Goal: Task Accomplishment & Management: Use online tool/utility

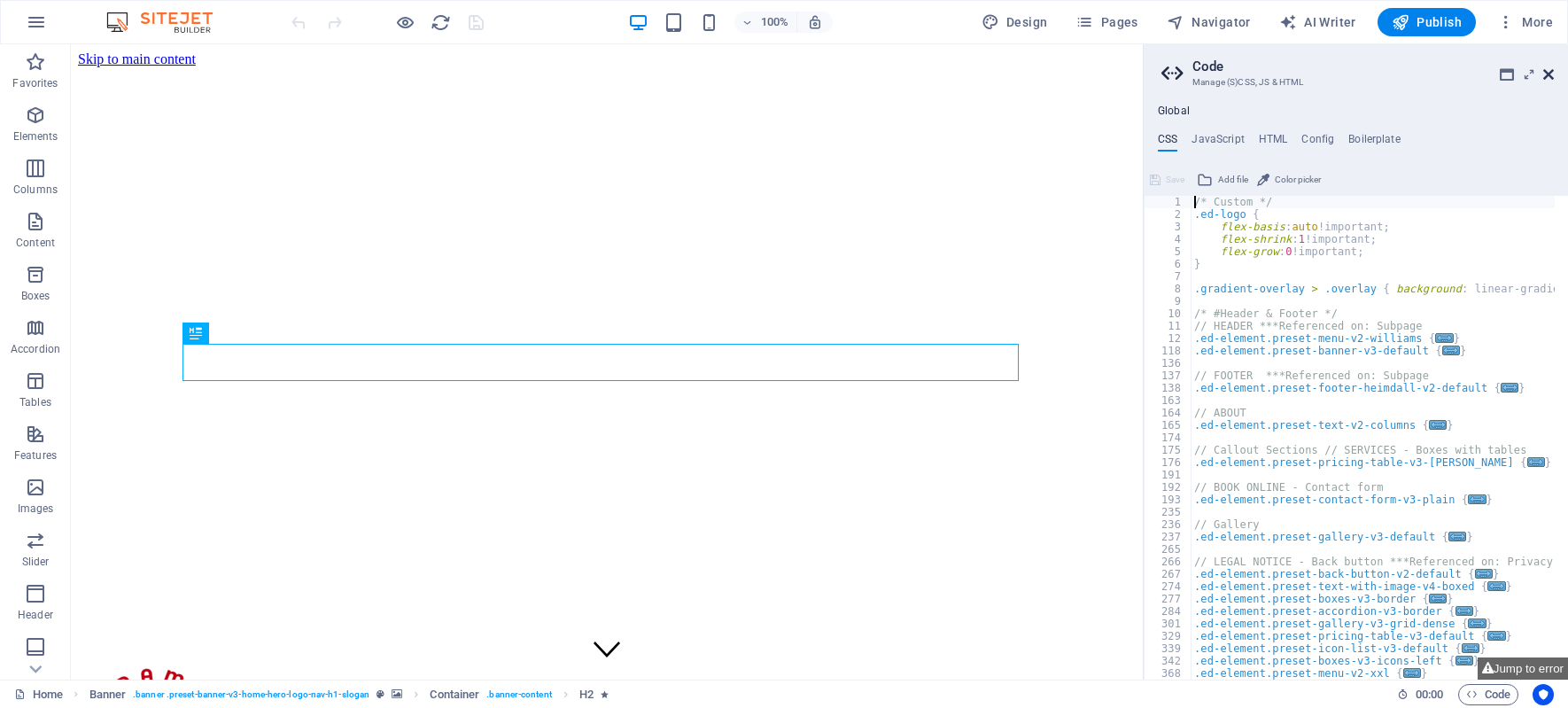
click at [1552, 74] on icon at bounding box center [1549, 75] width 11 height 15
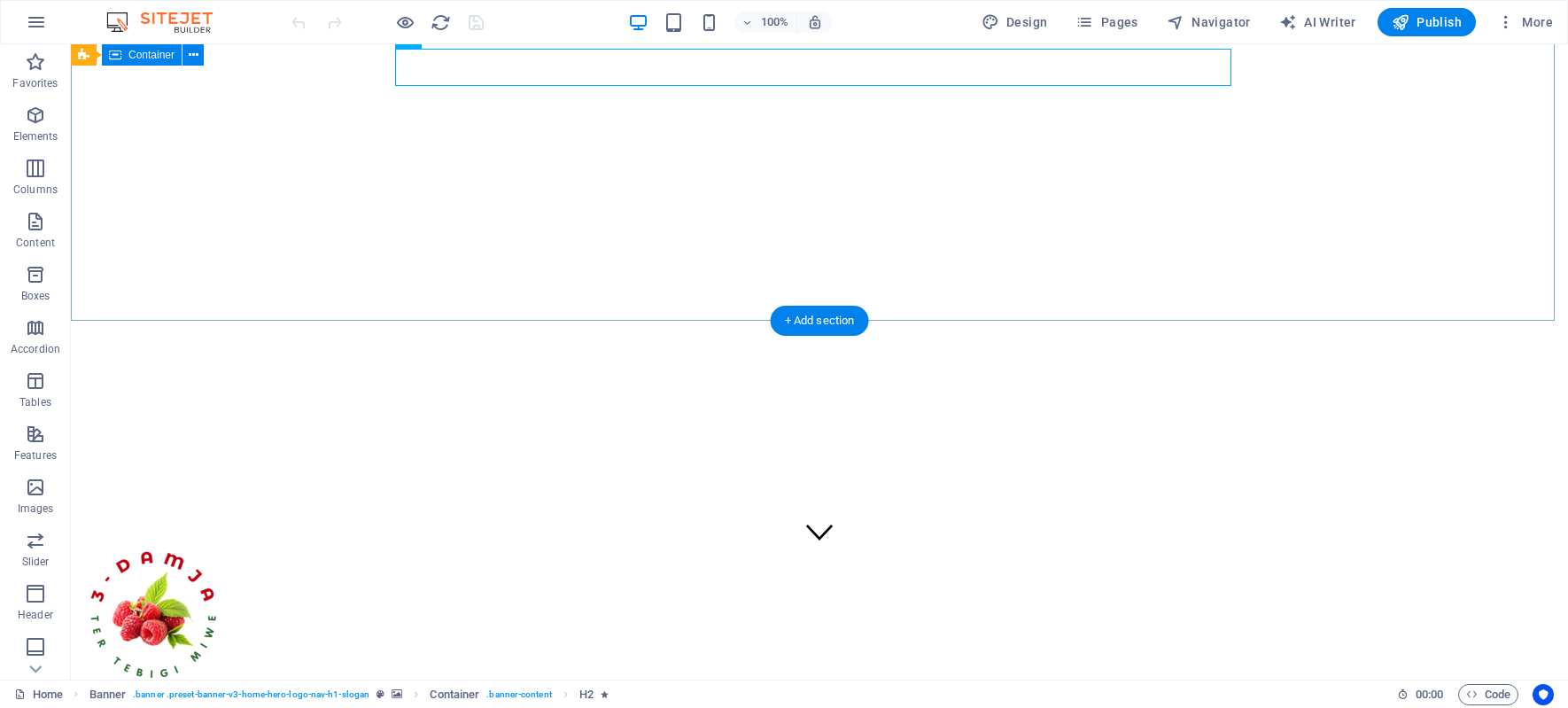
scroll to position [354, 0]
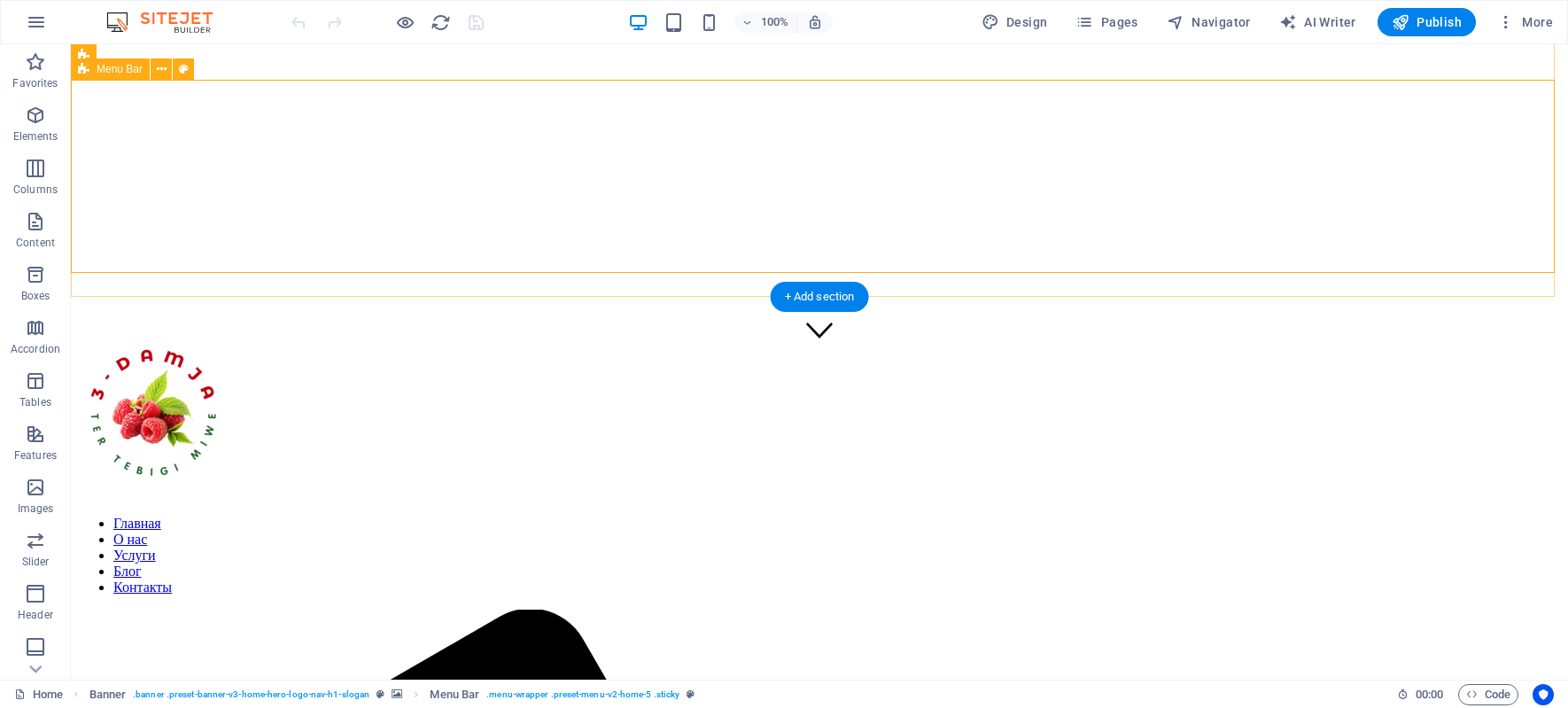
scroll to position [0, 0]
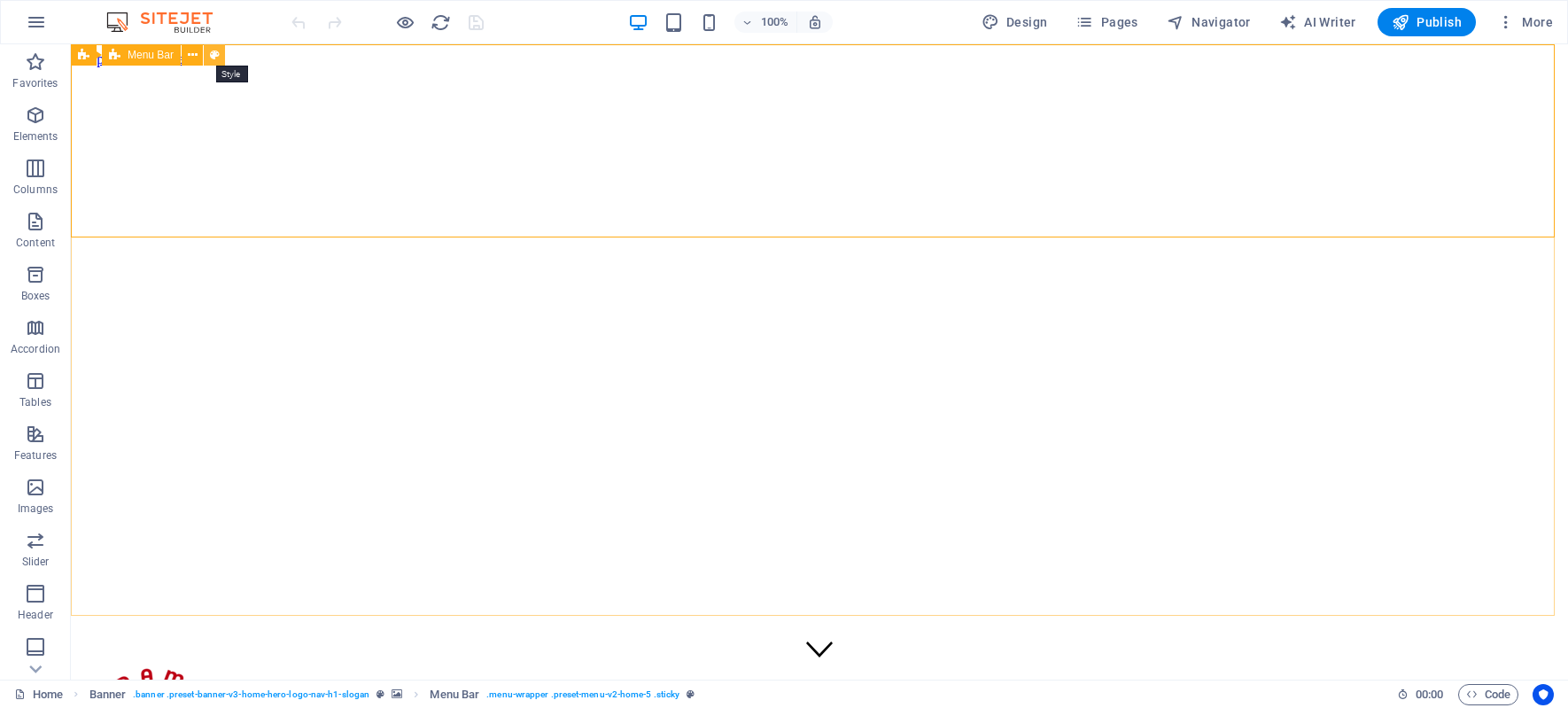
click at [217, 52] on icon at bounding box center [215, 55] width 10 height 18
select select "rem"
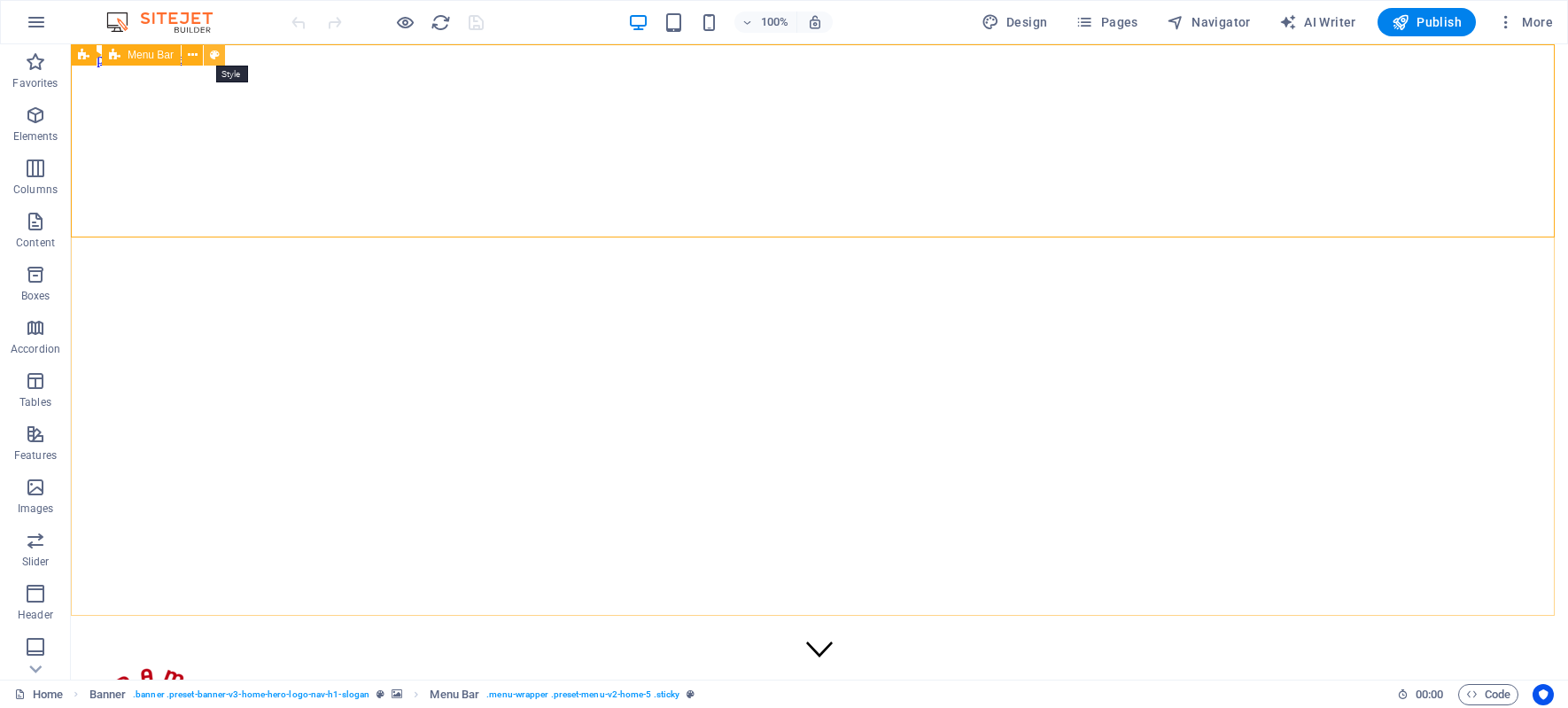
select select "preset-menu-v2-home-5"
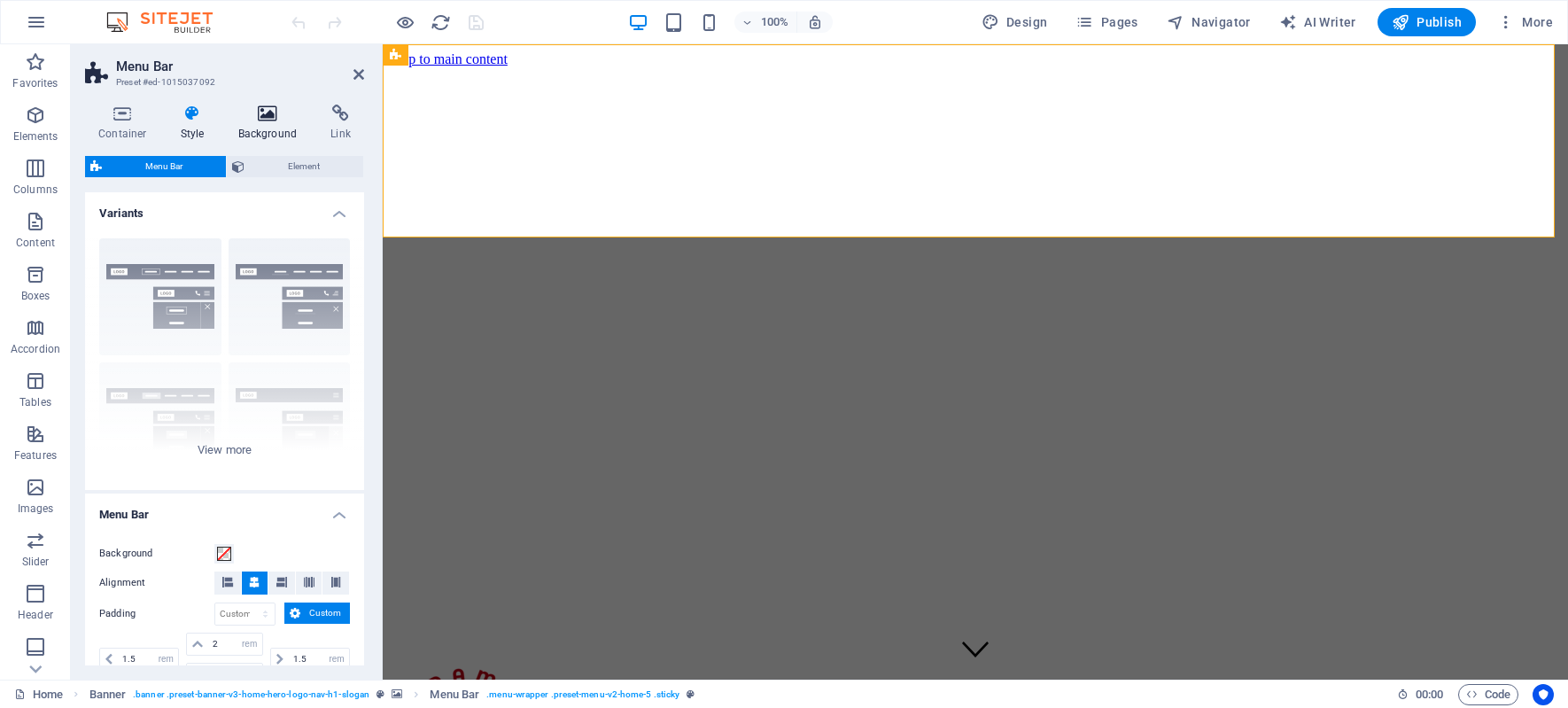
click at [270, 122] on h4 "Background" at bounding box center [272, 123] width 93 height 37
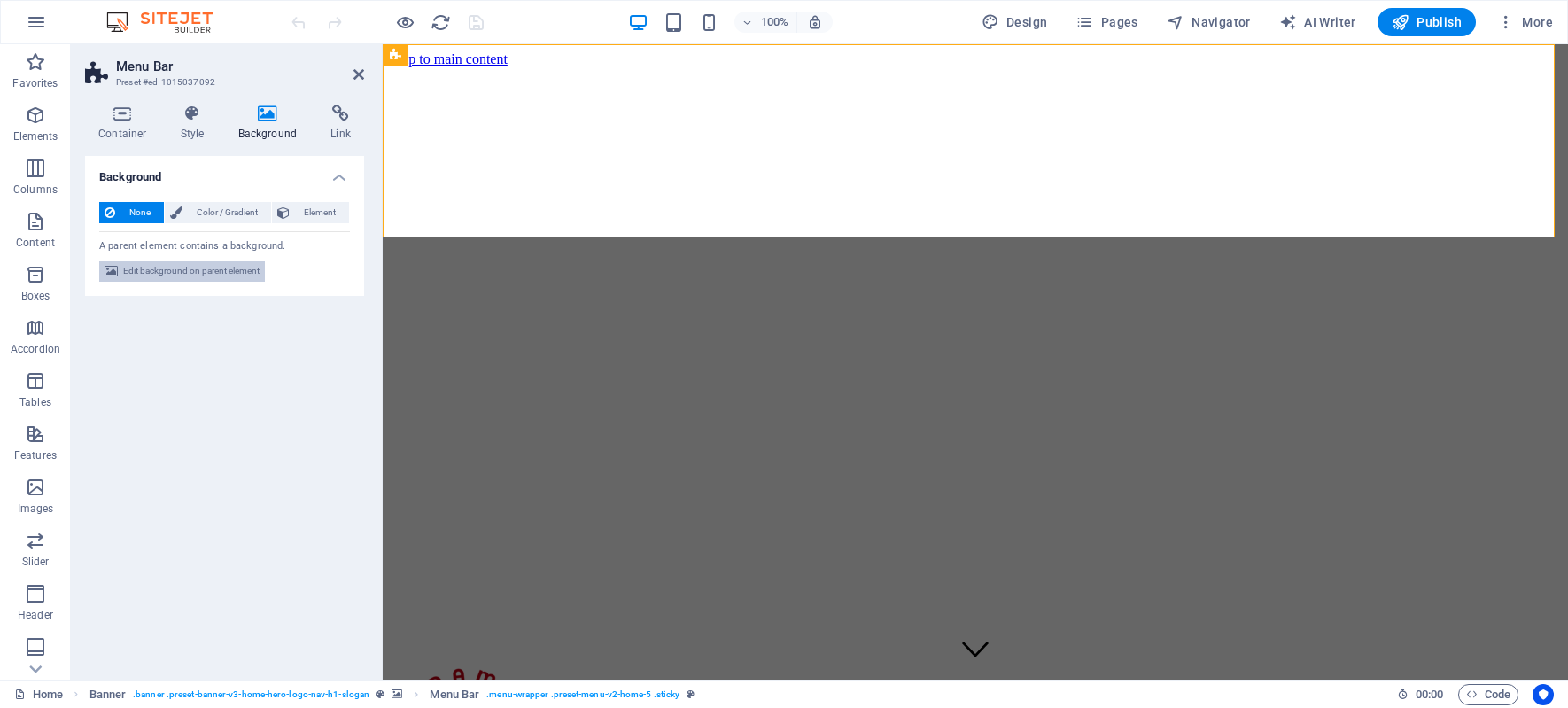
click at [180, 270] on span "Edit background on parent element" at bounding box center [191, 270] width 136 height 21
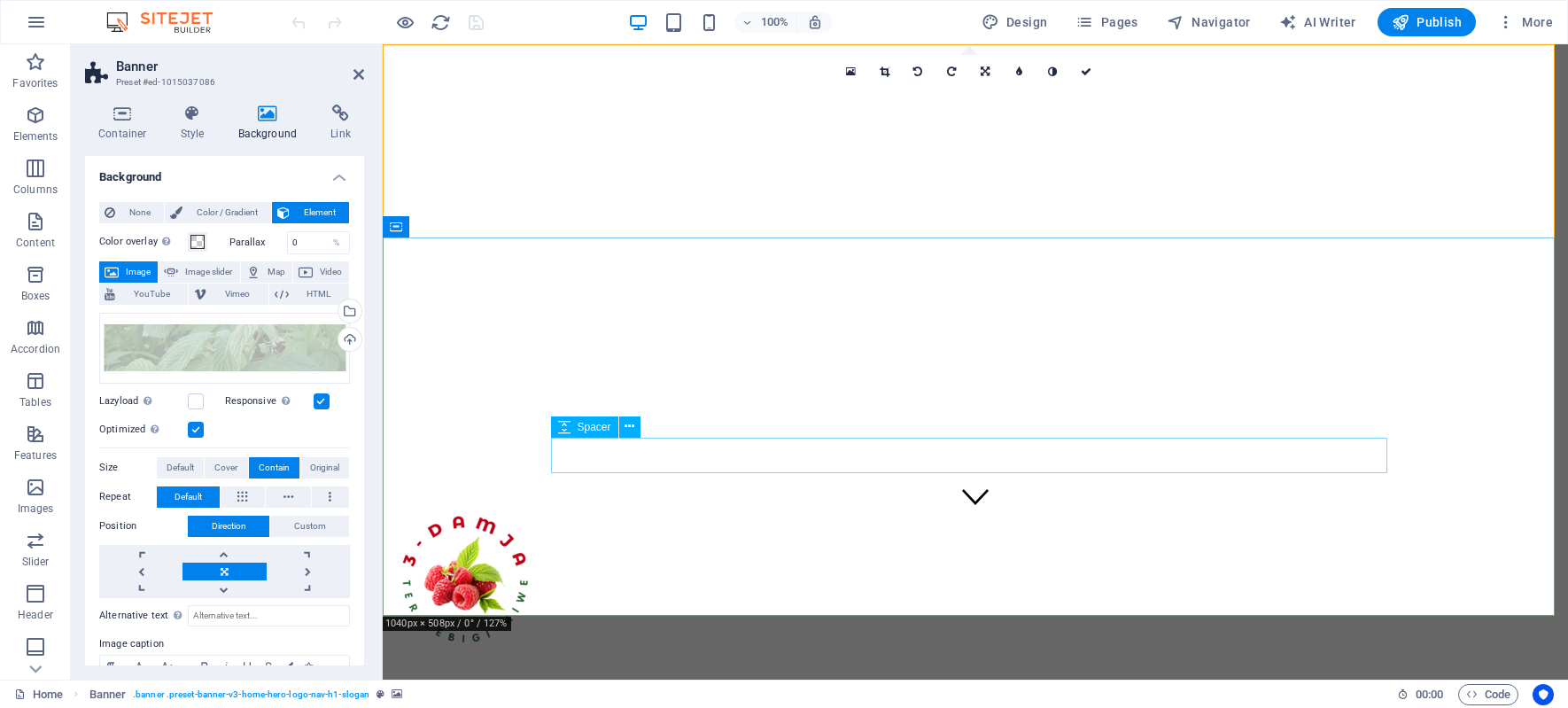
scroll to position [354, 0]
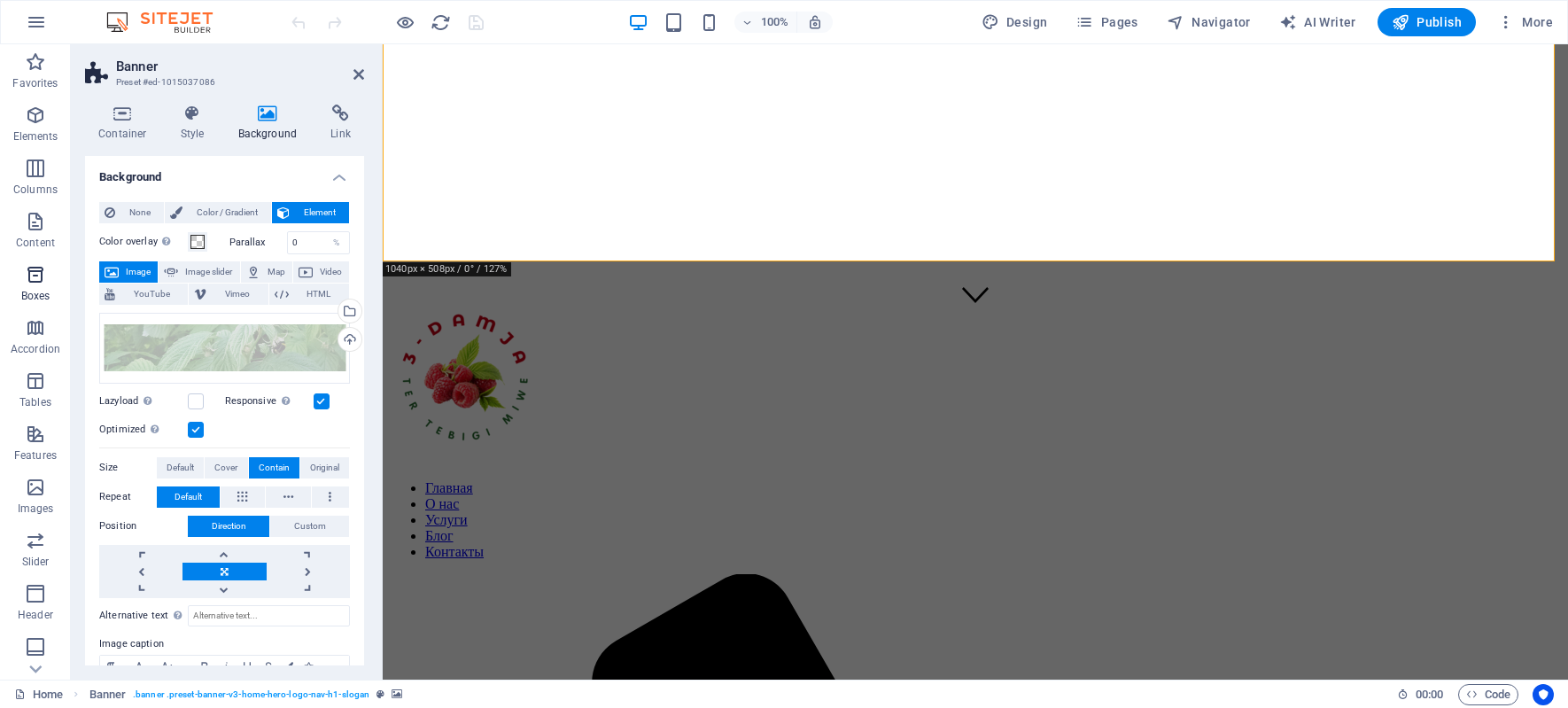
click at [32, 275] on icon "button" at bounding box center [35, 274] width 21 height 21
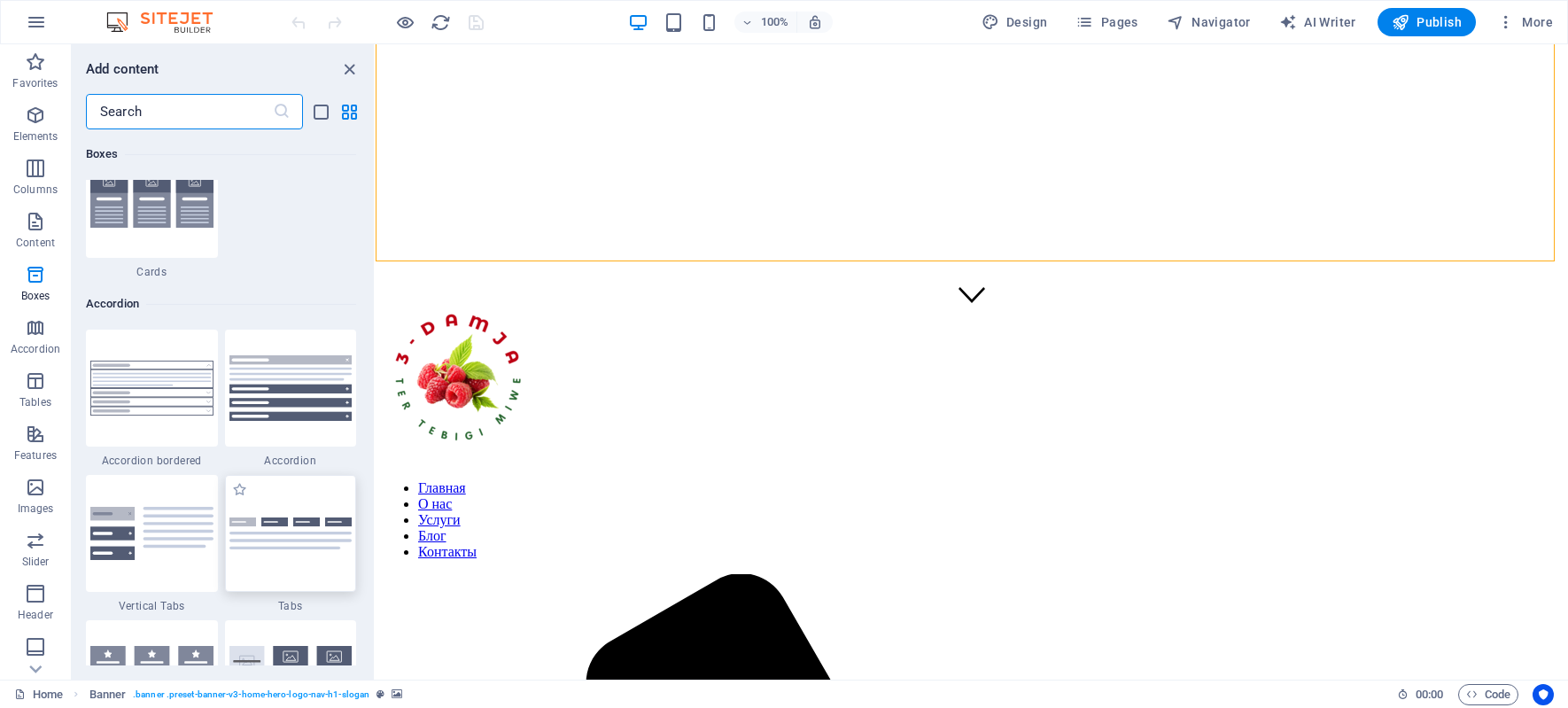
scroll to position [5682, 0]
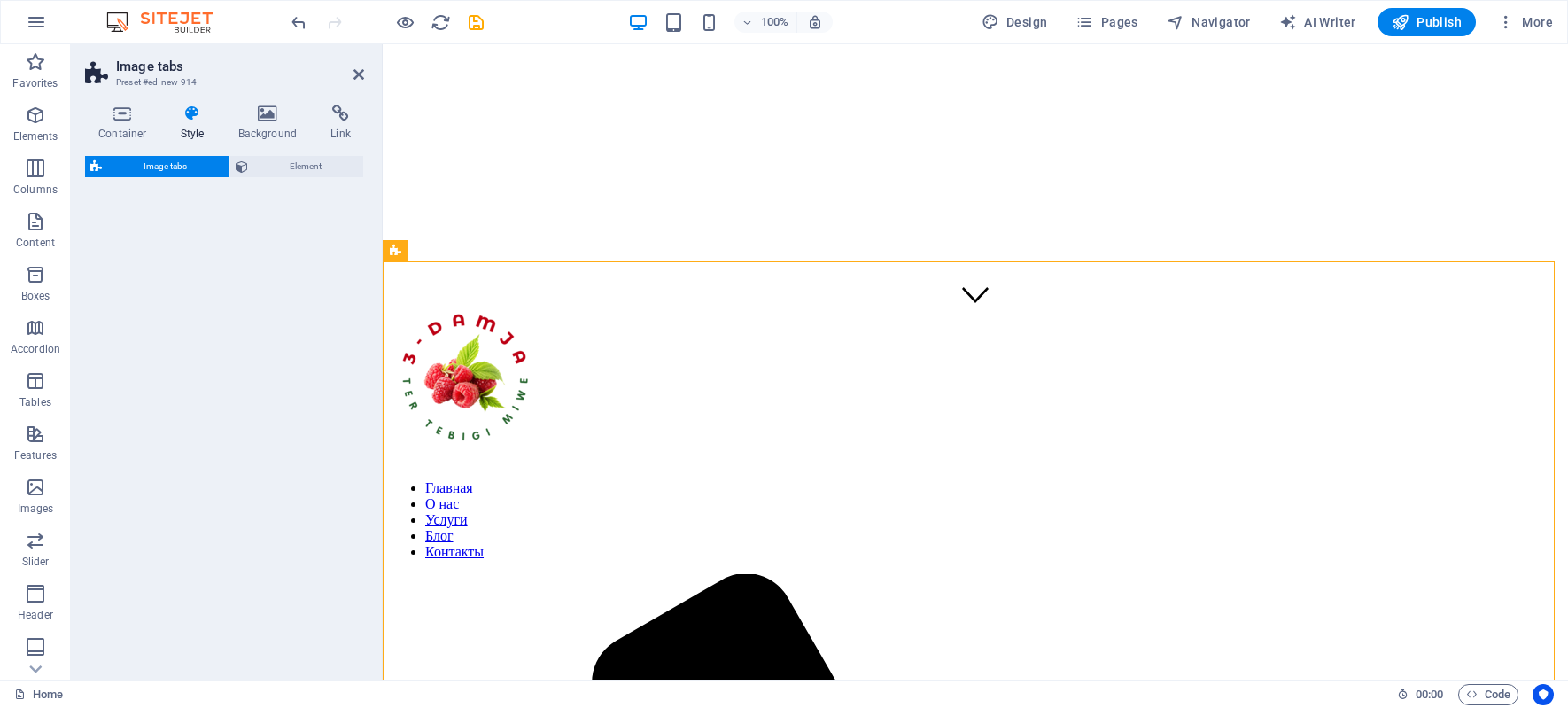
select select "rem"
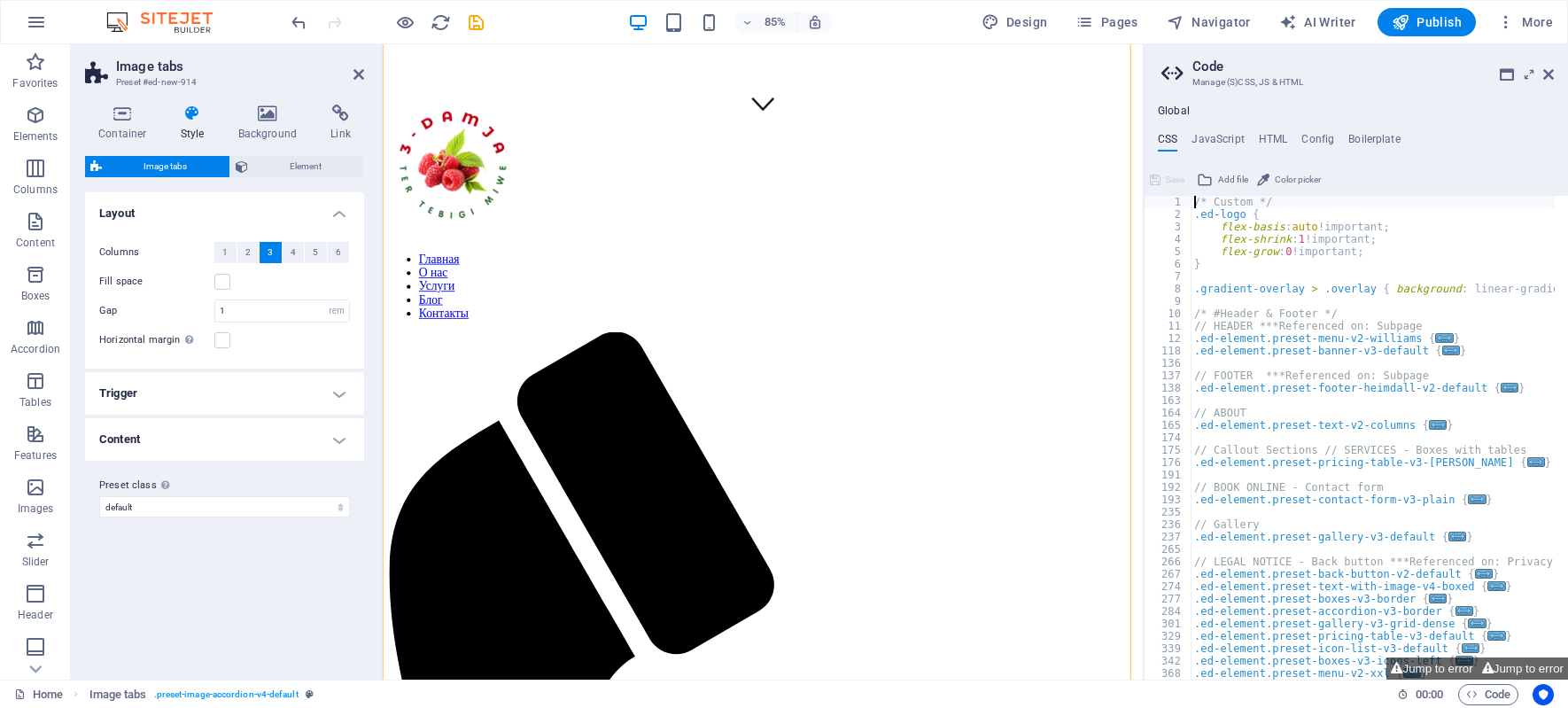
scroll to position [749, 0]
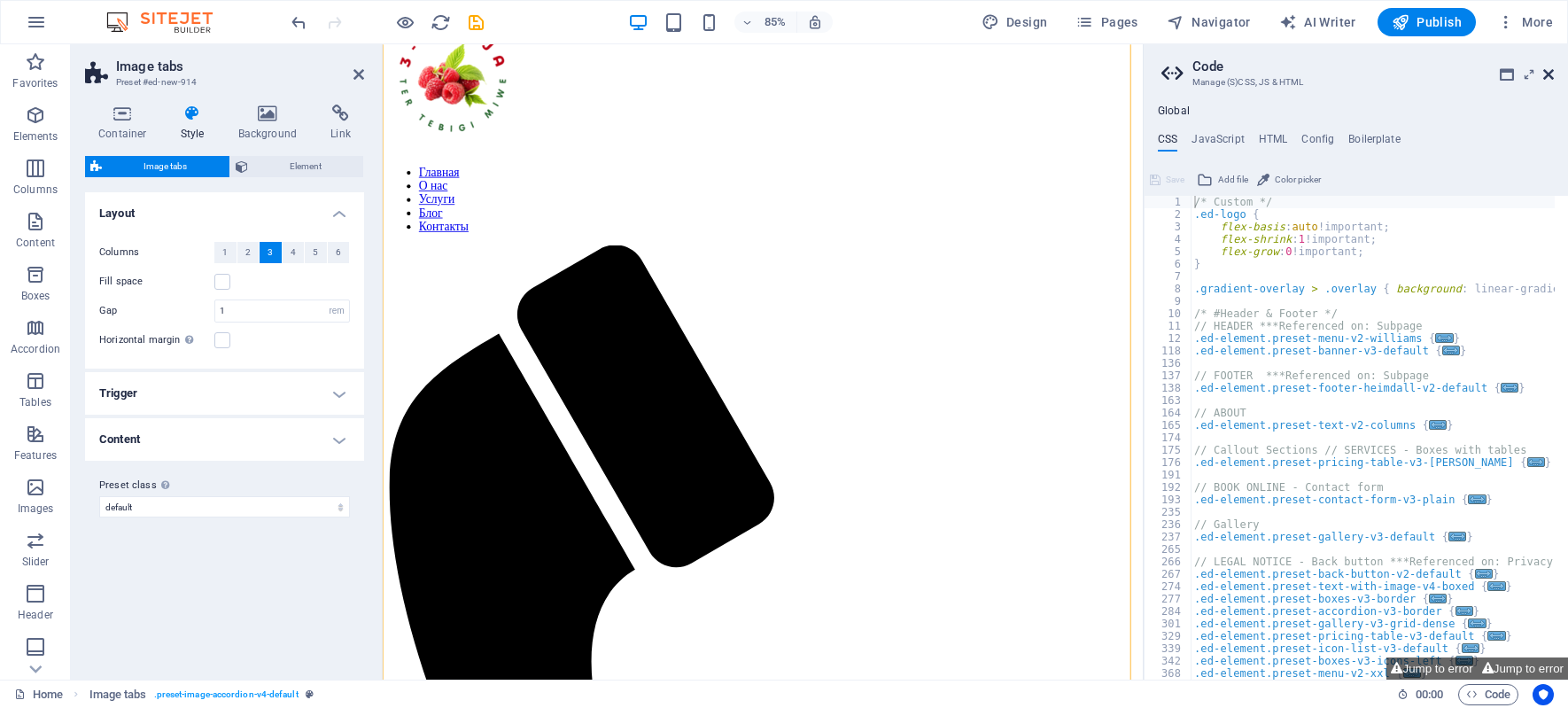
drag, startPoint x: 1543, startPoint y: 70, endPoint x: 1161, endPoint y: 29, distance: 384.2
click at [1543, 70] on icon at bounding box center [1549, 75] width 11 height 15
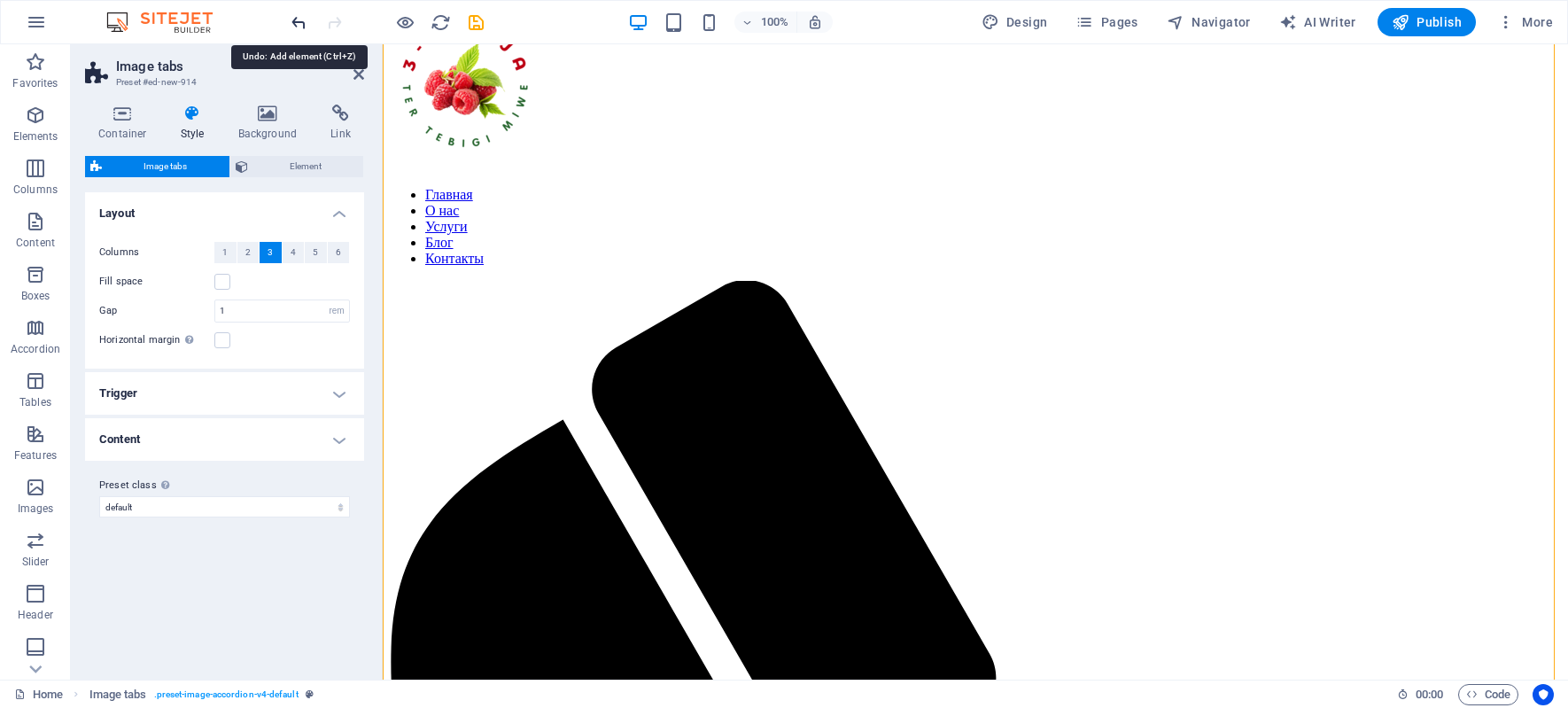
click at [301, 23] on icon "undo" at bounding box center [299, 23] width 20 height 20
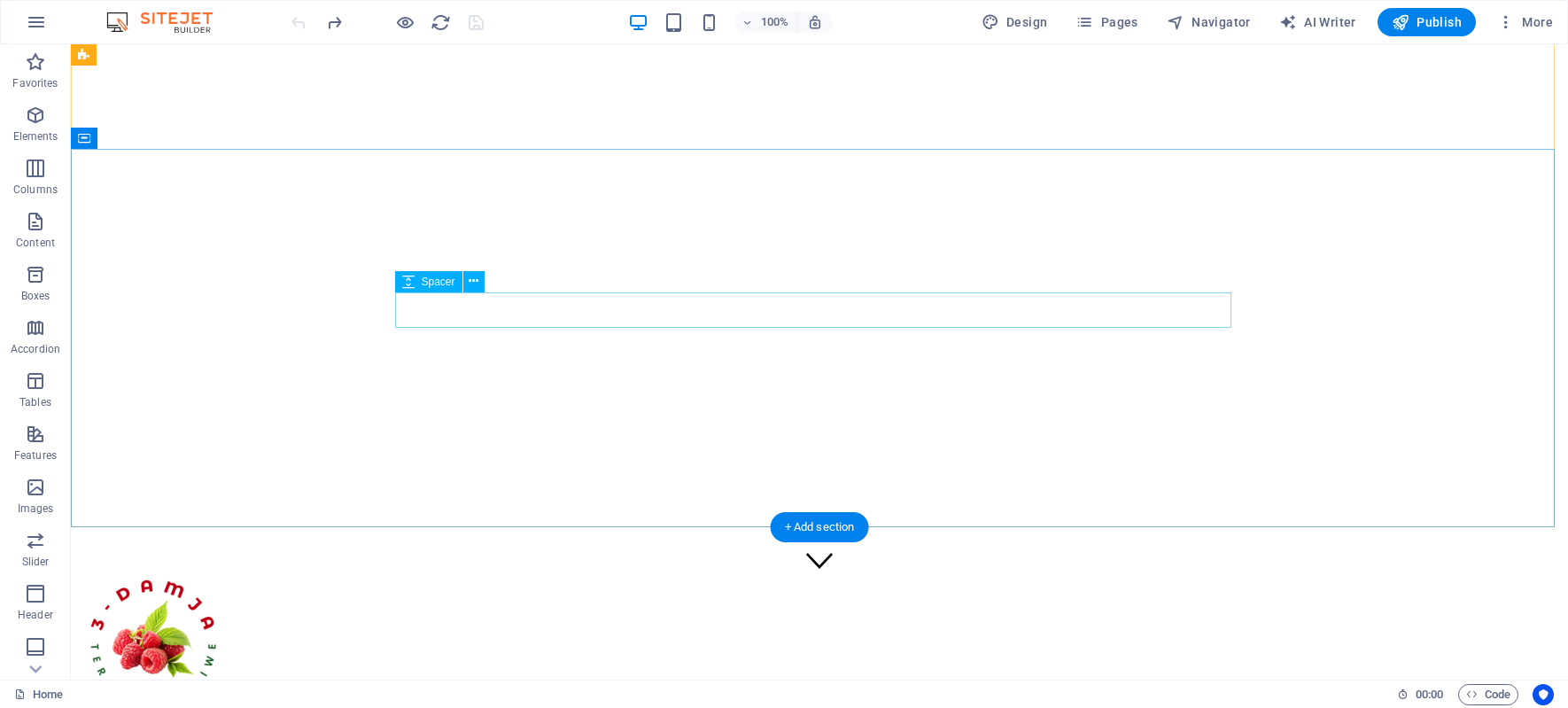
scroll to position [0, 0]
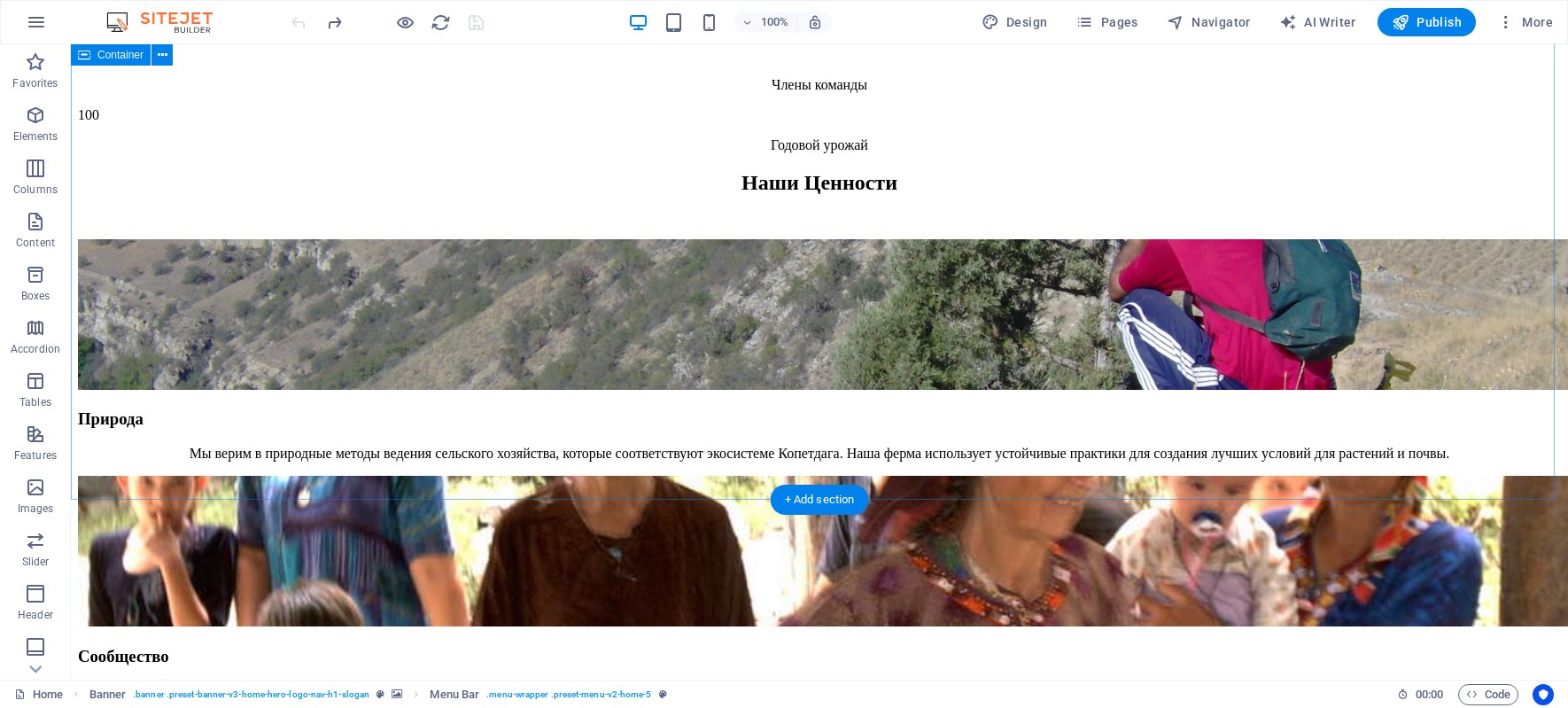
scroll to position [3808, 0]
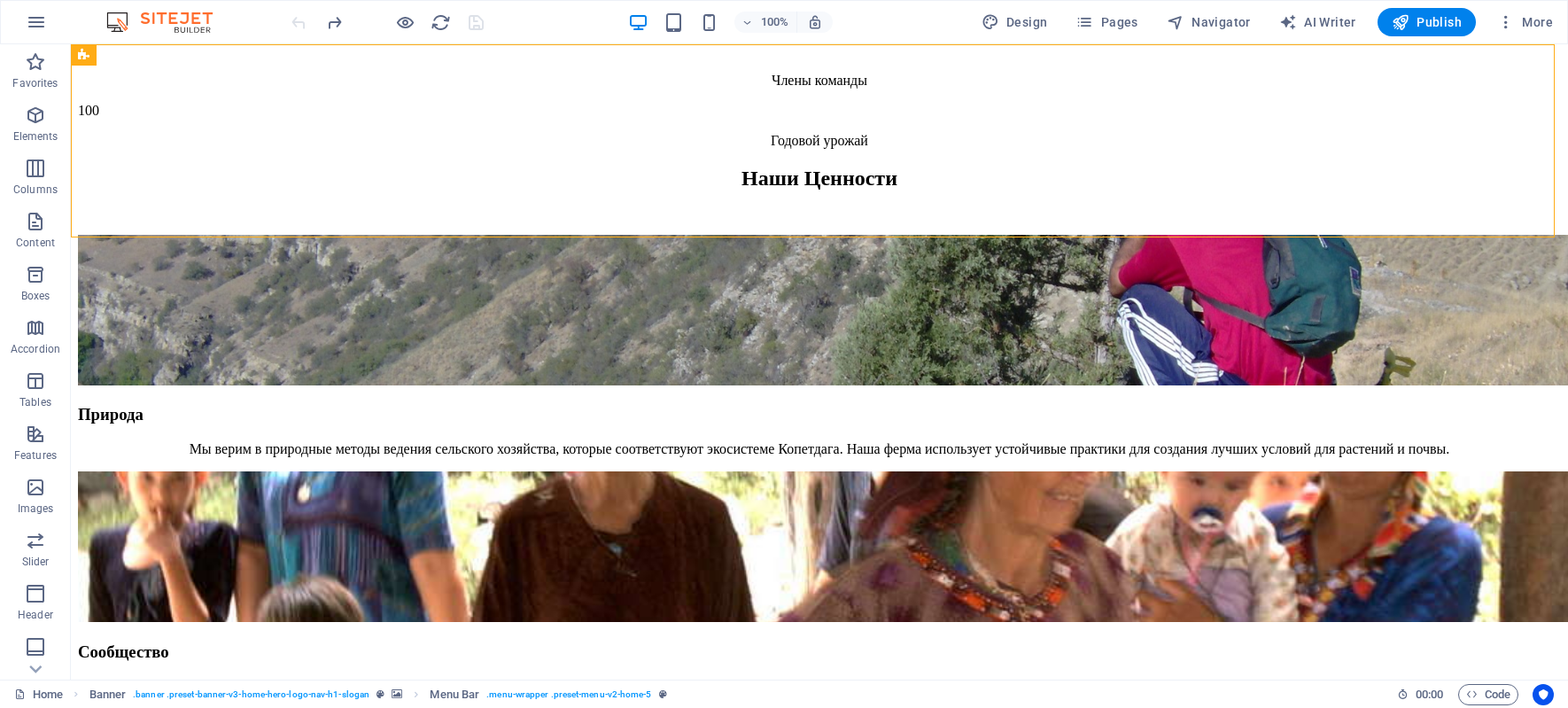
drag, startPoint x: 216, startPoint y: 103, endPoint x: 228, endPoint y: 155, distance: 53.4
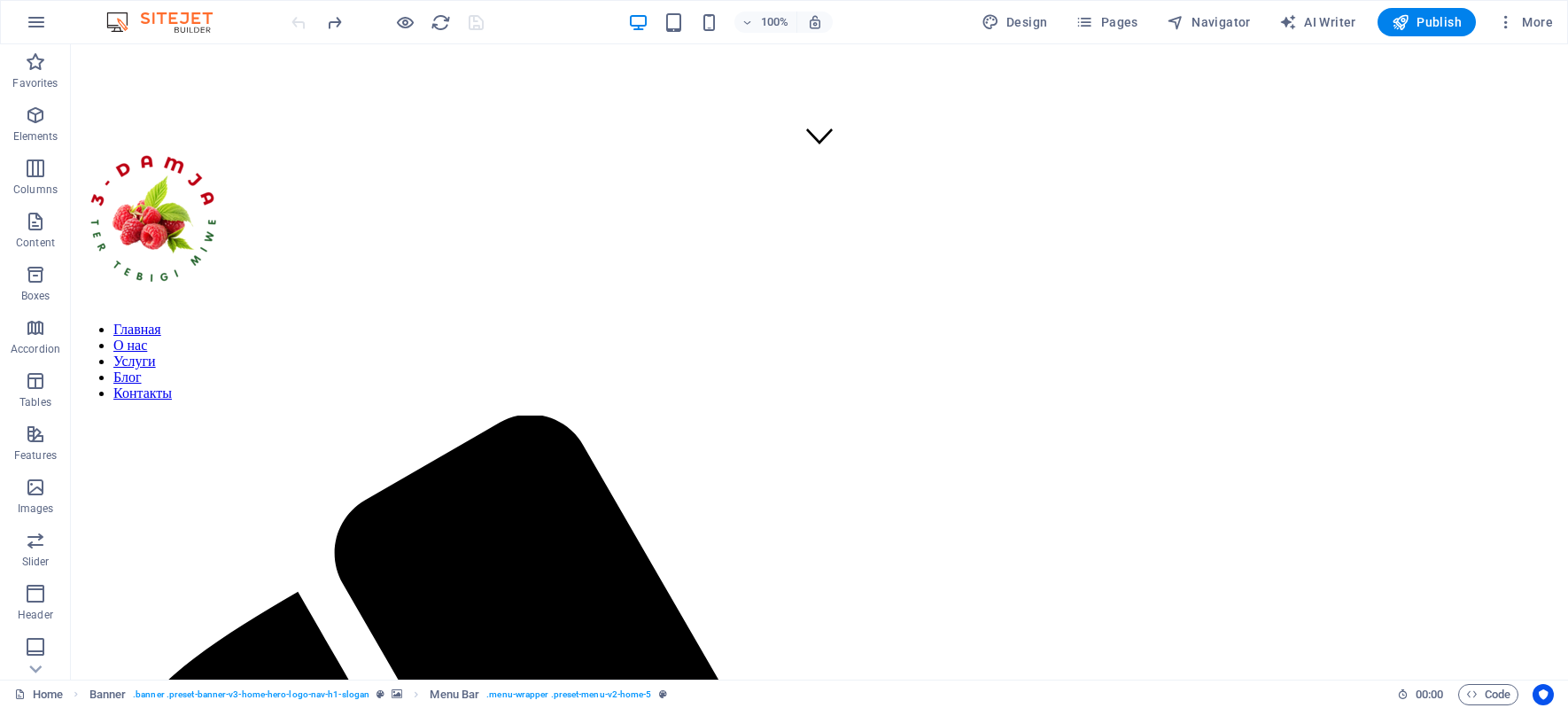
scroll to position [0, 0]
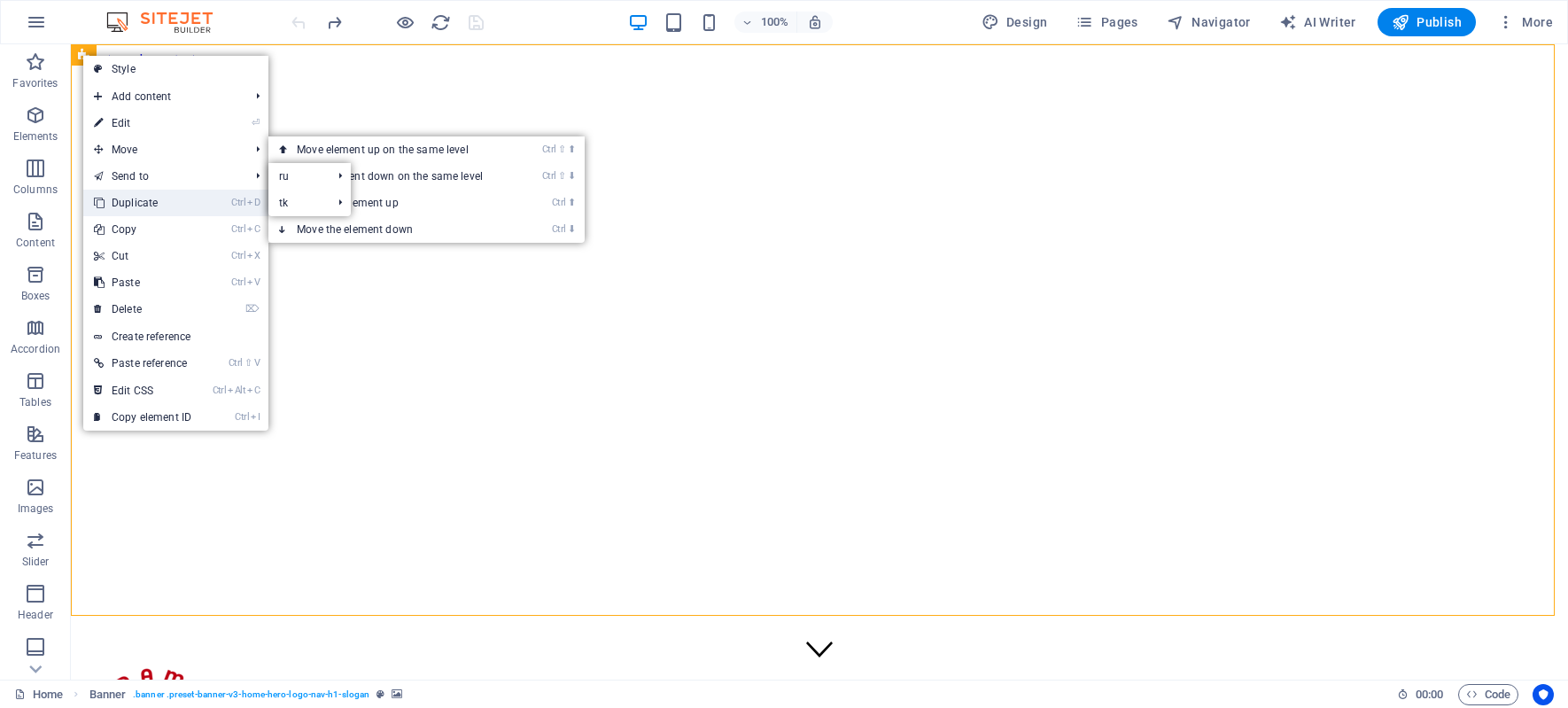
click at [140, 201] on link "Ctrl D Duplicate" at bounding box center [143, 203] width 119 height 26
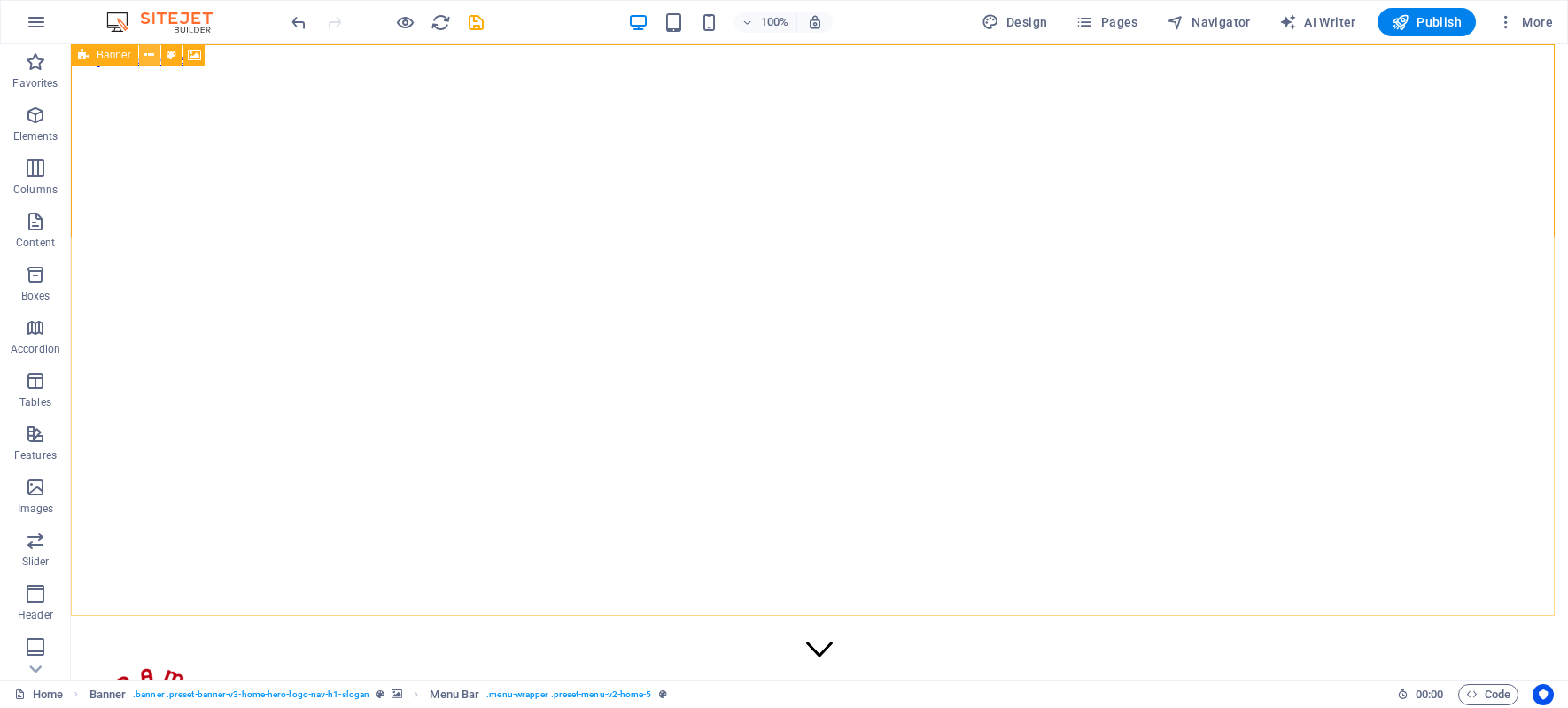
click at [150, 56] on icon at bounding box center [149, 55] width 10 height 18
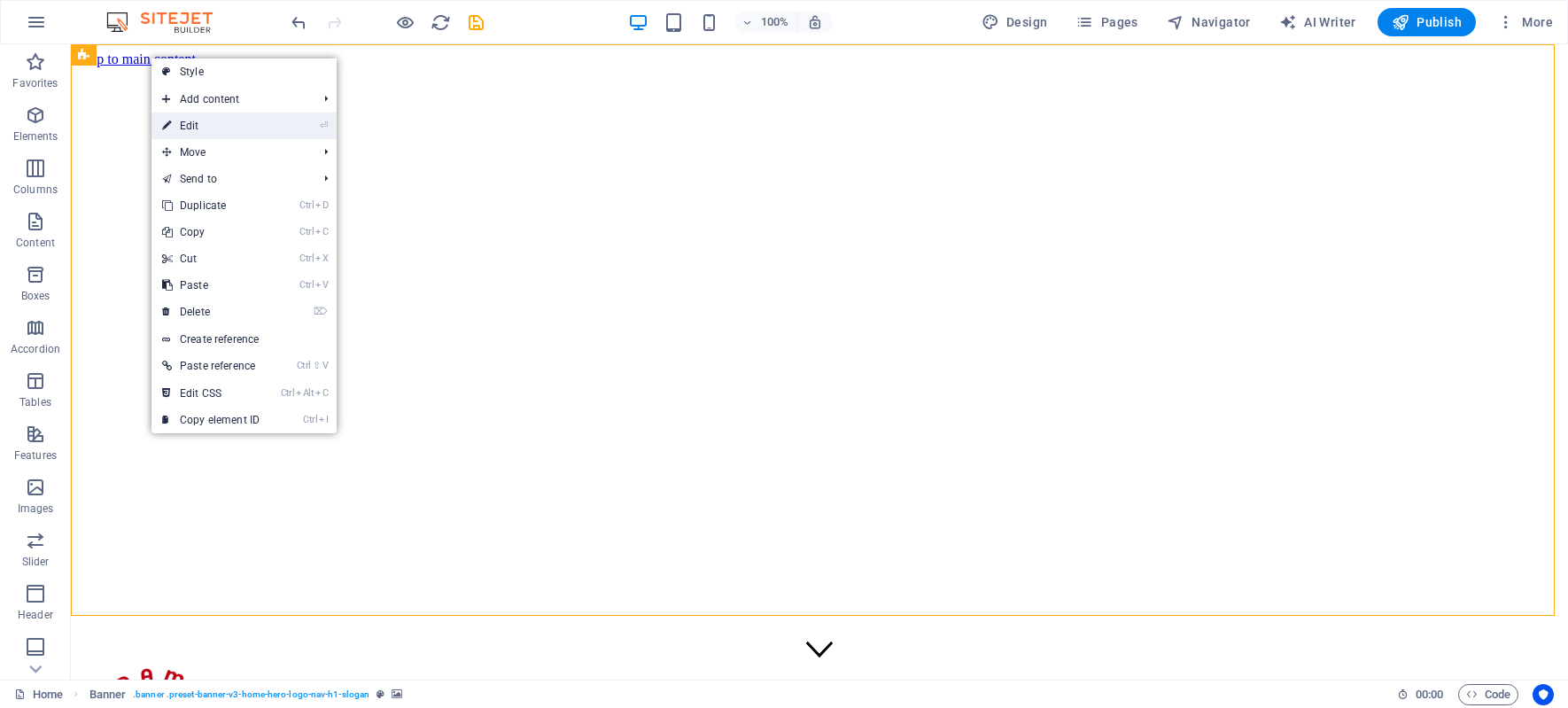
click at [191, 126] on link "⏎ Edit" at bounding box center [211, 125] width 119 height 26
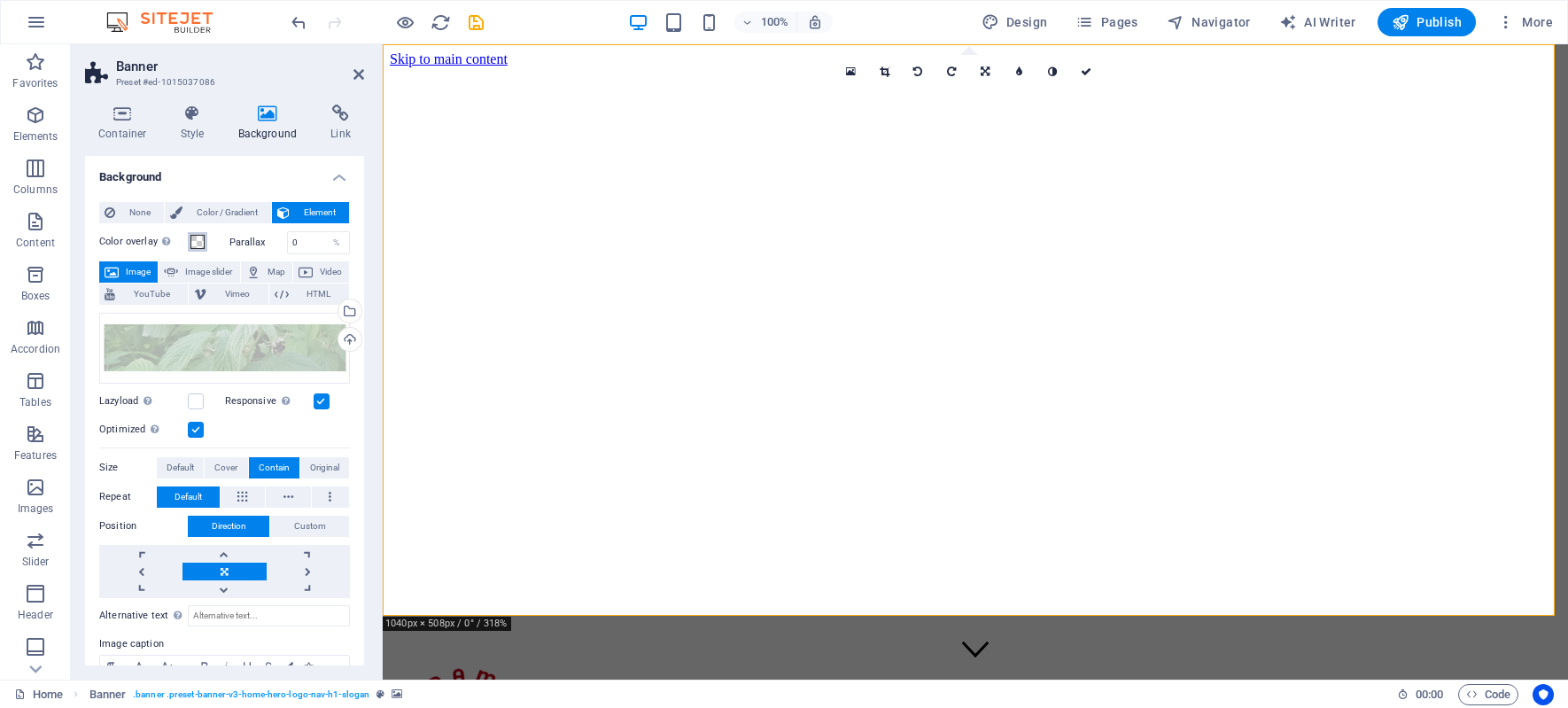
click at [197, 241] on span at bounding box center [198, 242] width 15 height 15
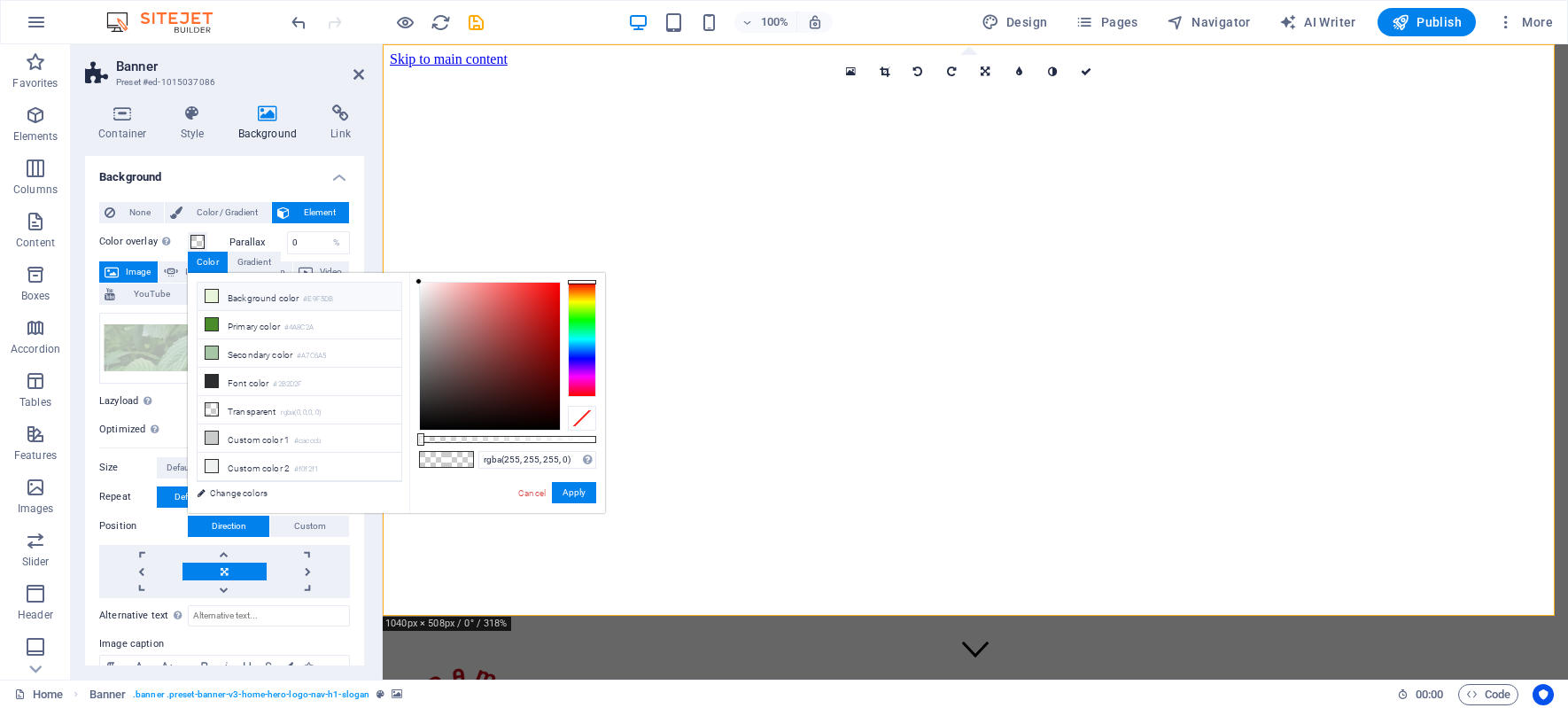
click at [240, 301] on li "Background color #E9F5DB" at bounding box center [299, 296] width 204 height 28
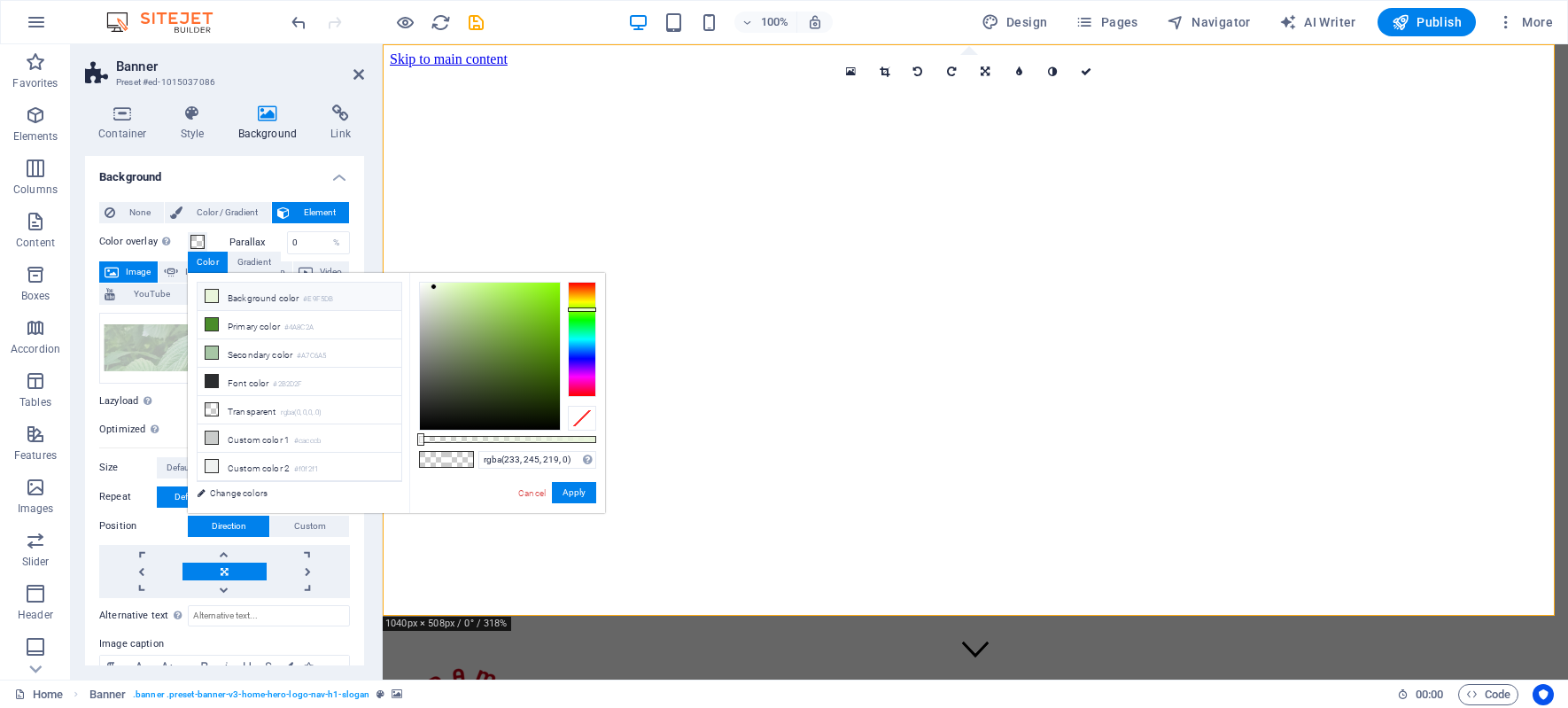
click at [240, 301] on li "Background color #E9F5DB" at bounding box center [299, 296] width 204 height 28
type input "rgba(233, 245, 219, 0)"
drag, startPoint x: 424, startPoint y: 441, endPoint x: 247, endPoint y: 432, distance: 177.2
click at [247, 432] on div "less Background color #E9F5DB Primary color #4A8C2A Secondary color #A7C6A5 Fon…" at bounding box center [396, 393] width 417 height 240
click at [576, 497] on button "Apply" at bounding box center [574, 492] width 45 height 21
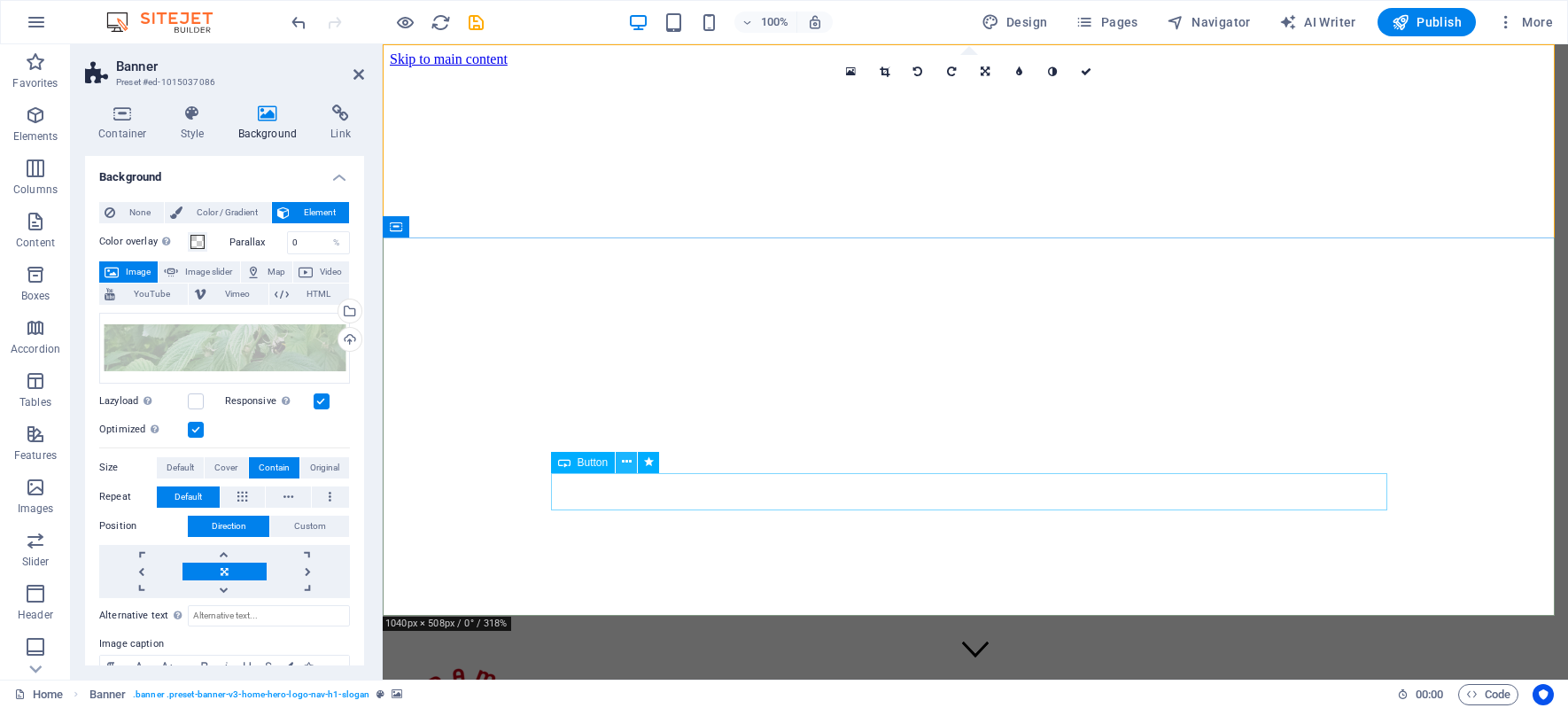
click at [623, 461] on icon at bounding box center [626, 462] width 10 height 18
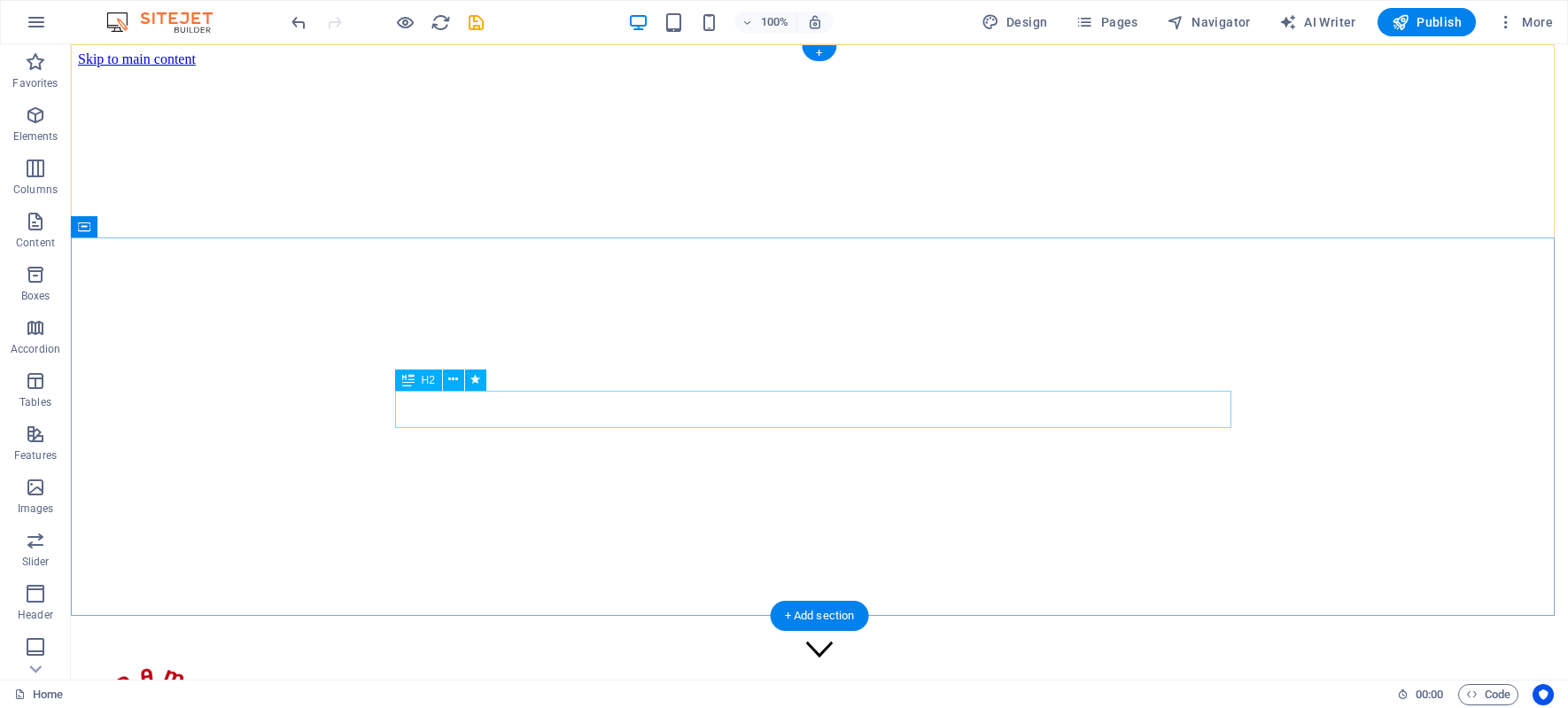
click at [159, 230] on icon at bounding box center [162, 227] width 10 height 18
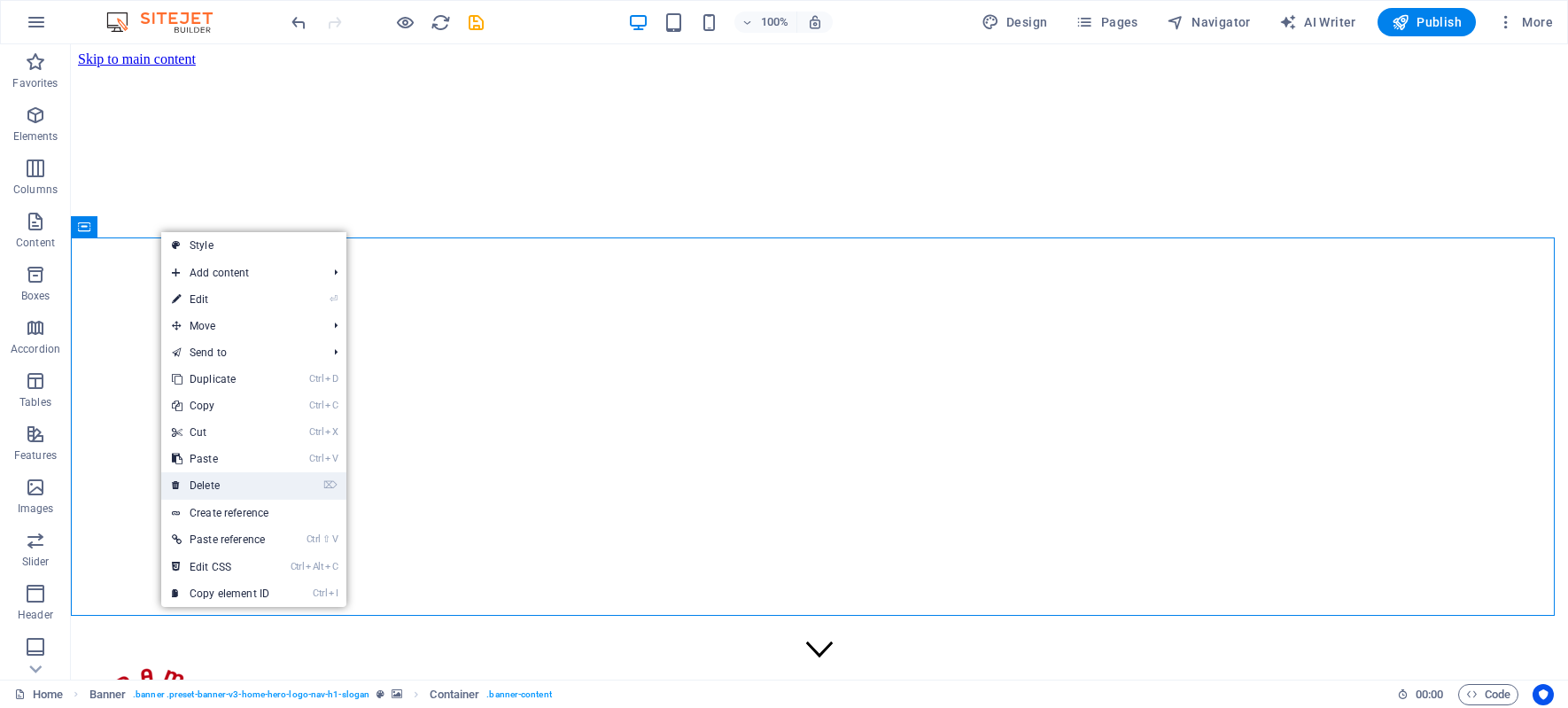
click at [229, 484] on link "⌦ Delete" at bounding box center [220, 484] width 119 height 26
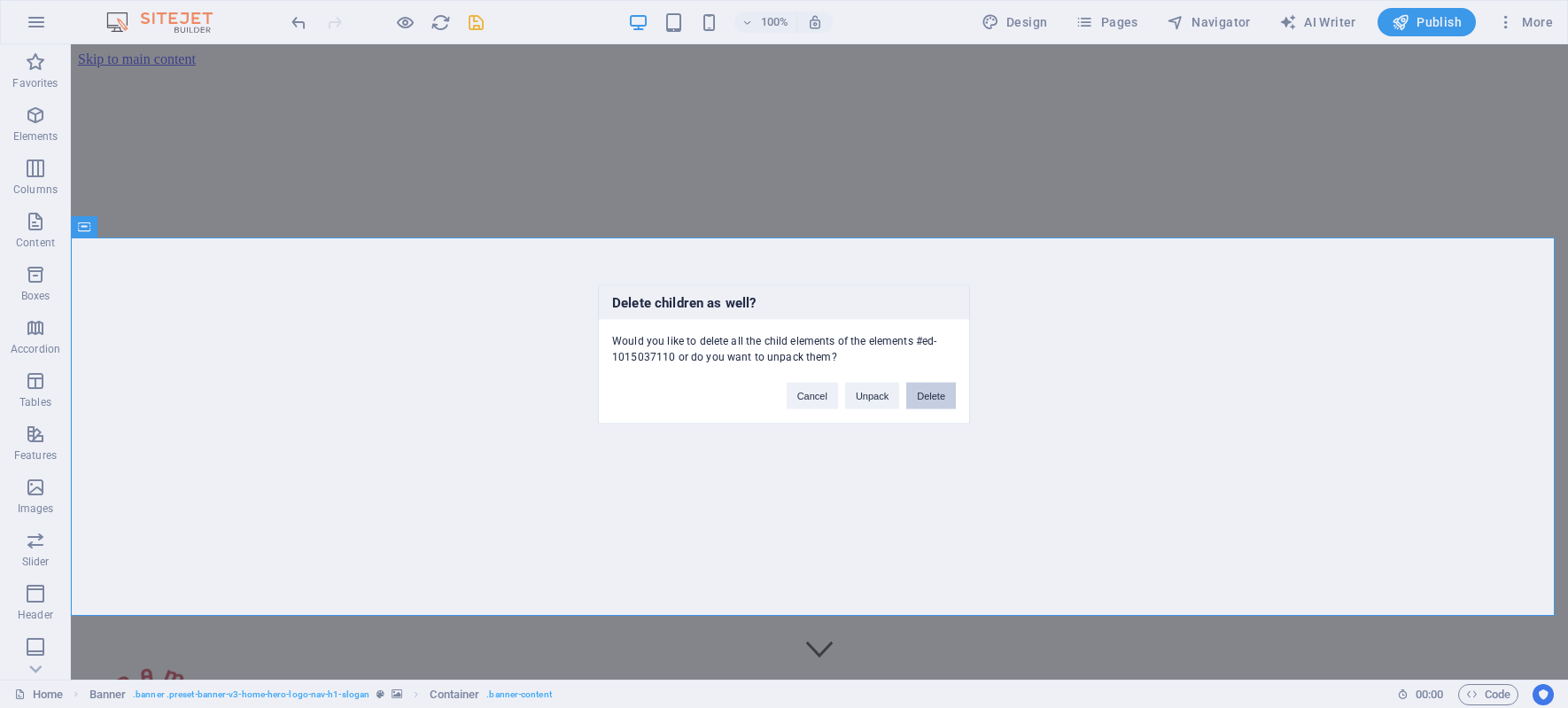
click at [930, 398] on button "Delete" at bounding box center [931, 394] width 50 height 26
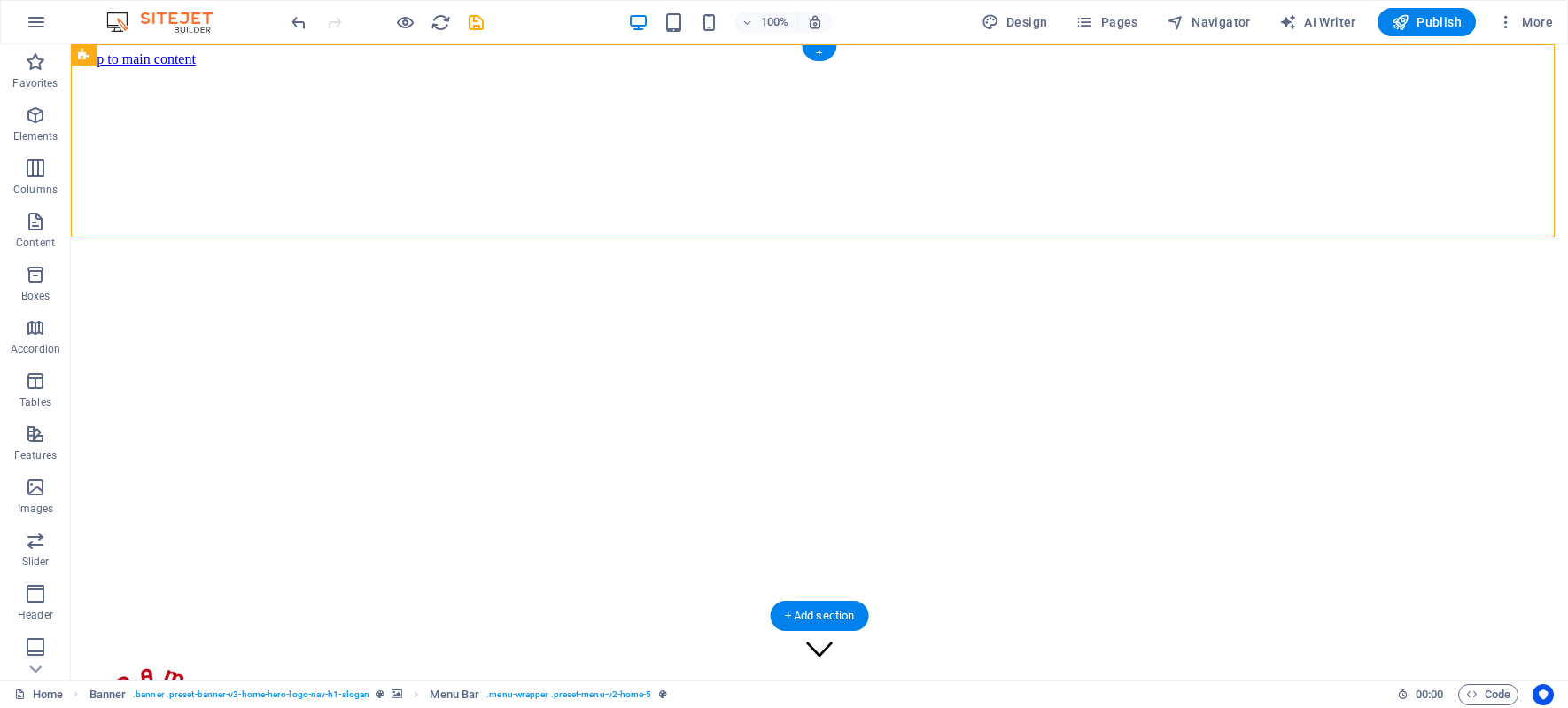
click at [106, 67] on figure at bounding box center [819, 67] width 1483 height 0
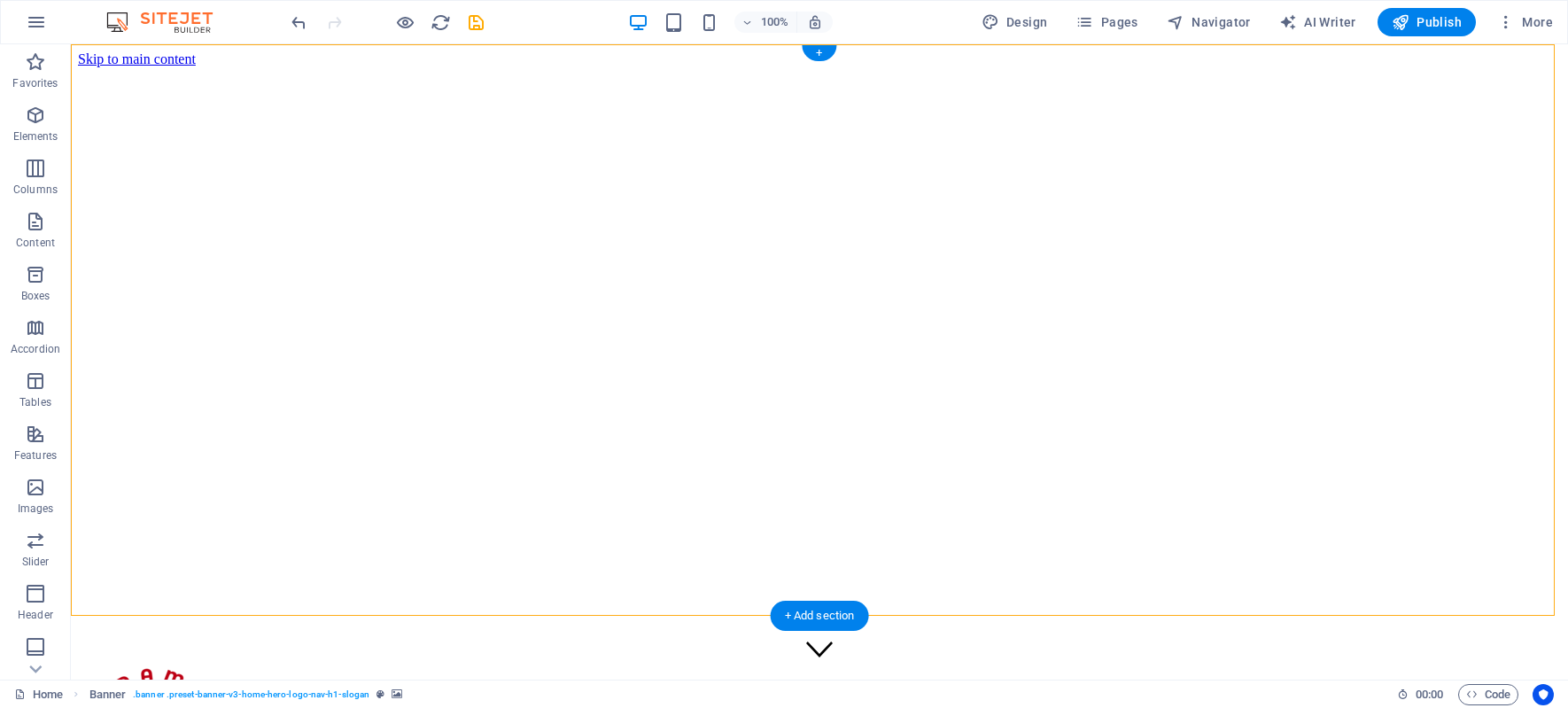
click at [137, 67] on figure at bounding box center [819, 67] width 1483 height 0
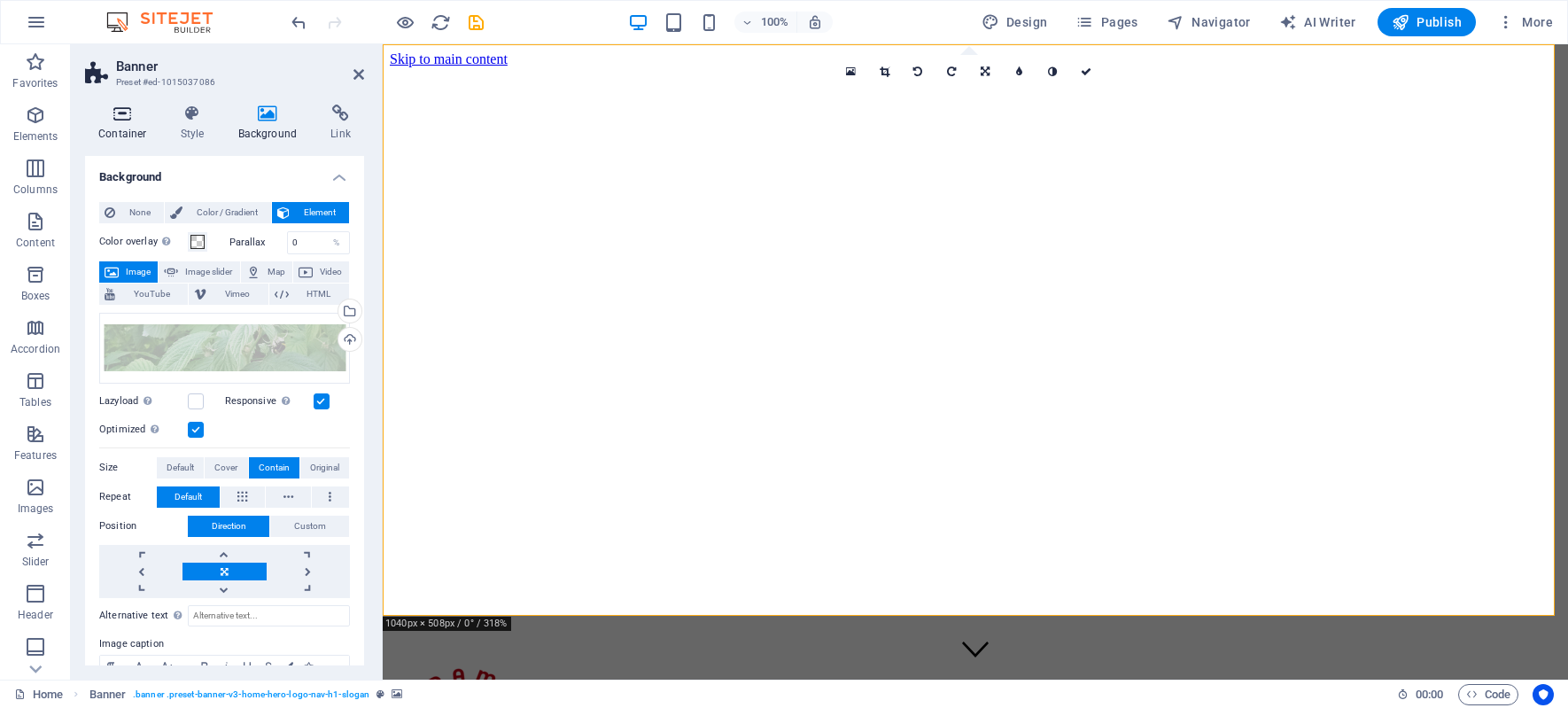
click at [118, 123] on h4 "Container" at bounding box center [126, 123] width 83 height 37
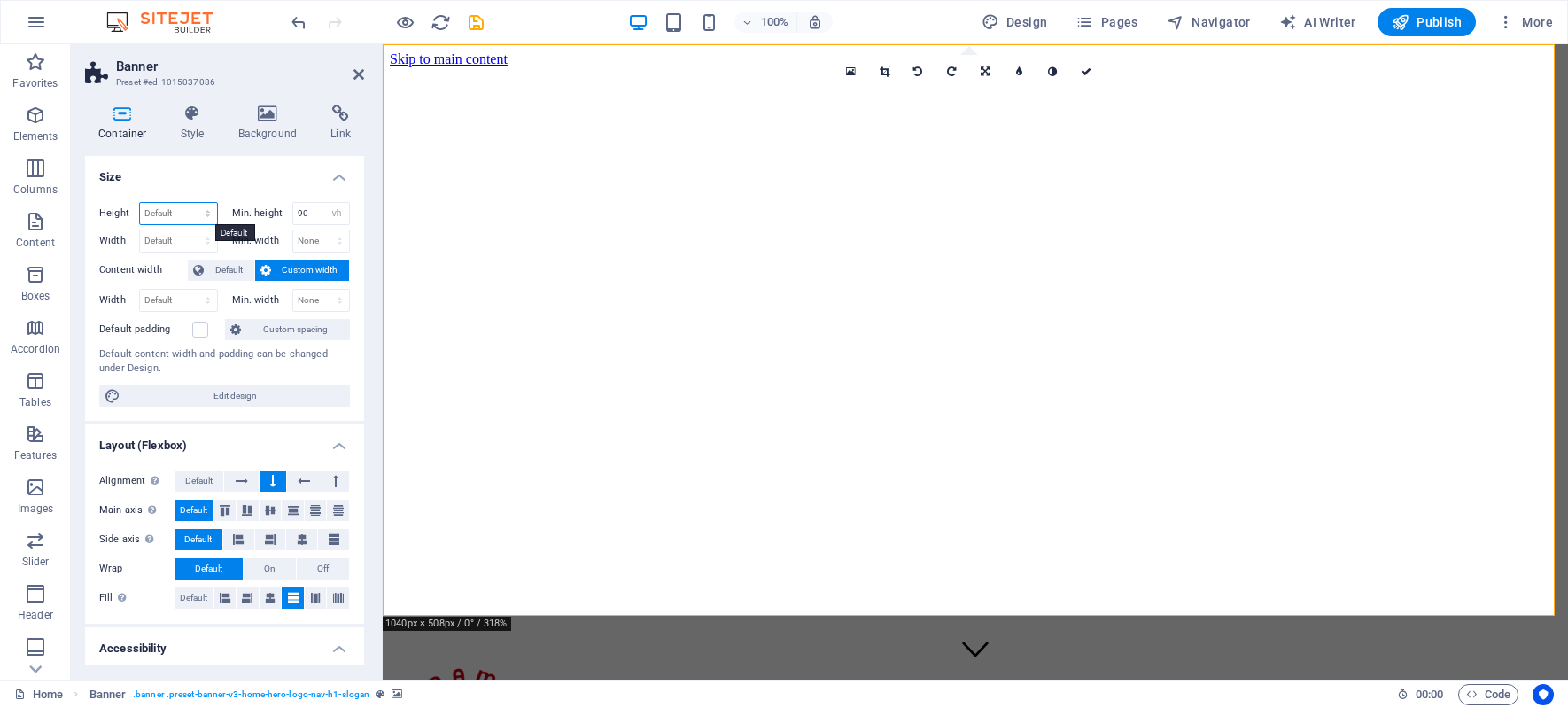
click at [164, 207] on select "Default px rem % vh vw" at bounding box center [178, 213] width 77 height 21
select select "px"
click at [190, 203] on select "Default px rem % vh vw" at bounding box center [178, 213] width 77 height 21
drag, startPoint x: 162, startPoint y: 212, endPoint x: -23, endPoint y: 212, distance: 185.0
click at [0, 212] on html "3-DAMJA Home (ru) Favorites Elements Columns Content Boxes Accordion Tables Fea…" at bounding box center [784, 354] width 1568 height 708
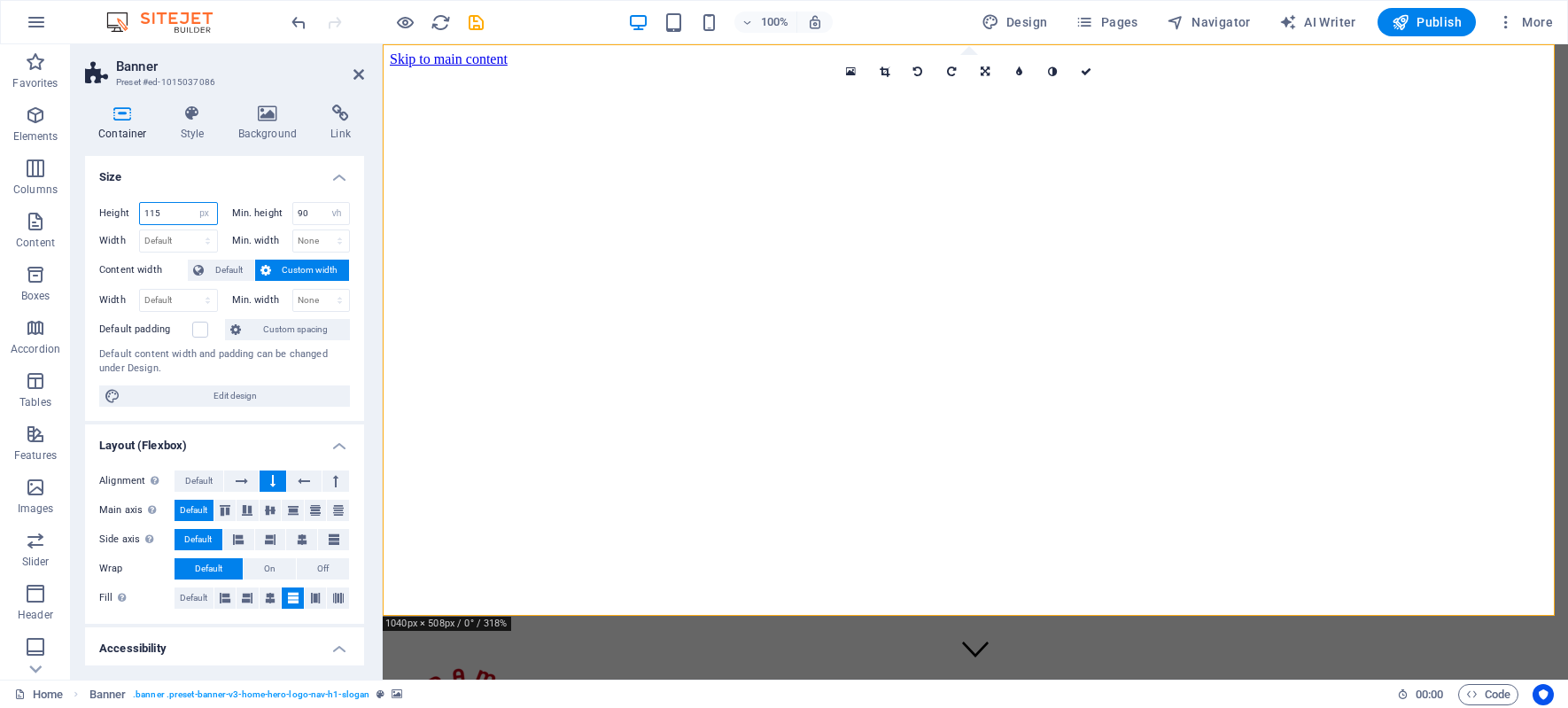
type input "115"
click at [506, 57] on icon at bounding box center [504, 55] width 10 height 18
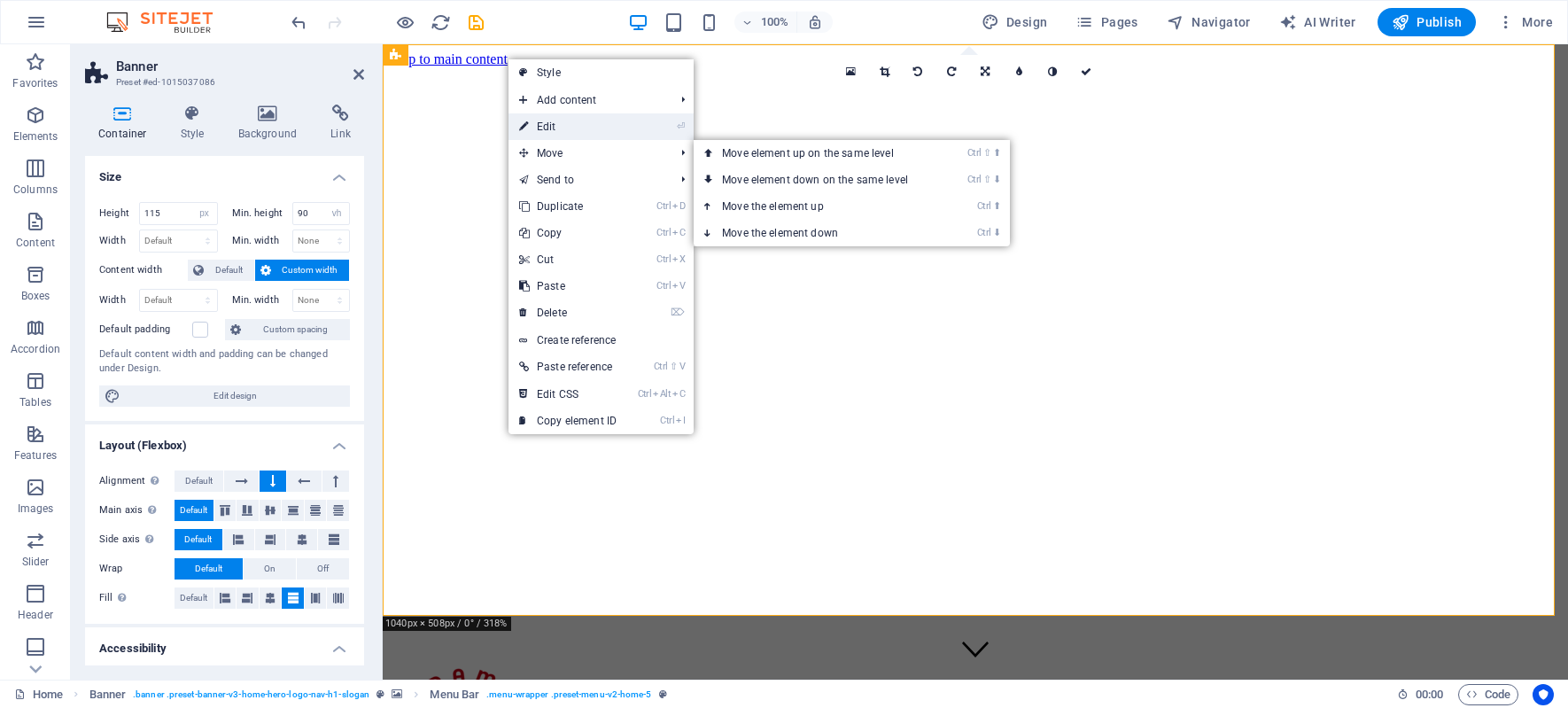
click at [575, 127] on link "⏎ Edit" at bounding box center [567, 126] width 119 height 26
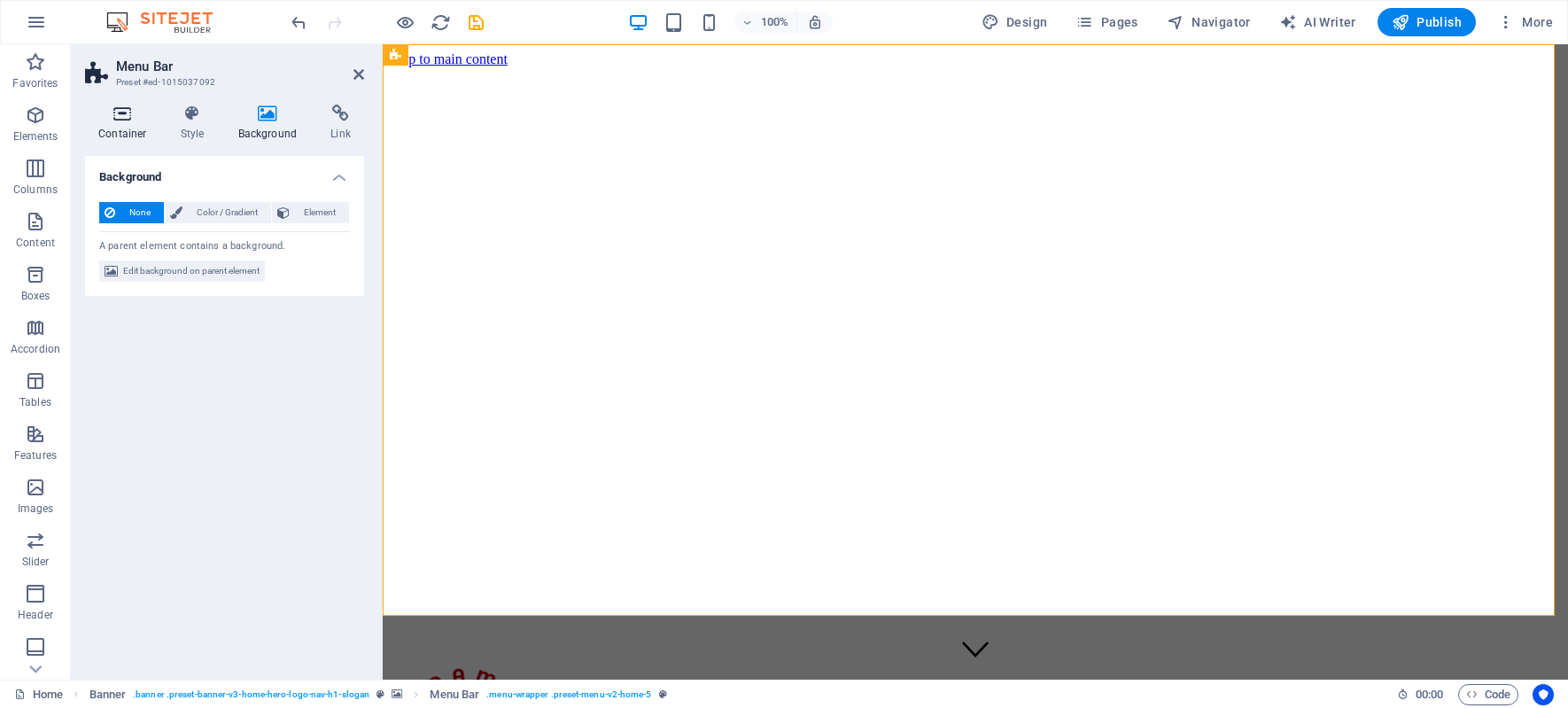
click at [125, 115] on icon at bounding box center [123, 113] width 75 height 17
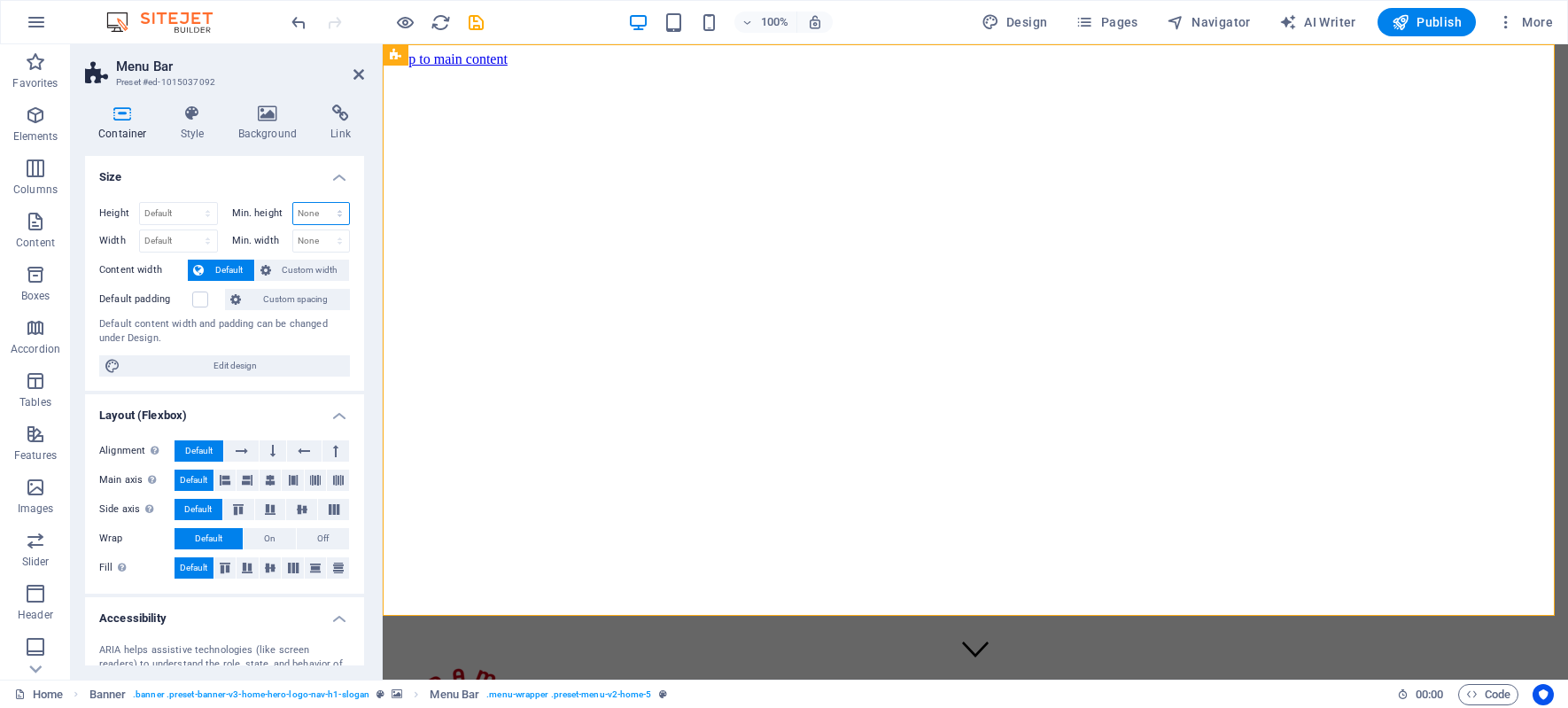
click at [315, 210] on select "None px rem % vh vw" at bounding box center [322, 213] width 56 height 21
select select "px"
click at [321, 203] on select "None px rem % vh vw" at bounding box center [322, 213] width 56 height 21
type input "115"
click at [155, 208] on select "Default px rem % vh vw" at bounding box center [178, 213] width 77 height 21
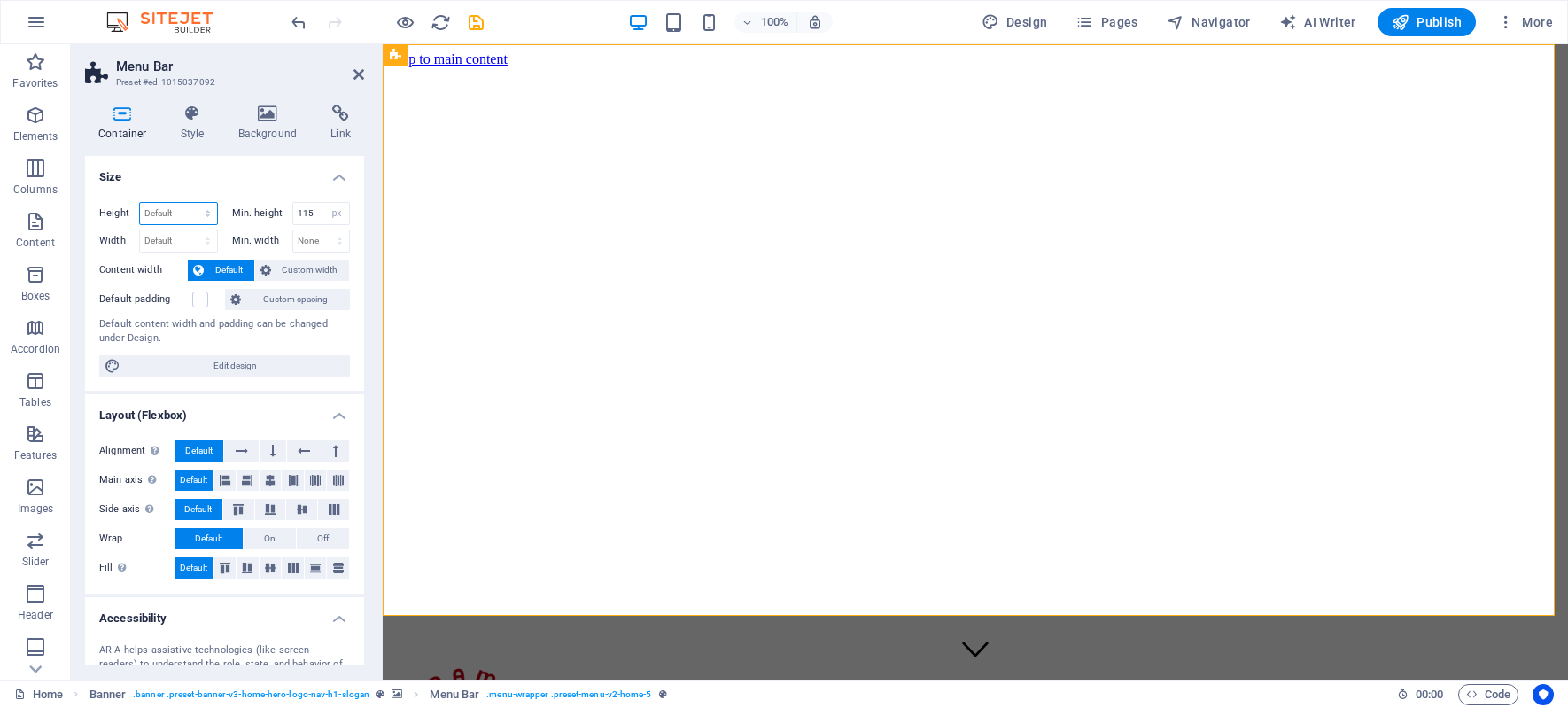
select select "px"
click at [190, 203] on select "Default px rem % vh vw" at bounding box center [178, 213] width 77 height 21
click at [162, 211] on input "645" at bounding box center [178, 213] width 77 height 21
drag, startPoint x: 164, startPoint y: 211, endPoint x: 22, endPoint y: 194, distance: 143.0
click at [22, 194] on section "Favorites Elements Columns Content Boxes Accordion Tables Features Images Slide…" at bounding box center [784, 362] width 1568 height 635
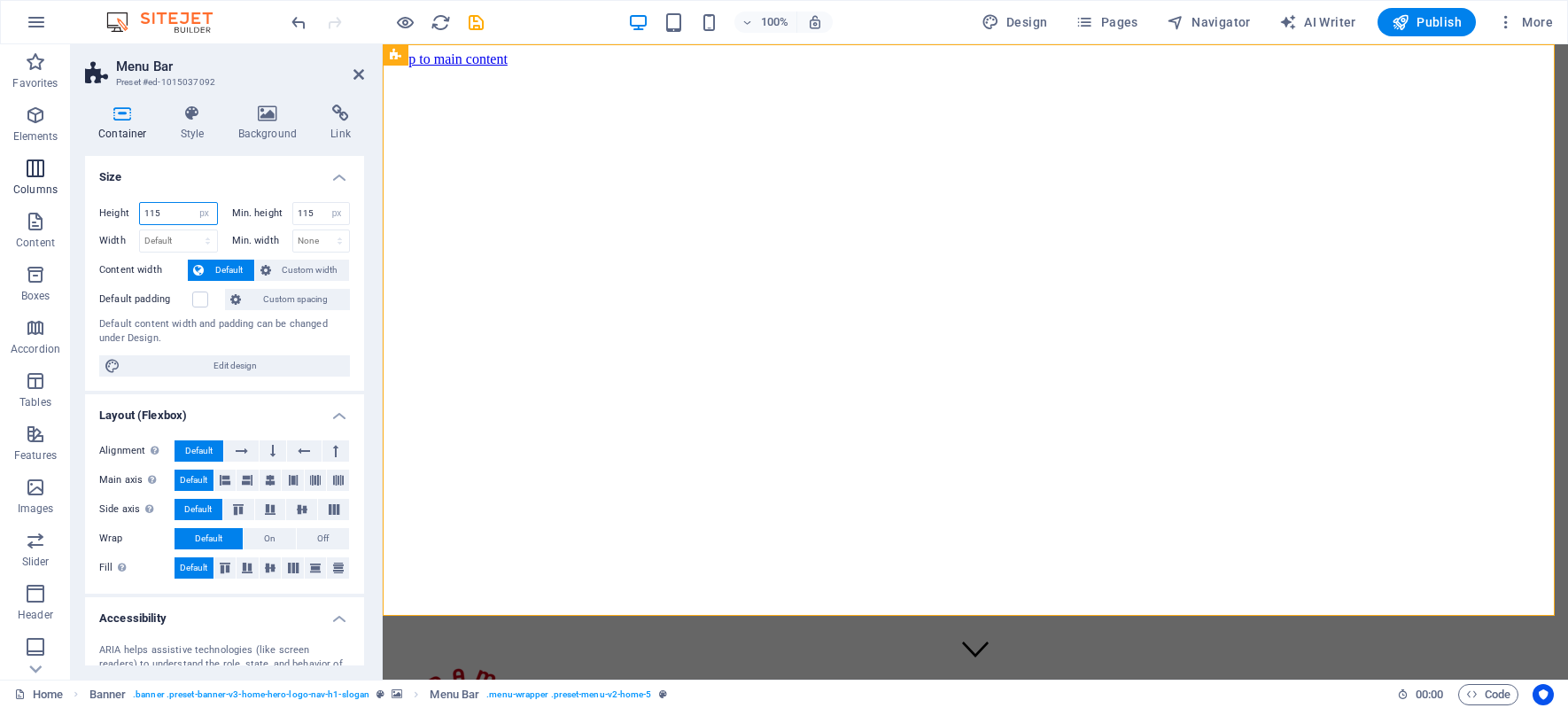
type input "115"
click at [607, 657] on div "Главная О нас Услуги Блог Контакты Menu" at bounding box center [975, 708] width 1171 height 102
click at [540, 657] on div "Главная О нас Услуги Блог Контакты Menu" at bounding box center [975, 708] width 1171 height 102
click at [129, 120] on icon at bounding box center [123, 113] width 75 height 17
click at [494, 657] on div "Главная О нас Услуги Блог Контакты Menu" at bounding box center [975, 708] width 1171 height 102
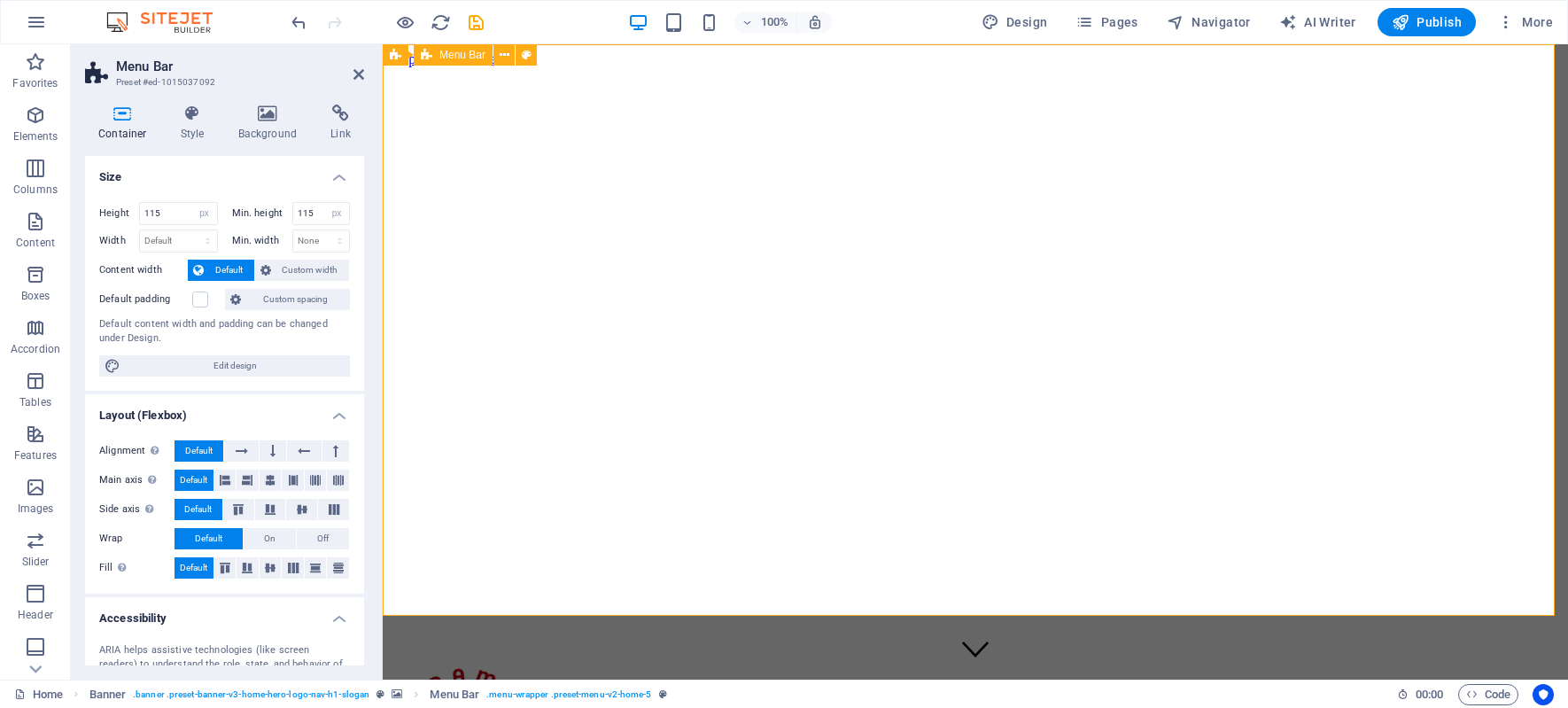
click at [841, 657] on div "Главная О нас Услуги Блог Контакты Menu" at bounding box center [975, 708] width 1171 height 102
click at [436, 657] on div "Главная О нас Услуги Блог Контакты Menu" at bounding box center [975, 708] width 1171 height 102
click at [560, 657] on div "Главная О нас Услуги Блог Контакты Menu" at bounding box center [975, 708] width 1171 height 102
click at [443, 657] on div "Главная О нас Услуги Блог Контакты Menu" at bounding box center [975, 708] width 1171 height 102
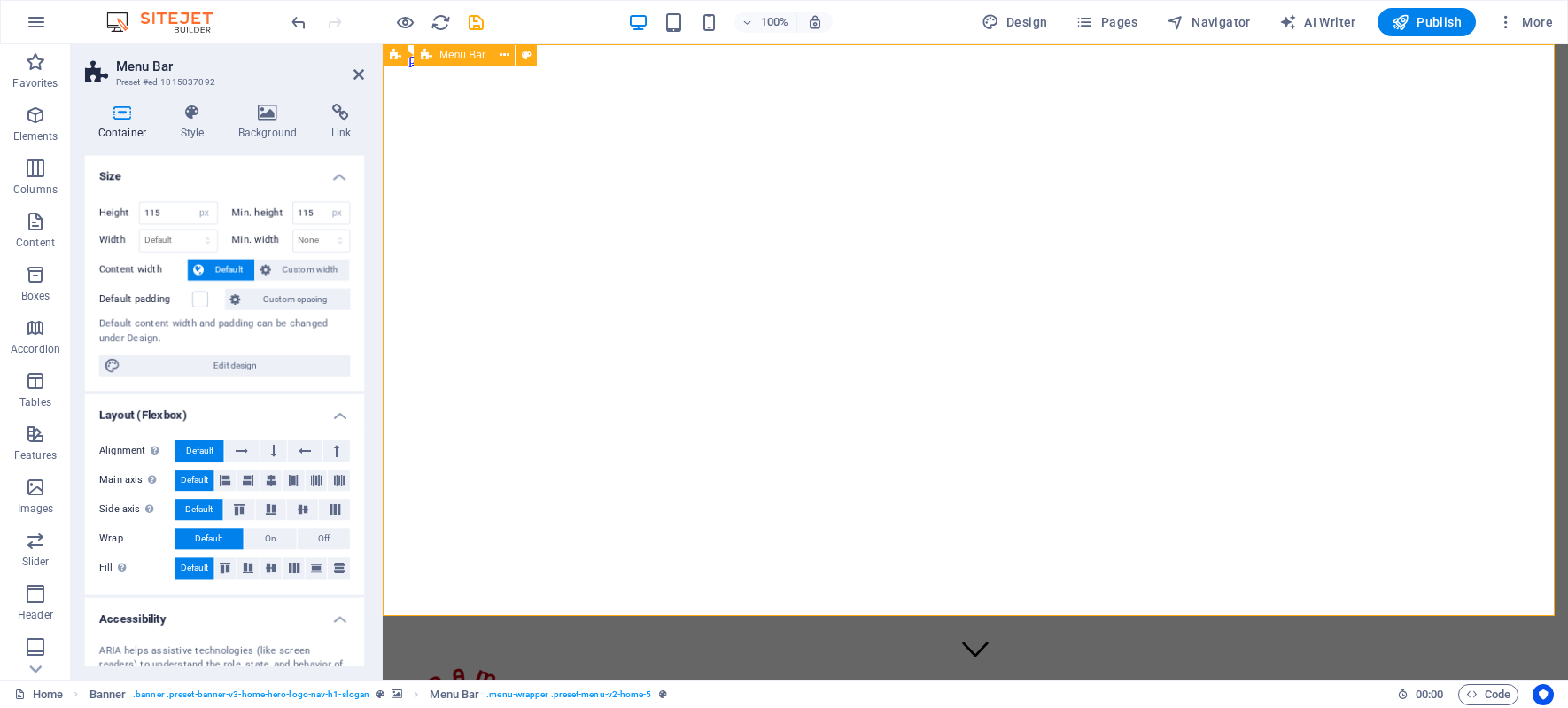
click at [486, 657] on div "Главная О нас Услуги Блог Контакты Menu" at bounding box center [975, 708] width 1171 height 102
click at [485, 657] on div "Главная О нас Услуги Блог Контакты Menu" at bounding box center [975, 708] width 1171 height 102
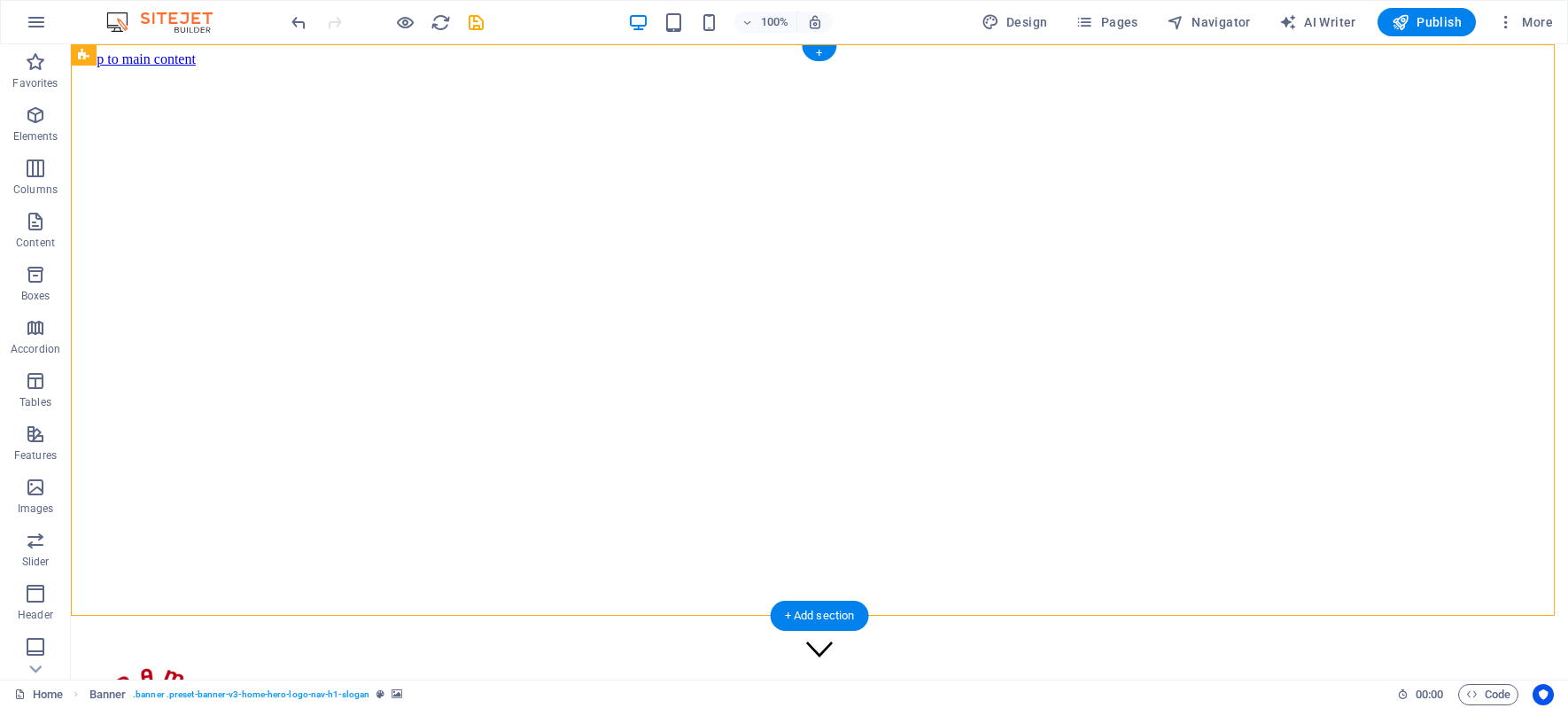
drag, startPoint x: 490, startPoint y: 99, endPoint x: 115, endPoint y: 53, distance: 377.8
click at [150, 52] on icon at bounding box center [149, 55] width 10 height 18
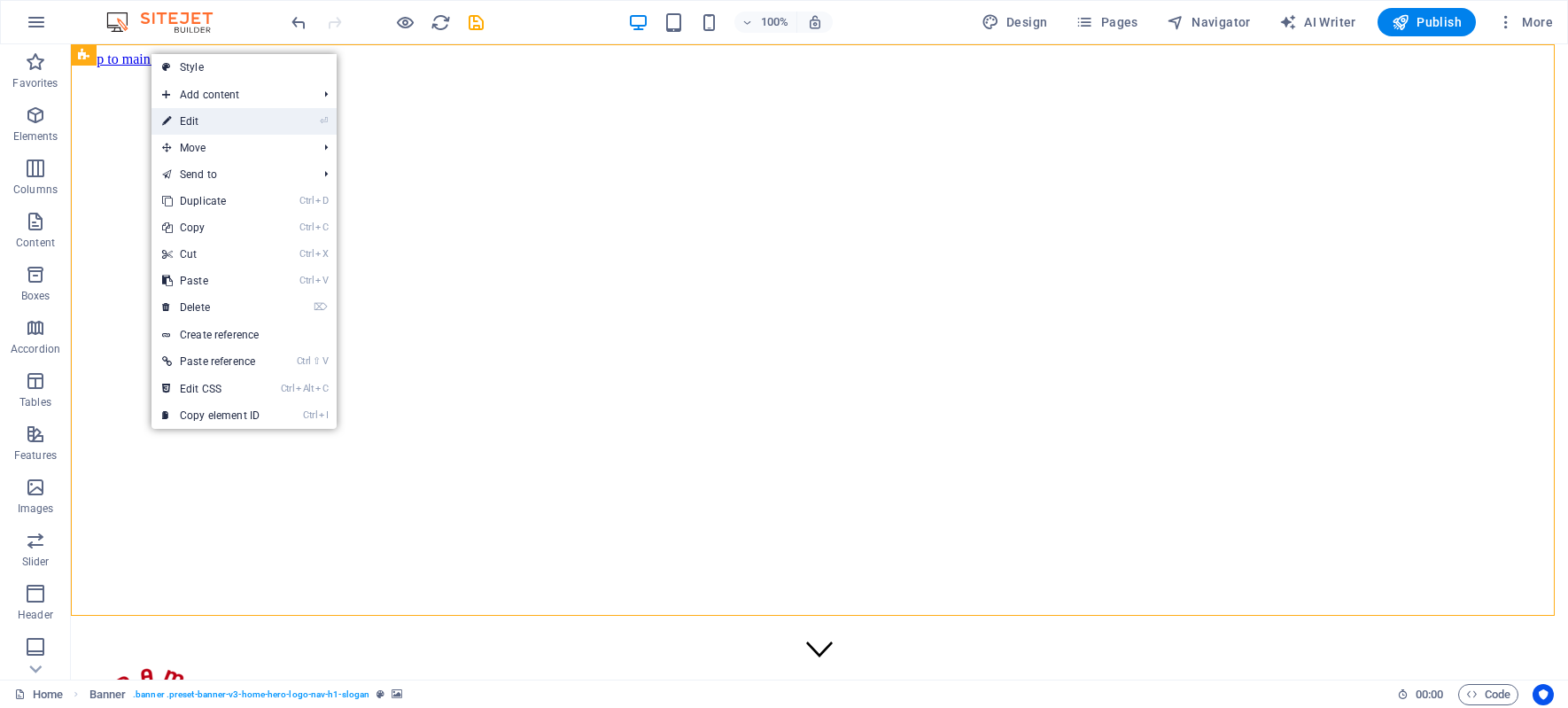
click at [225, 124] on link "⏎ Edit" at bounding box center [211, 121] width 119 height 26
select select "px"
select select "vh"
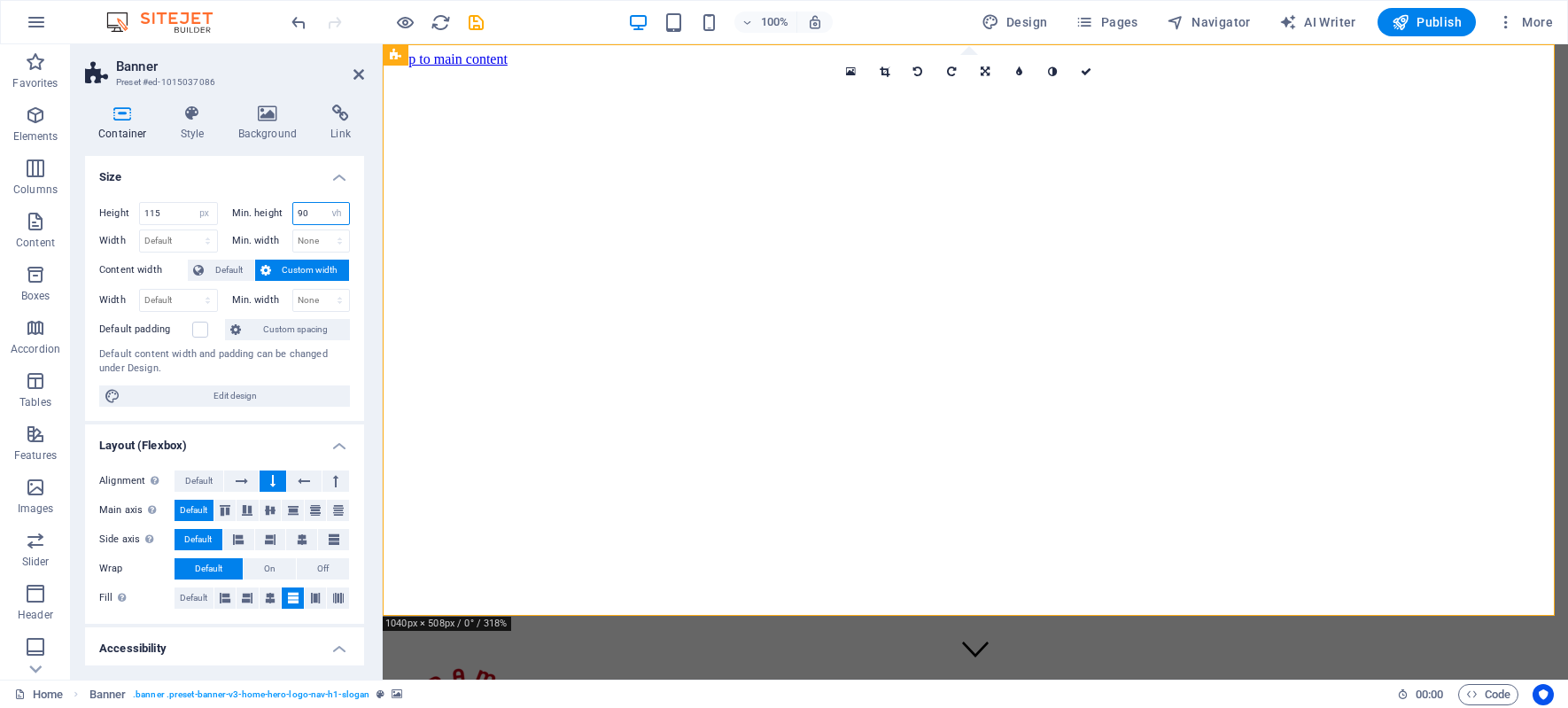
click at [310, 208] on input "90" at bounding box center [322, 213] width 56 height 21
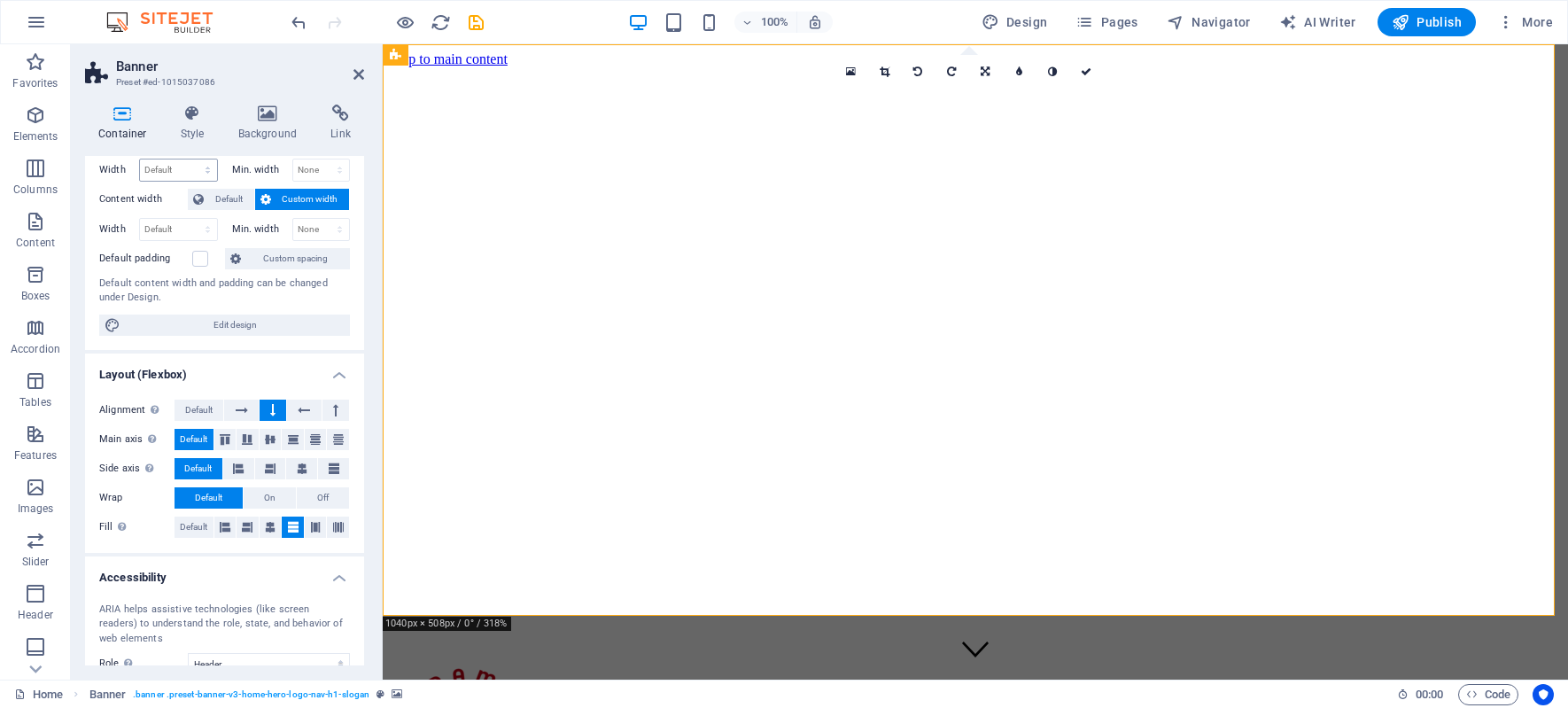
scroll to position [207, 0]
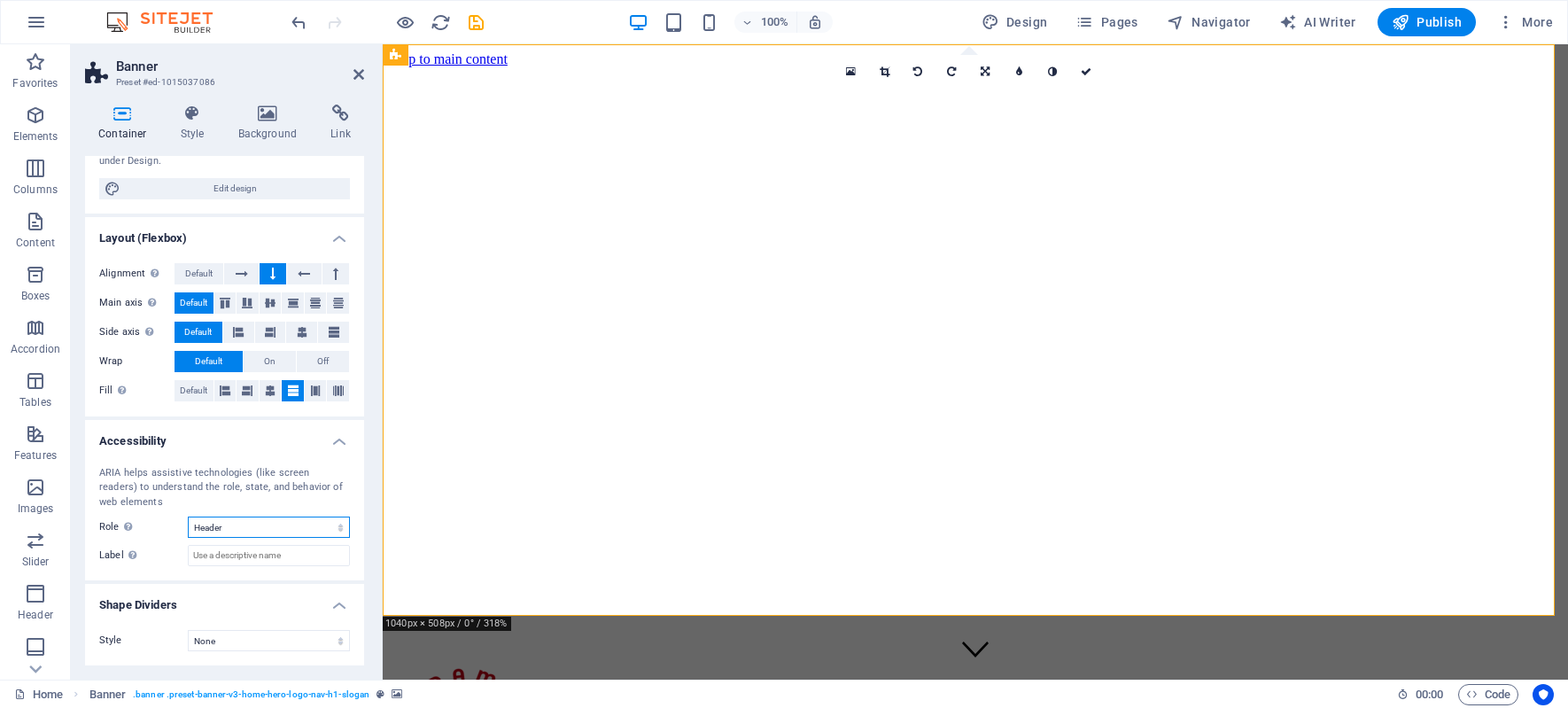
click at [304, 531] on select "None Alert Article Banner Comment Complementary Dialog Footer Header Marquee Pr…" at bounding box center [269, 526] width 162 height 21
select select "none"
click at [188, 516] on select "None Alert Article Banner Comment Complementary Dialog Footer Header Marquee Pr…" at bounding box center [269, 526] width 162 height 21
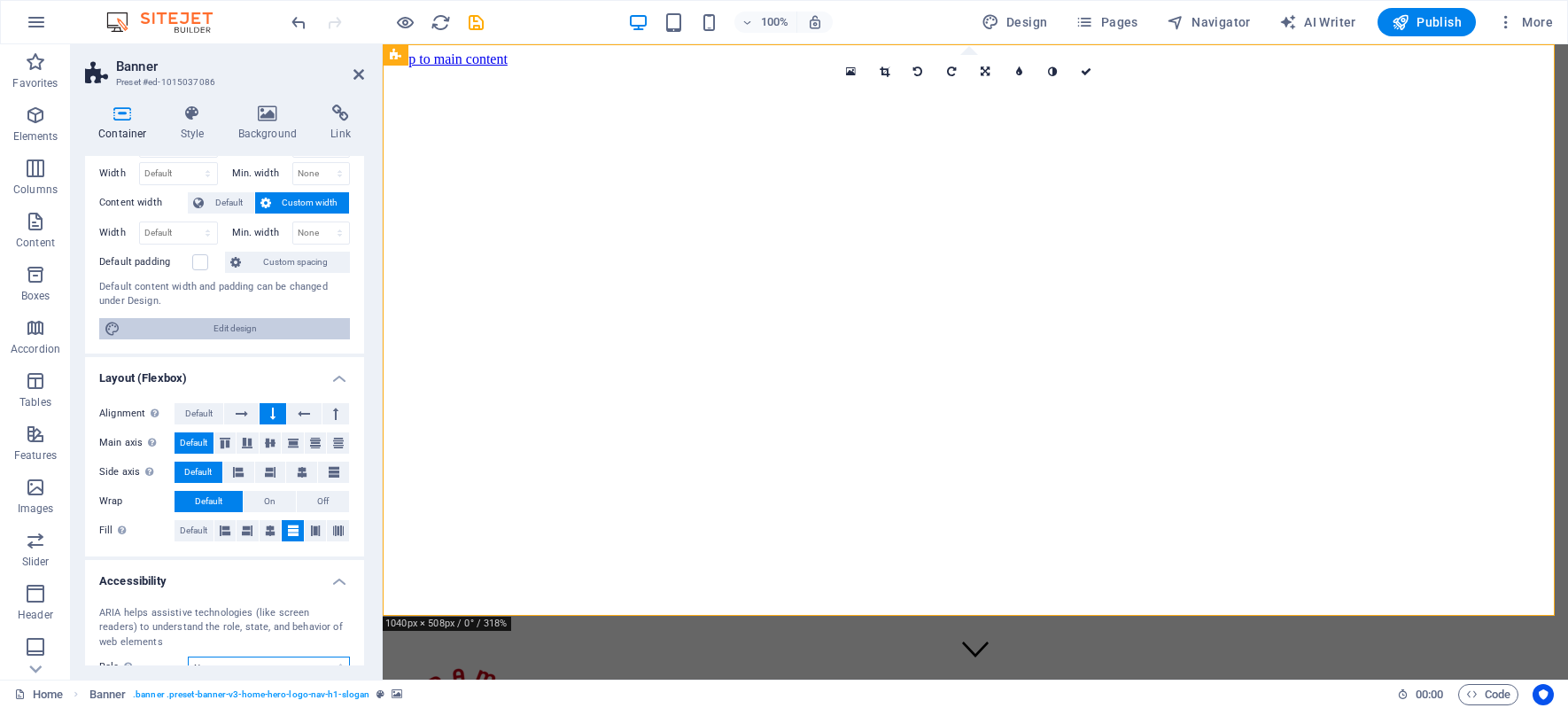
scroll to position [0, 0]
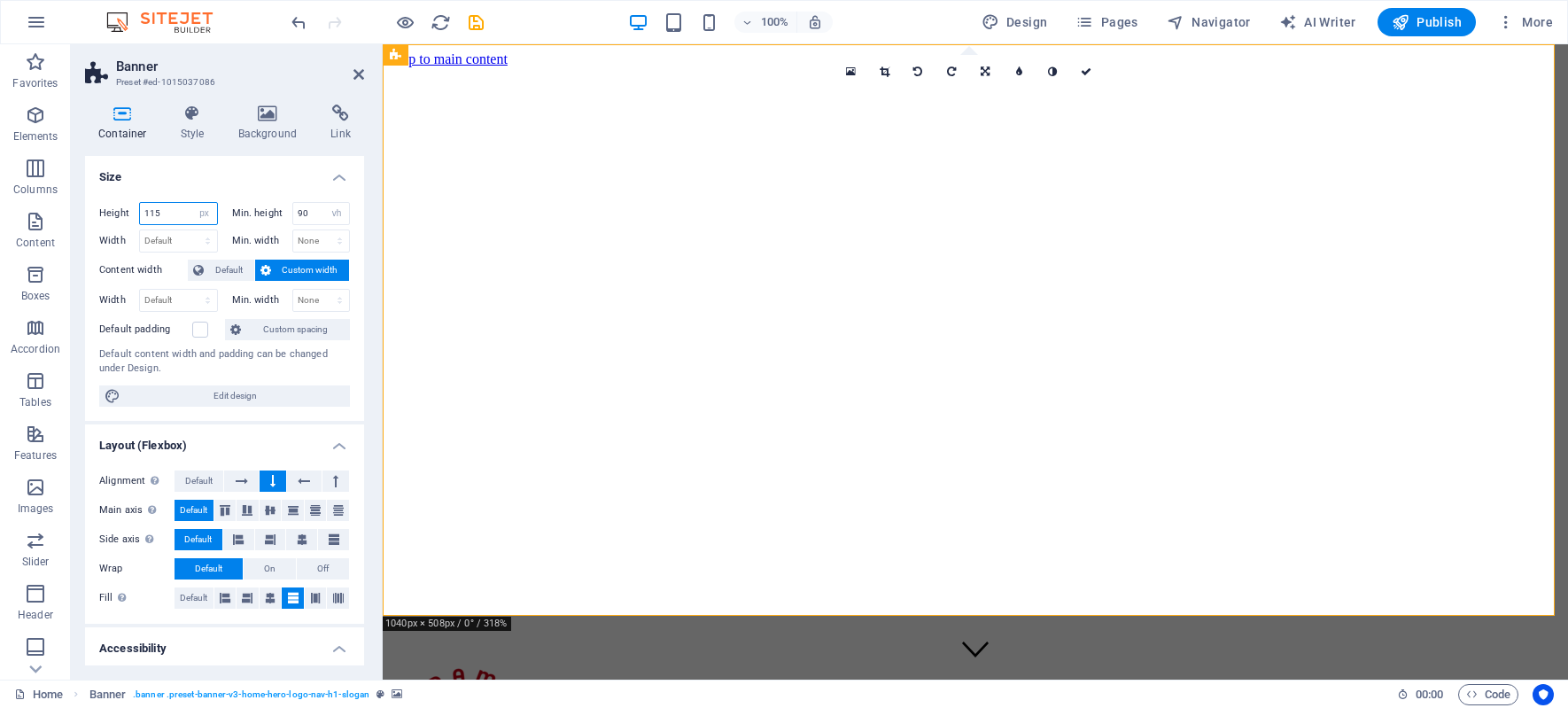
click at [150, 208] on input "115" at bounding box center [178, 213] width 77 height 21
drag, startPoint x: 308, startPoint y: 209, endPoint x: 146, endPoint y: 221, distance: 162.4
click at [146, 221] on div "Height 115 Default px rem % vh vw Min. height 90 None px rem % vh vw" at bounding box center [225, 215] width 251 height 27
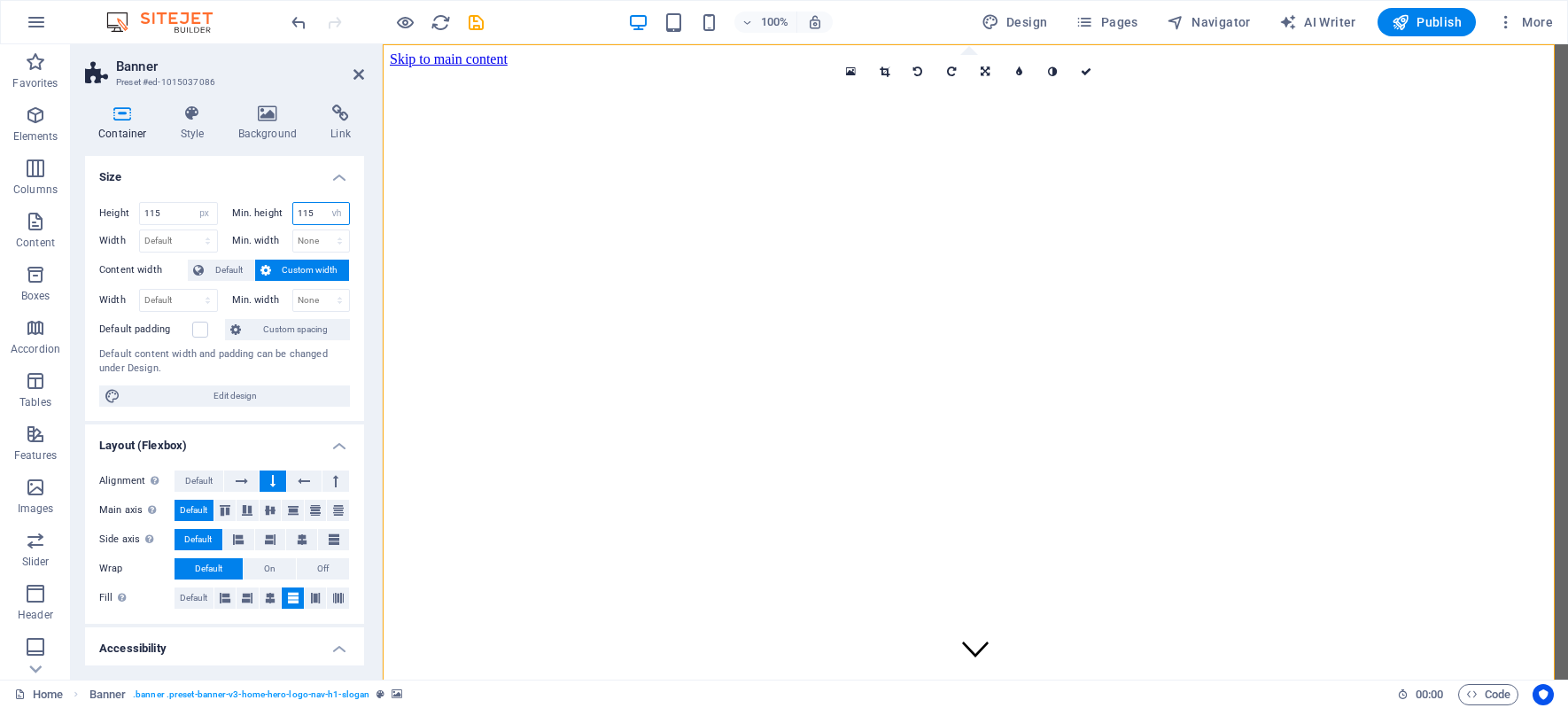
drag, startPoint x: 315, startPoint y: 210, endPoint x: -226, endPoint y: 162, distance: 543.1
click at [0, 162] on html "3-DAMJA Home (ru) Favorites Elements Columns Content Boxes Accordion Tables Fea…" at bounding box center [784, 354] width 1568 height 708
type input "25"
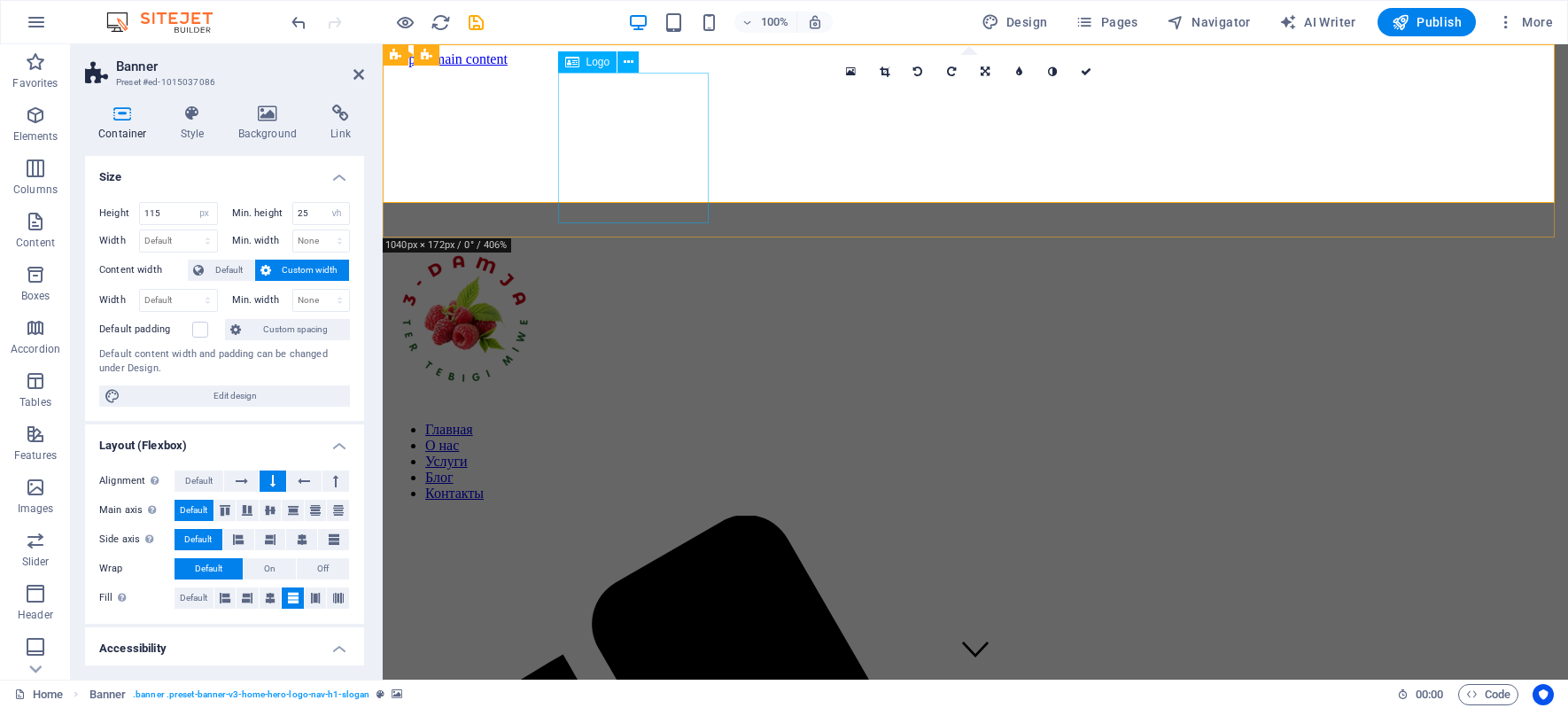
click at [574, 244] on div at bounding box center [975, 323] width 1171 height 157
click at [683, 244] on div at bounding box center [975, 323] width 1171 height 157
select select "px"
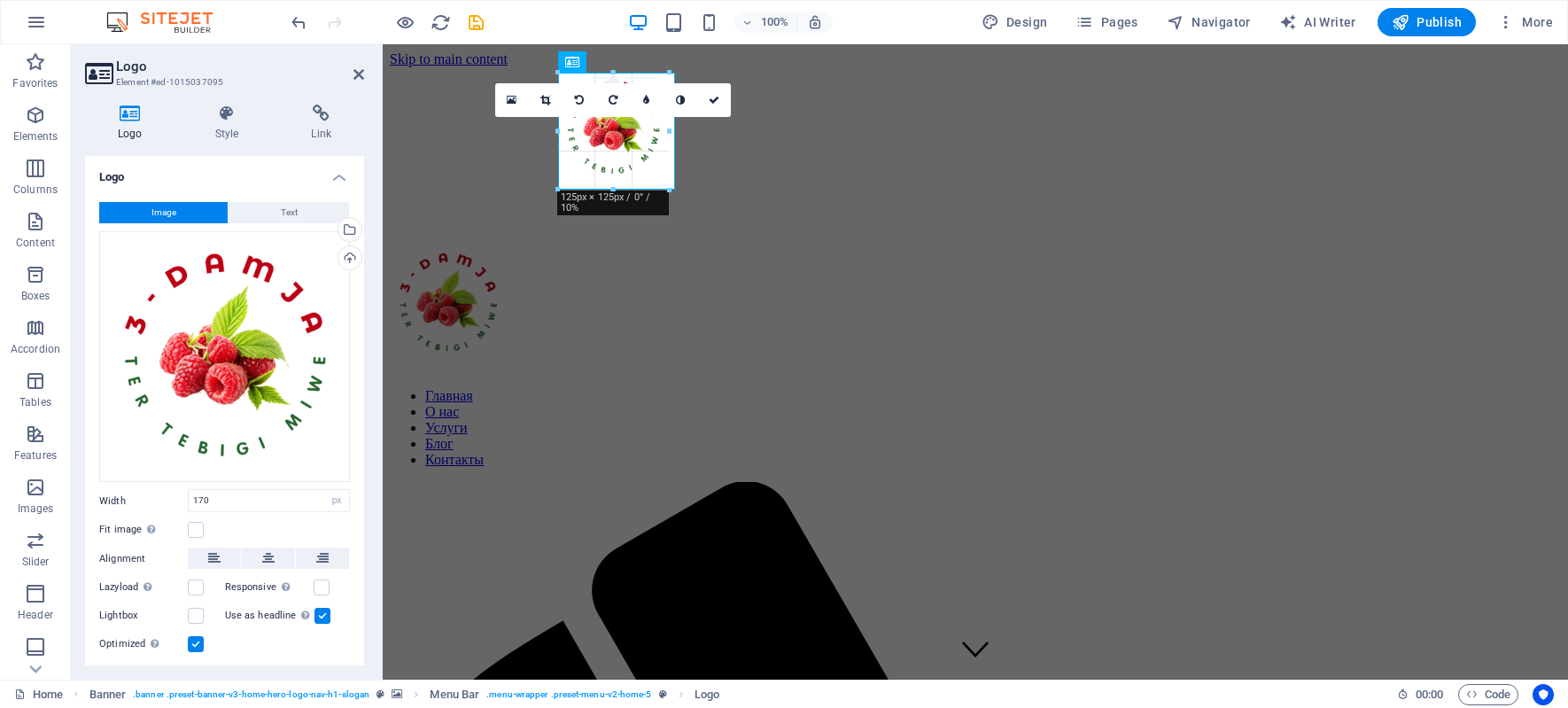
drag, startPoint x: 712, startPoint y: 225, endPoint x: 299, endPoint y: 124, distance: 425.2
type input "132"
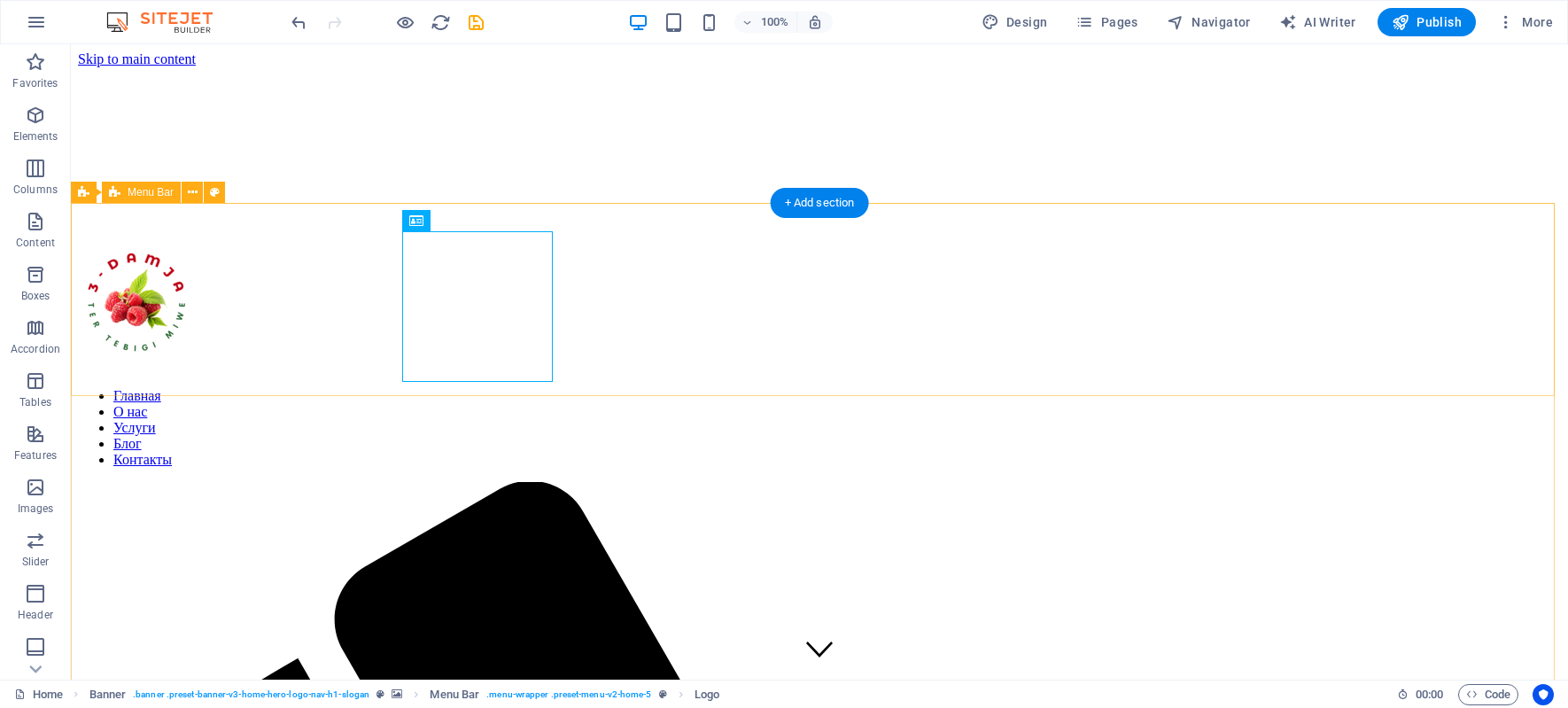
click at [117, 191] on span "Banner" at bounding box center [114, 193] width 35 height 11
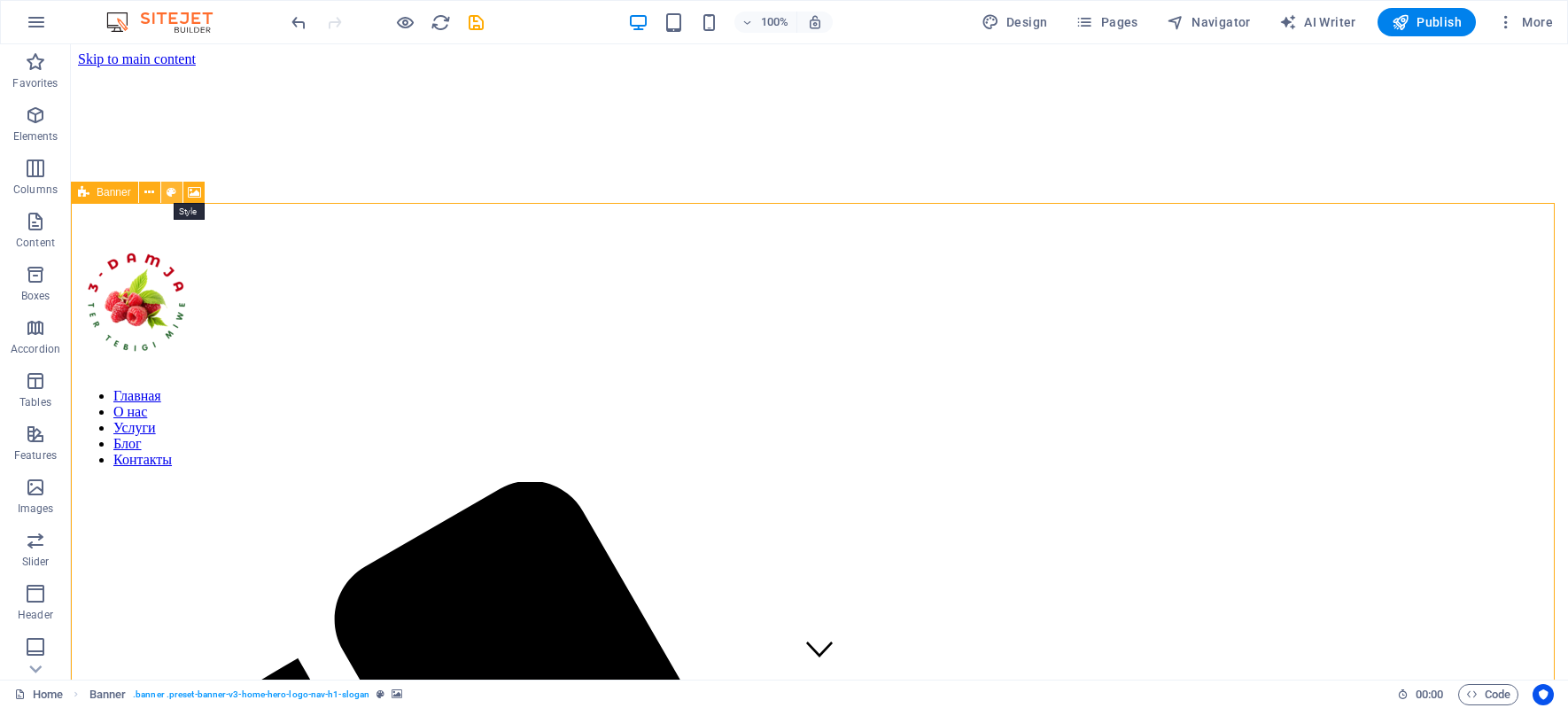
click at [166, 193] on icon at bounding box center [171, 193] width 10 height 18
select select "preset-banner-v3-home-hero-logo-nav-h1-slogan"
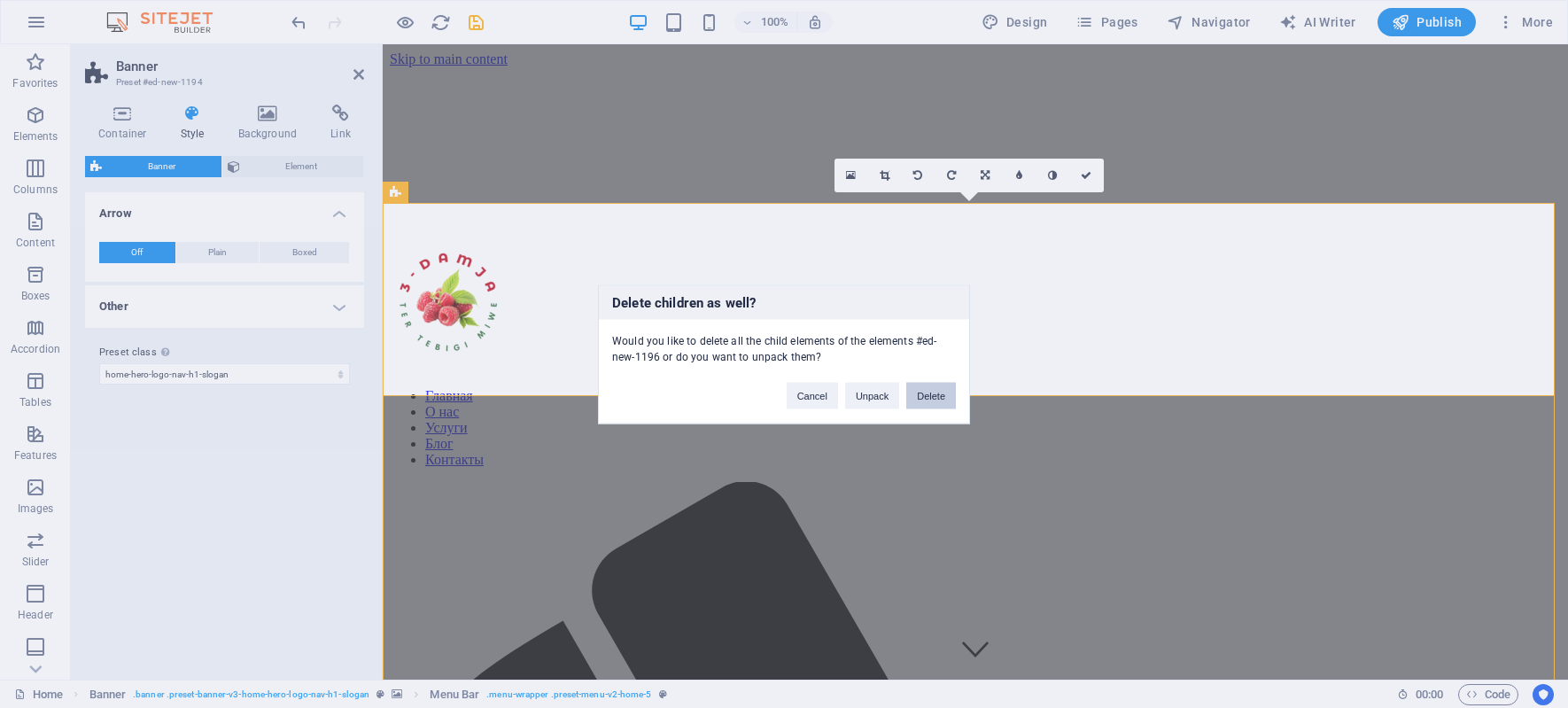
click at [937, 396] on button "Delete" at bounding box center [931, 394] width 50 height 26
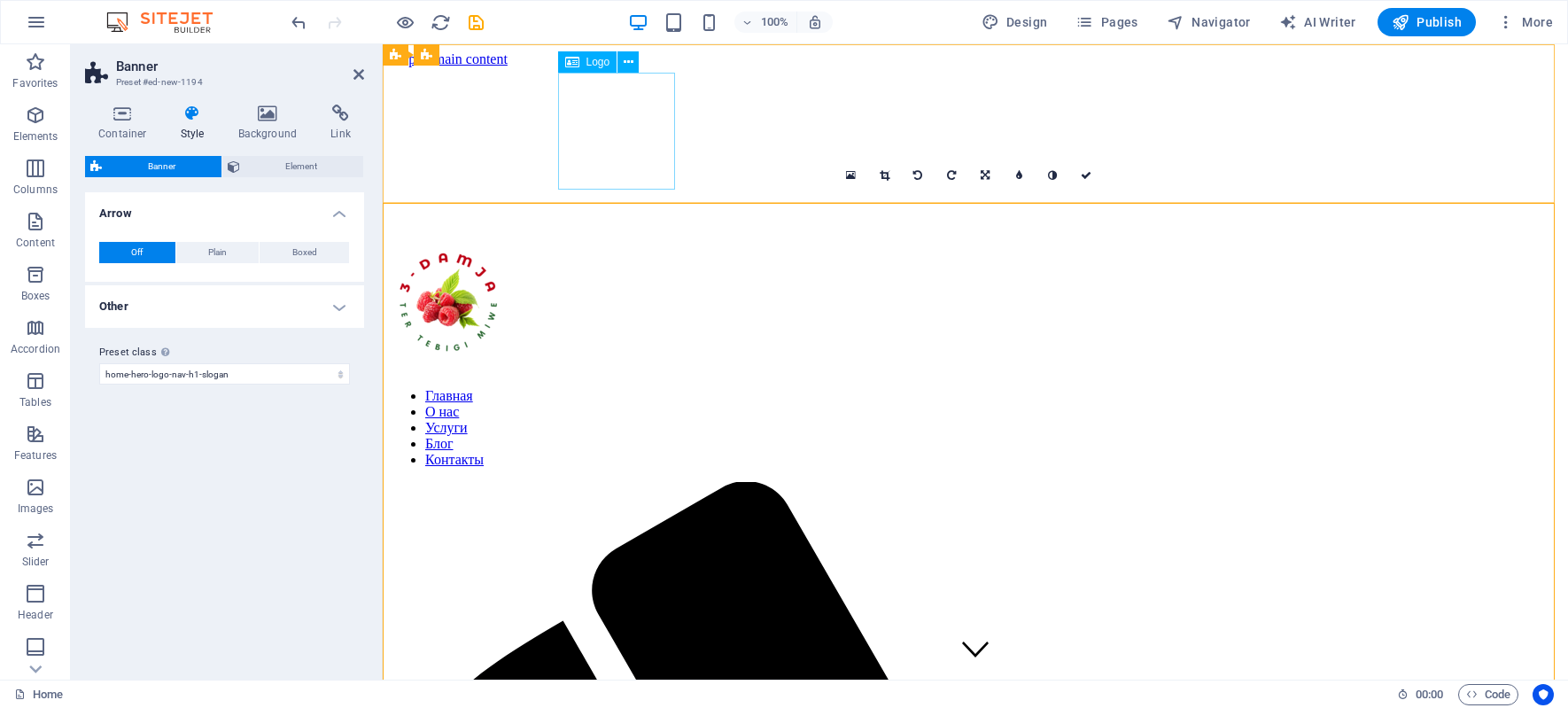
click at [619, 244] on div at bounding box center [975, 306] width 1171 height 124
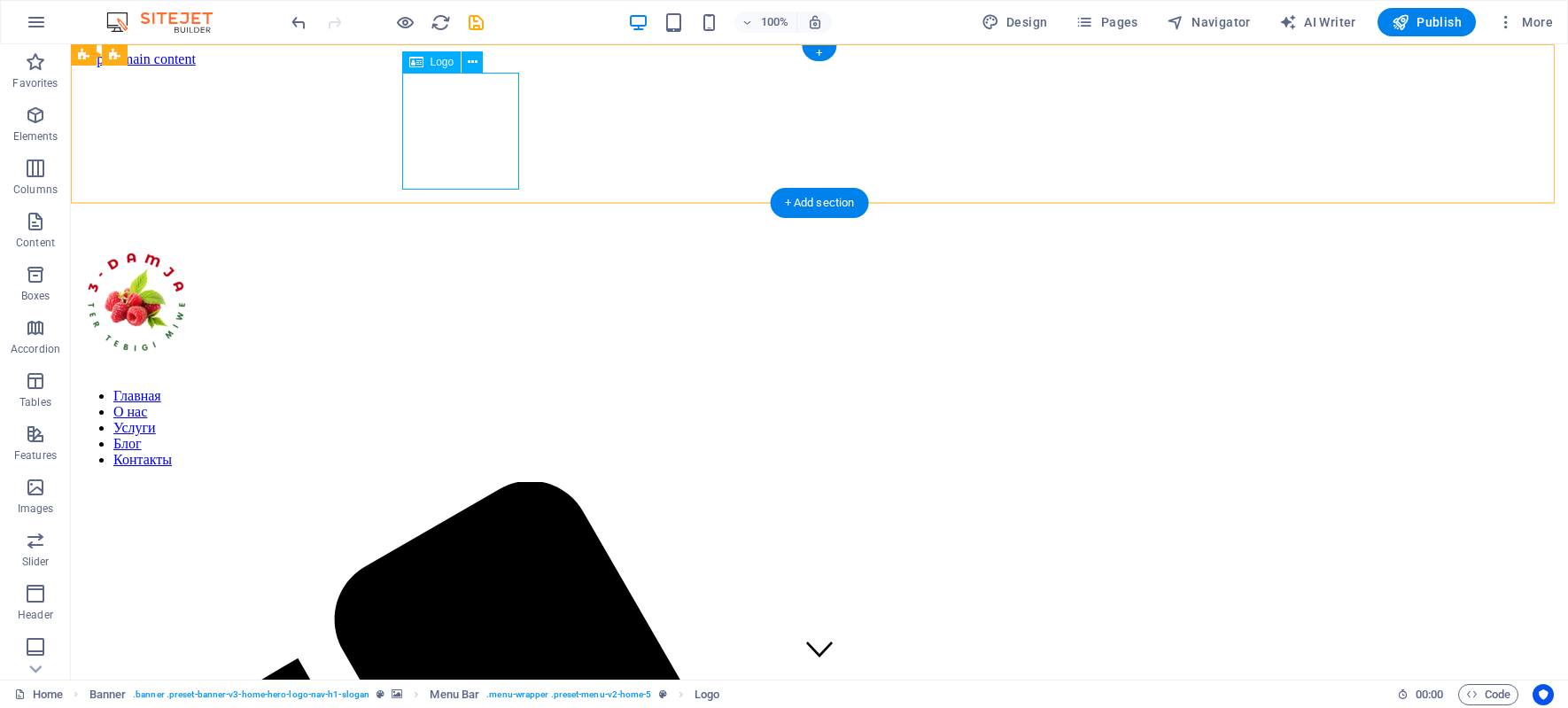
click at [451, 244] on div at bounding box center [819, 306] width 1483 height 124
select select "px"
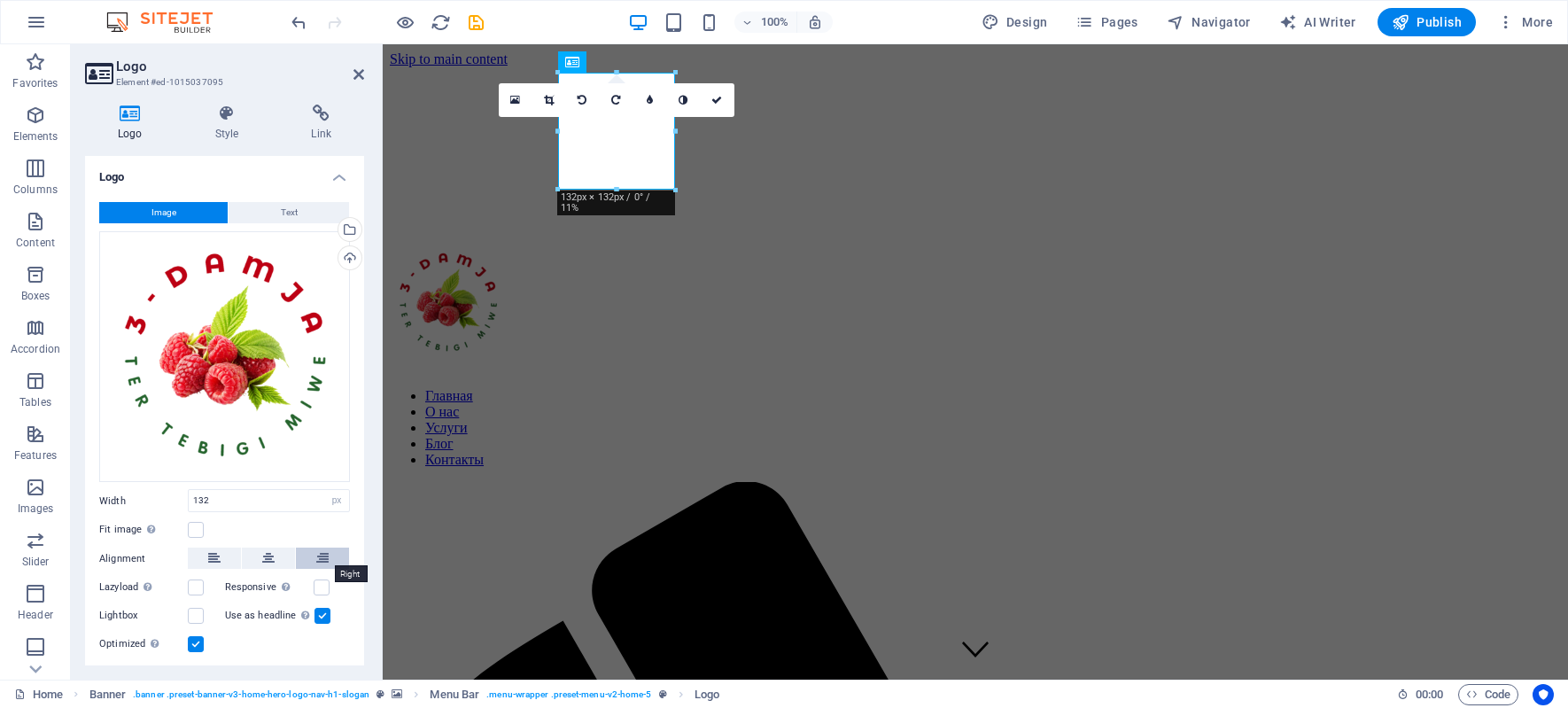
click at [316, 554] on icon at bounding box center [323, 557] width 13 height 21
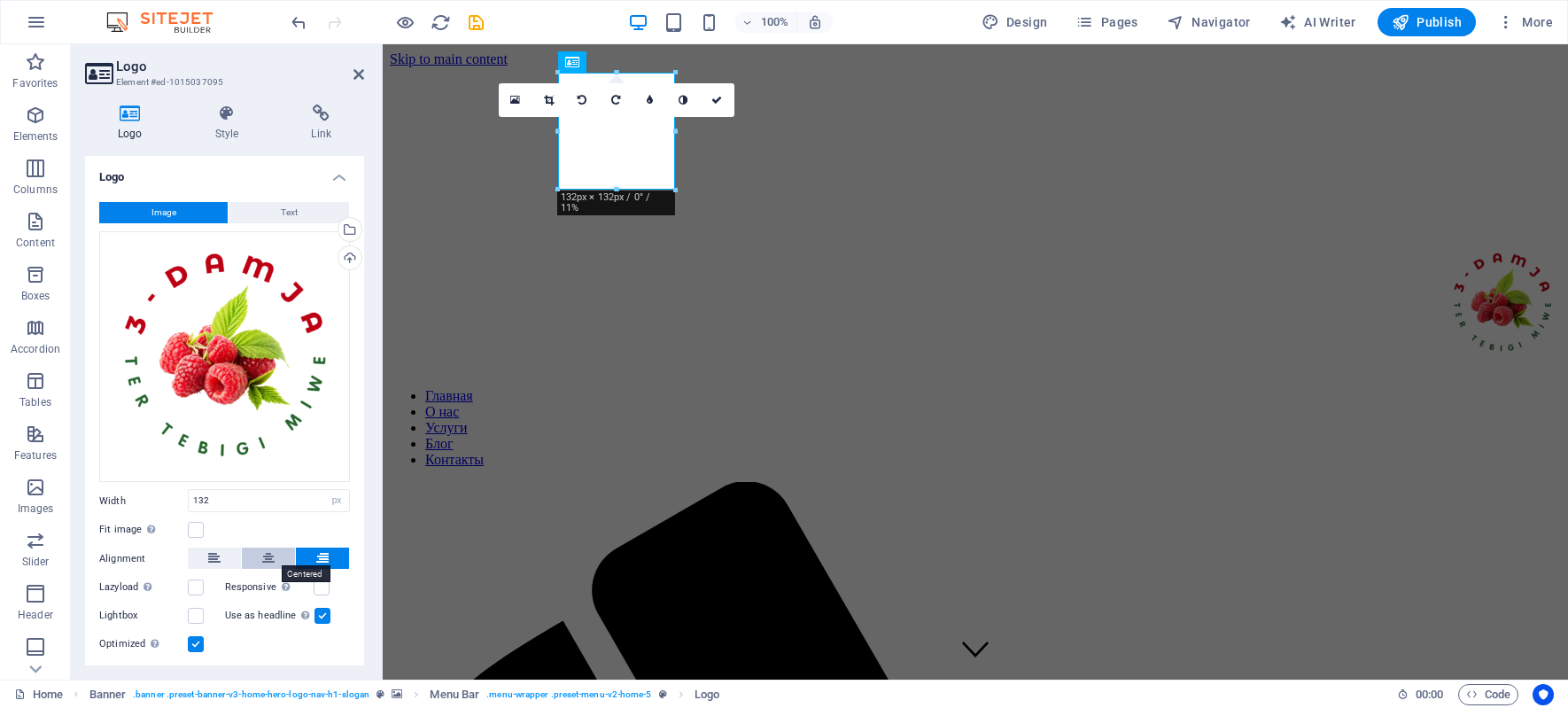
click at [265, 557] on icon at bounding box center [268, 557] width 13 height 21
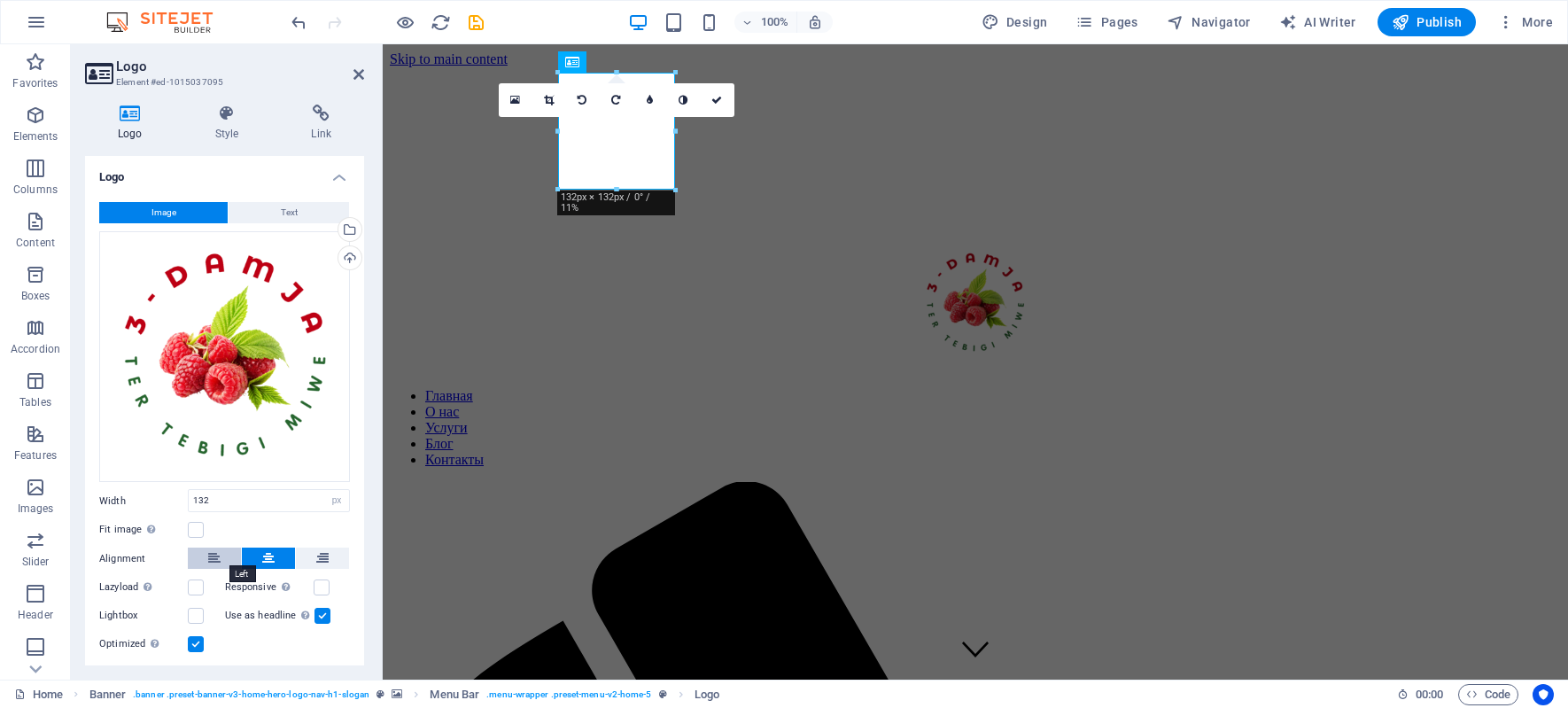
click at [219, 557] on icon at bounding box center [215, 557] width 13 height 21
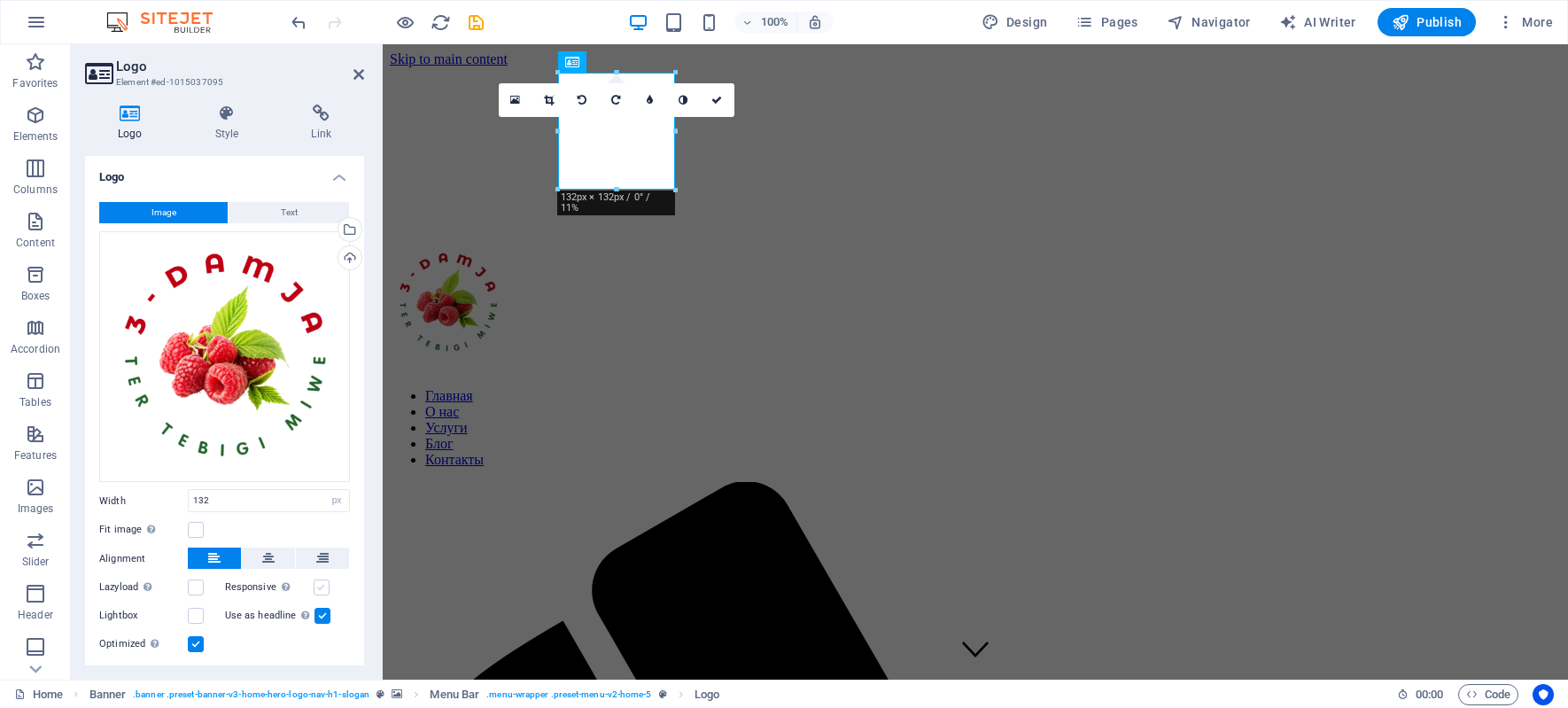
click at [324, 587] on label at bounding box center [322, 587] width 16 height 16
click at [0, 0] on input "Responsive Automatically load retina image and smartphone optimized sizes." at bounding box center [0, 0] width 0 height 0
click at [194, 614] on label at bounding box center [196, 615] width 16 height 16
click at [0, 0] on input "Lightbox" at bounding box center [0, 0] width 0 height 0
click at [199, 585] on label at bounding box center [196, 587] width 16 height 16
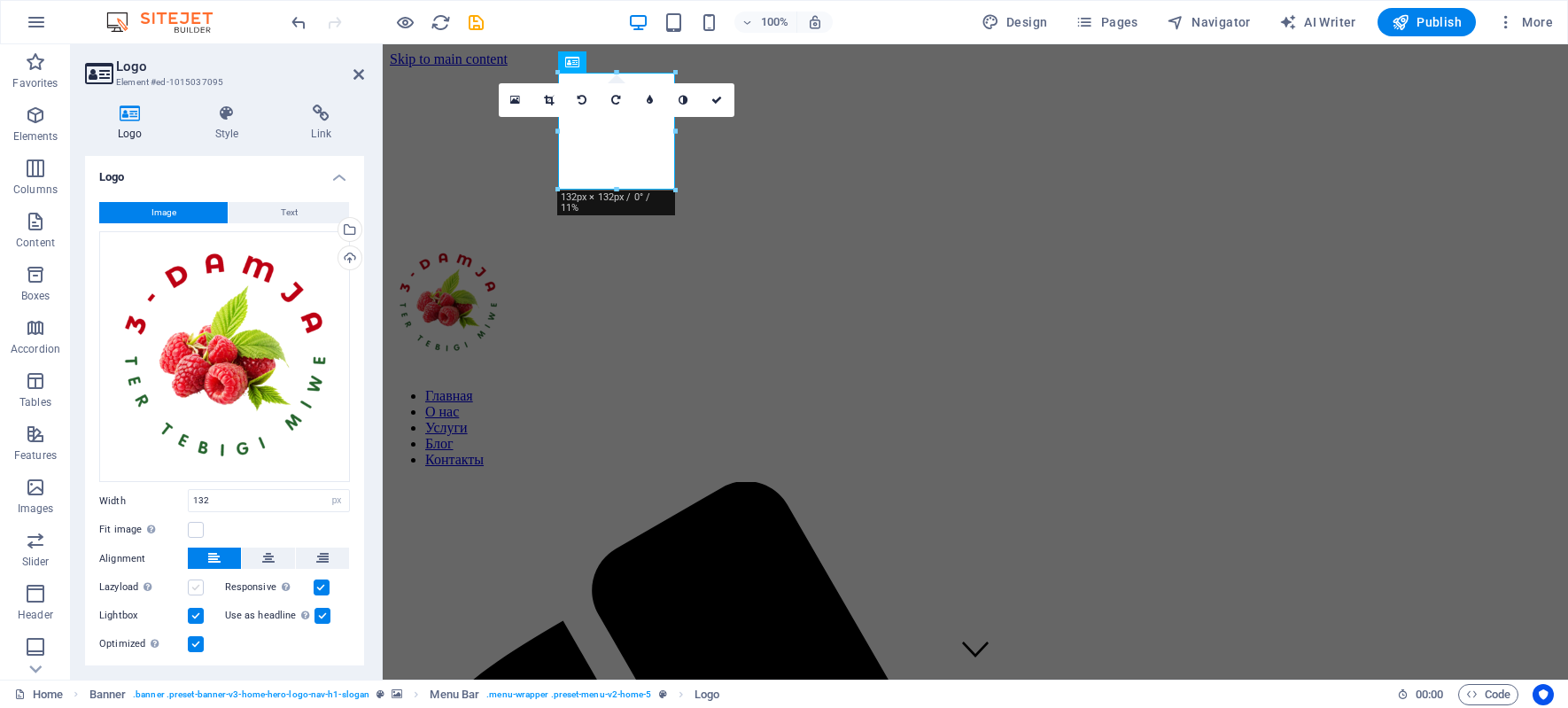
click at [0, 0] on input "Lazyload Loading images after the page loads improves page speed." at bounding box center [0, 0] width 0 height 0
click at [199, 585] on label at bounding box center [196, 587] width 16 height 16
click at [0, 0] on input "Lazyload Loading images after the page loads improves page speed." at bounding box center [0, 0] width 0 height 0
click at [200, 643] on label at bounding box center [196, 644] width 16 height 16
click at [0, 0] on input "Optimized Images are compressed to improve page speed." at bounding box center [0, 0] width 0 height 0
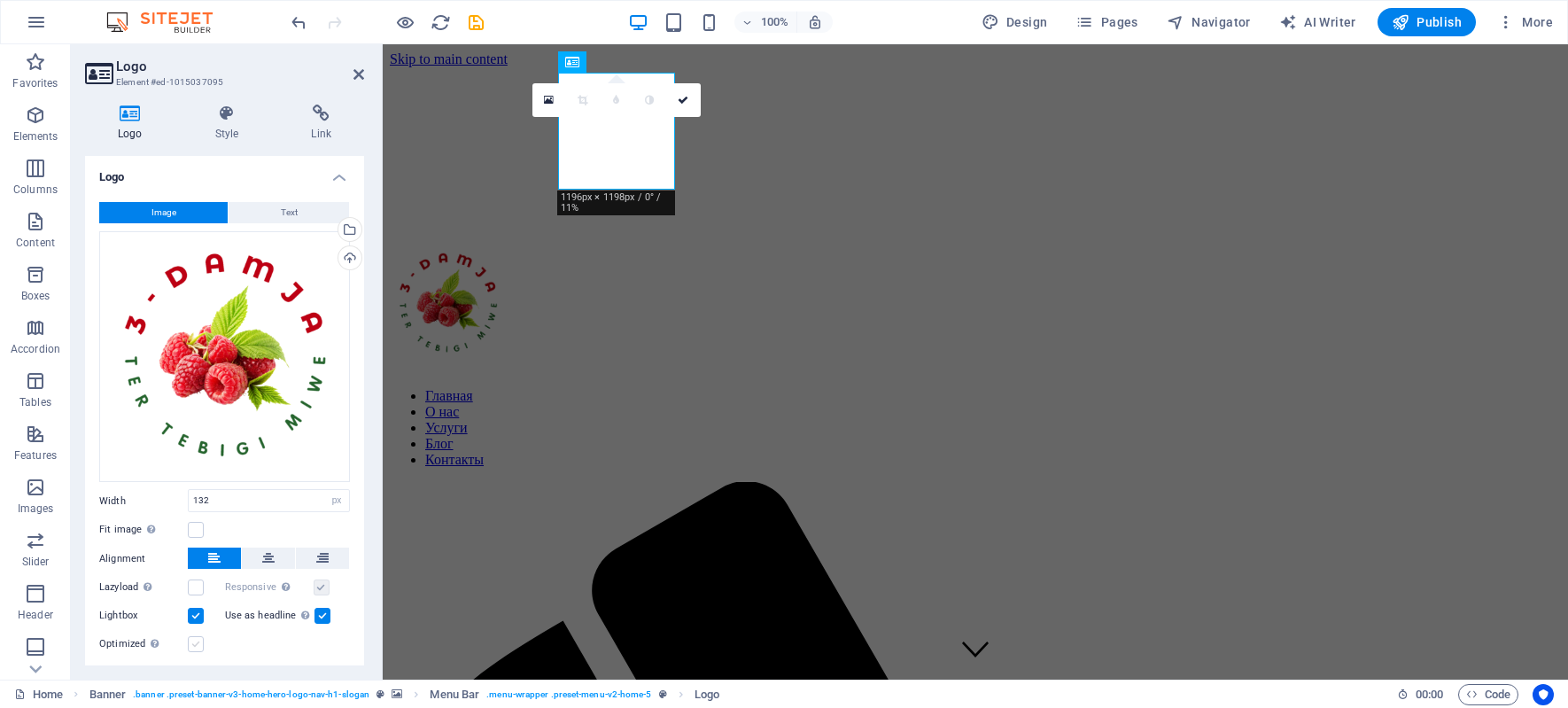
click at [197, 643] on label at bounding box center [196, 644] width 16 height 16
click at [0, 0] on input "Optimized Images are compressed to improve page speed." at bounding box center [0, 0] width 0 height 0
click at [197, 643] on label at bounding box center [196, 644] width 16 height 16
click at [0, 0] on input "Optimized Images are compressed to improve page speed." at bounding box center [0, 0] width 0 height 0
click at [197, 643] on label at bounding box center [196, 644] width 16 height 16
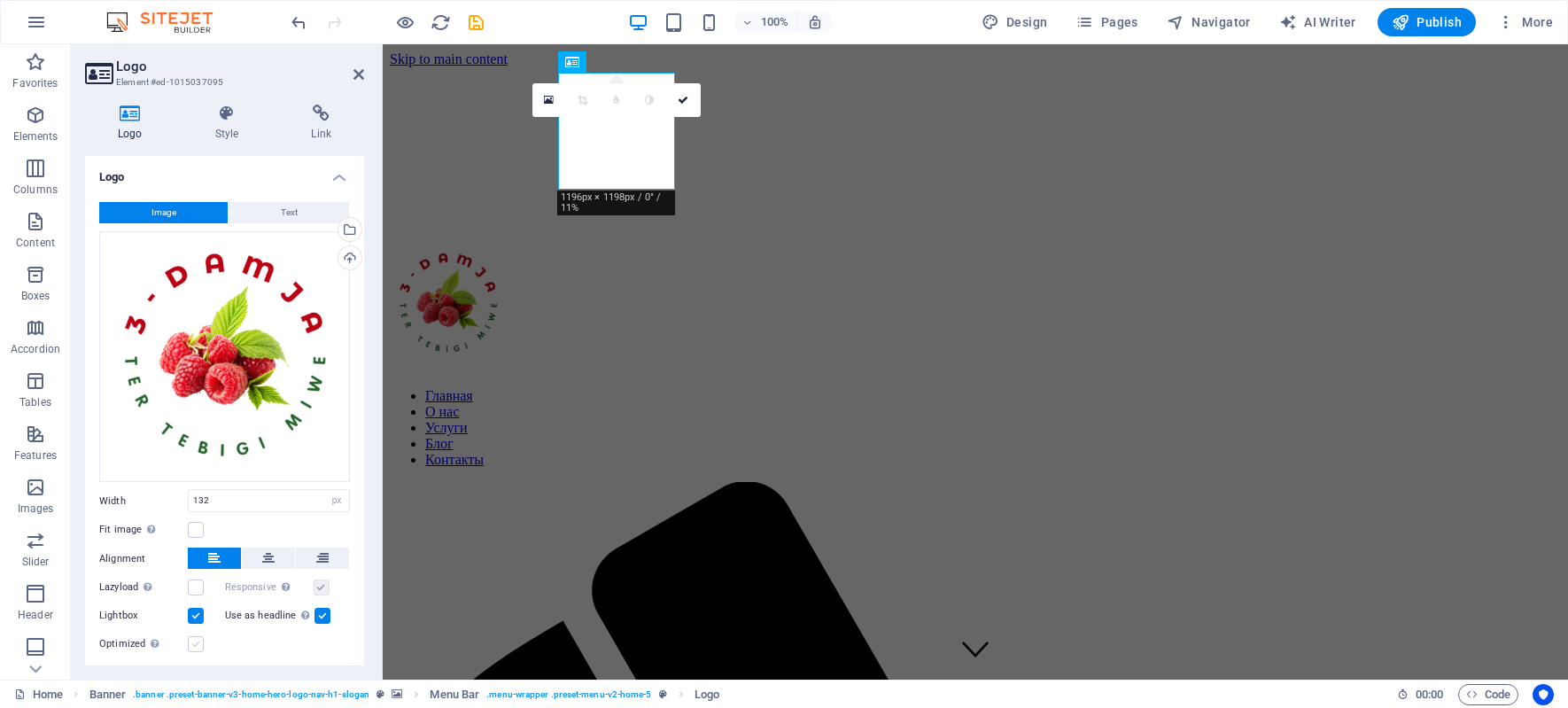
click at [0, 0] on input "Optimized Images are compressed to improve page speed." at bounding box center [0, 0] width 0 height 0
click at [197, 643] on label at bounding box center [196, 644] width 16 height 16
click at [0, 0] on input "Optimized Images are compressed to improve page speed." at bounding box center [0, 0] width 0 height 0
click at [197, 643] on label at bounding box center [196, 644] width 16 height 16
click at [0, 0] on input "Optimized Images are compressed to improve page speed." at bounding box center [0, 0] width 0 height 0
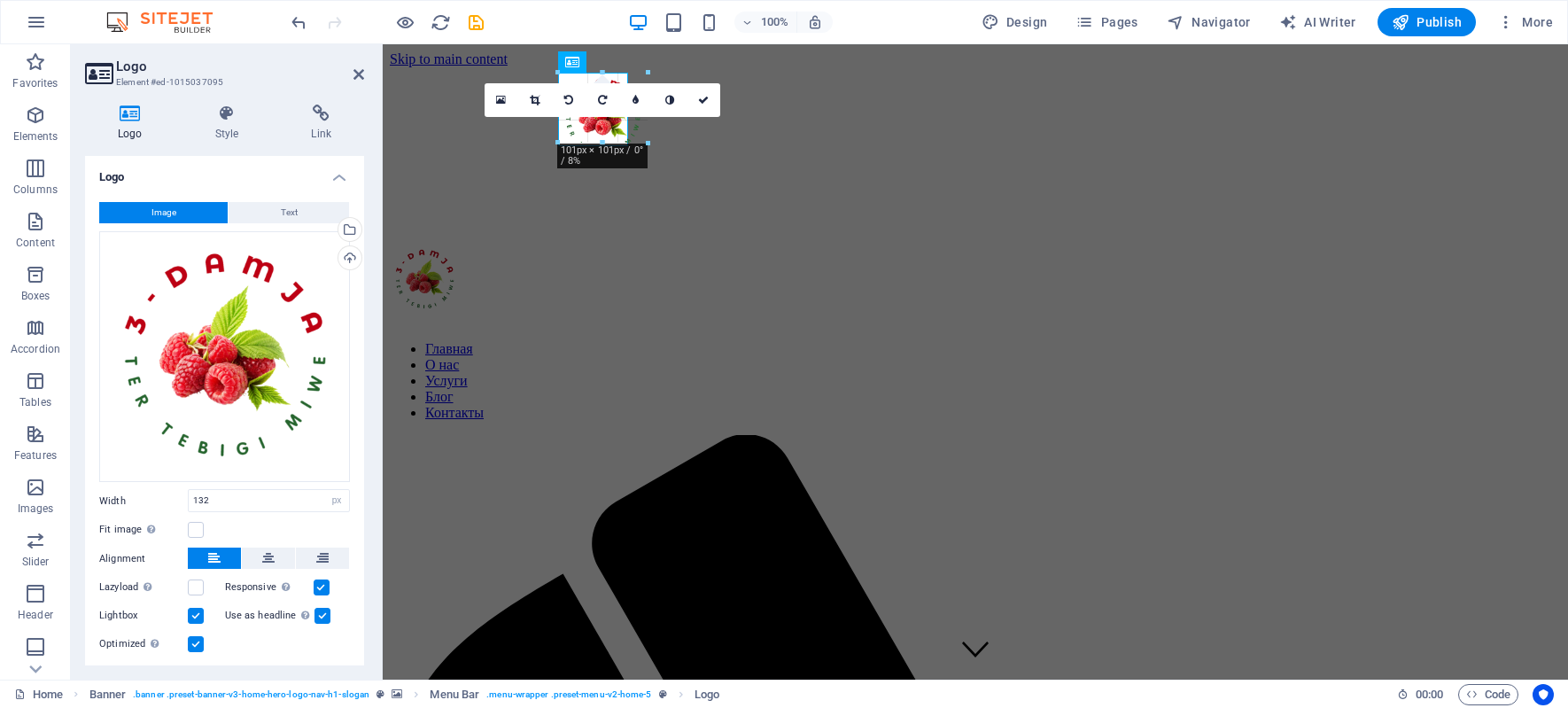
drag, startPoint x: 558, startPoint y: 133, endPoint x: 226, endPoint y: 93, distance: 334.4
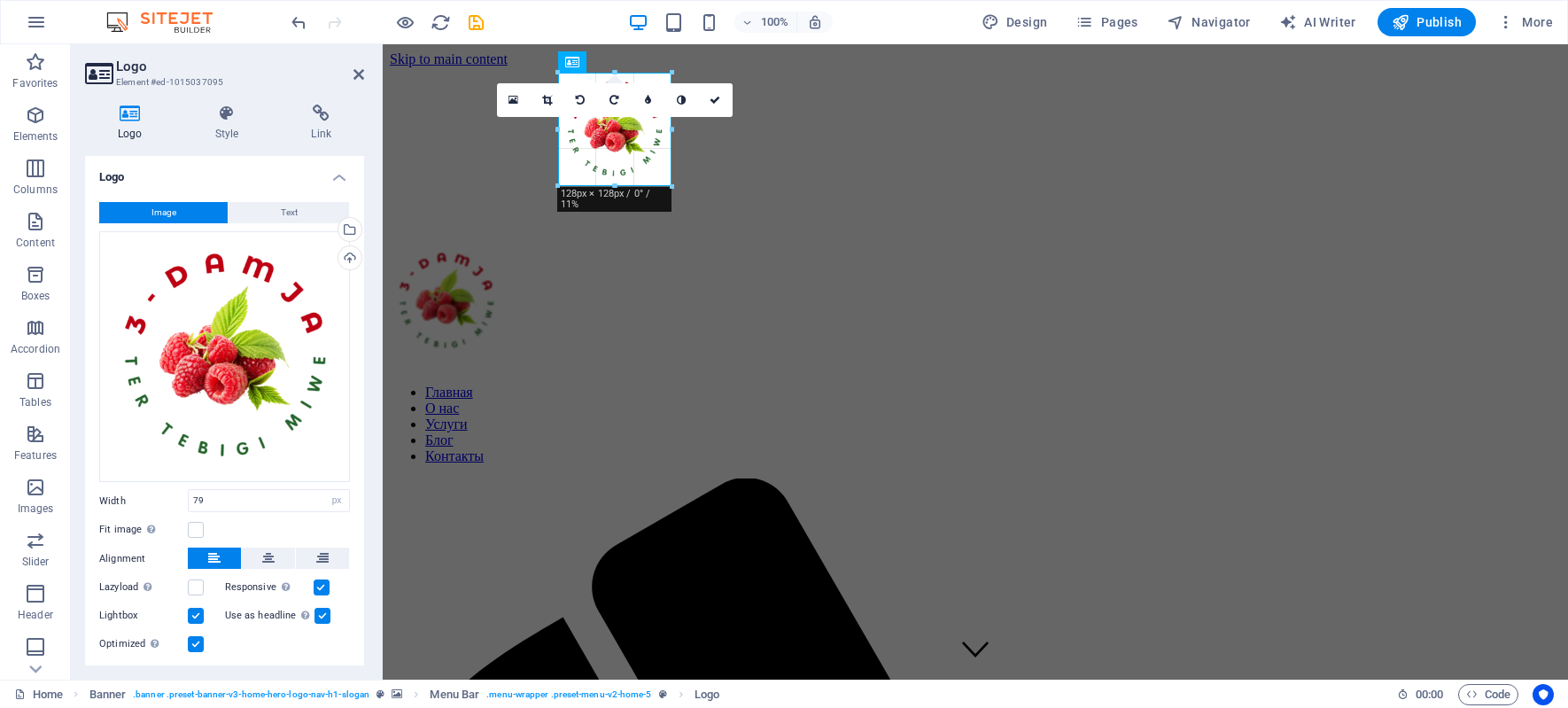
drag, startPoint x: 630, startPoint y: 145, endPoint x: 354, endPoint y: 100, distance: 279.6
type input "128"
click at [819, 244] on div "Главная О нас Услуги Блог Контакты Menu" at bounding box center [975, 295] width 1171 height 102
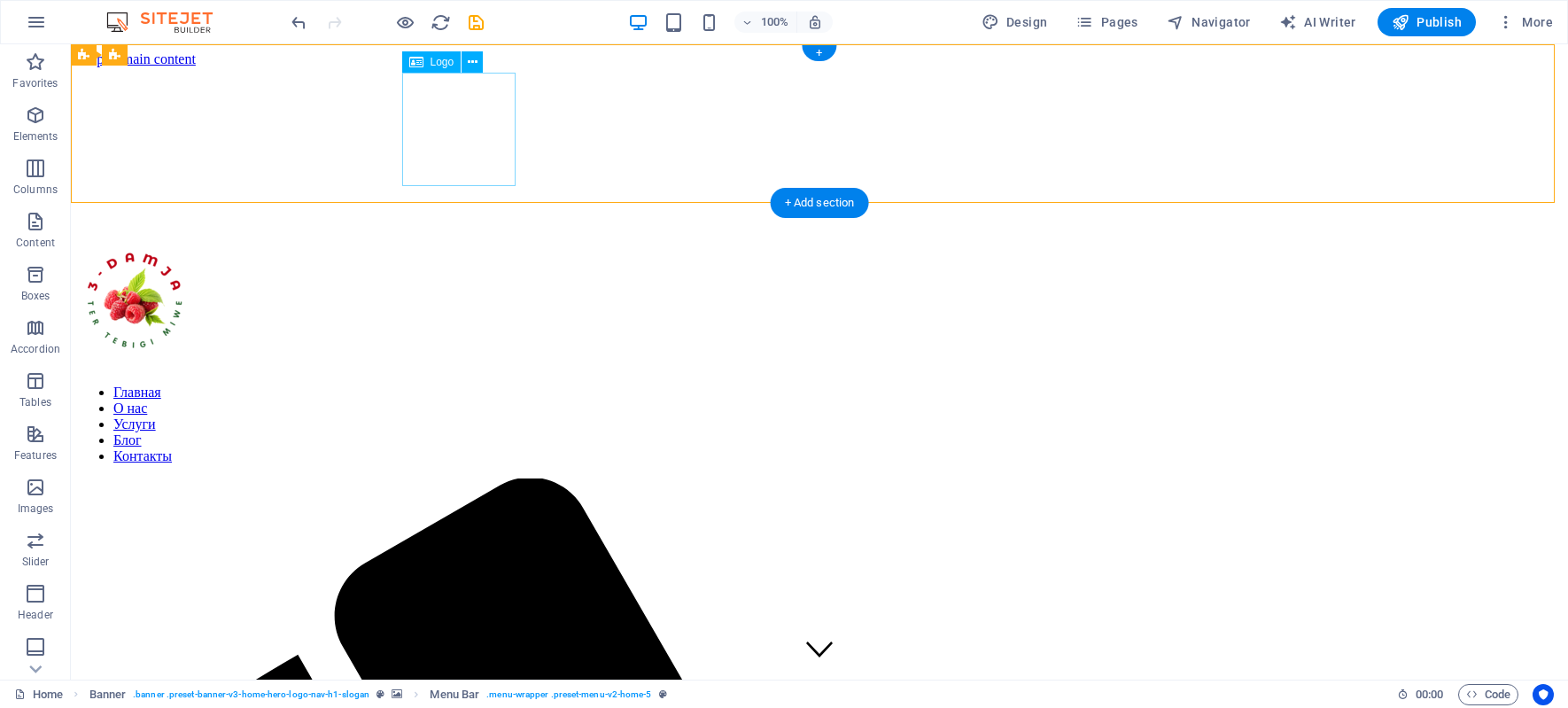
click at [442, 244] on div at bounding box center [819, 304] width 1483 height 121
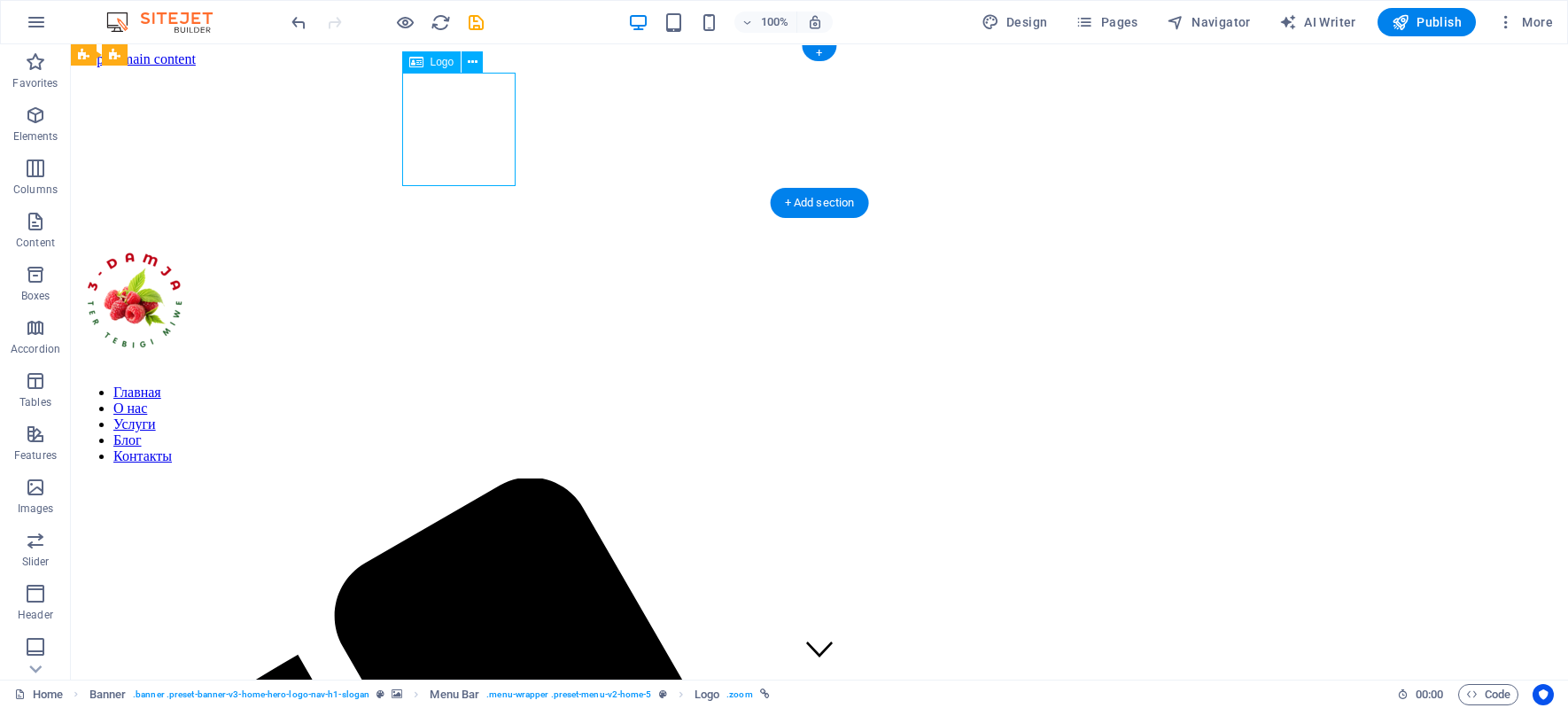
click at [445, 244] on div at bounding box center [819, 304] width 1483 height 121
select select "px"
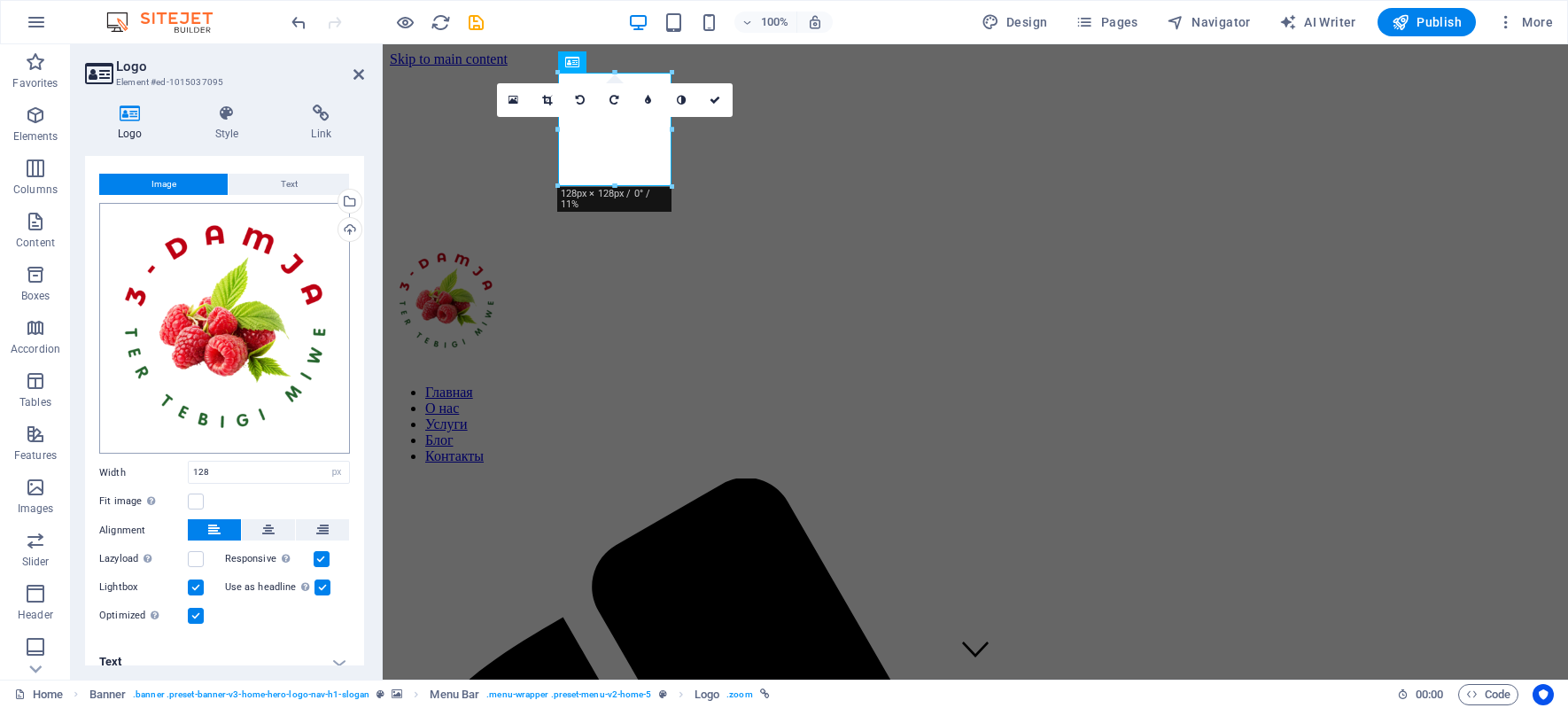
scroll to position [43, 0]
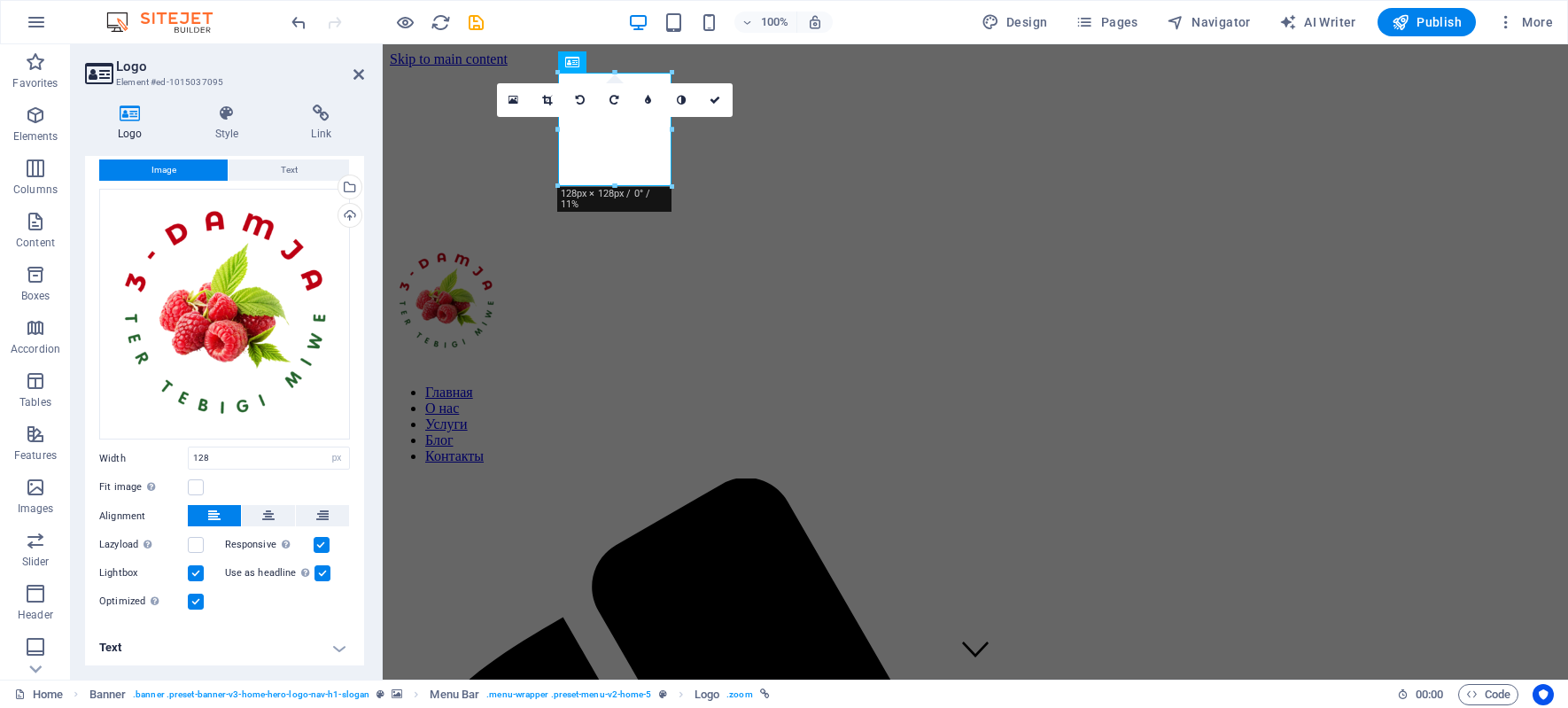
drag, startPoint x: 125, startPoint y: 117, endPoint x: 133, endPoint y: 108, distance: 12.0
click at [125, 116] on icon at bounding box center [130, 113] width 90 height 17
click at [218, 108] on icon at bounding box center [227, 113] width 89 height 17
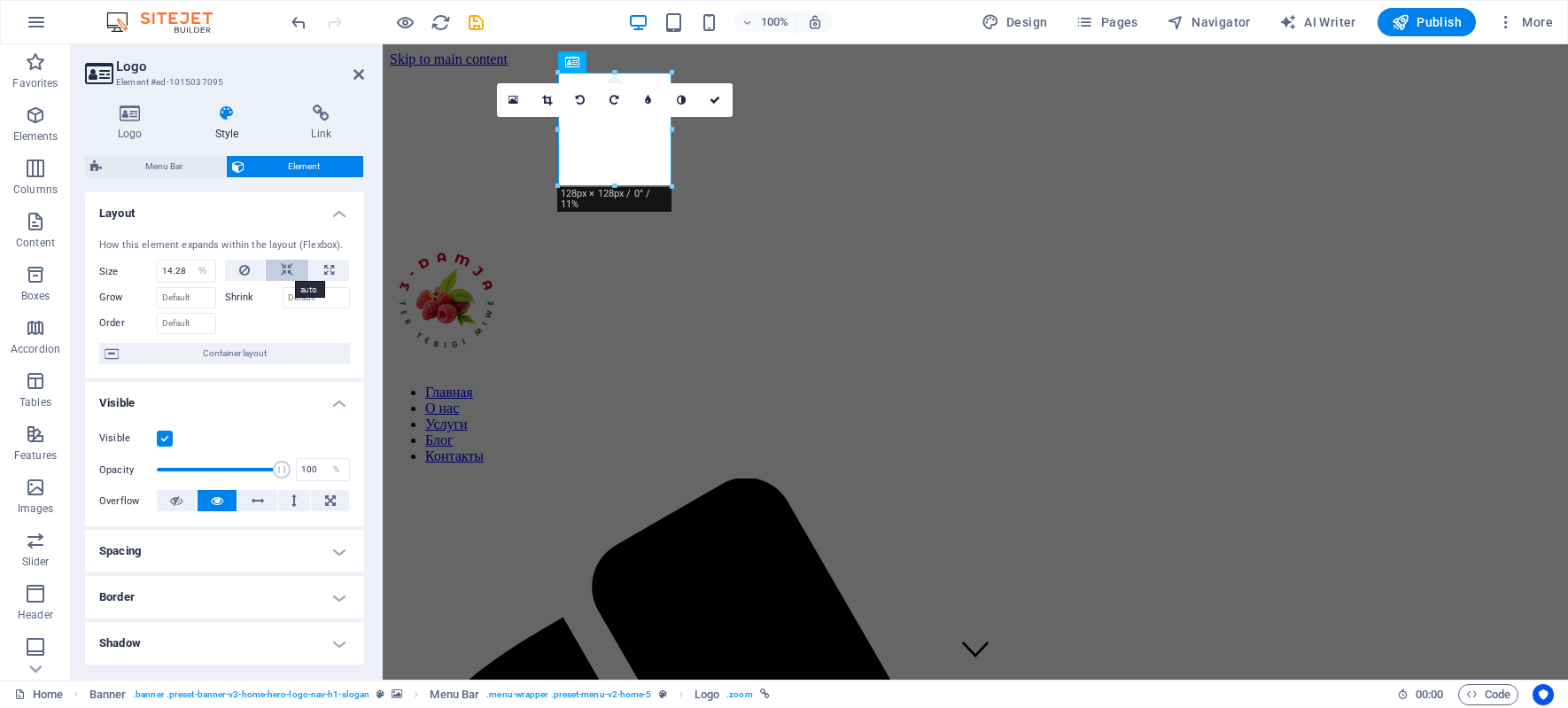
click at [292, 268] on button at bounding box center [286, 270] width 43 height 21
select select "DISABLED_OPTION_VALUE"
click at [333, 264] on button at bounding box center [329, 270] width 40 height 21
type input "100"
select select "%"
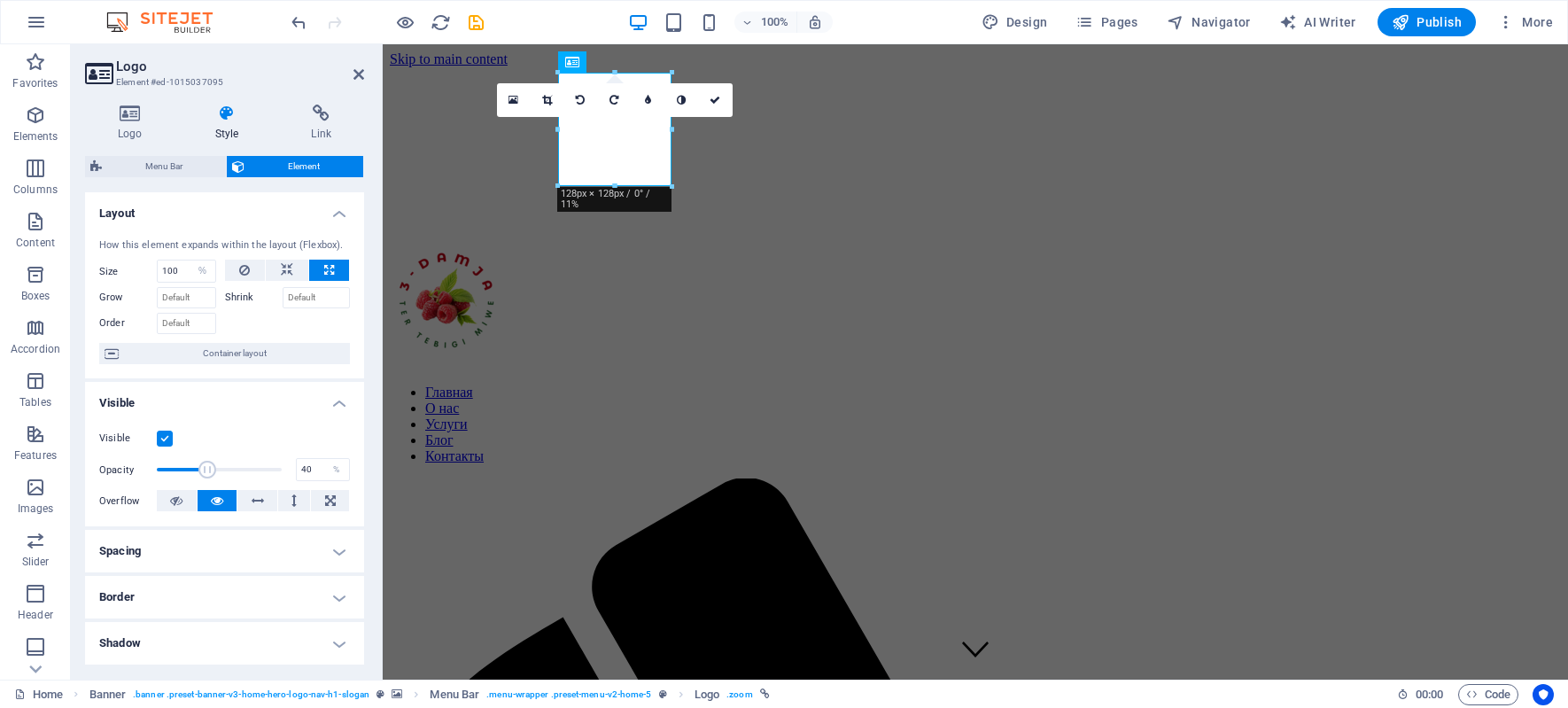
drag, startPoint x: 275, startPoint y: 468, endPoint x: 205, endPoint y: 468, distance: 70.0
click at [205, 468] on span at bounding box center [206, 469] width 17 height 17
type input "100"
drag, startPoint x: 205, startPoint y: 468, endPoint x: 368, endPoint y: 468, distance: 163.0
click at [368, 468] on div "Logo Style Link Logo Image Text Drag files here, click to choose files or selec…" at bounding box center [225, 384] width 307 height 589
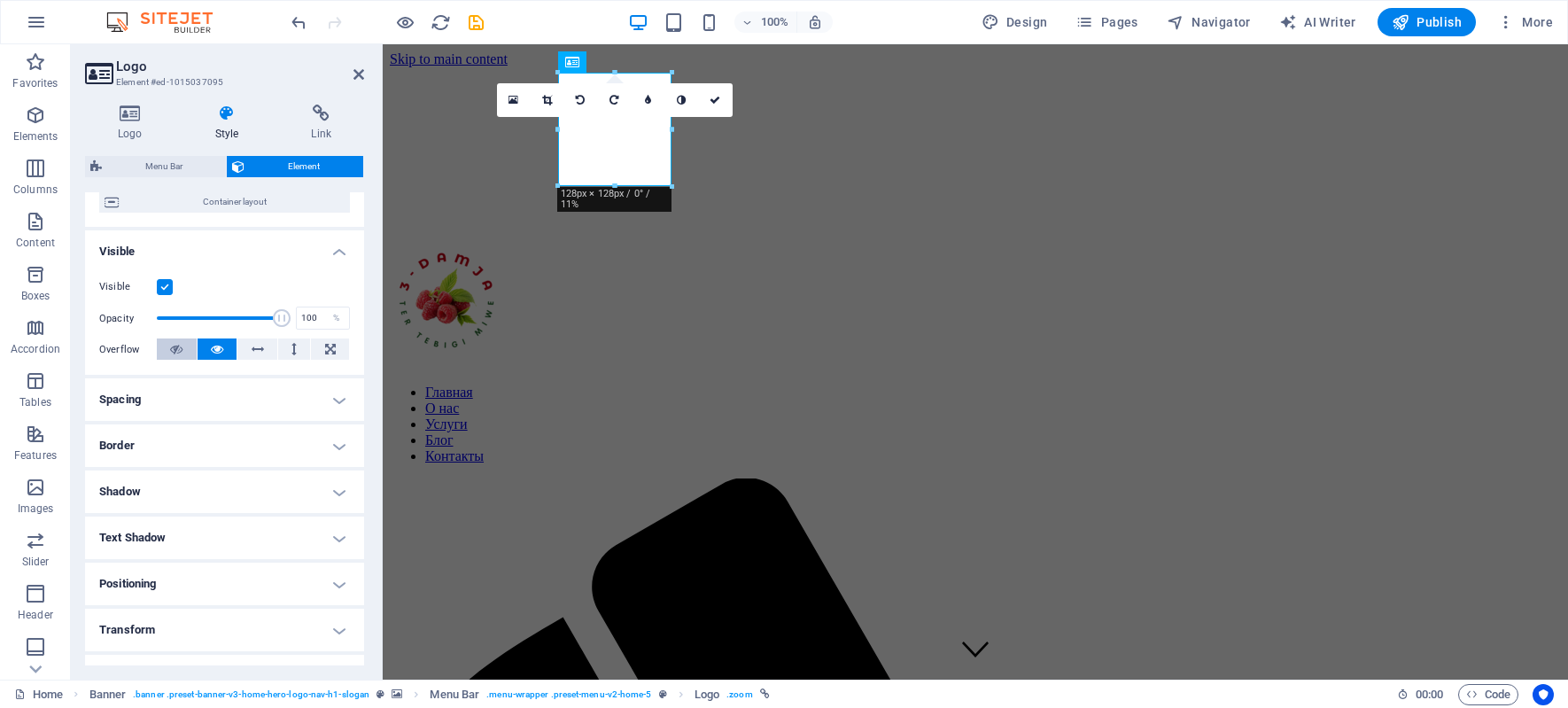
scroll to position [177, 0]
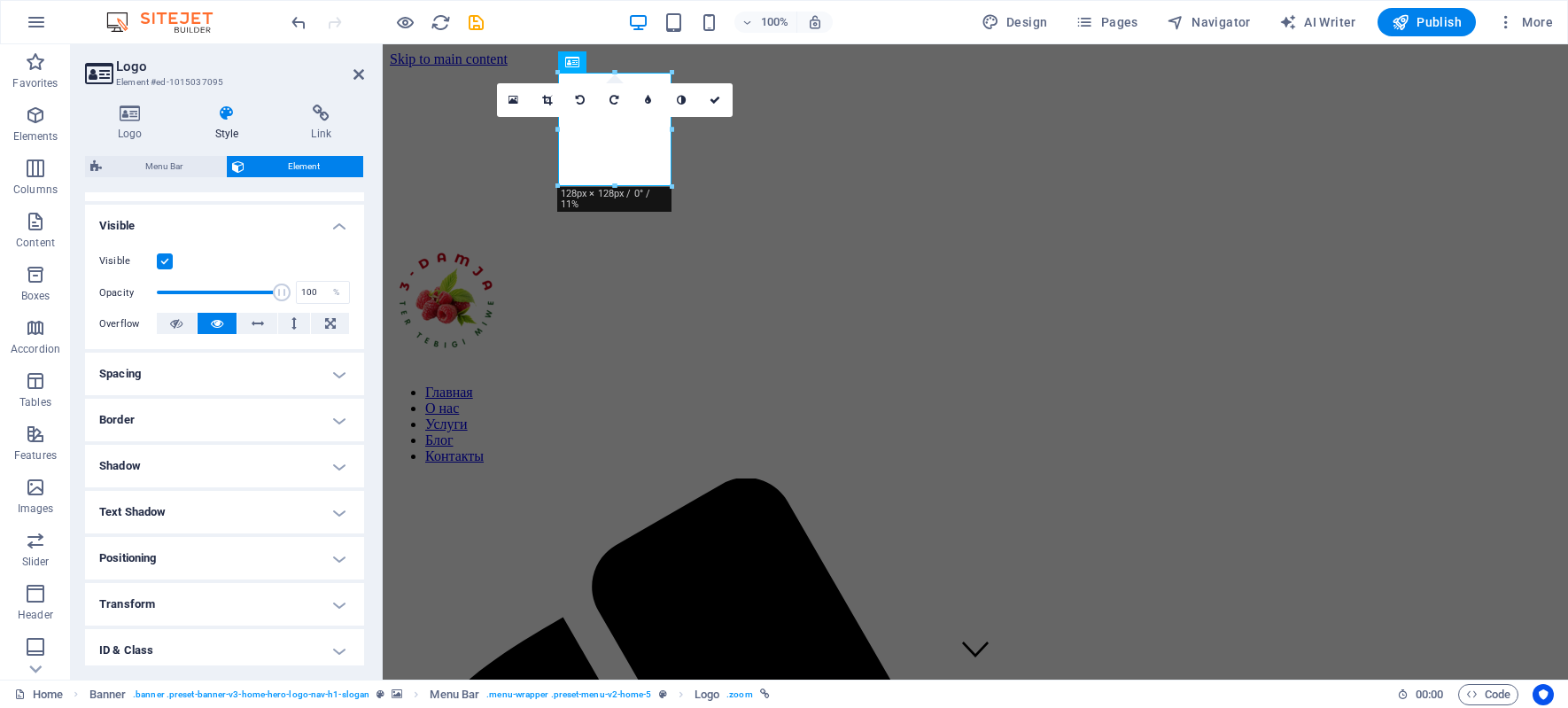
click at [332, 372] on h4 "Spacing" at bounding box center [225, 374] width 279 height 43
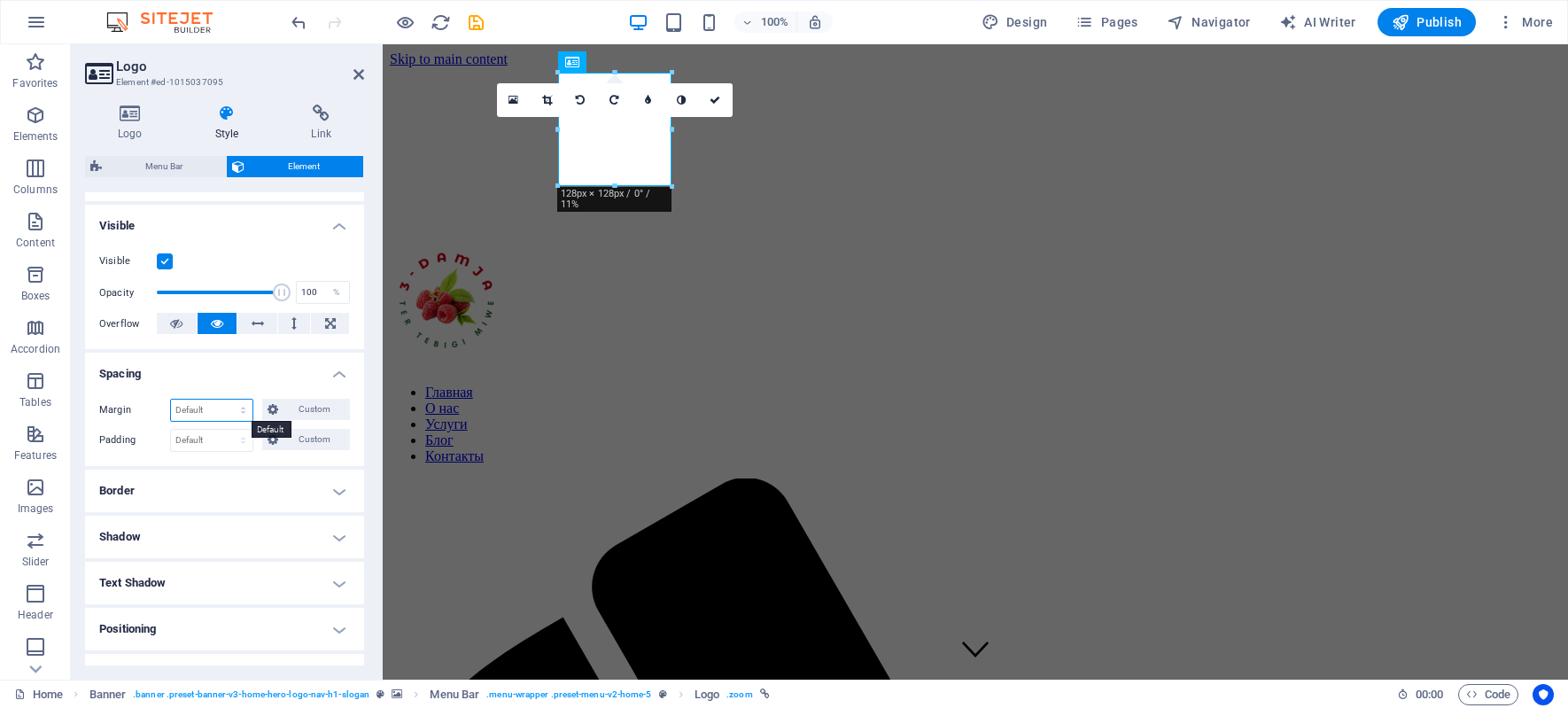
click at [239, 408] on select "Default auto px % rem vw vh Custom" at bounding box center [212, 409] width 82 height 21
click at [171, 399] on select "Default auto px % rem vw vh Custom" at bounding box center [212, 409] width 82 height 21
select select "DISABLED_OPTION_VALUE"
click at [234, 438] on select "Default px rem % vh vw Custom" at bounding box center [212, 440] width 82 height 21
select select "vh"
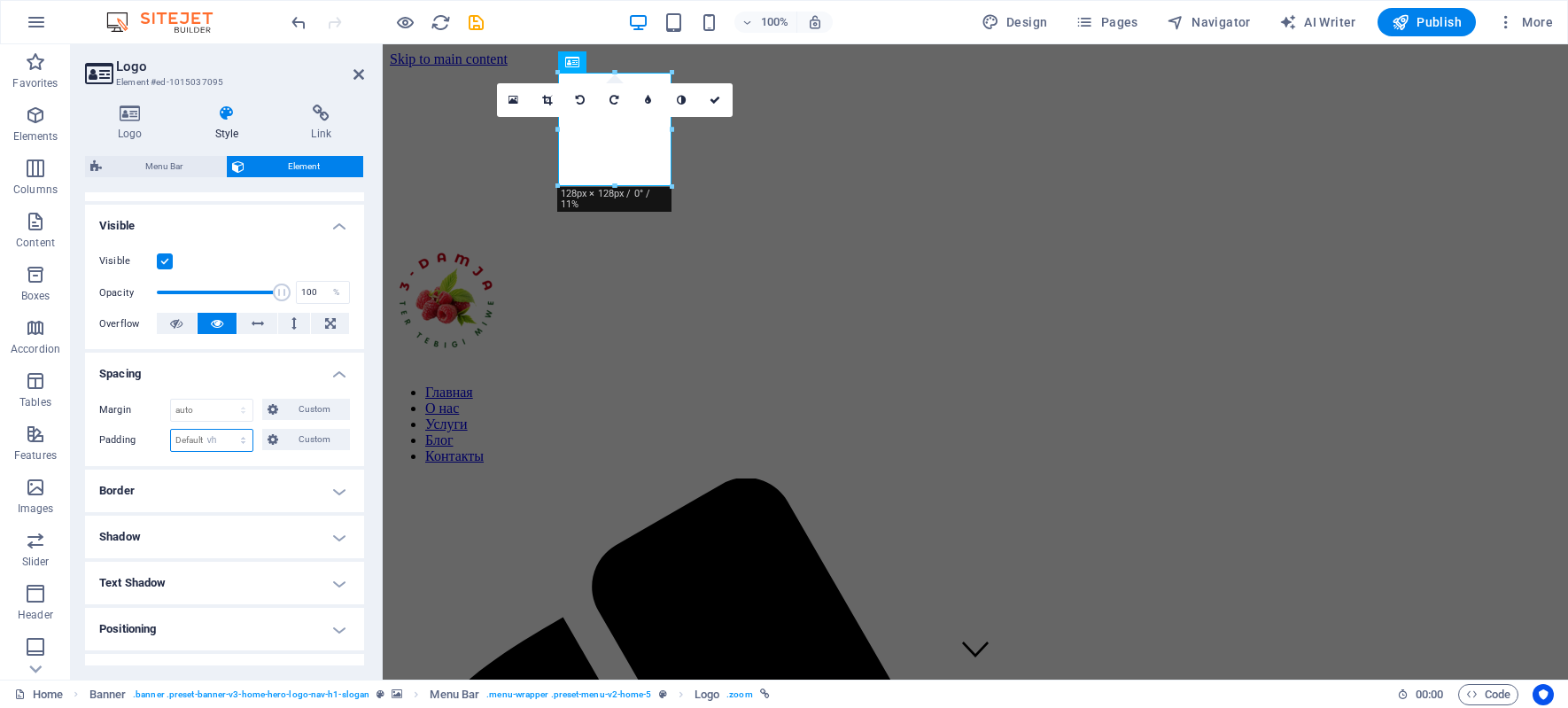
click at [225, 430] on select "Default px rem % vh vw Custom" at bounding box center [212, 440] width 82 height 21
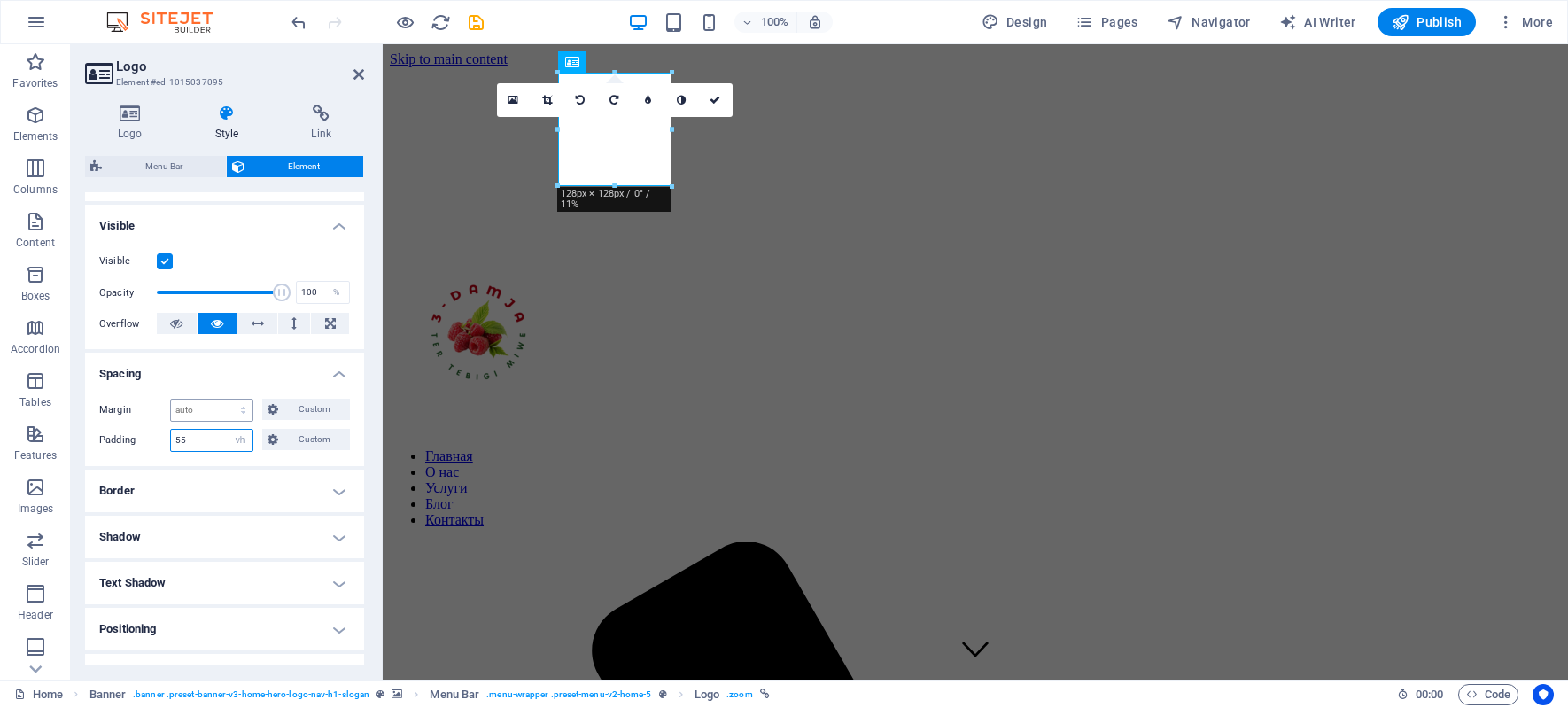
type input "5"
click at [240, 411] on select "Default auto px % rem vw vh Custom" at bounding box center [212, 409] width 82 height 21
select select "px"
click at [225, 399] on select "Default auto px % rem vw vh Custom" at bounding box center [212, 409] width 82 height 21
type input "5555"
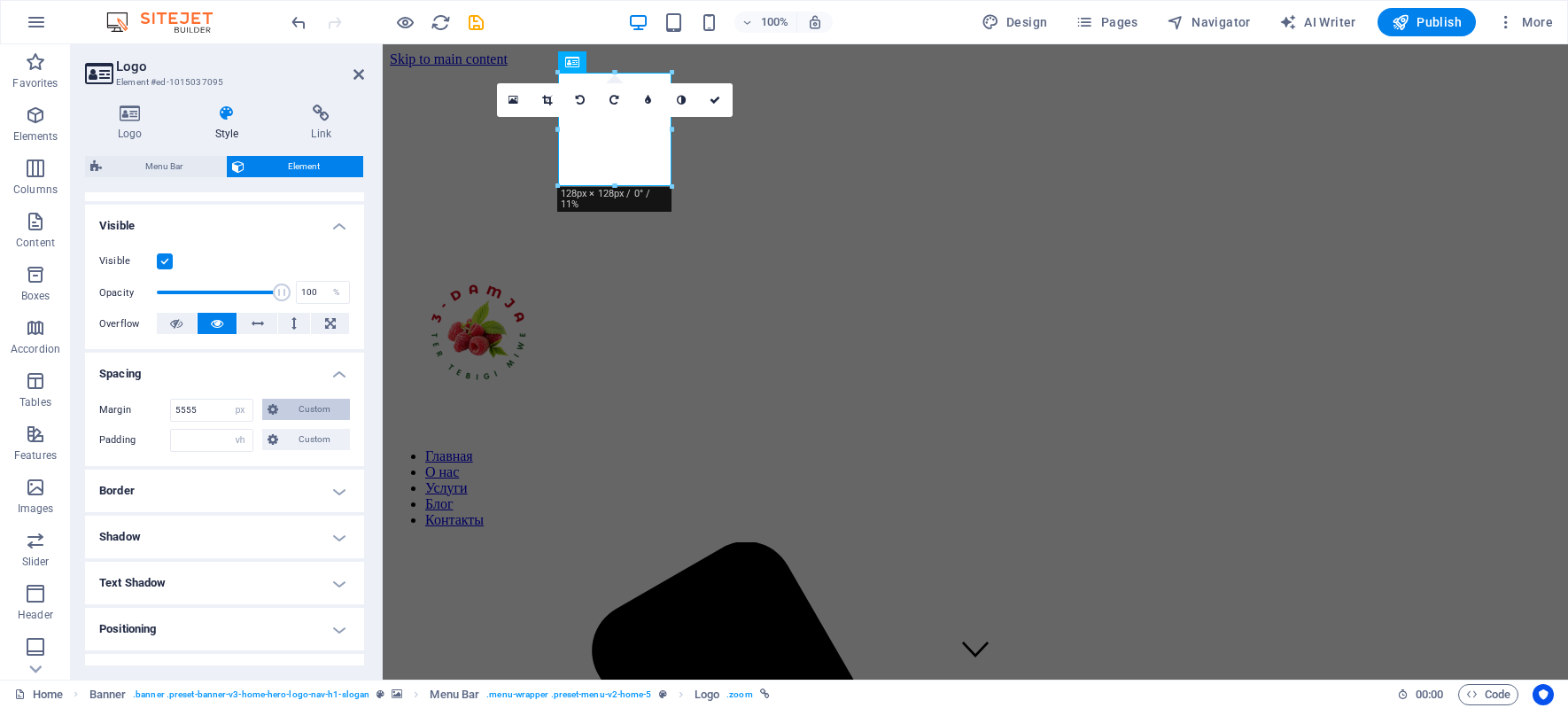
type input "5555"
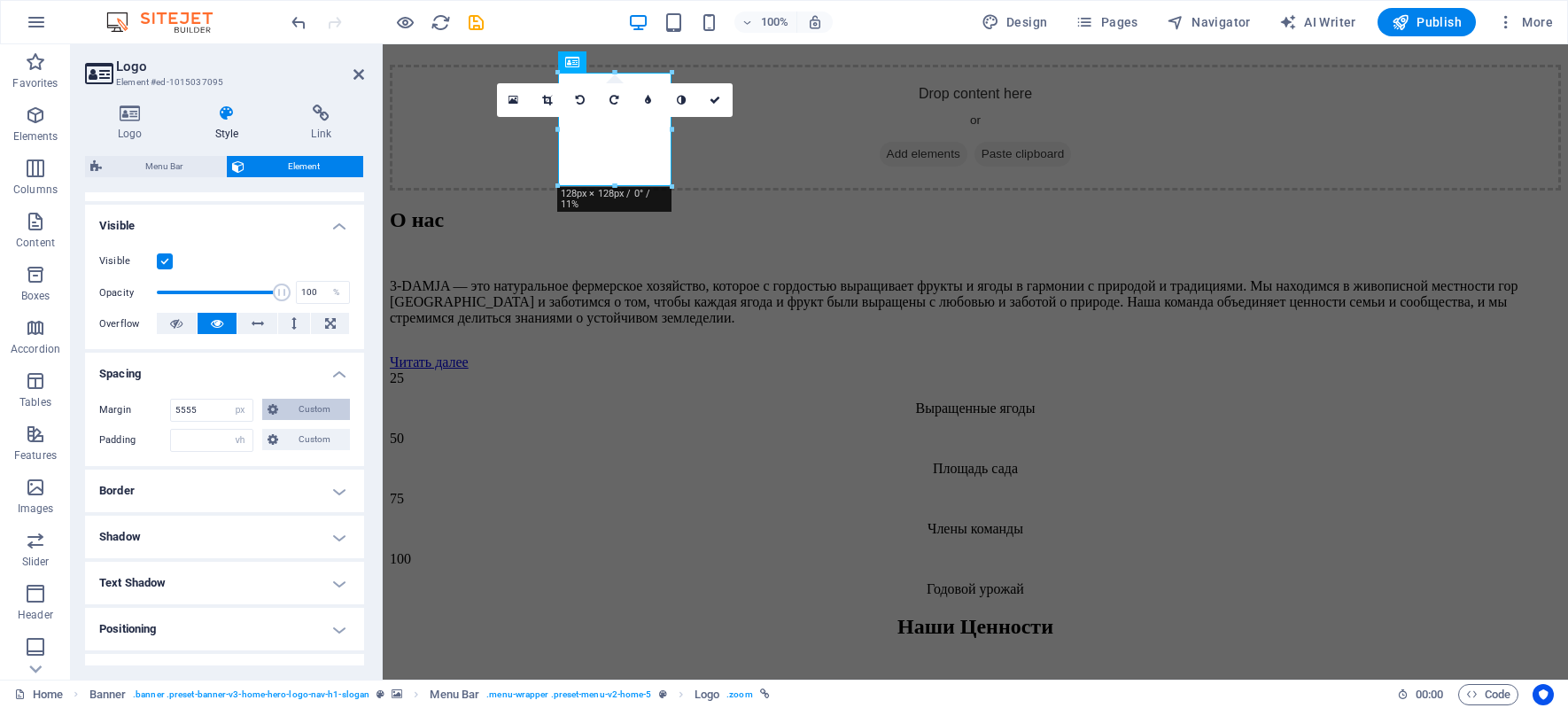
click at [306, 412] on span "Custom" at bounding box center [314, 409] width 61 height 21
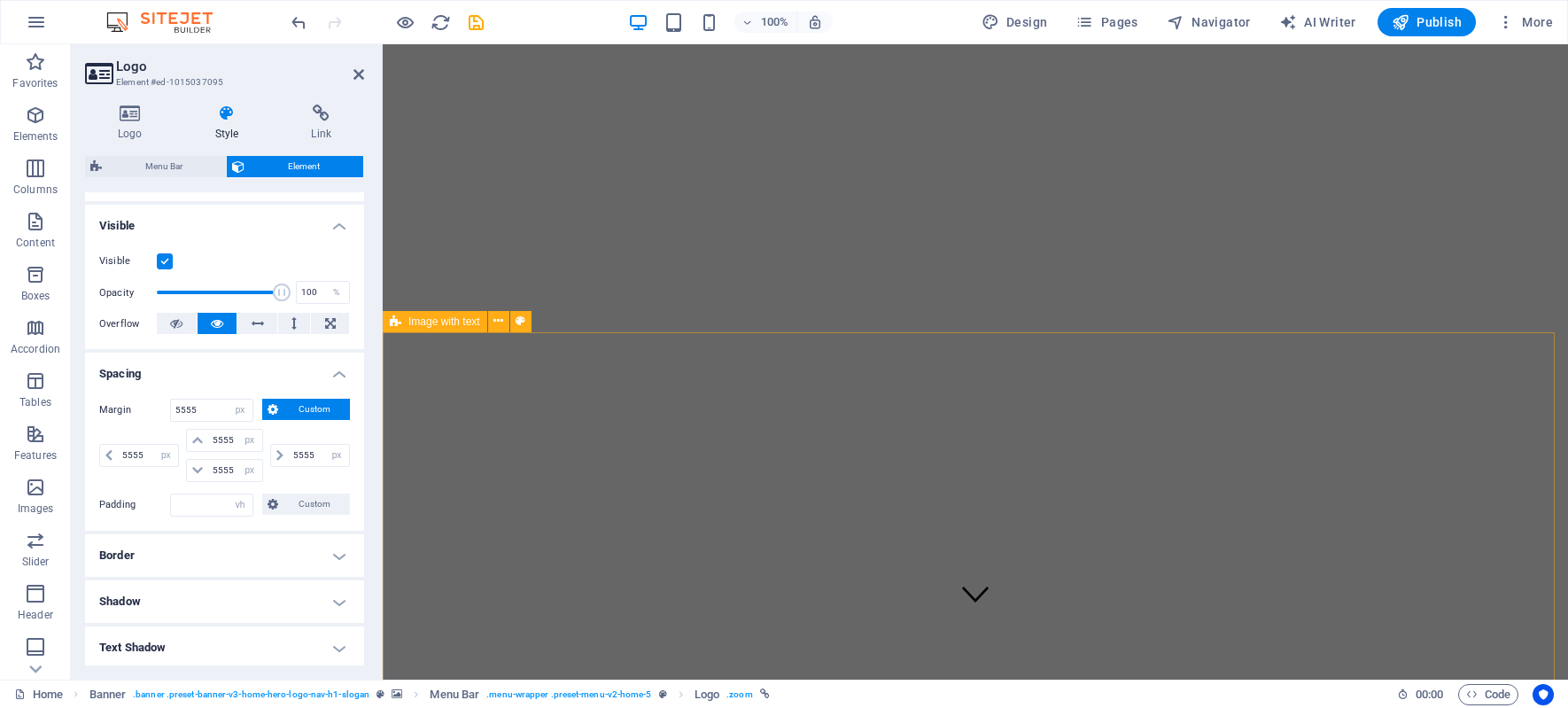
scroll to position [0, 0]
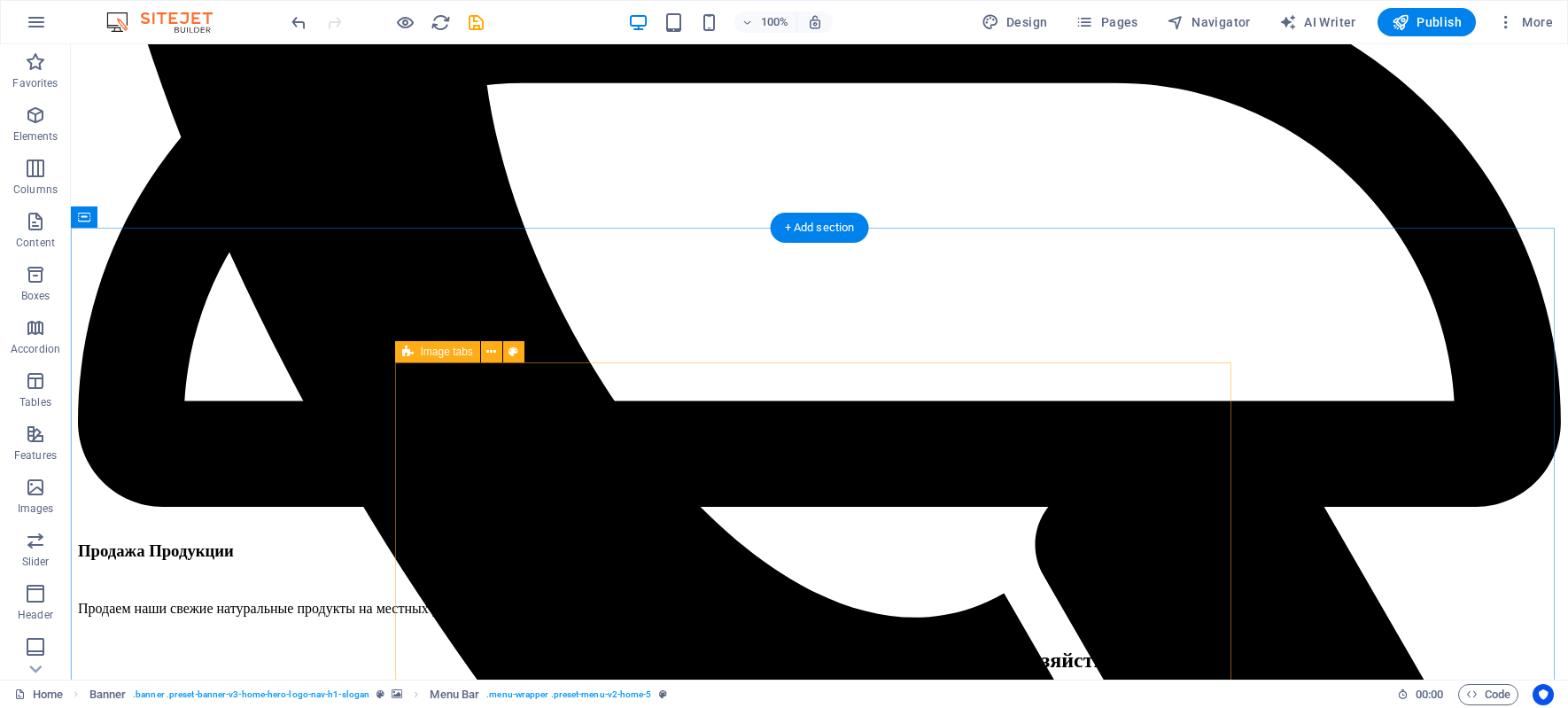
scroll to position [11425, 0]
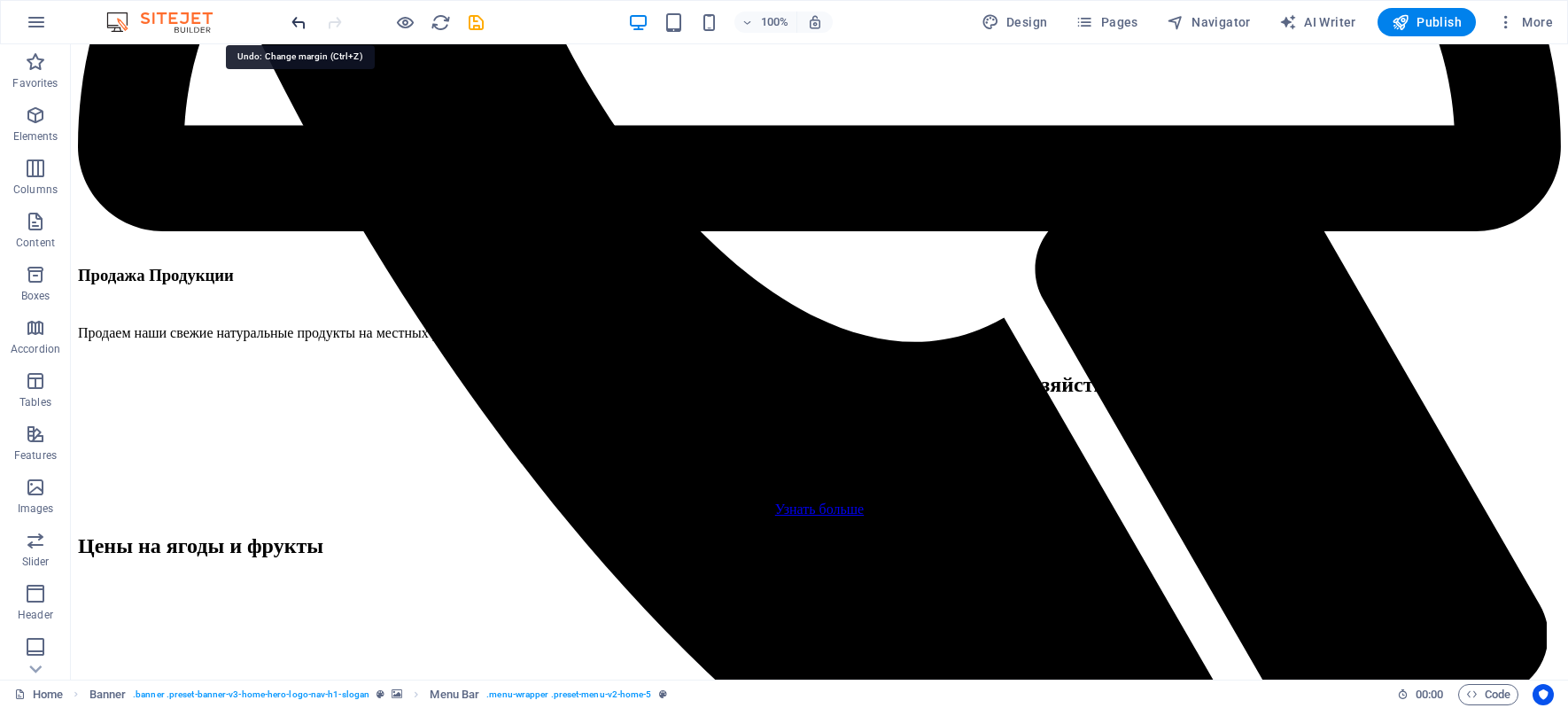
click at [305, 17] on icon "undo" at bounding box center [299, 23] width 20 height 20
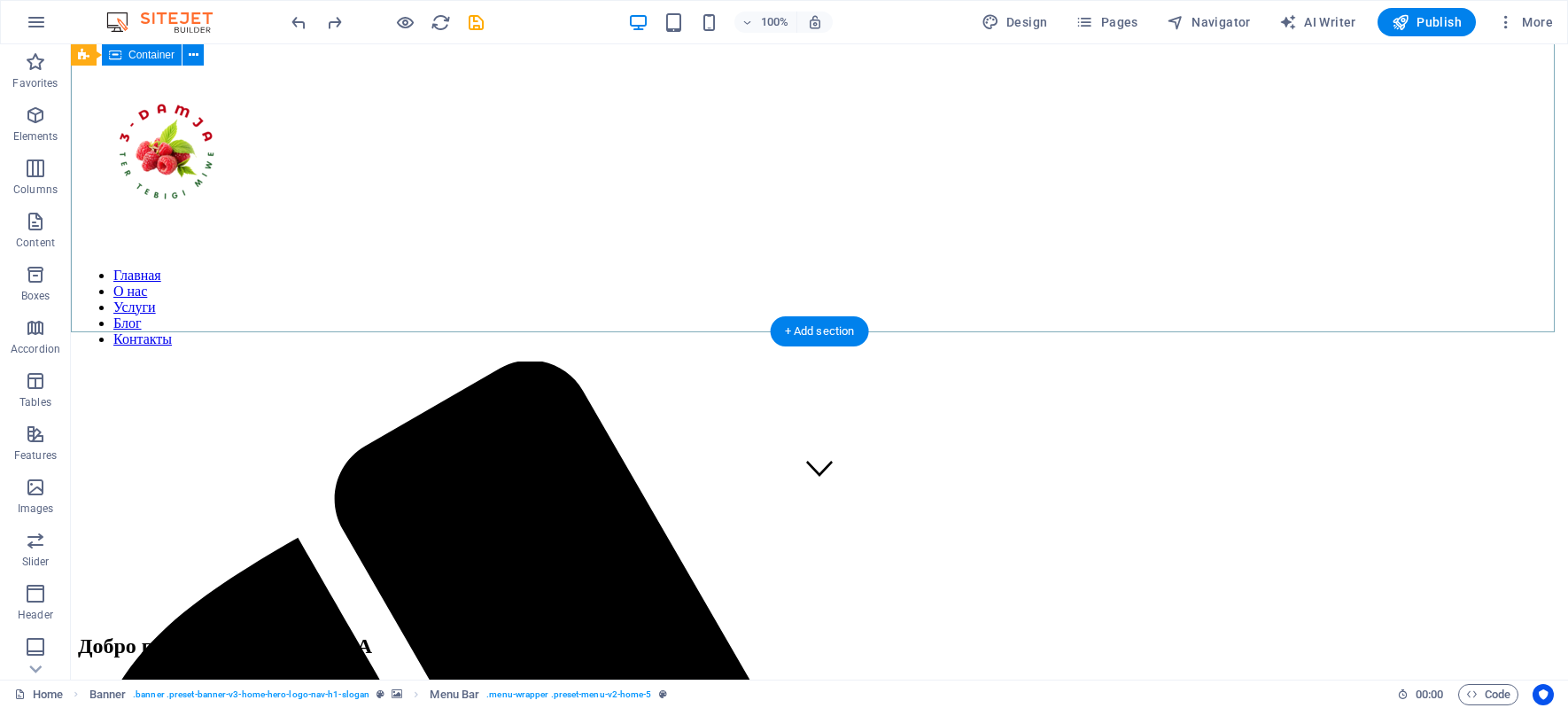
scroll to position [0, 0]
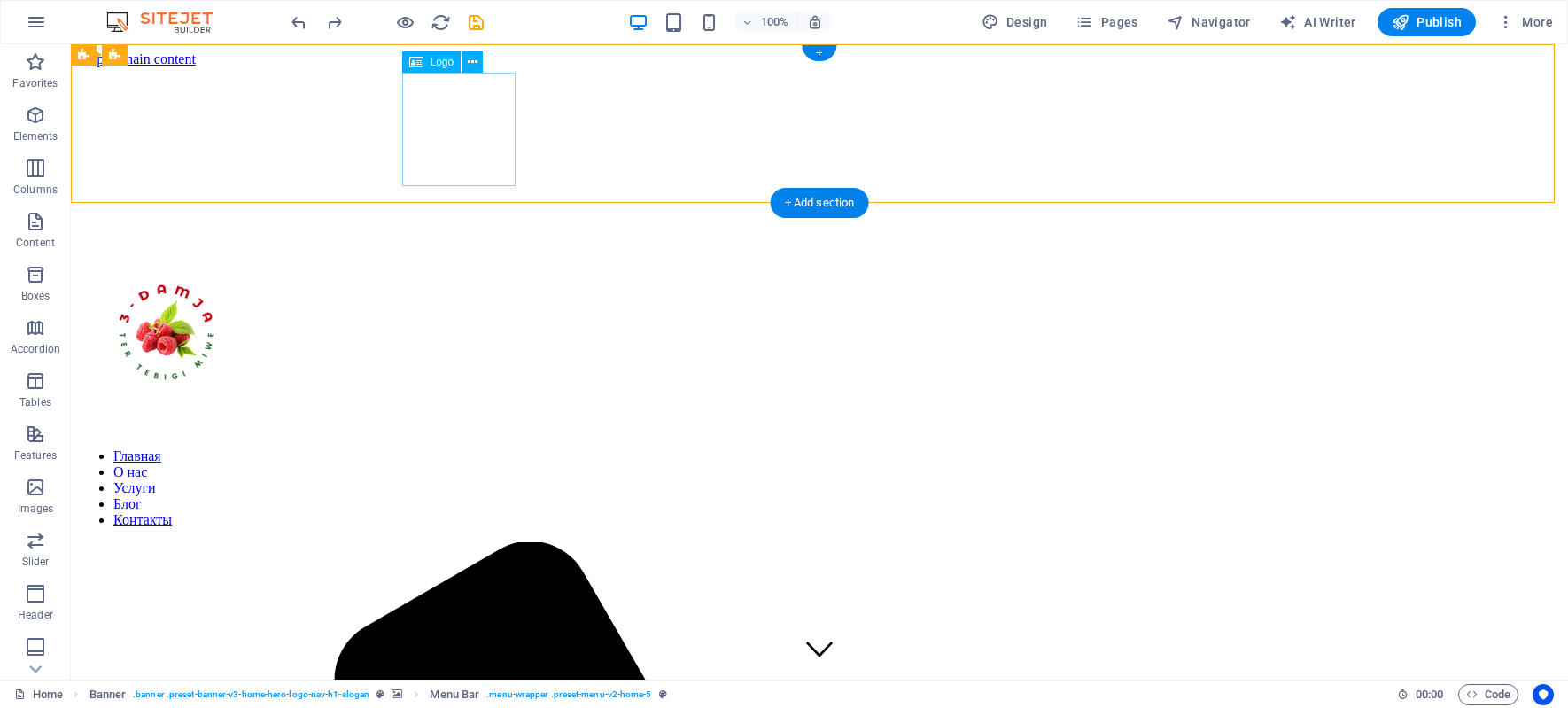
click at [442, 244] on div at bounding box center [819, 336] width 1483 height 184
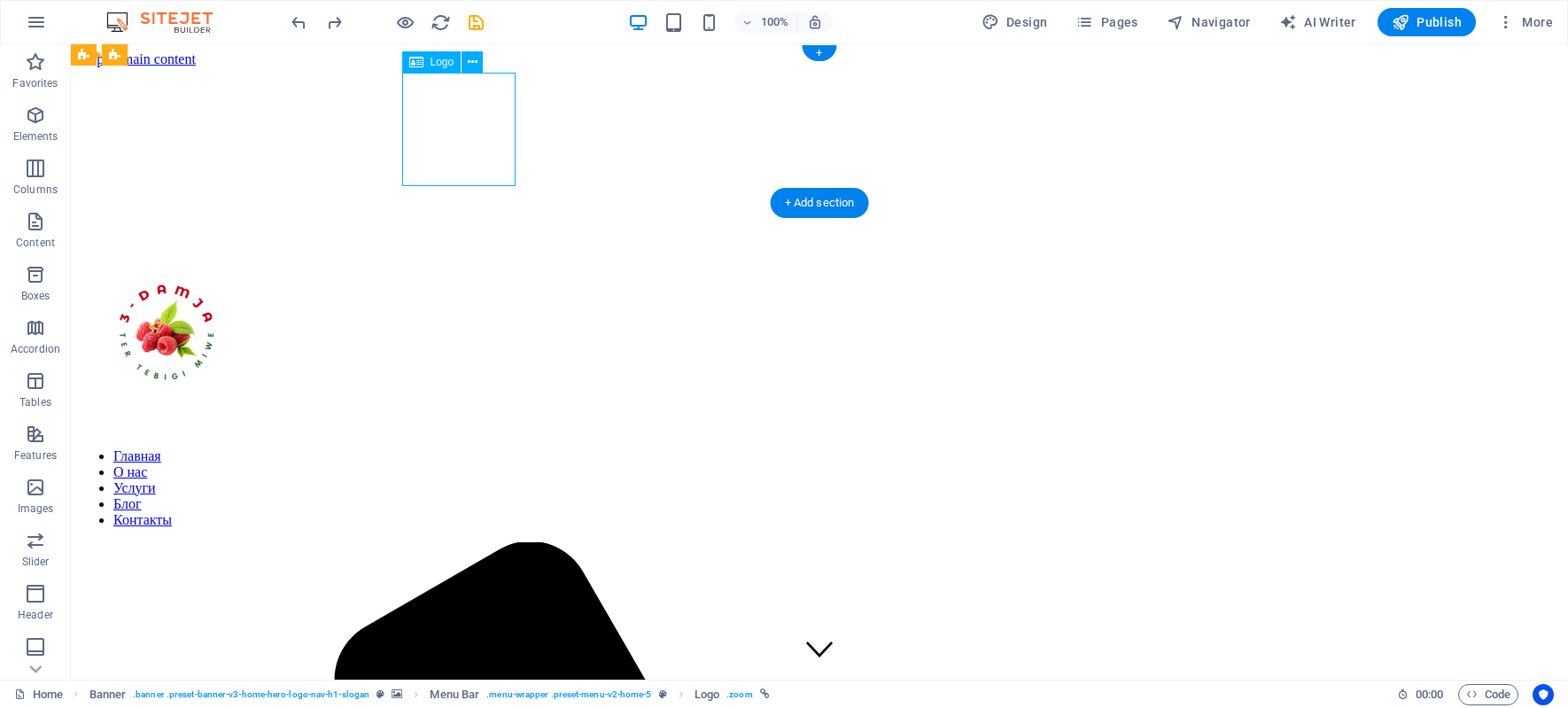
click at [454, 244] on div at bounding box center [819, 336] width 1483 height 184
click at [592, 448] on nav "Главная О нас Услуги Блог Контакты" at bounding box center [819, 488] width 1483 height 80
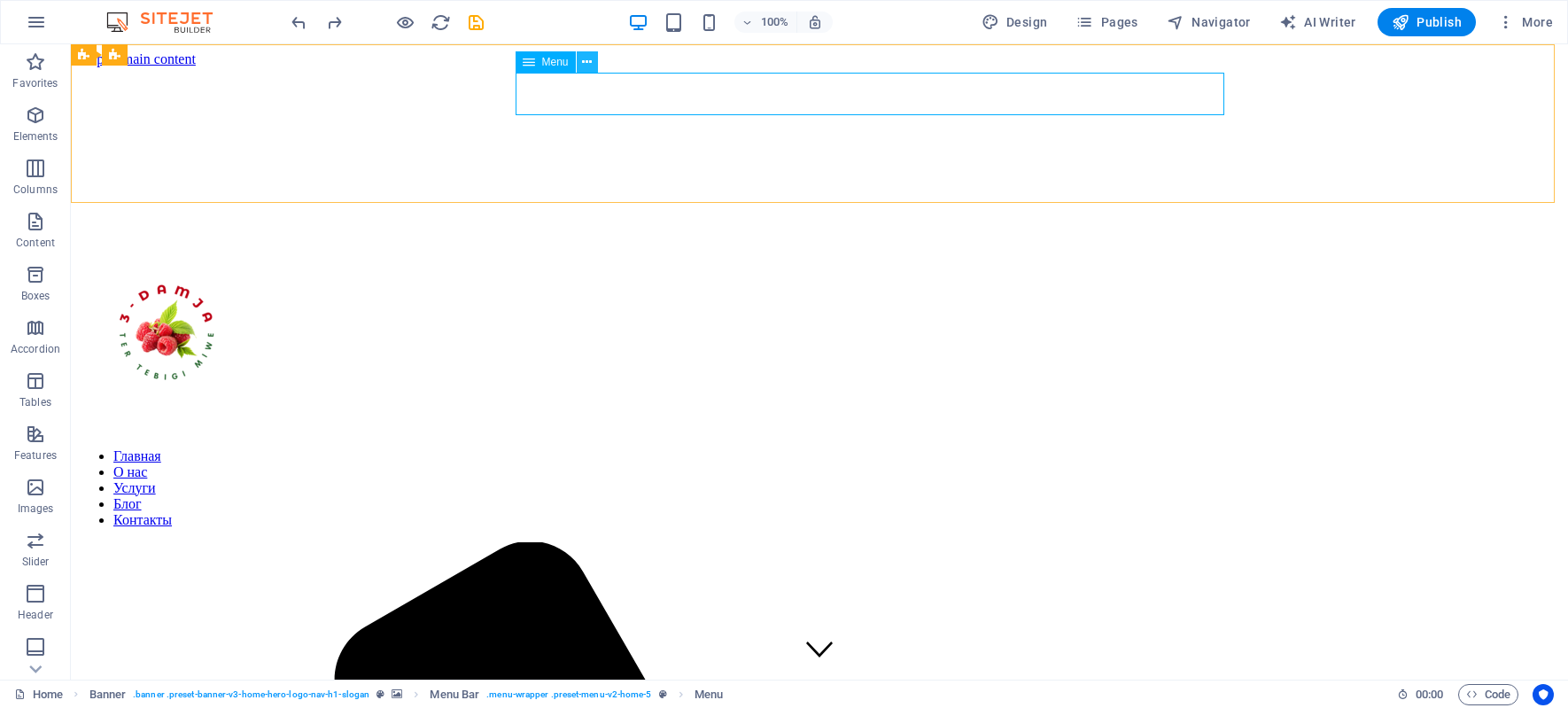
click at [583, 64] on icon at bounding box center [586, 62] width 10 height 18
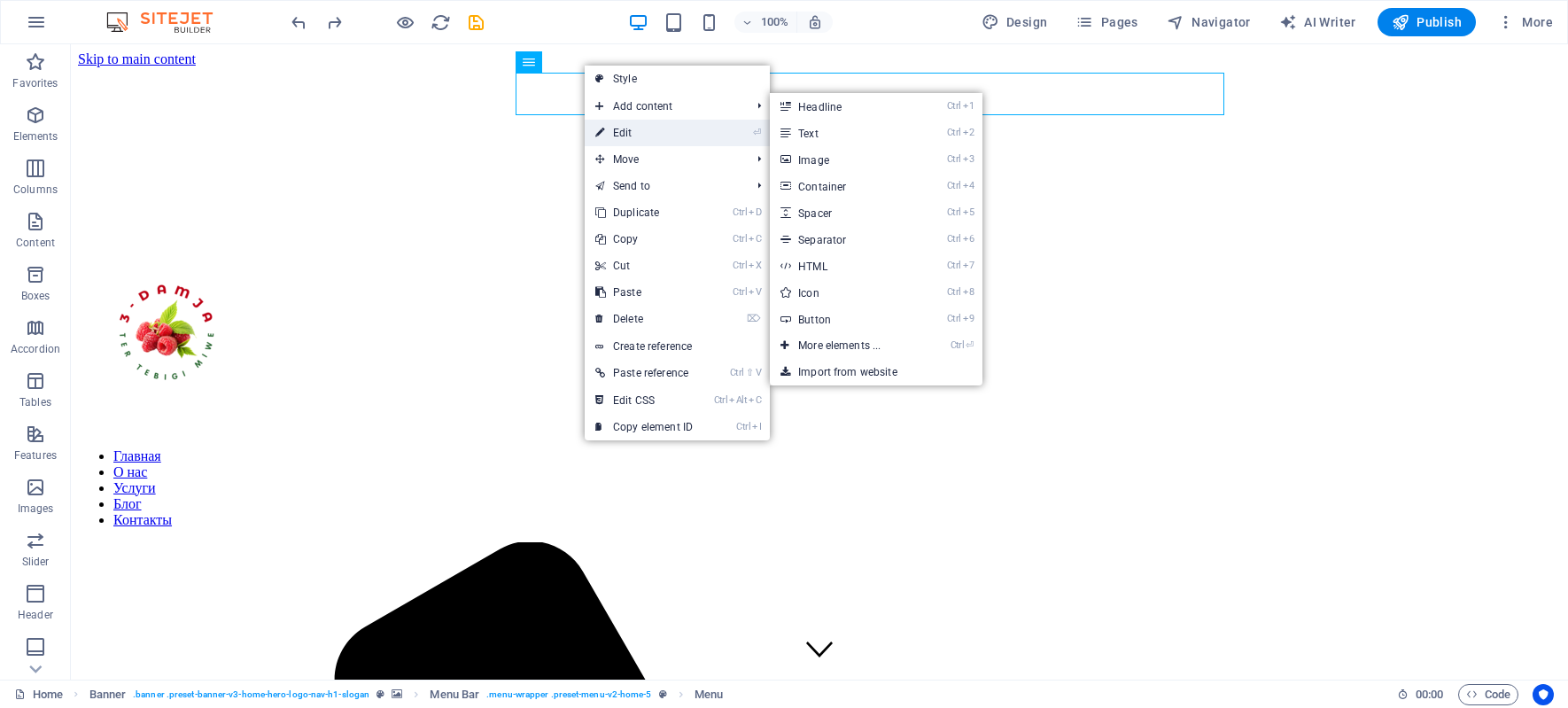
click at [648, 129] on link "⏎ Edit" at bounding box center [644, 133] width 119 height 26
select select
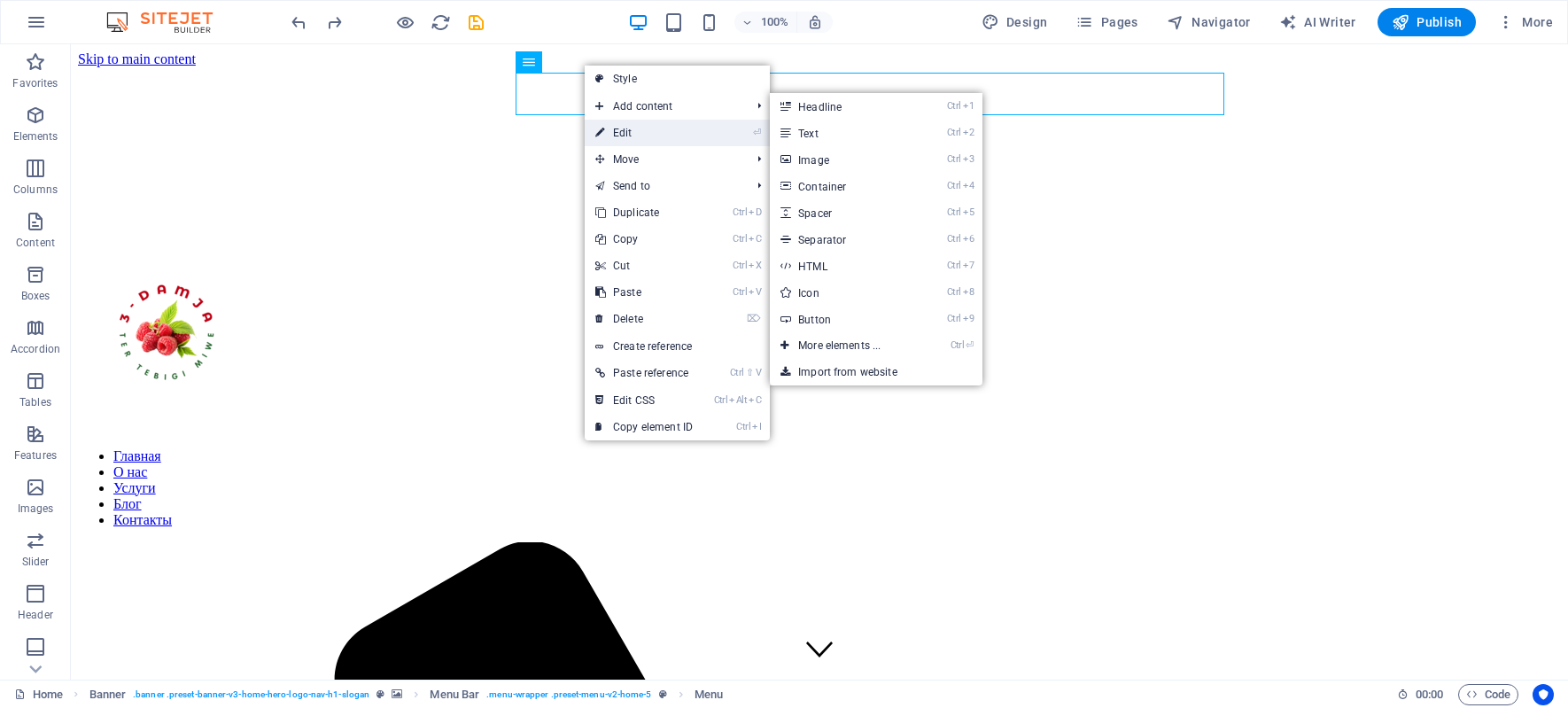
select select
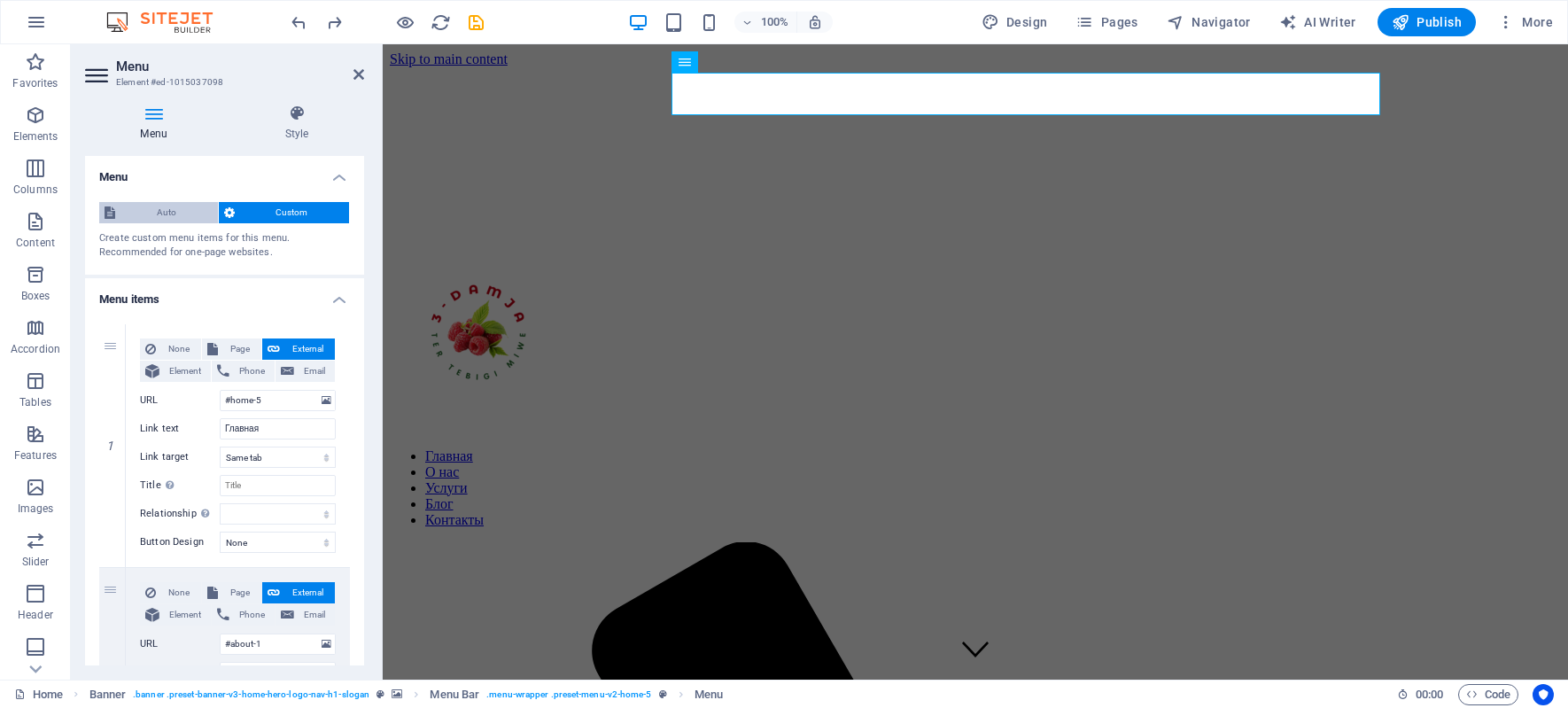
click at [134, 214] on span "Auto" at bounding box center [166, 212] width 92 height 21
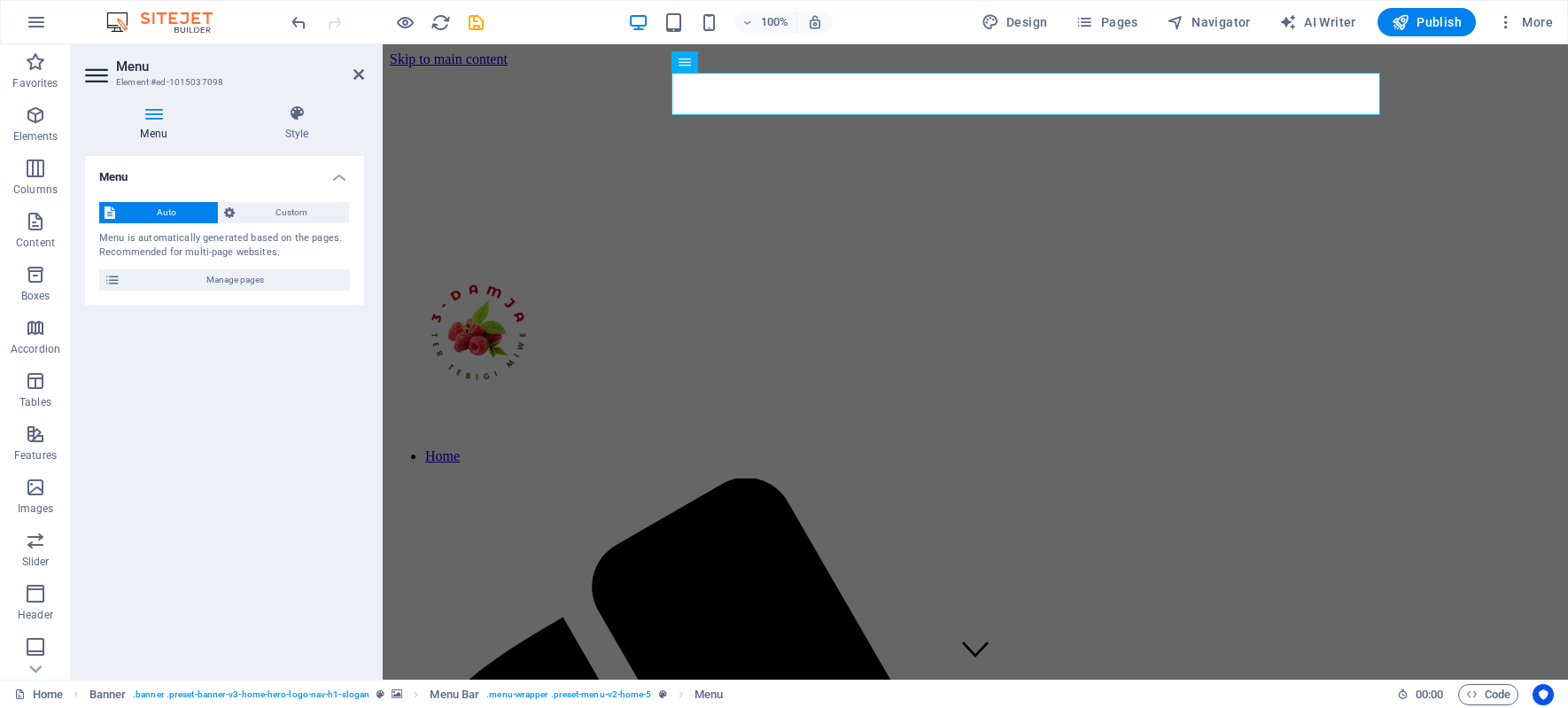
click at [134, 214] on span "Auto" at bounding box center [166, 212] width 92 height 21
click at [301, 210] on span "Custom" at bounding box center [292, 212] width 105 height 21
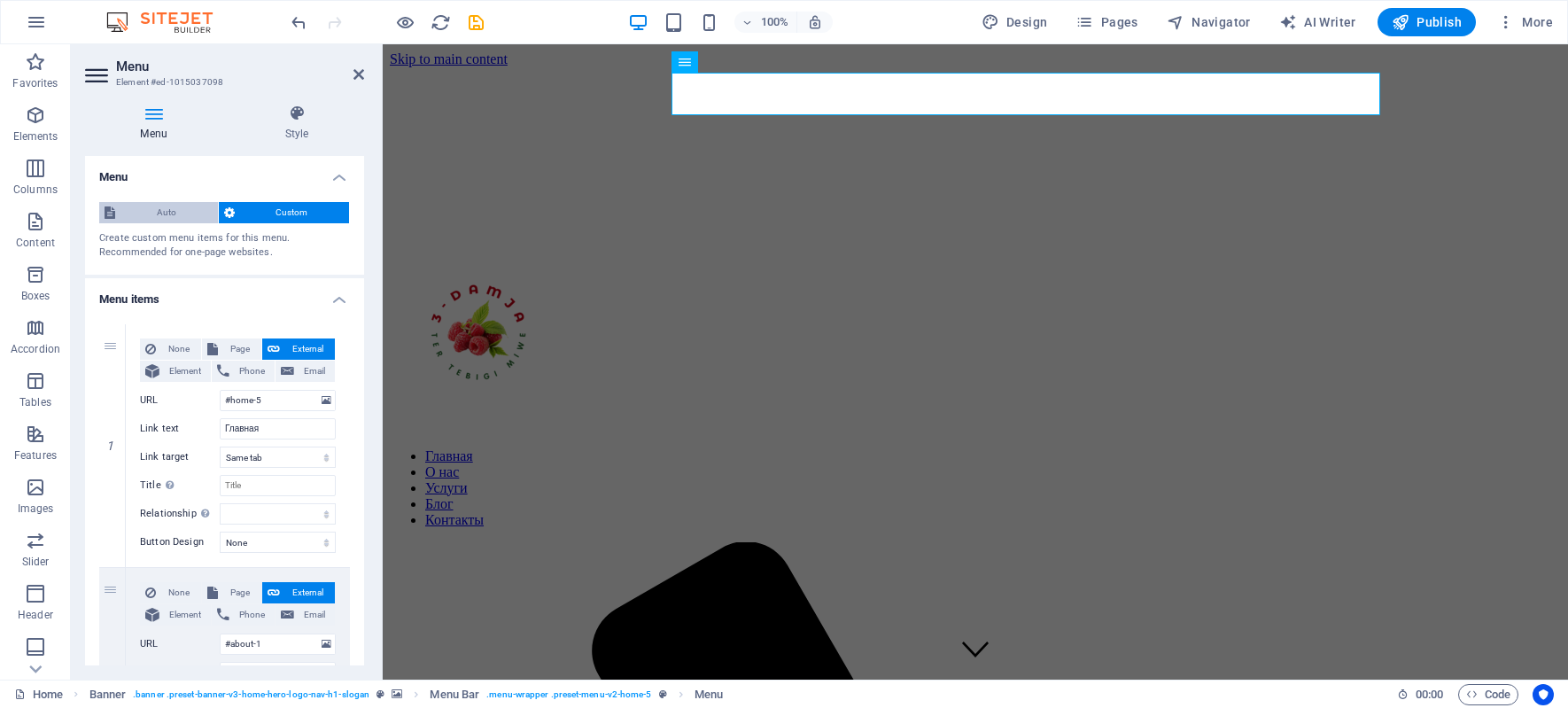
click at [181, 210] on span "Auto" at bounding box center [166, 212] width 92 height 21
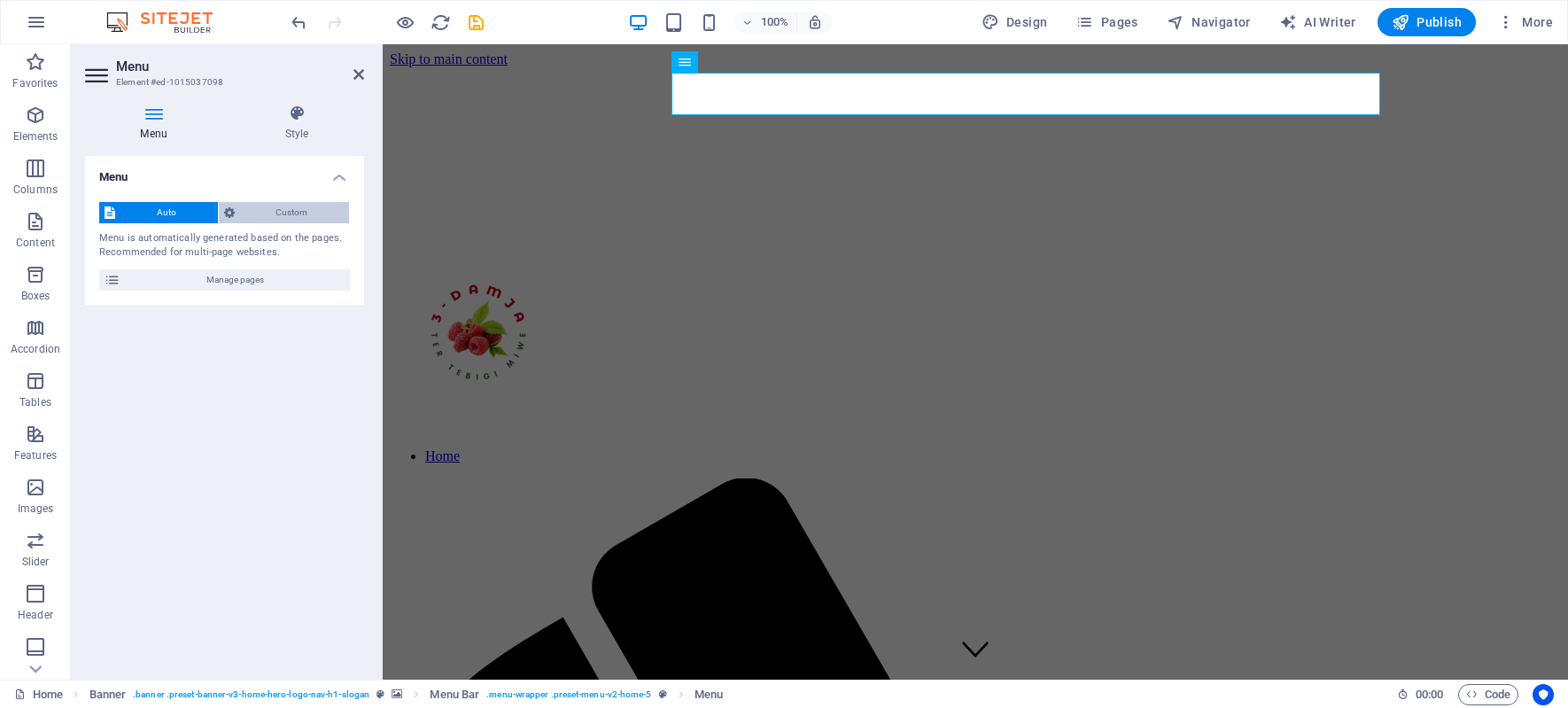
click at [282, 205] on span "Custom" at bounding box center [292, 212] width 105 height 21
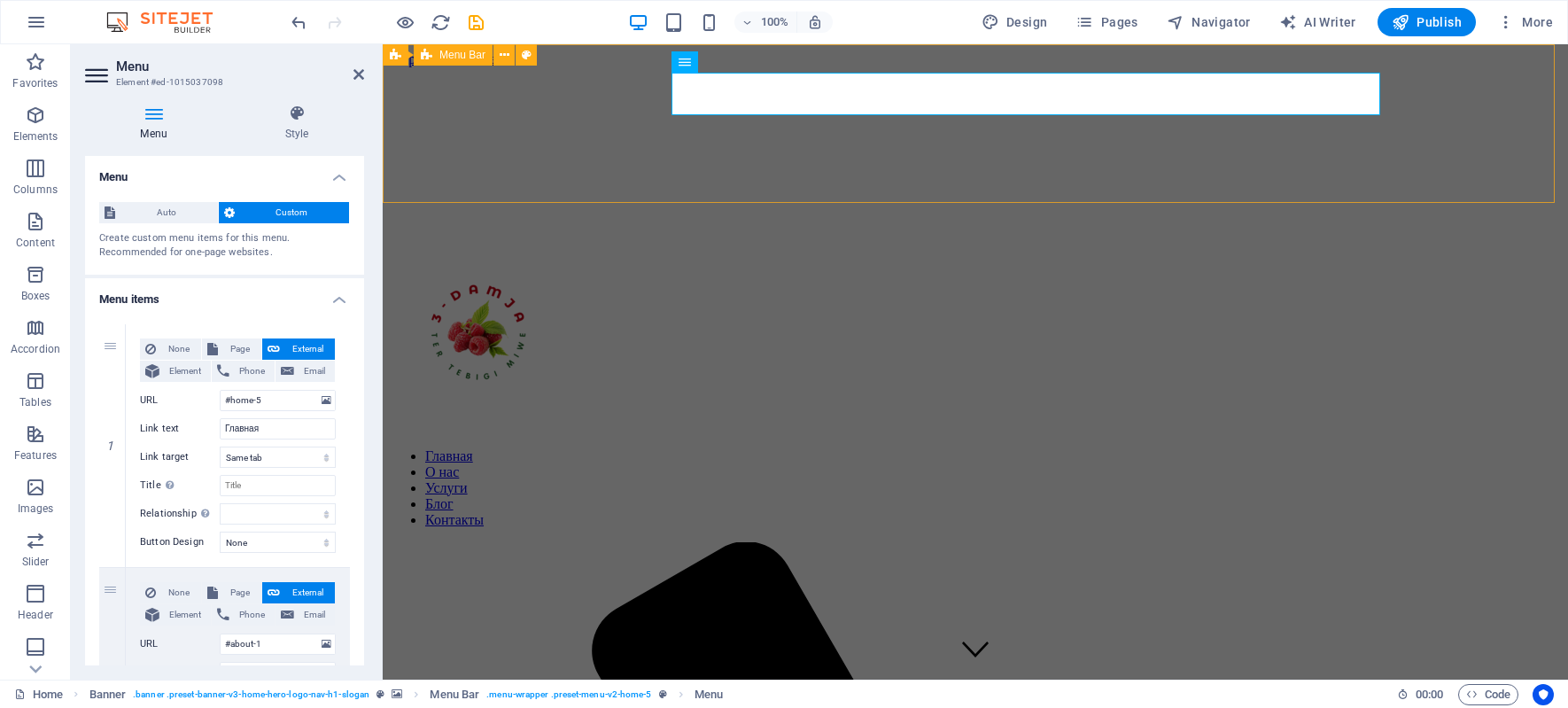
click at [744, 244] on div "Главная О нас Услуги Блог Контакты Menu" at bounding box center [975, 295] width 1171 height 102
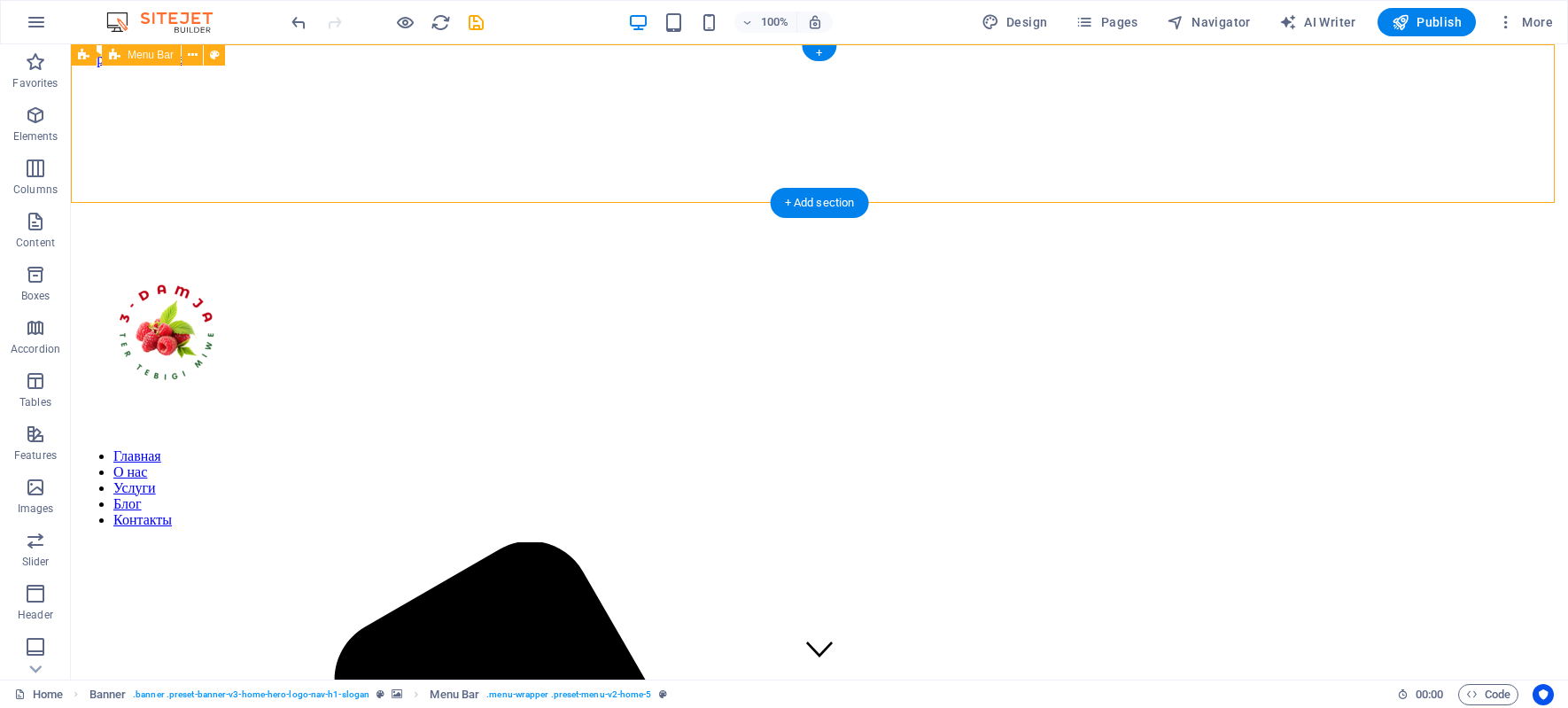
click at [764, 244] on div "Главная О нас Услуги Блог Контакты Menu" at bounding box center [819, 295] width 1483 height 102
select select "px"
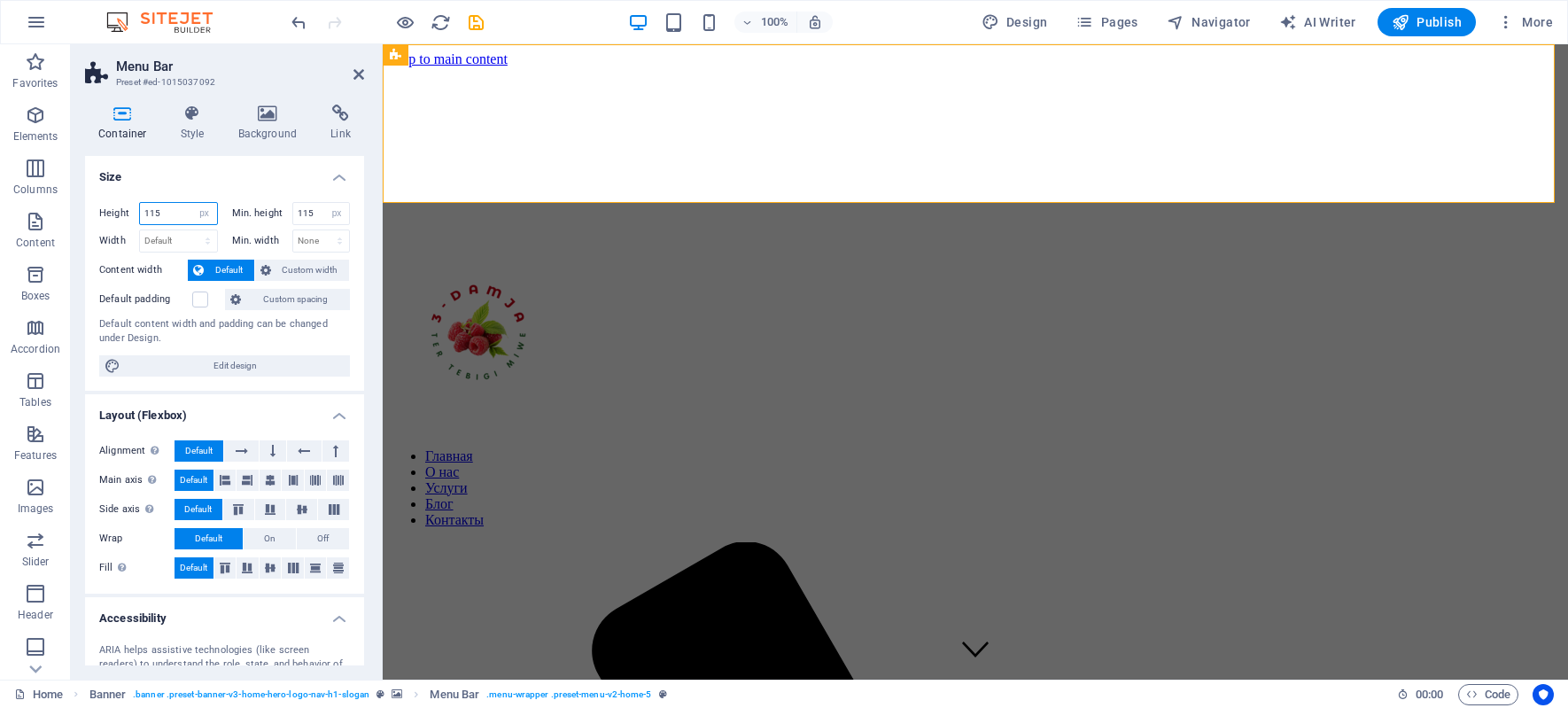
drag, startPoint x: 174, startPoint y: 214, endPoint x: -42, endPoint y: 210, distance: 216.0
click at [0, 210] on html "3-DAMJA Home (ru) Favorites Elements Columns Content Boxes Accordion Tables Fea…" at bounding box center [784, 354] width 1568 height 708
type input "88"
click at [306, 209] on input "115" at bounding box center [322, 213] width 56 height 21
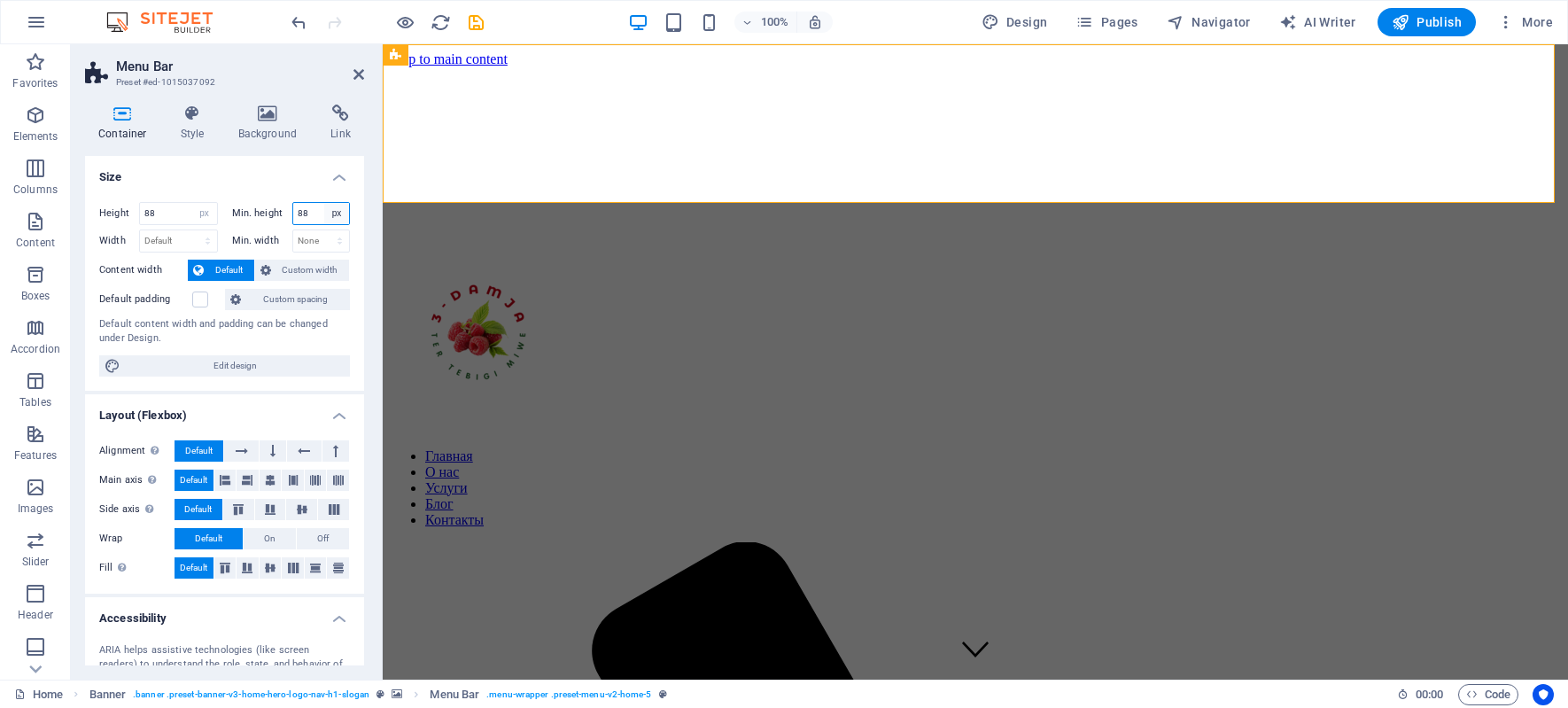
type input "88"
click at [178, 236] on select "Default px rem % em vh vw" at bounding box center [178, 240] width 77 height 21
click at [178, 217] on input "88" at bounding box center [178, 213] width 77 height 21
click at [279, 114] on icon at bounding box center [268, 113] width 86 height 17
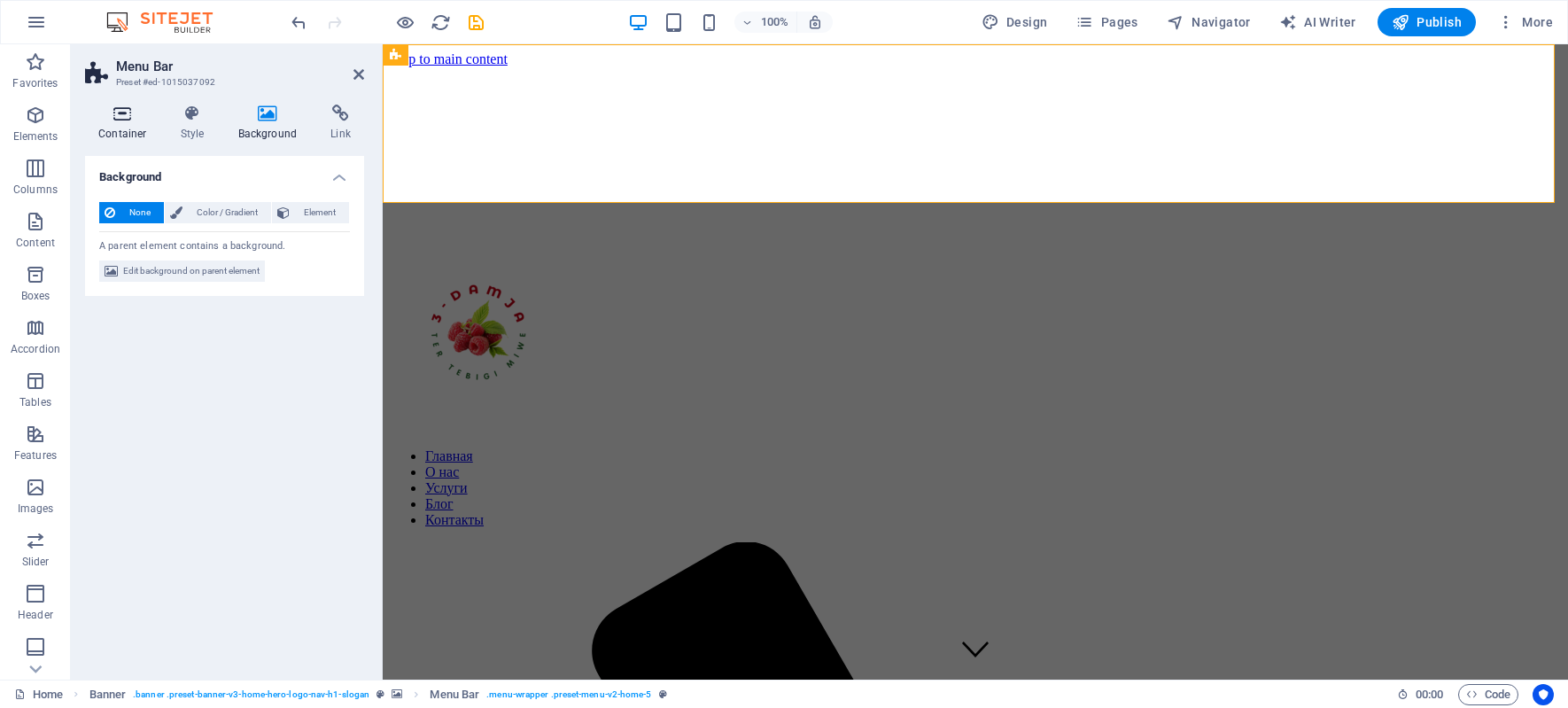
click at [118, 115] on icon at bounding box center [123, 113] width 75 height 17
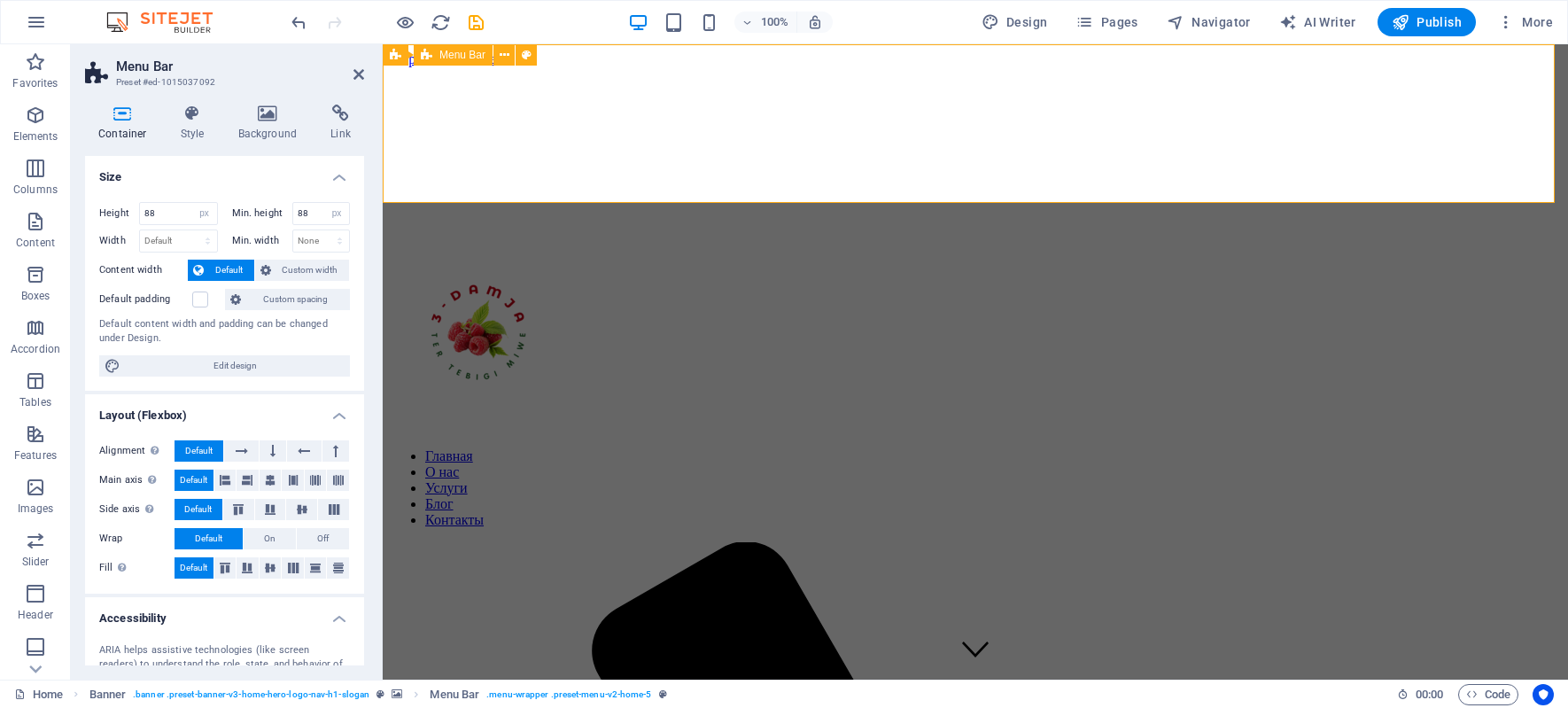
click at [483, 244] on div "Главная О нас Услуги Блог Контакты Menu" at bounding box center [975, 284] width 1171 height 78
click at [504, 53] on icon at bounding box center [504, 55] width 10 height 18
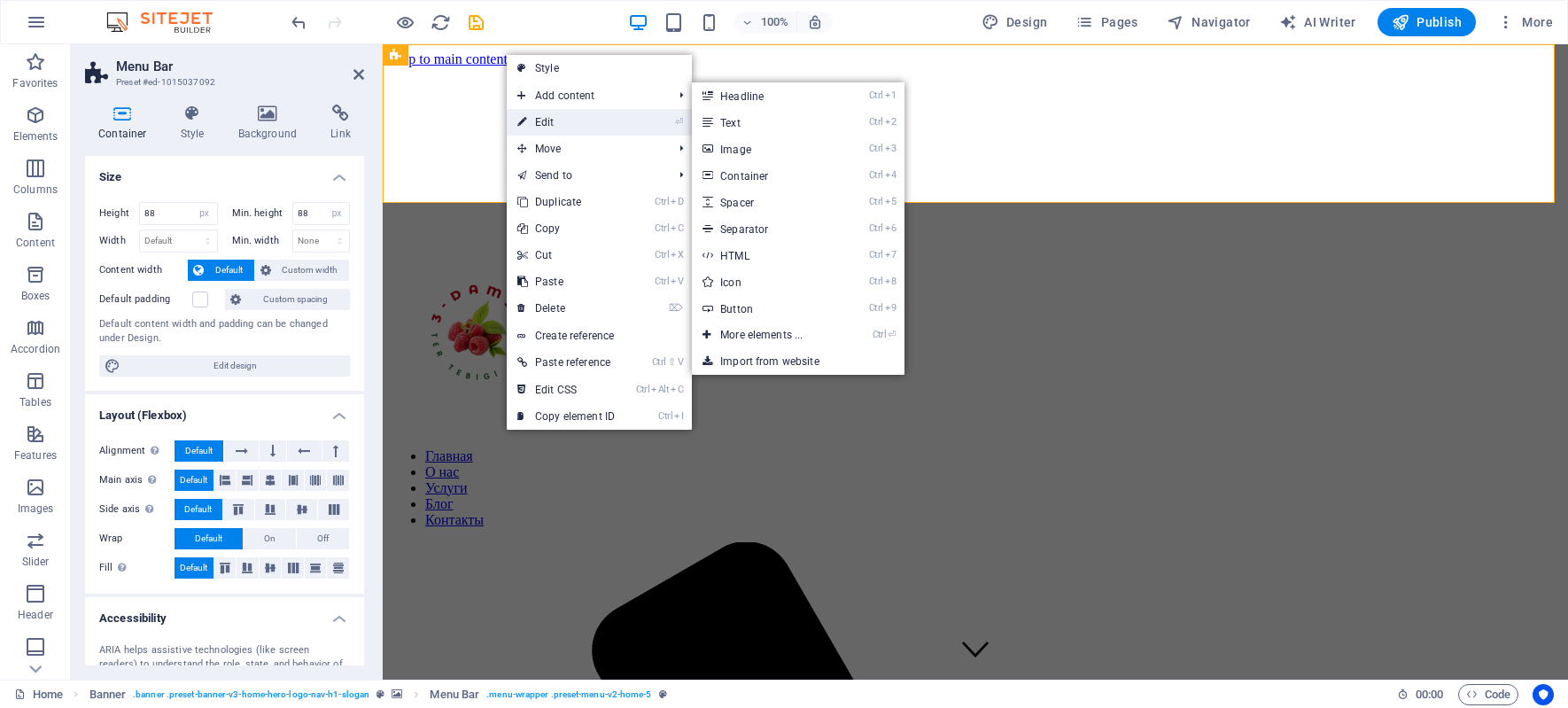
click at [566, 118] on link "⏎ Edit" at bounding box center [565, 122] width 119 height 26
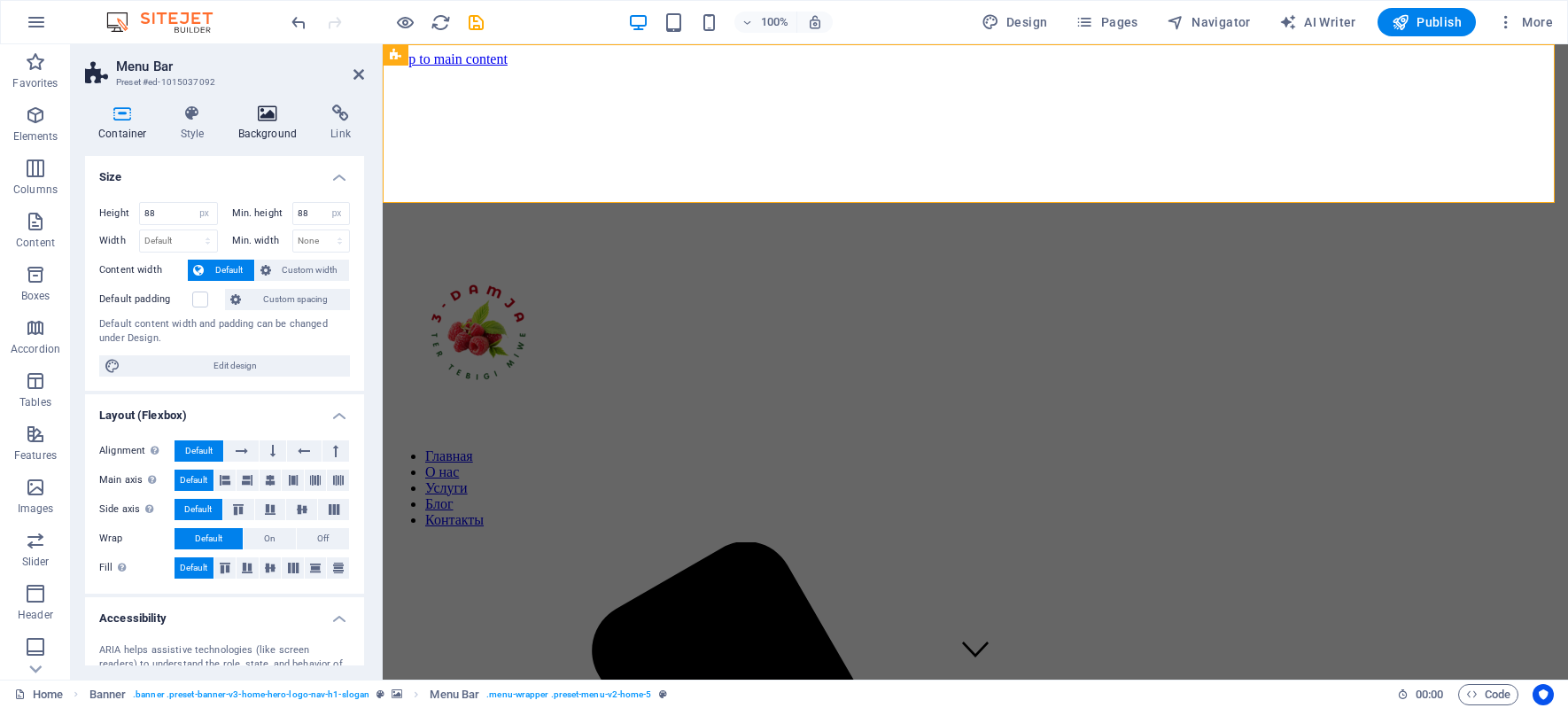
click at [280, 121] on icon at bounding box center [268, 113] width 86 height 17
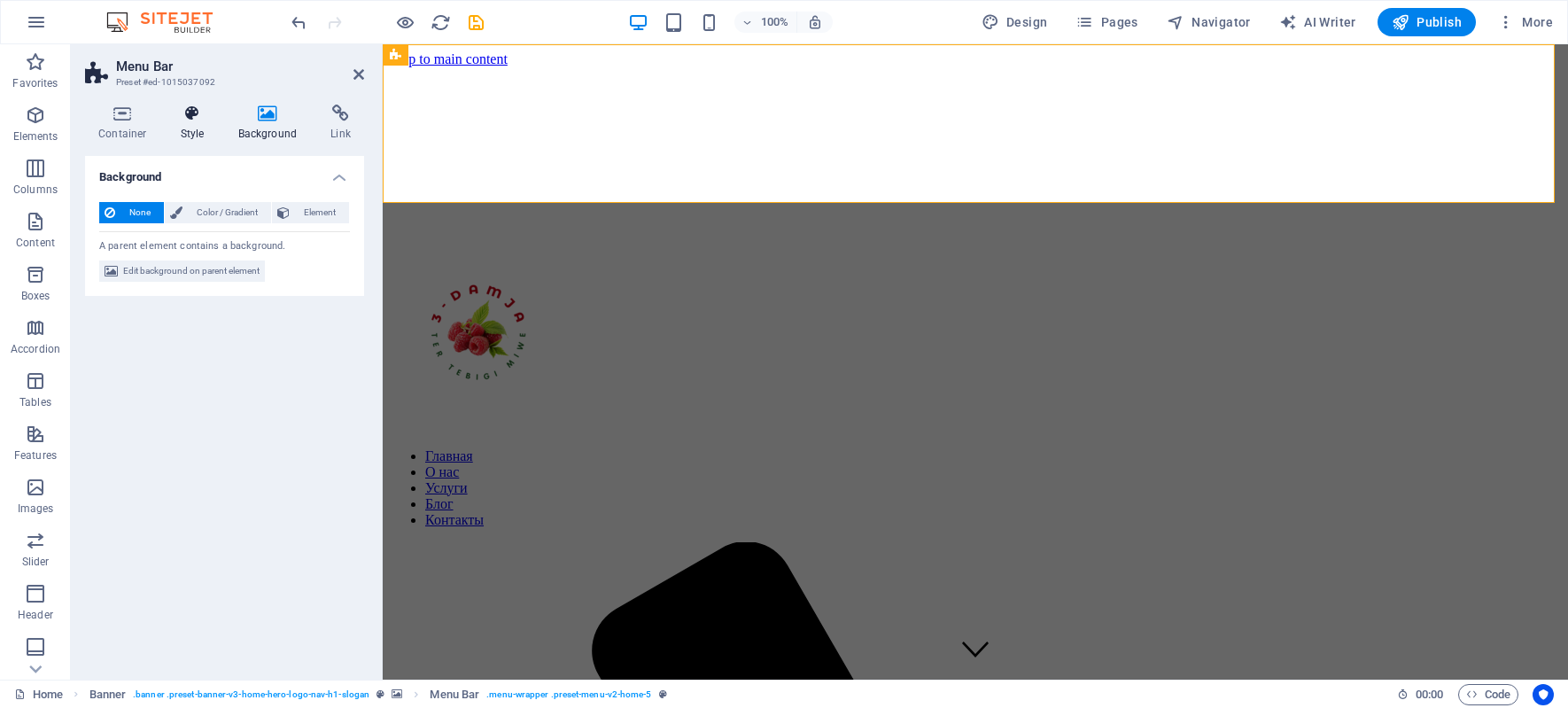
click at [197, 122] on icon at bounding box center [193, 113] width 51 height 17
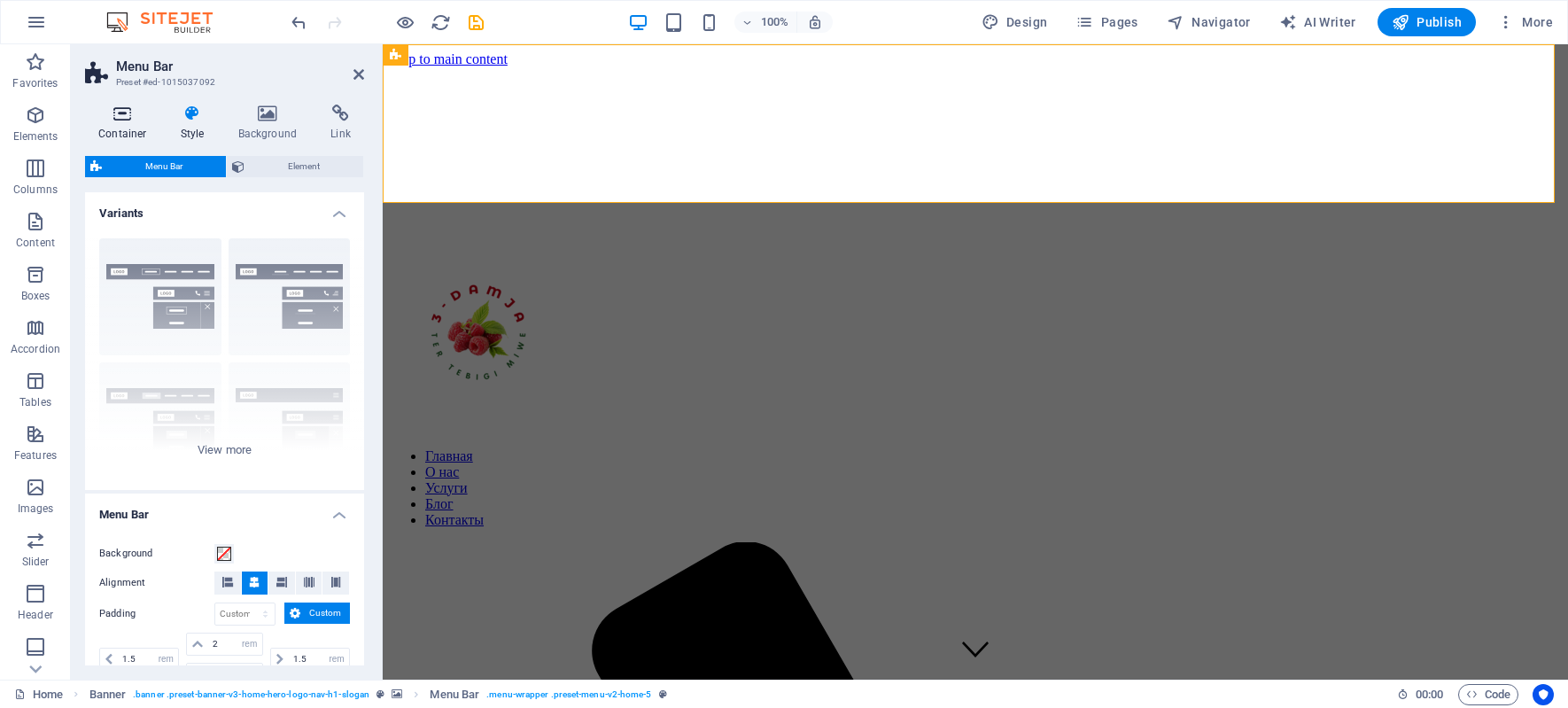
click at [124, 117] on icon at bounding box center [123, 113] width 75 height 17
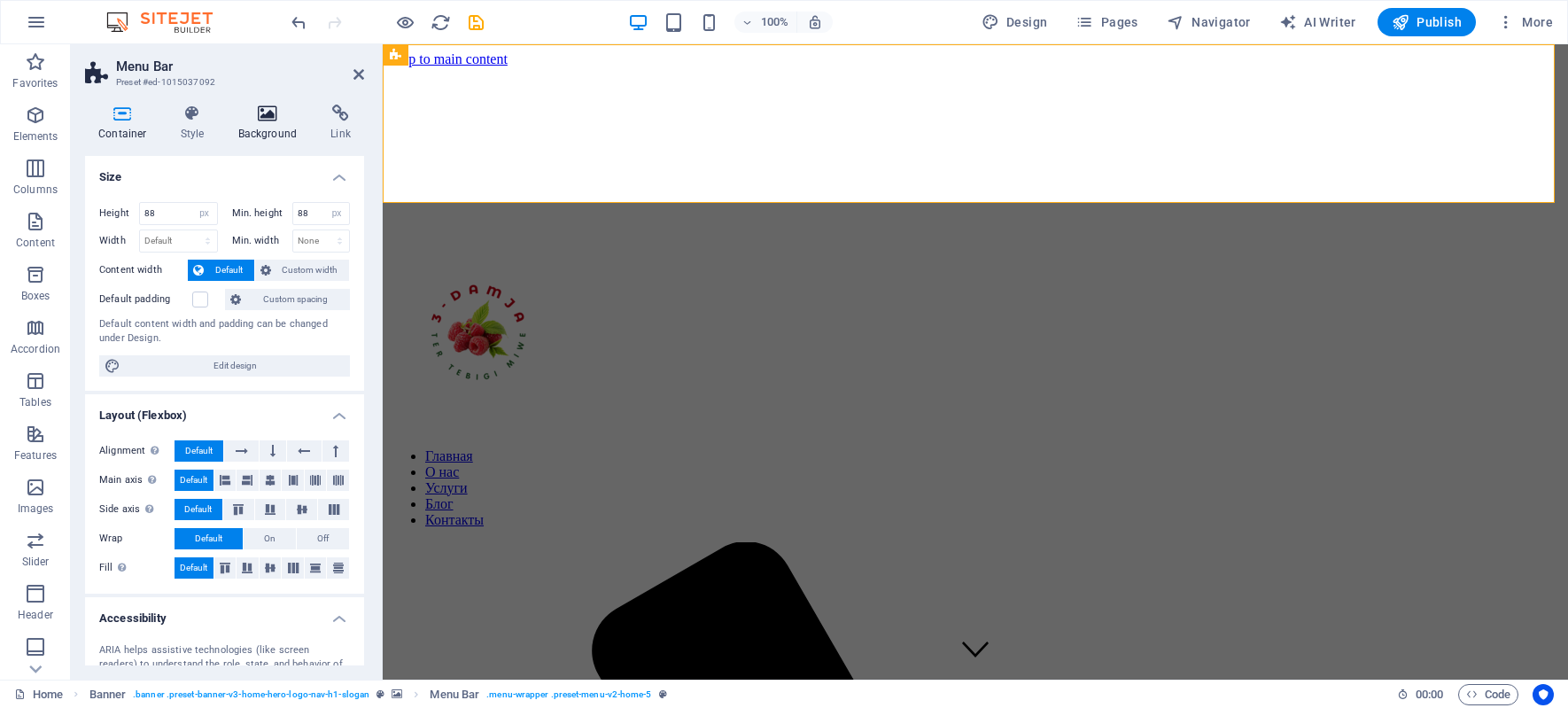
click at [263, 119] on icon at bounding box center [268, 113] width 86 height 17
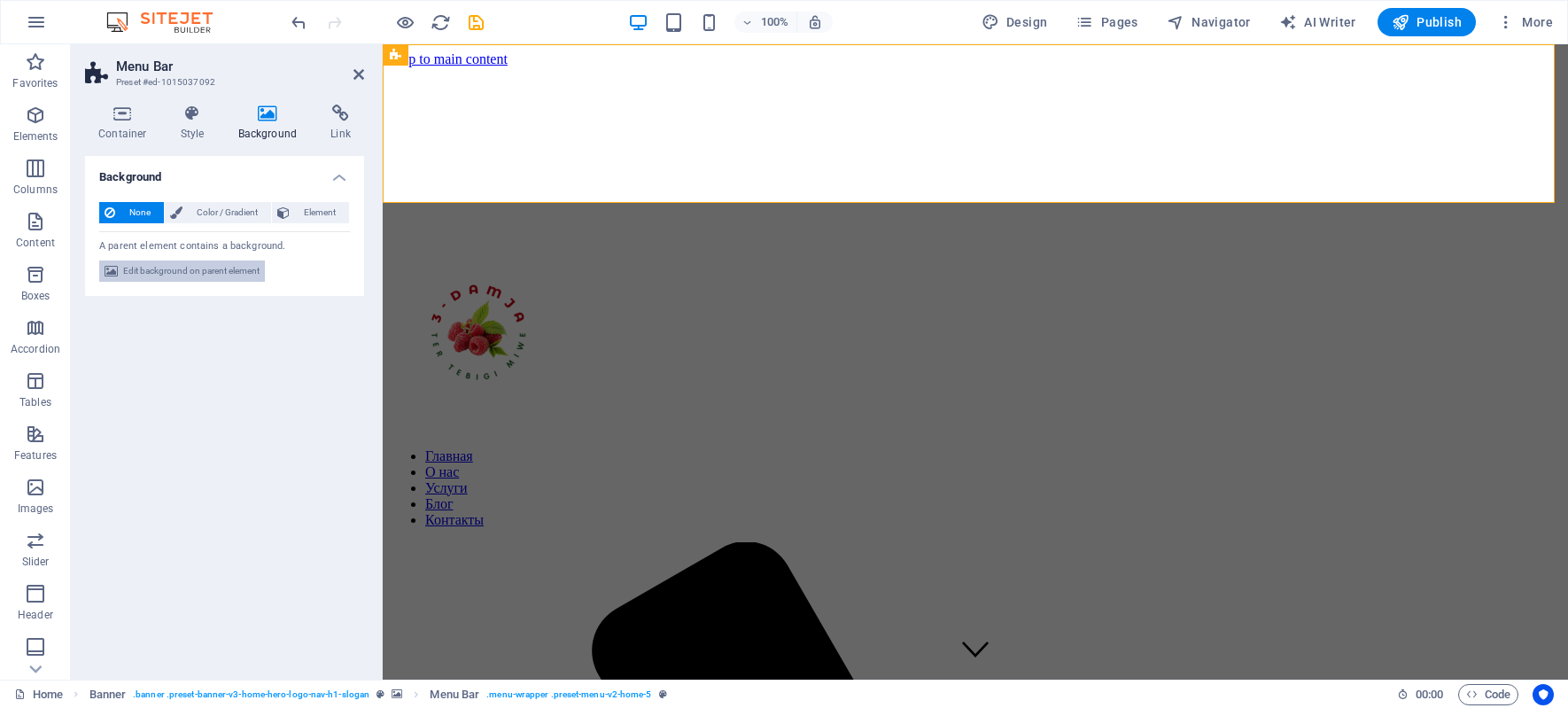
click at [233, 272] on span "Edit background on parent element" at bounding box center [191, 270] width 136 height 21
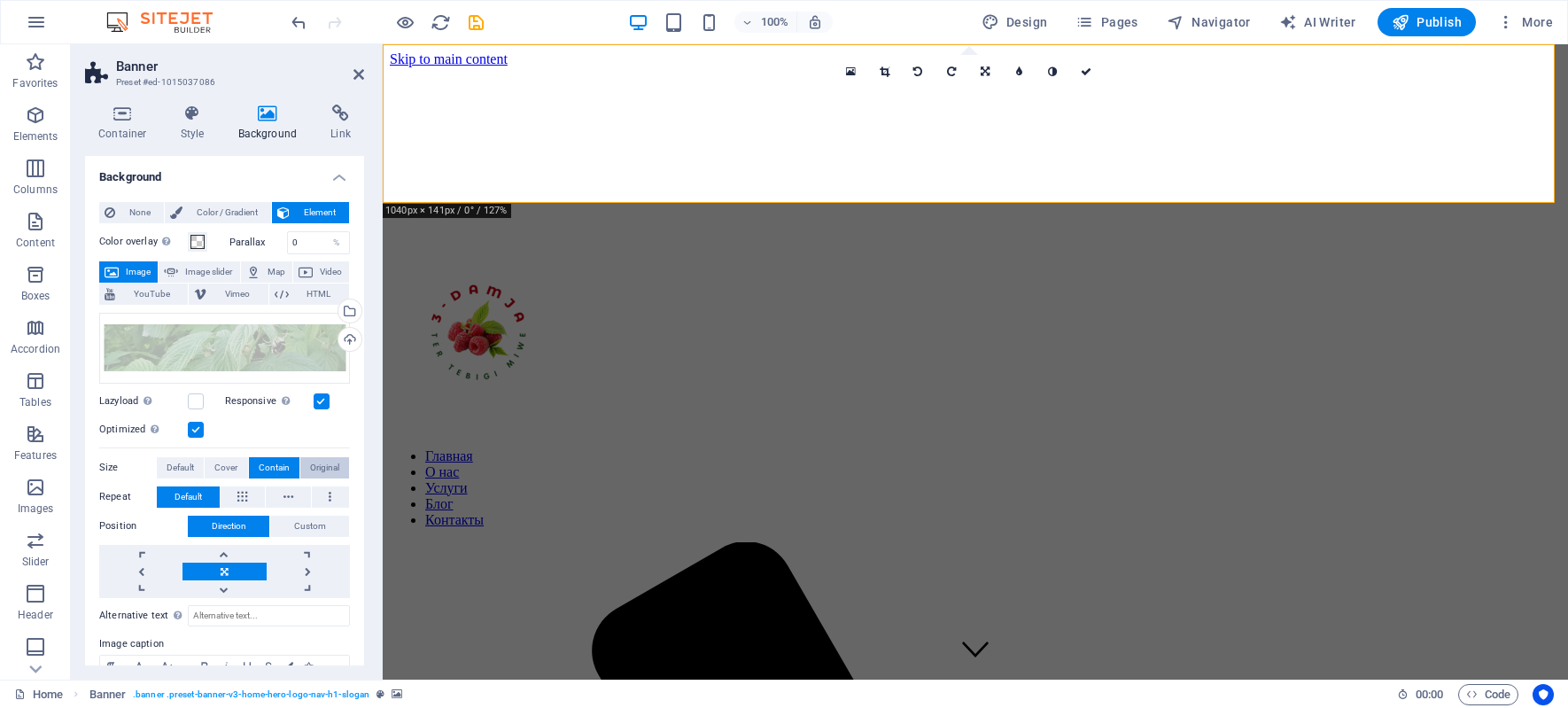
click at [315, 466] on span "Original" at bounding box center [325, 467] width 29 height 21
click at [252, 468] on button "Contain" at bounding box center [275, 467] width 51 height 21
click at [237, 467] on button "Cover" at bounding box center [225, 467] width 43 height 21
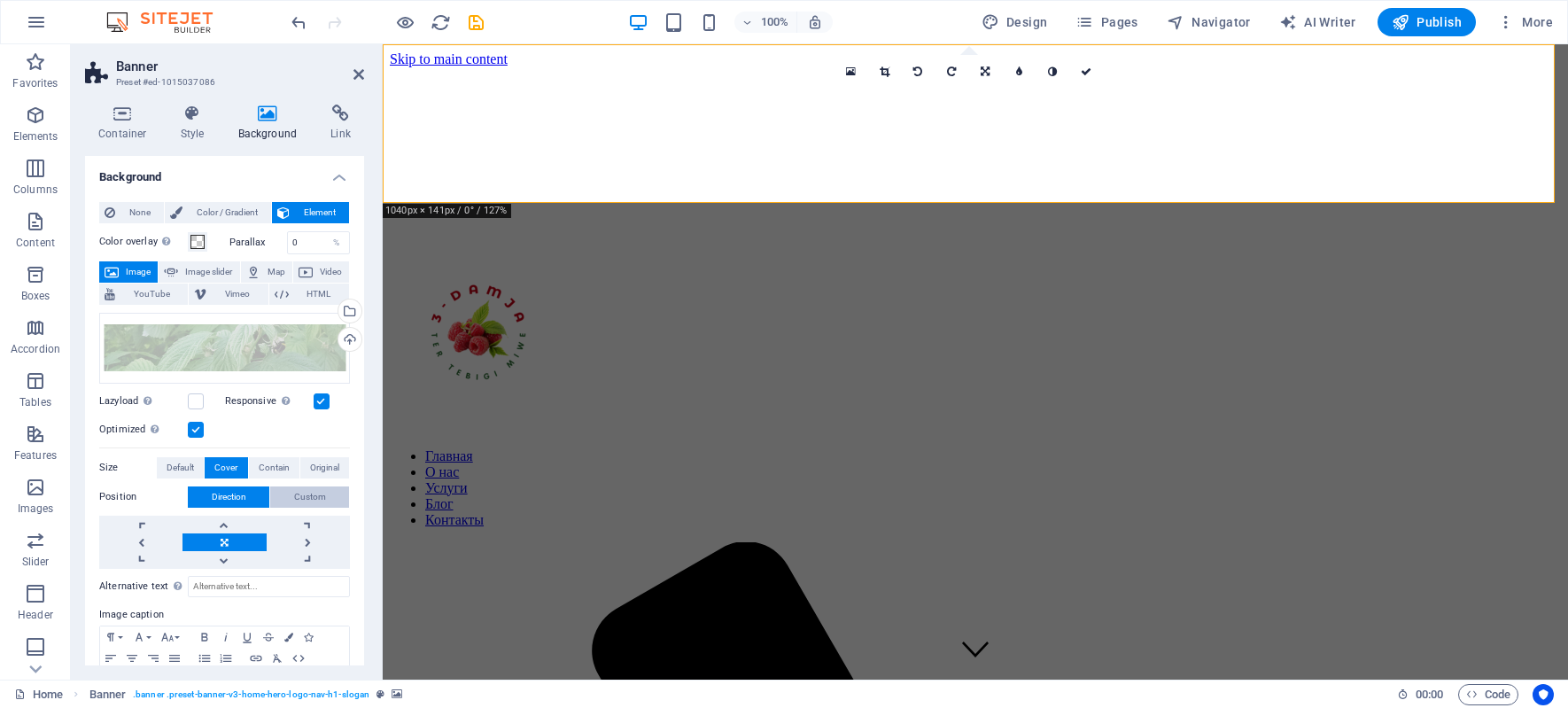
click at [298, 495] on span "Custom" at bounding box center [310, 496] width 32 height 21
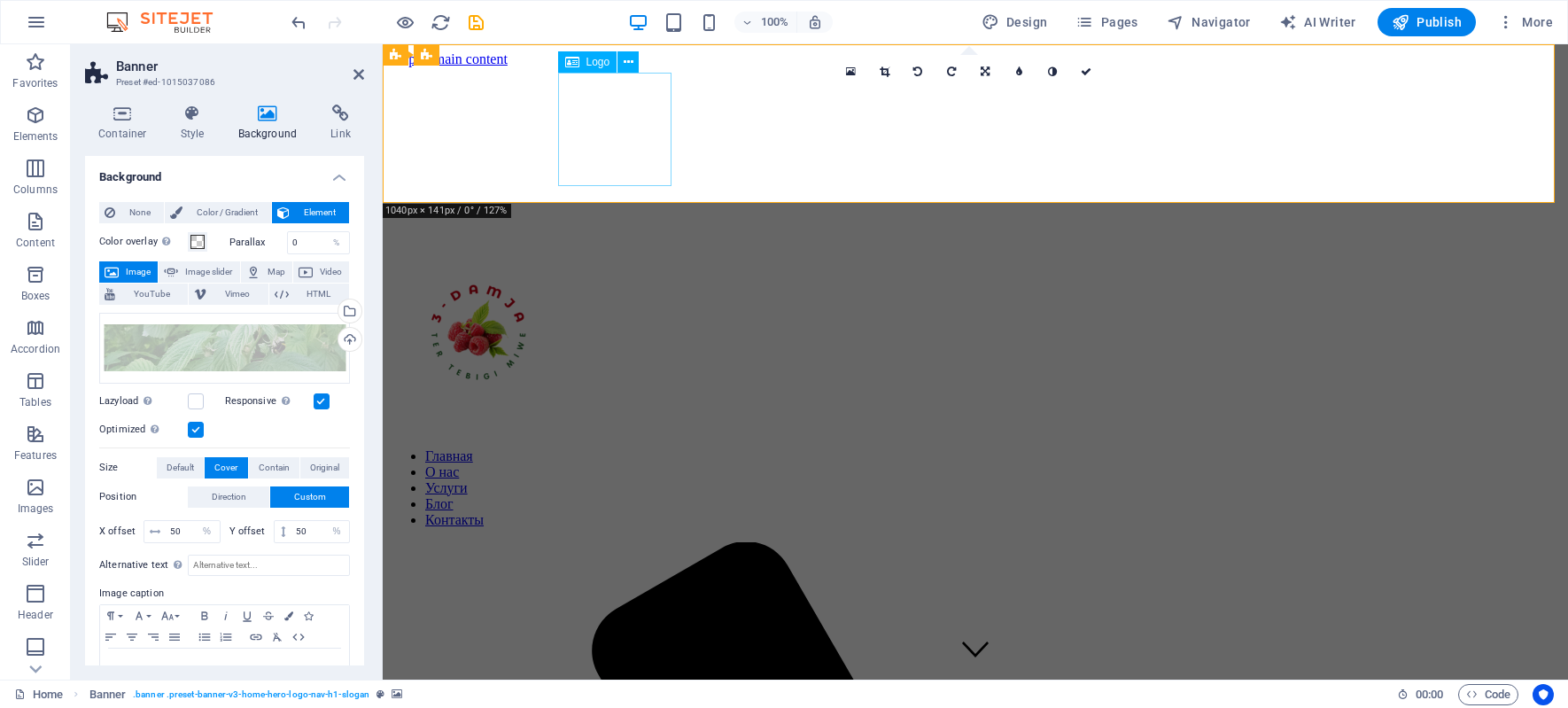
click at [620, 244] on div at bounding box center [975, 336] width 1171 height 184
click at [639, 244] on div at bounding box center [975, 336] width 1171 height 184
click at [638, 244] on div at bounding box center [975, 336] width 1171 height 184
select select "%"
select select "px"
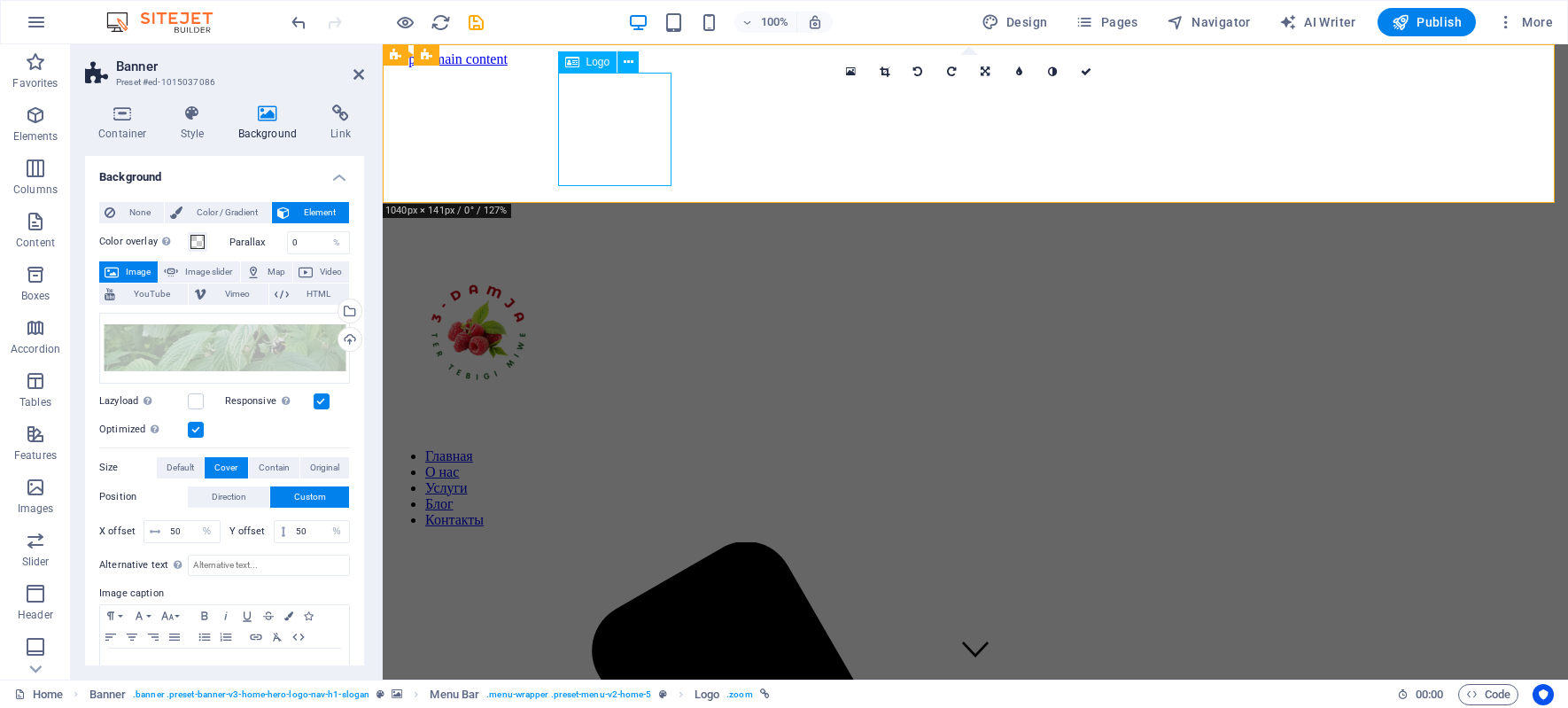
select select "px"
select select "vh"
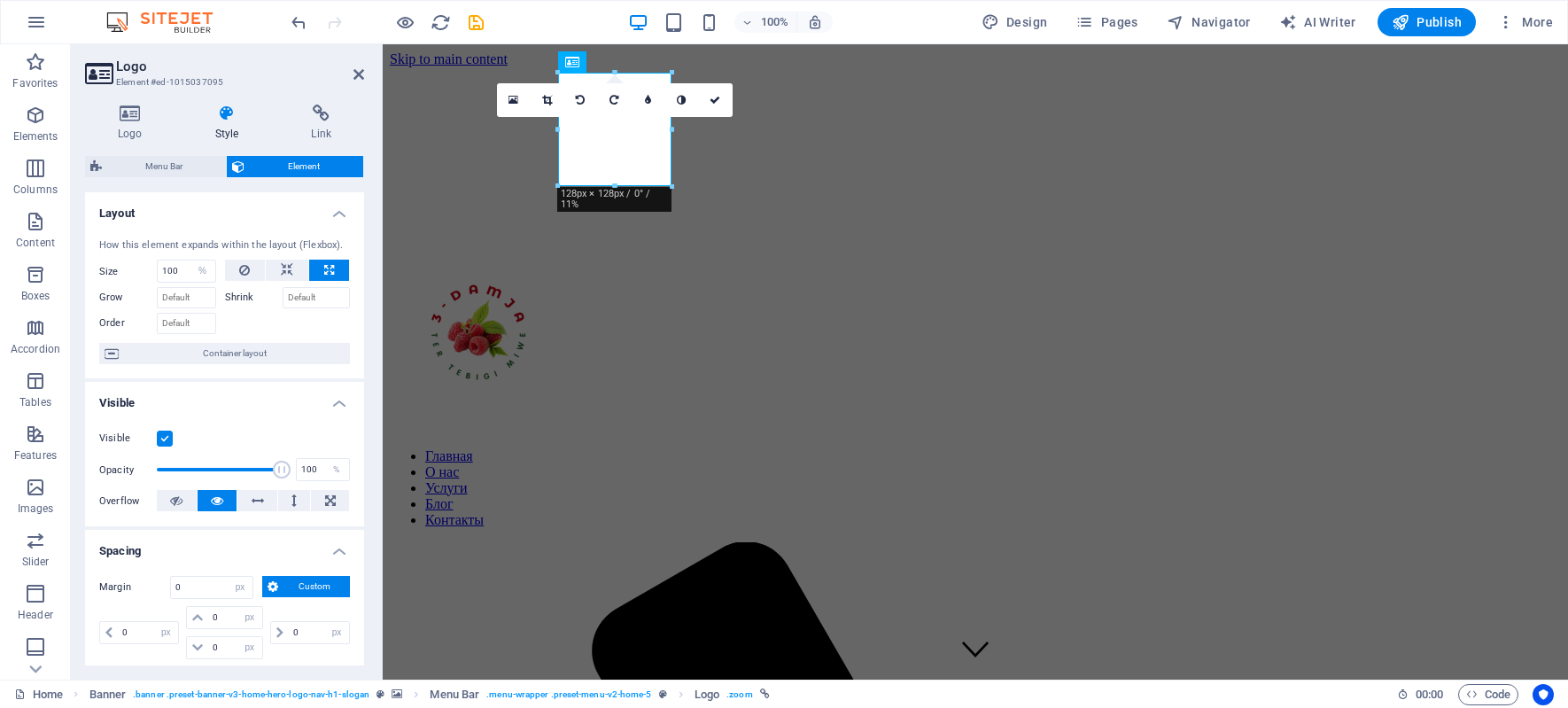
type input "5"
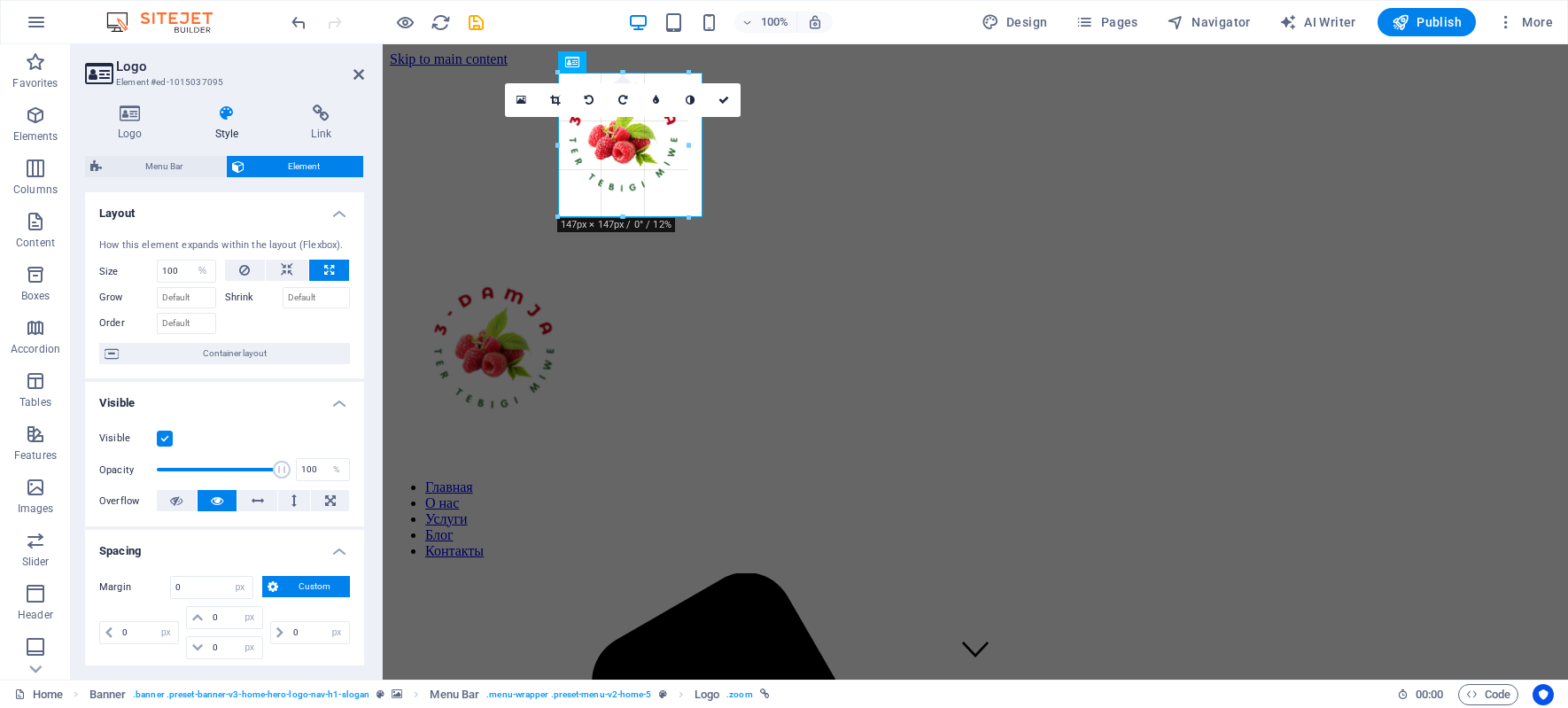
drag, startPoint x: 670, startPoint y: 187, endPoint x: 701, endPoint y: 215, distance: 41.8
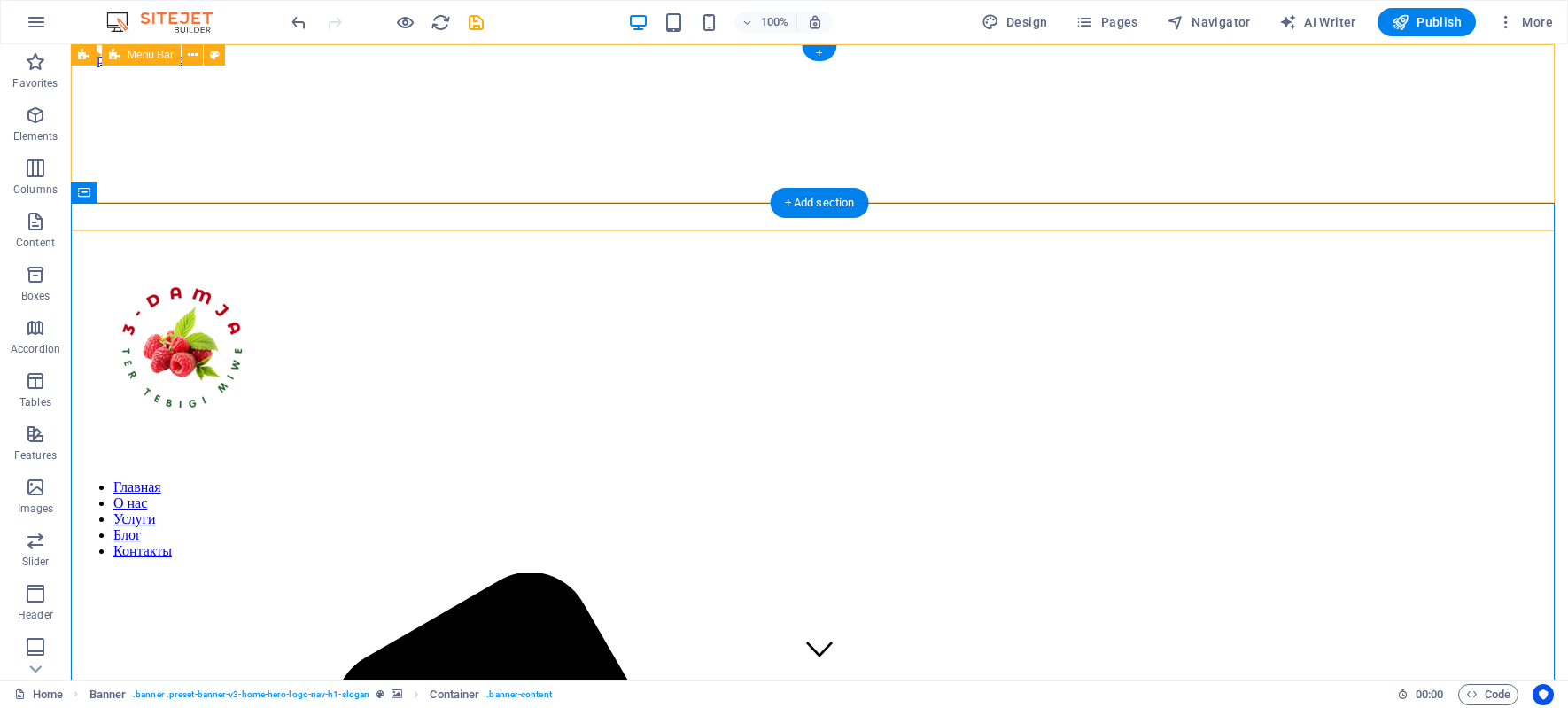
click at [1054, 244] on div "Главная О нас Услуги Блог Контакты Menu" at bounding box center [819, 284] width 1483 height 78
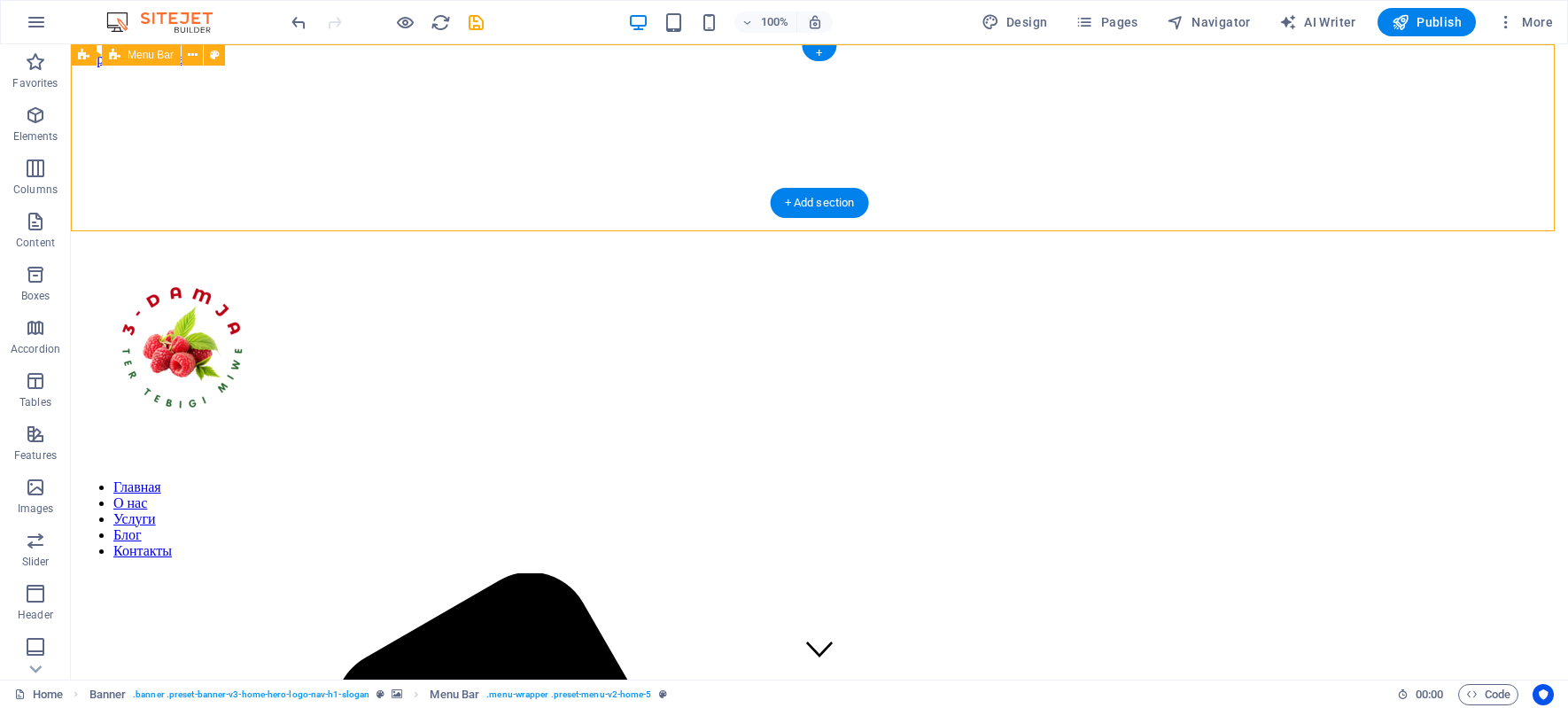
click at [1054, 244] on div "Главная О нас Услуги Блог Контакты Menu" at bounding box center [819, 284] width 1483 height 78
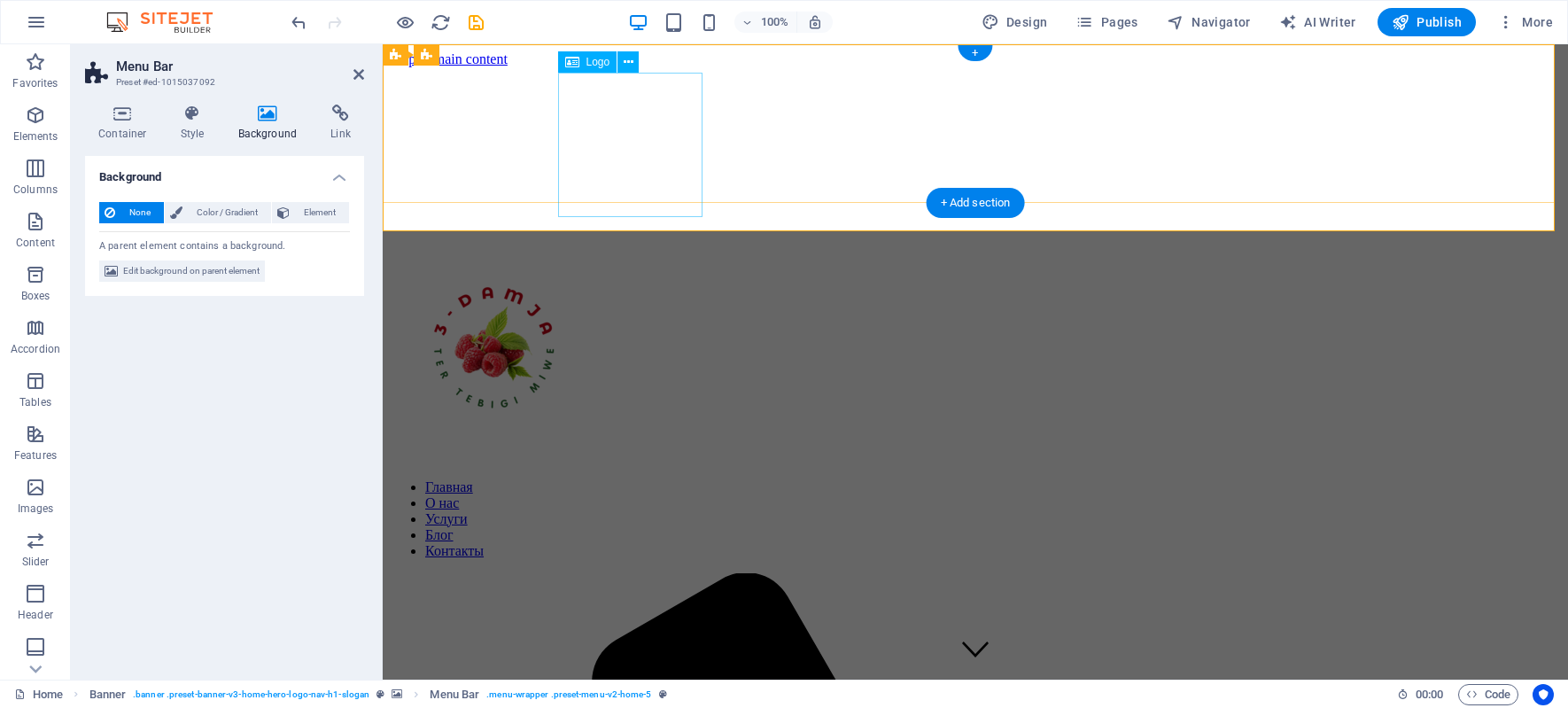
click at [598, 244] on div at bounding box center [975, 352] width 1171 height 215
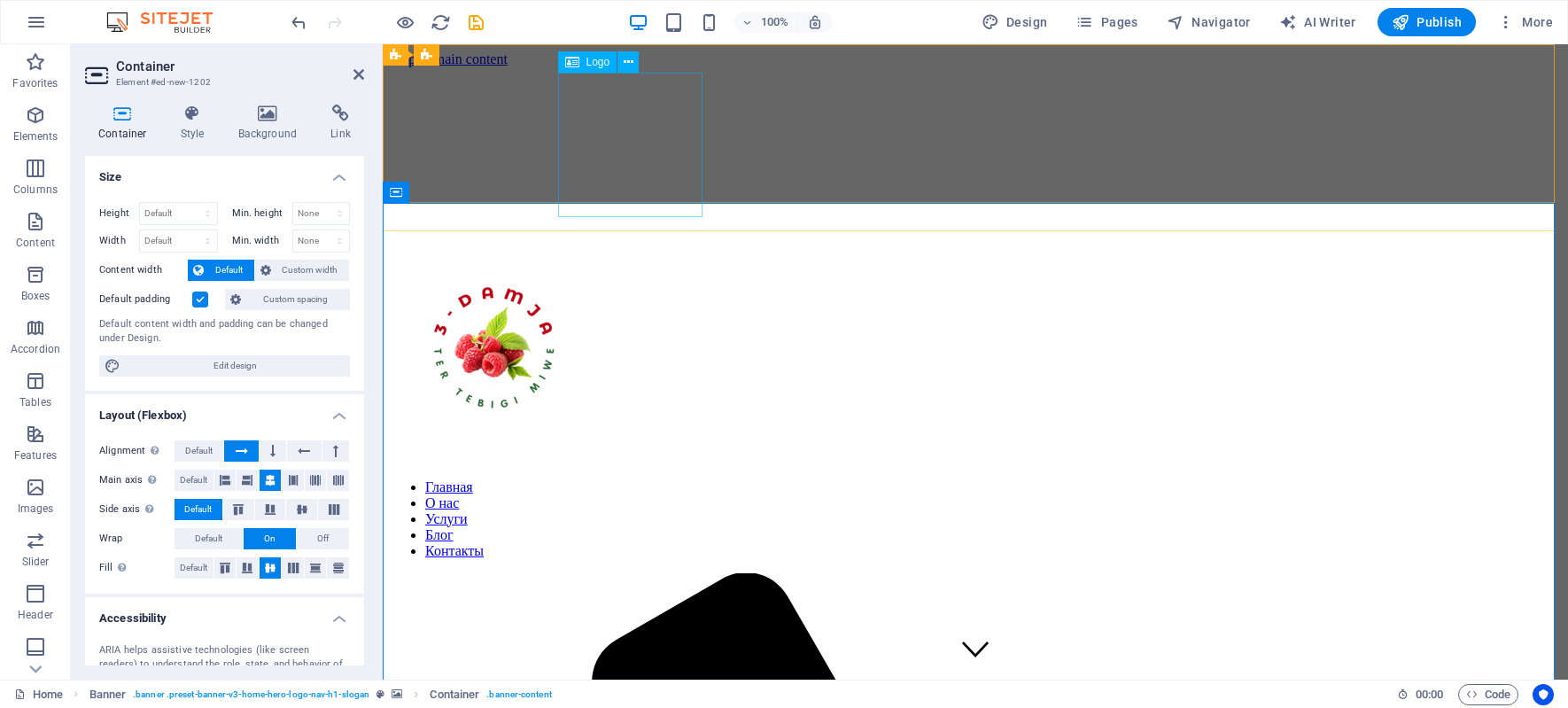
click at [655, 244] on div at bounding box center [975, 352] width 1171 height 215
click at [656, 244] on div at bounding box center [975, 352] width 1171 height 215
select select "%"
select select "px"
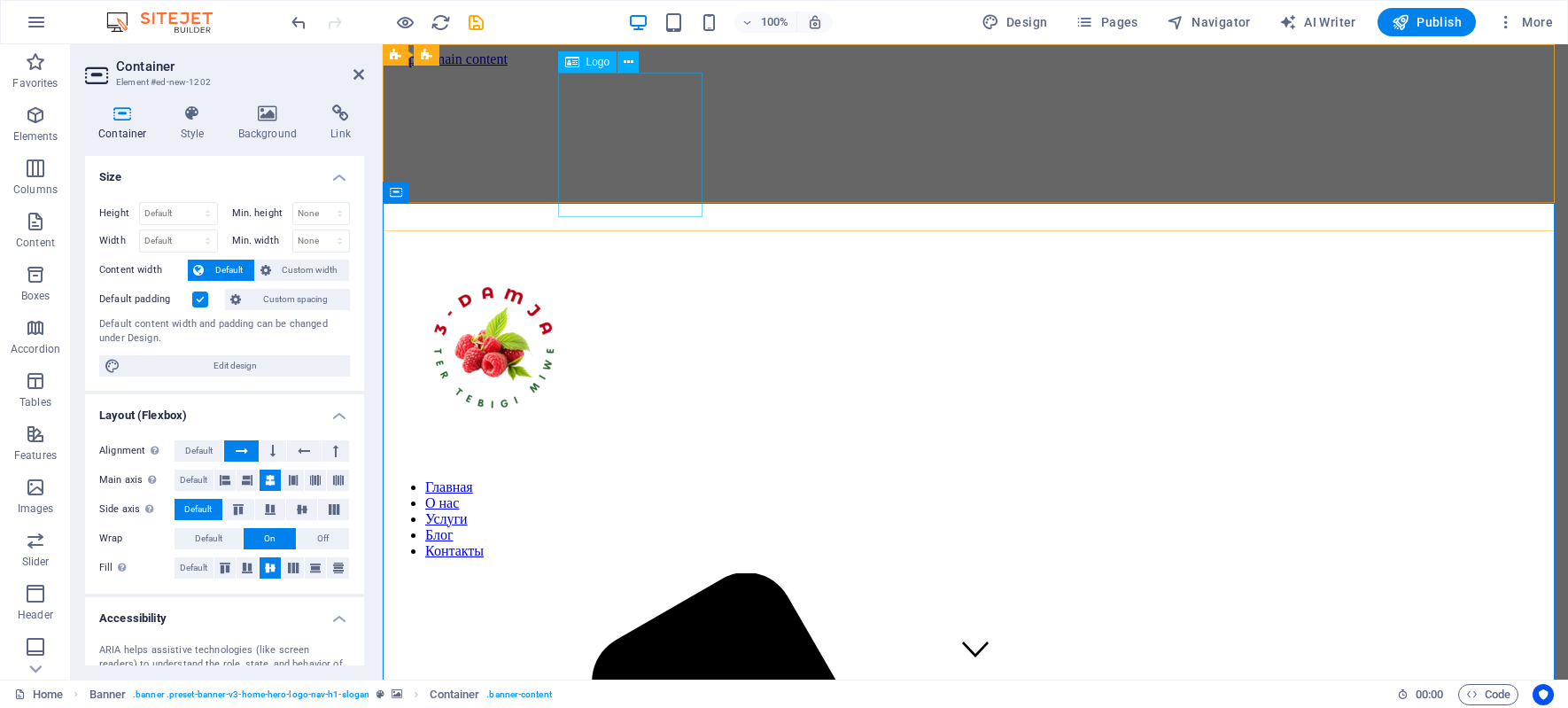
select select "px"
select select "vh"
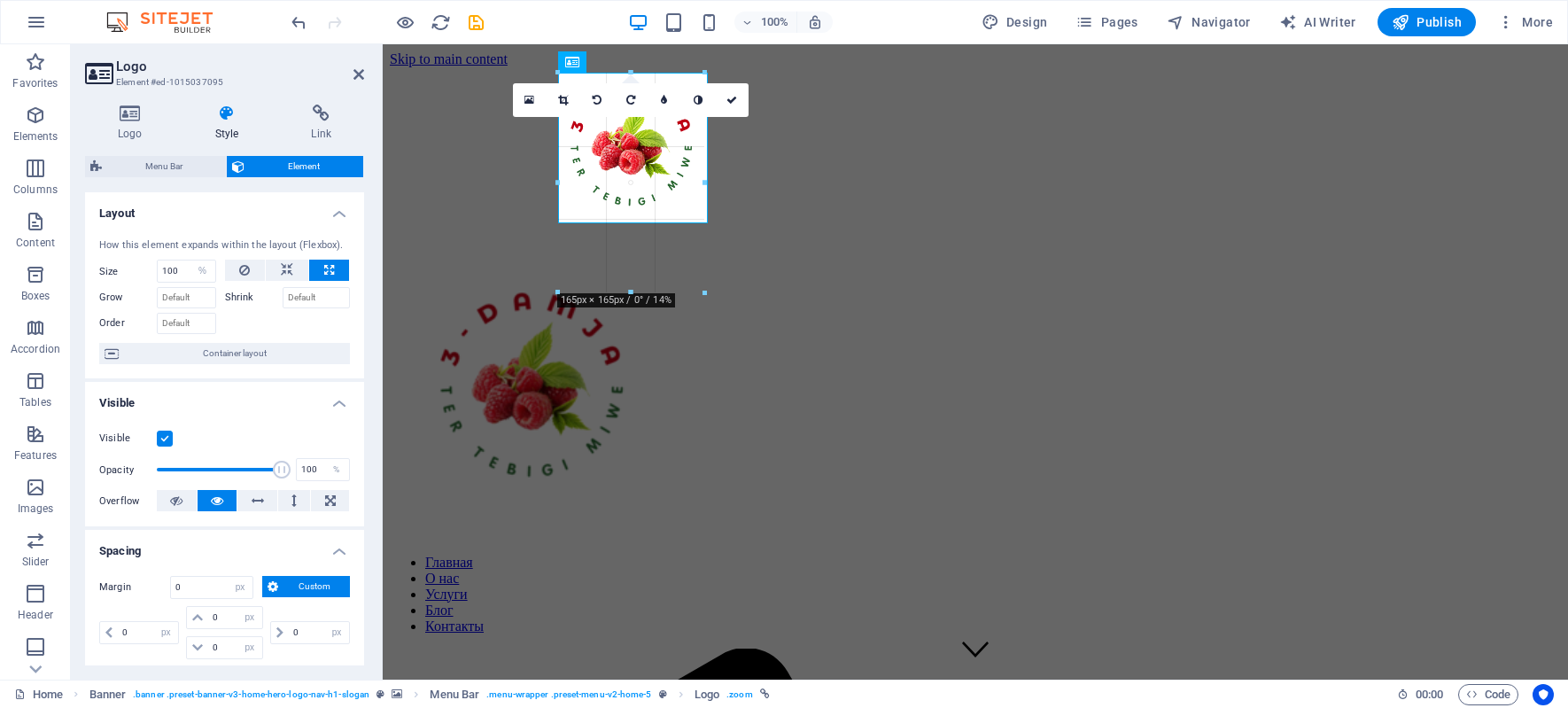
drag, startPoint x: 704, startPoint y: 215, endPoint x: 779, endPoint y: 263, distance: 89.0
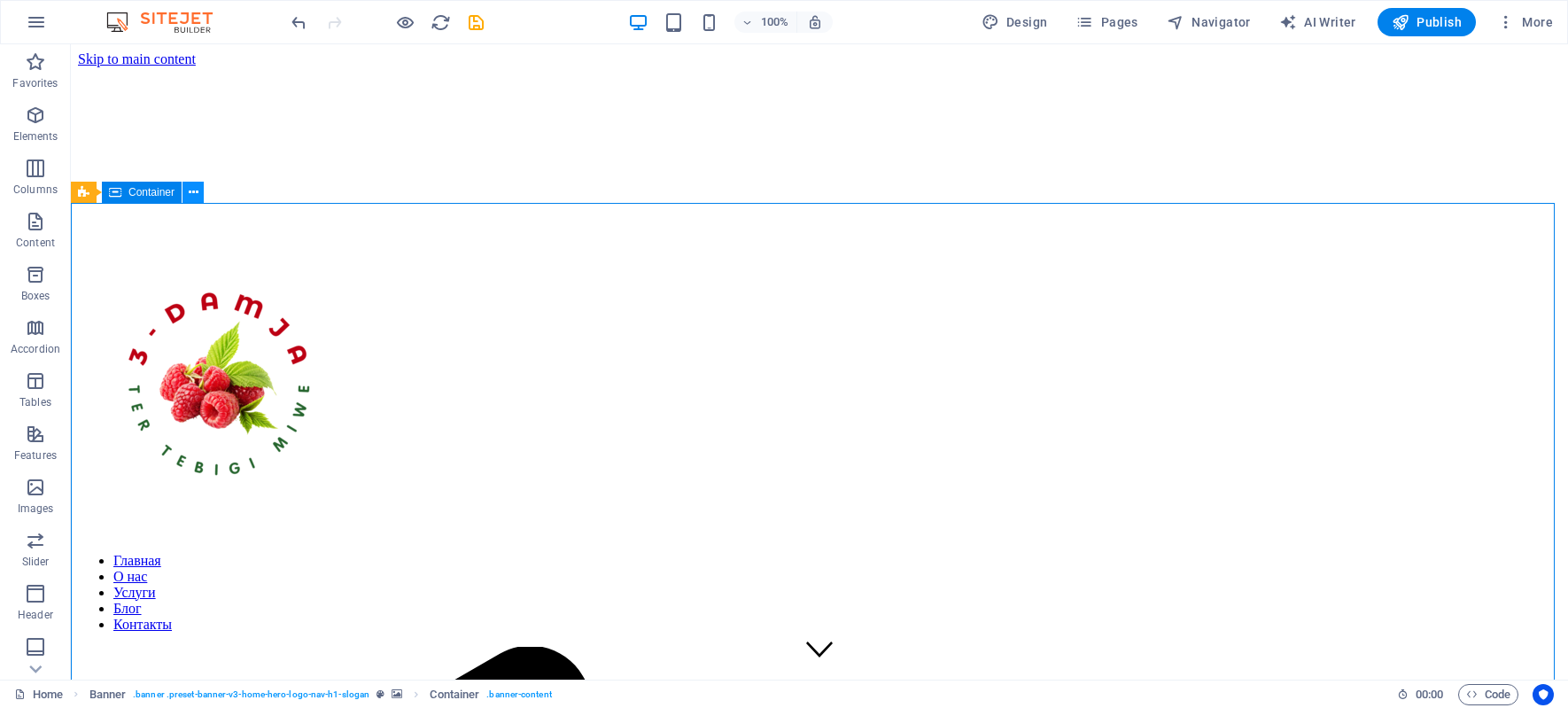
click at [191, 193] on icon at bounding box center [194, 193] width 10 height 18
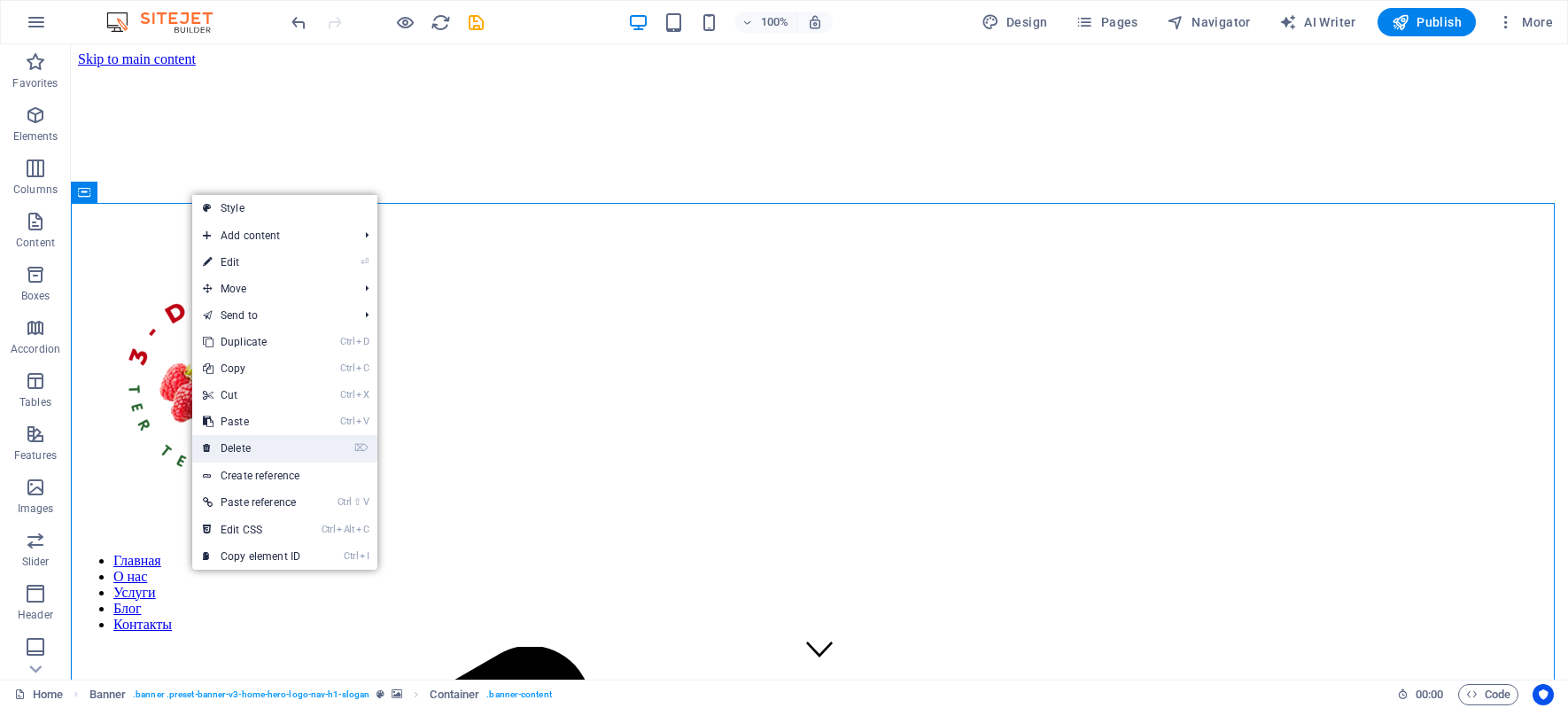
click at [237, 449] on link "⌦ Delete" at bounding box center [251, 447] width 119 height 26
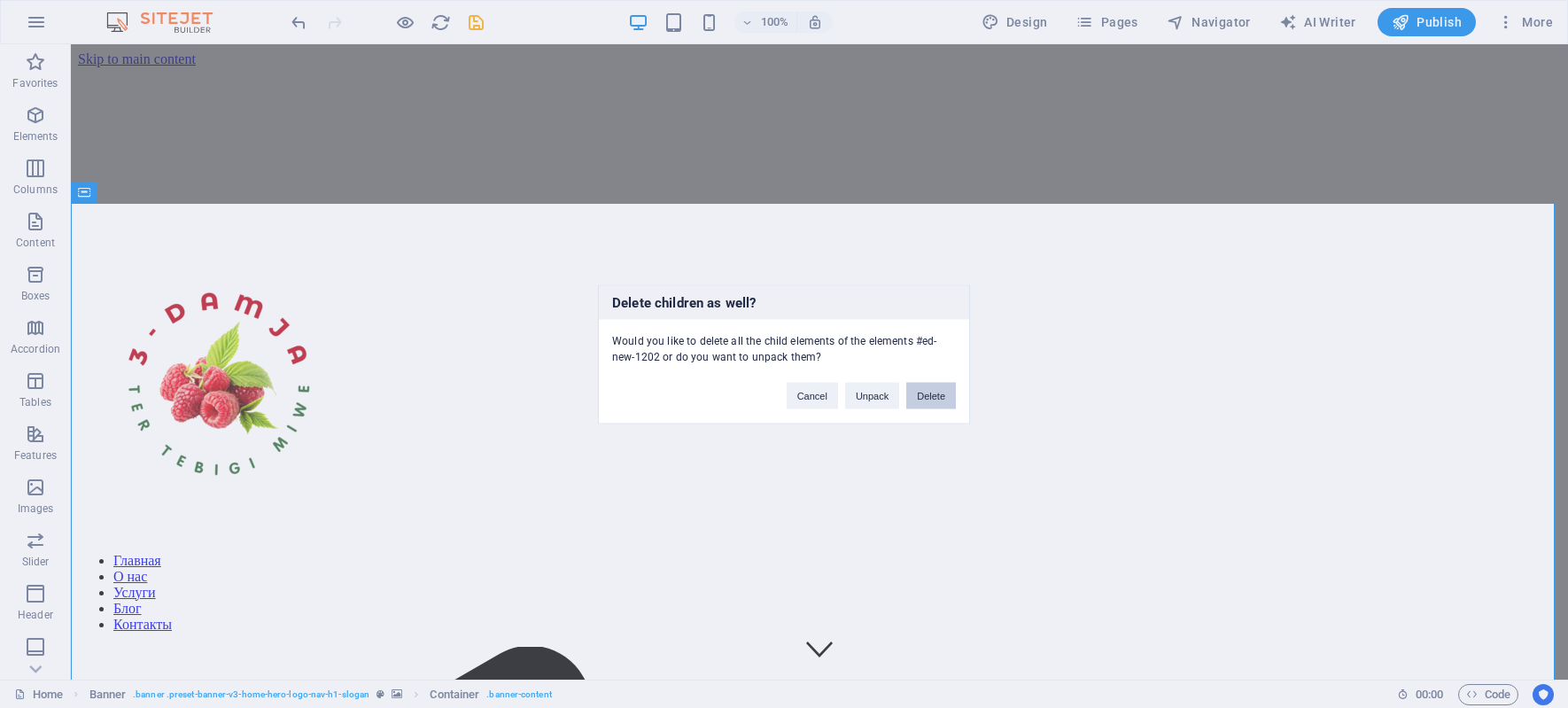
click at [934, 393] on button "Delete" at bounding box center [931, 394] width 50 height 26
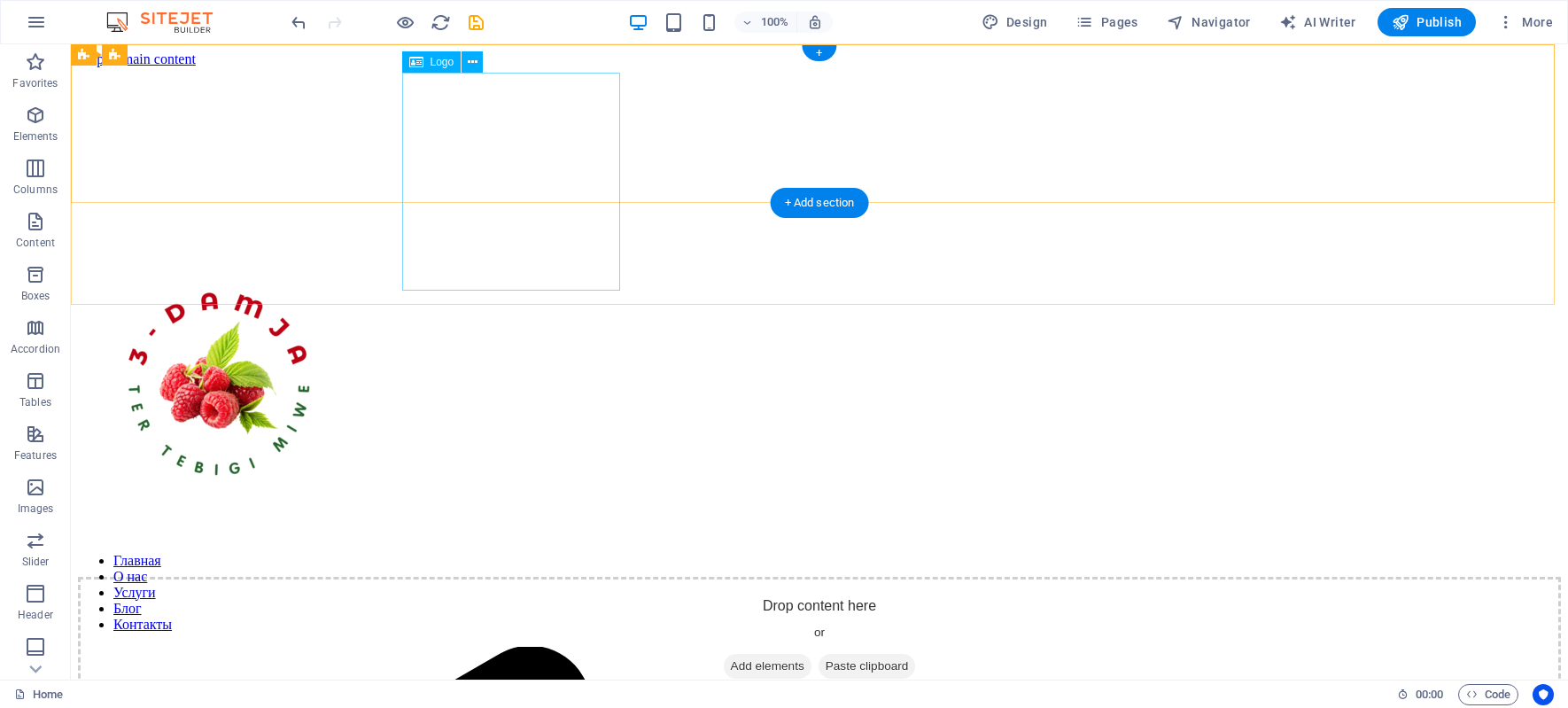
click at [517, 244] on div at bounding box center [819, 389] width 1483 height 289
click at [539, 244] on div at bounding box center [819, 389] width 1483 height 289
select select "%"
select select "px"
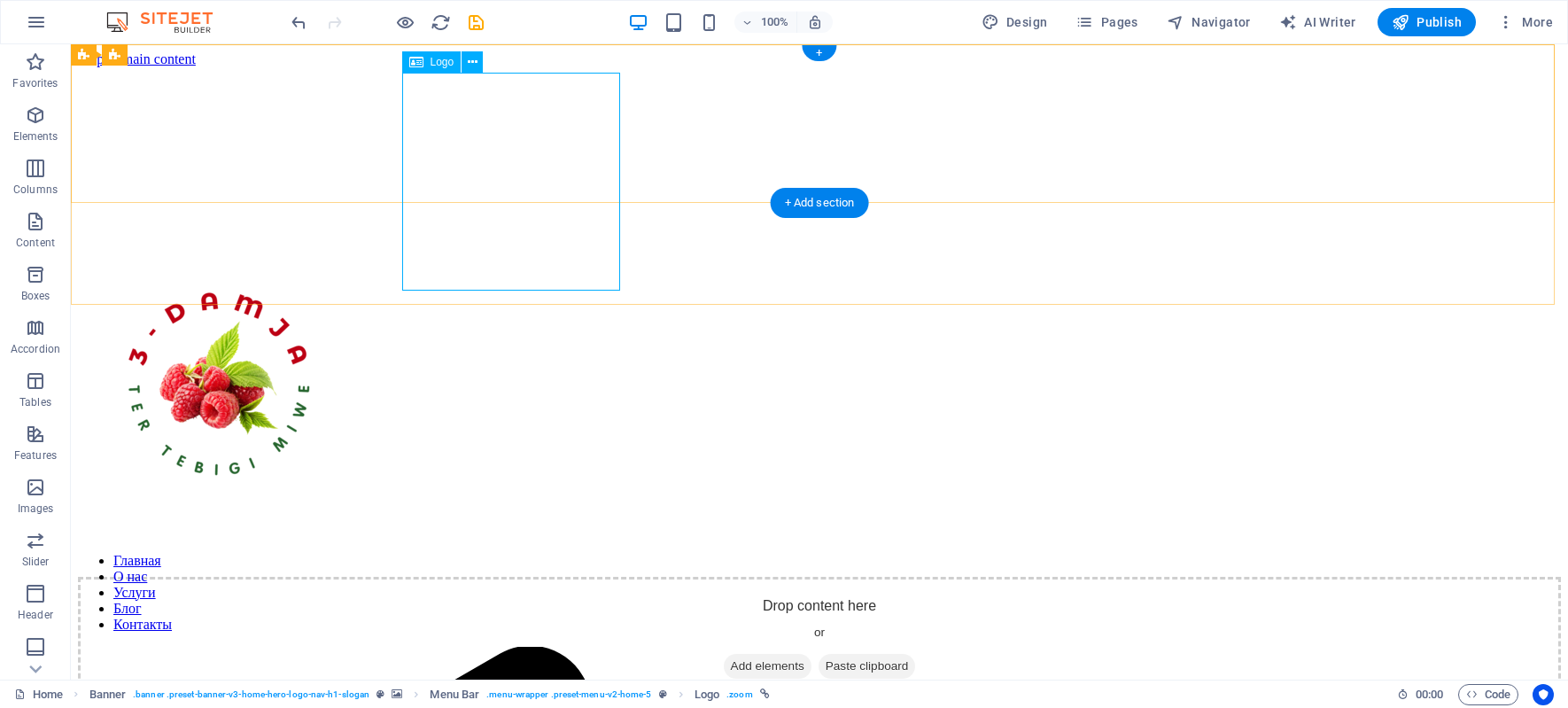
select select "px"
select select "vh"
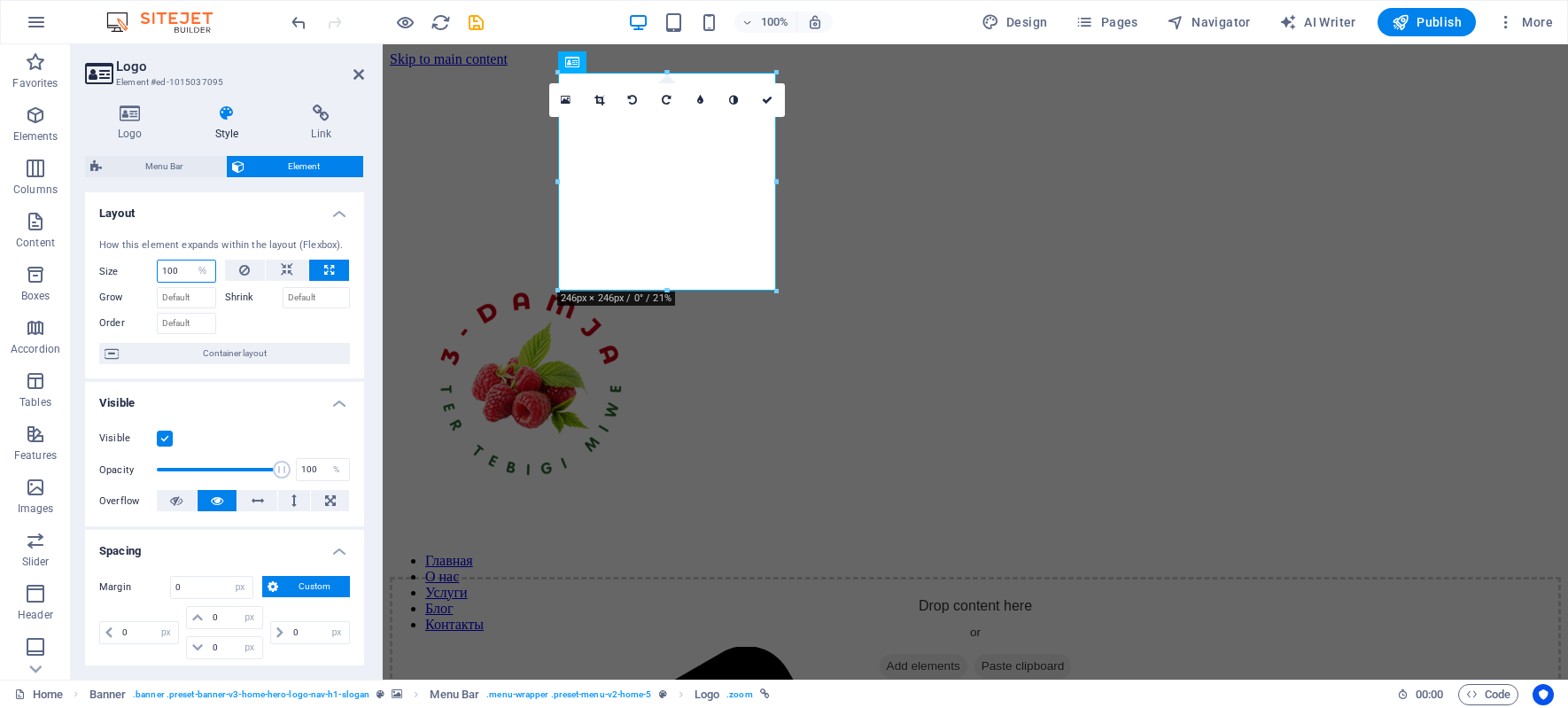
click at [185, 273] on input "100" at bounding box center [185, 270] width 57 height 21
click at [276, 268] on button at bounding box center [286, 270] width 43 height 21
select select "DISABLED_OPTION_VALUE"
click at [276, 267] on button at bounding box center [286, 270] width 43 height 21
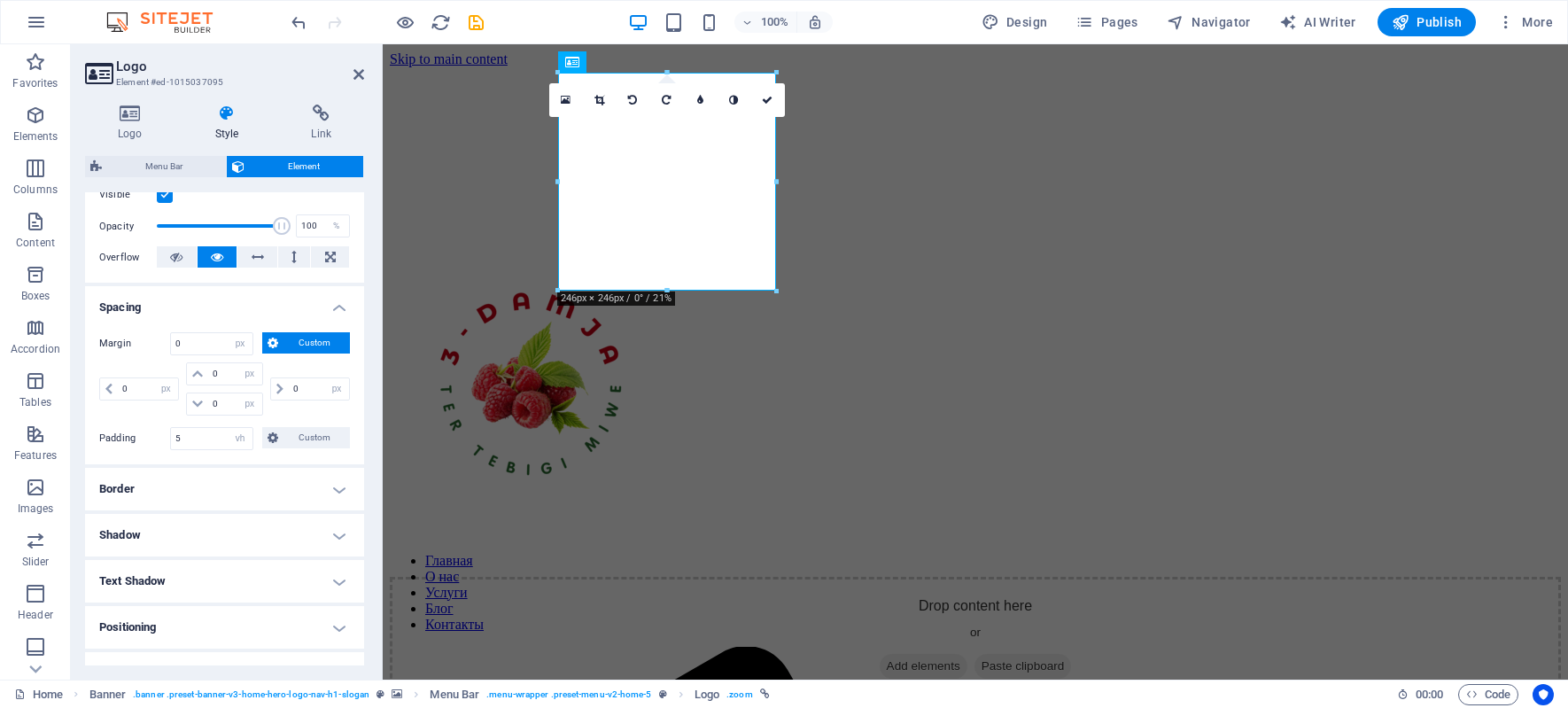
scroll to position [265, 0]
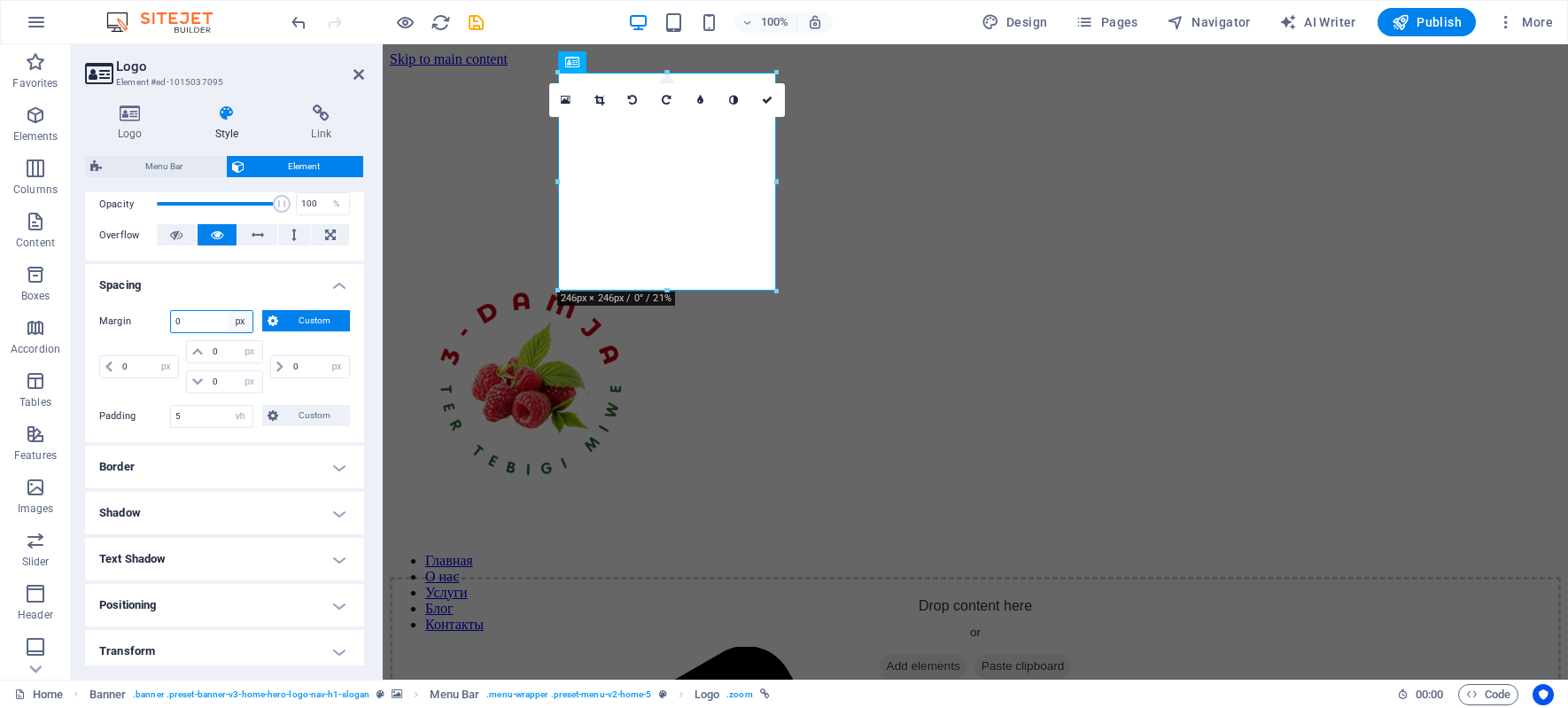
click at [232, 324] on select "Default auto px % rem vw vh Custom" at bounding box center [239, 321] width 25 height 21
click at [205, 321] on input "0" at bounding box center [212, 321] width 82 height 21
click at [191, 384] on ul "Layout How this element expands within the layout (Flexbox). Size Default auto …" at bounding box center [225, 369] width 279 height 885
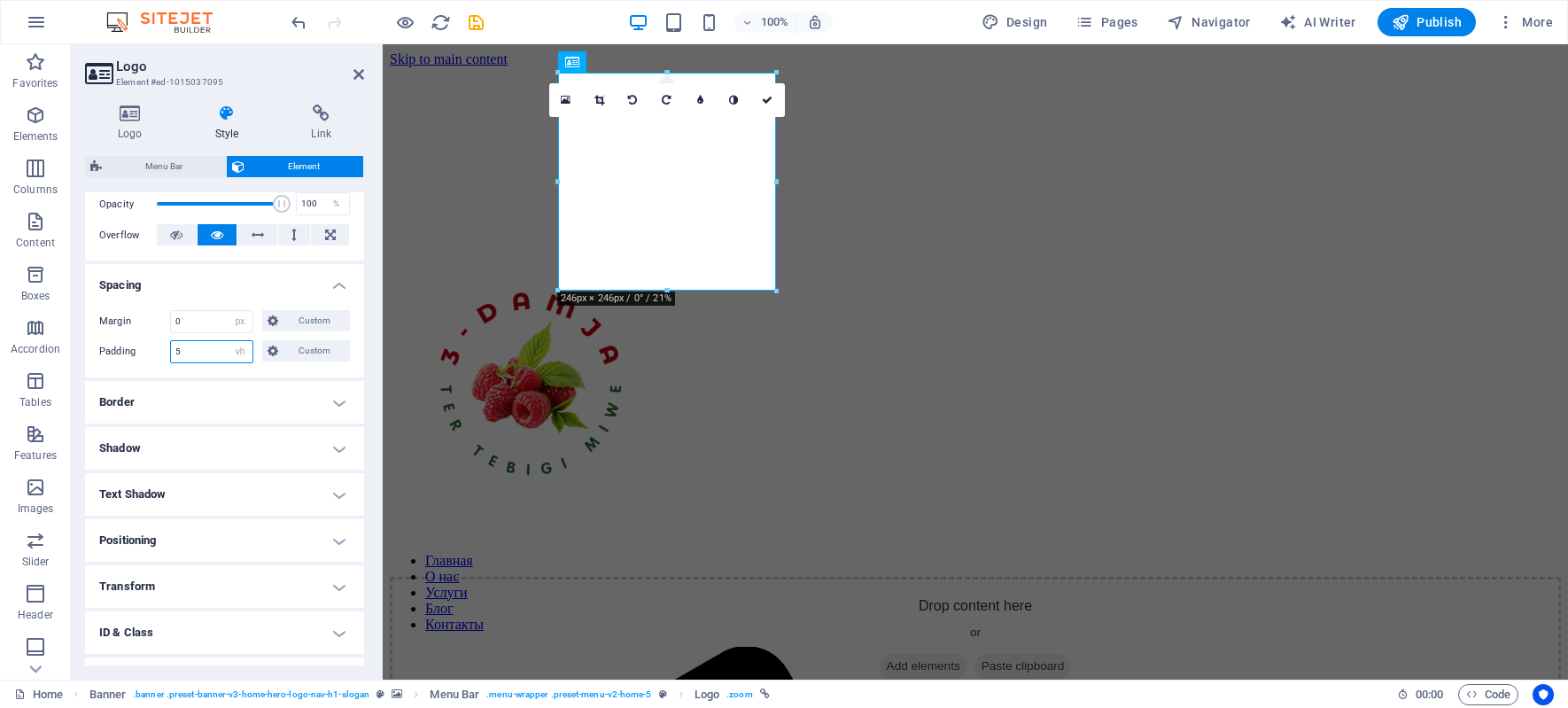
click at [194, 354] on input "5" at bounding box center [212, 351] width 82 height 21
drag, startPoint x: 194, startPoint y: 354, endPoint x: 116, endPoint y: 354, distance: 78.0
click at [116, 354] on div "Padding 5 Default px rem % vh vw Custom Custom" at bounding box center [225, 351] width 251 height 23
click at [237, 349] on select "Default px rem % vh vw Custom" at bounding box center [239, 351] width 25 height 21
select select "px"
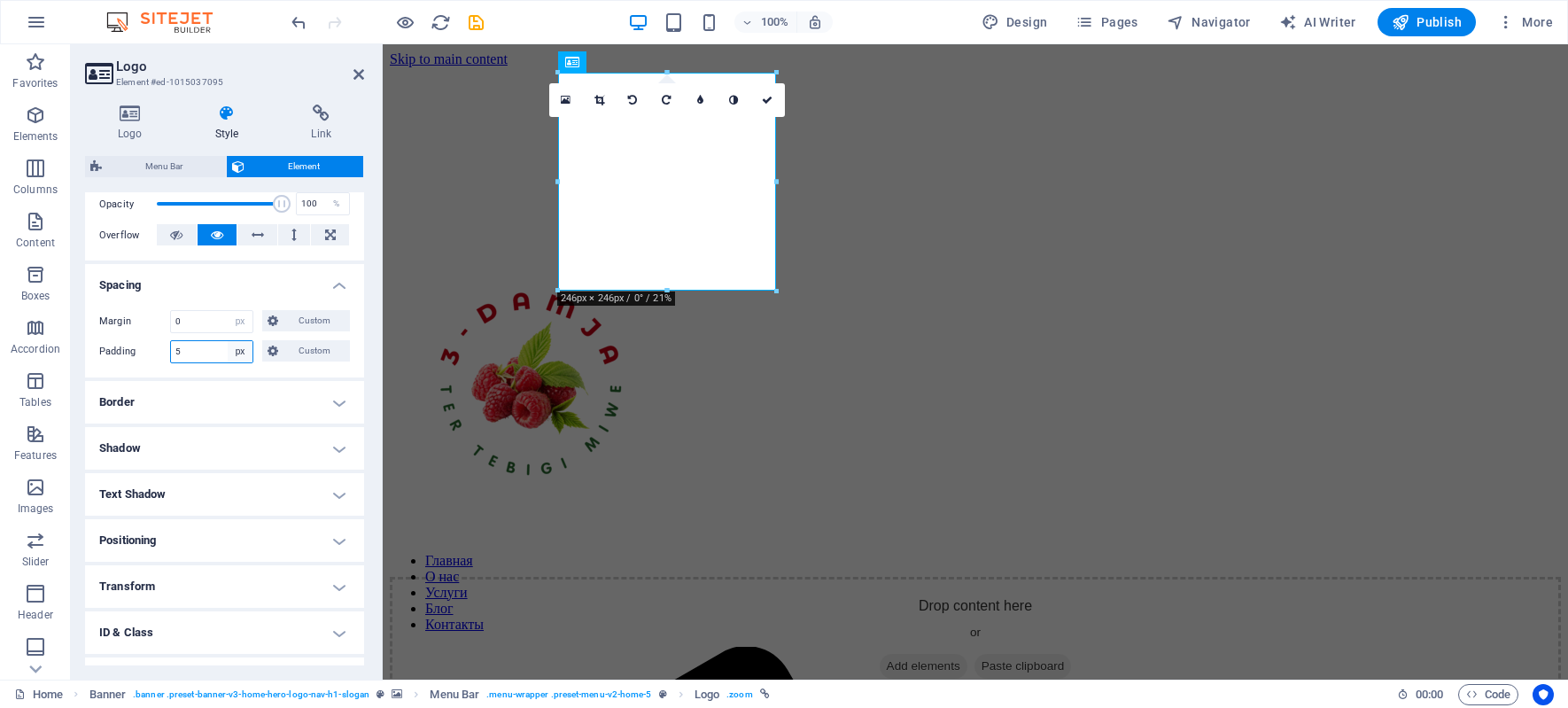
click at [227, 341] on select "Default px rem % vh vw Custom" at bounding box center [239, 351] width 25 height 21
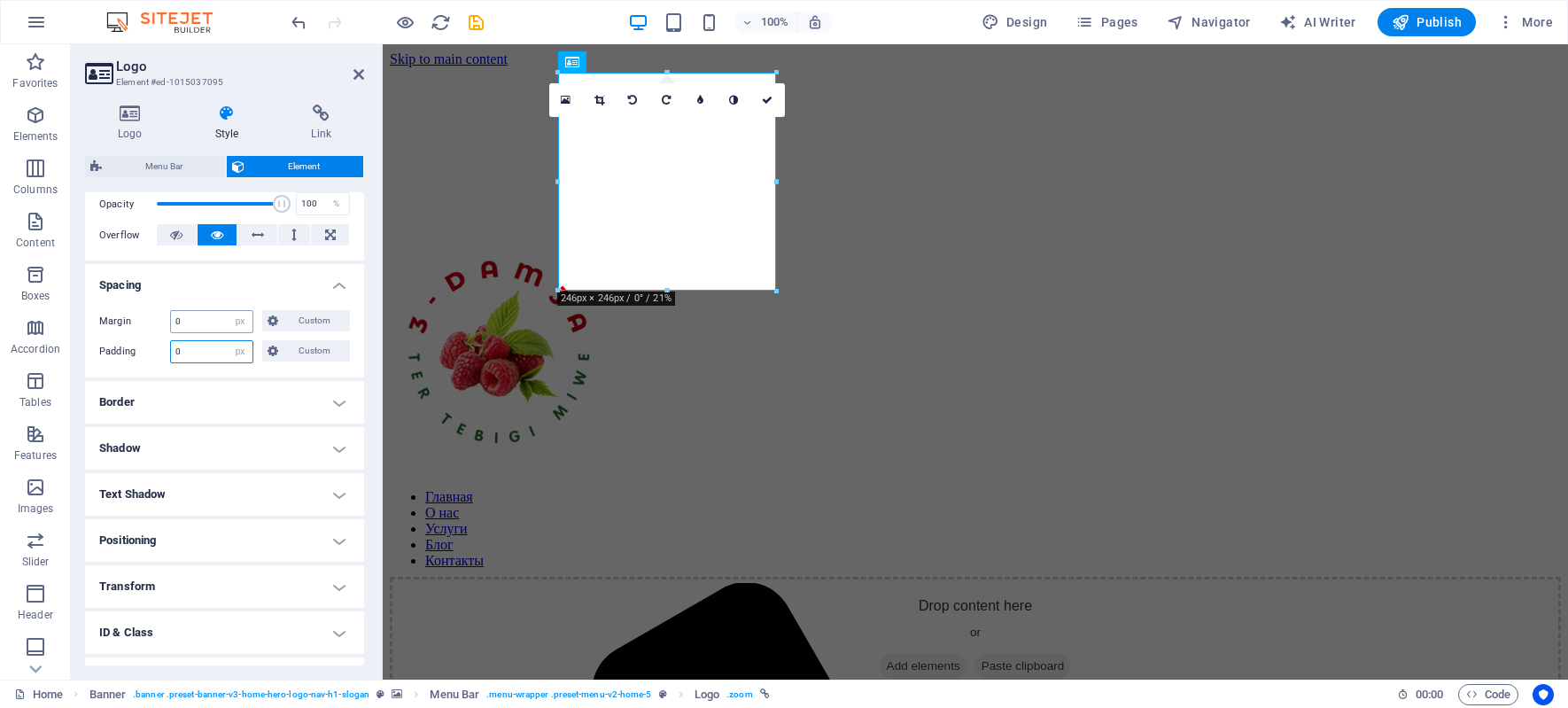
type input "0"
click at [200, 322] on input "0" at bounding box center [212, 321] width 82 height 21
click at [200, 347] on input "0" at bounding box center [212, 351] width 82 height 21
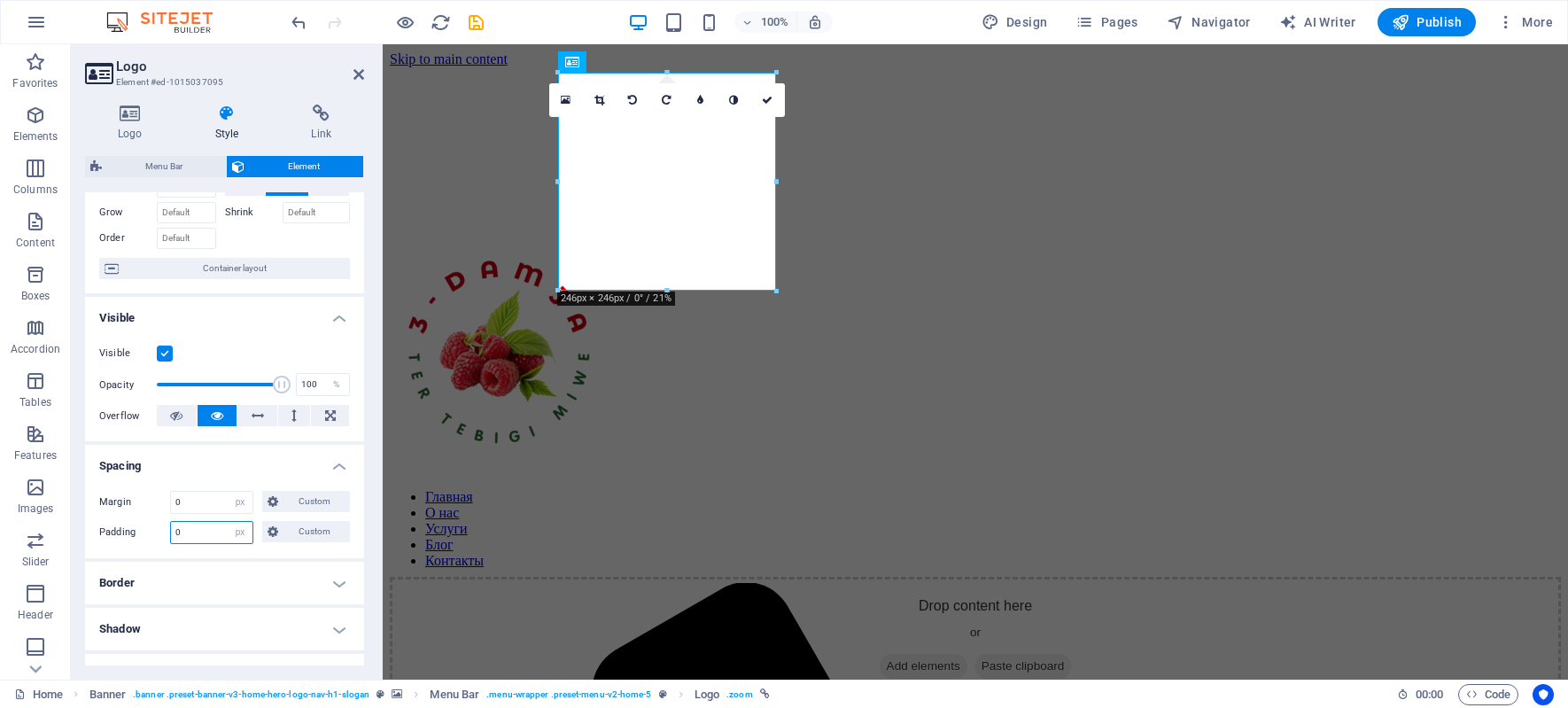
scroll to position [81, 0]
click at [315, 504] on span "Custom" at bounding box center [314, 505] width 61 height 21
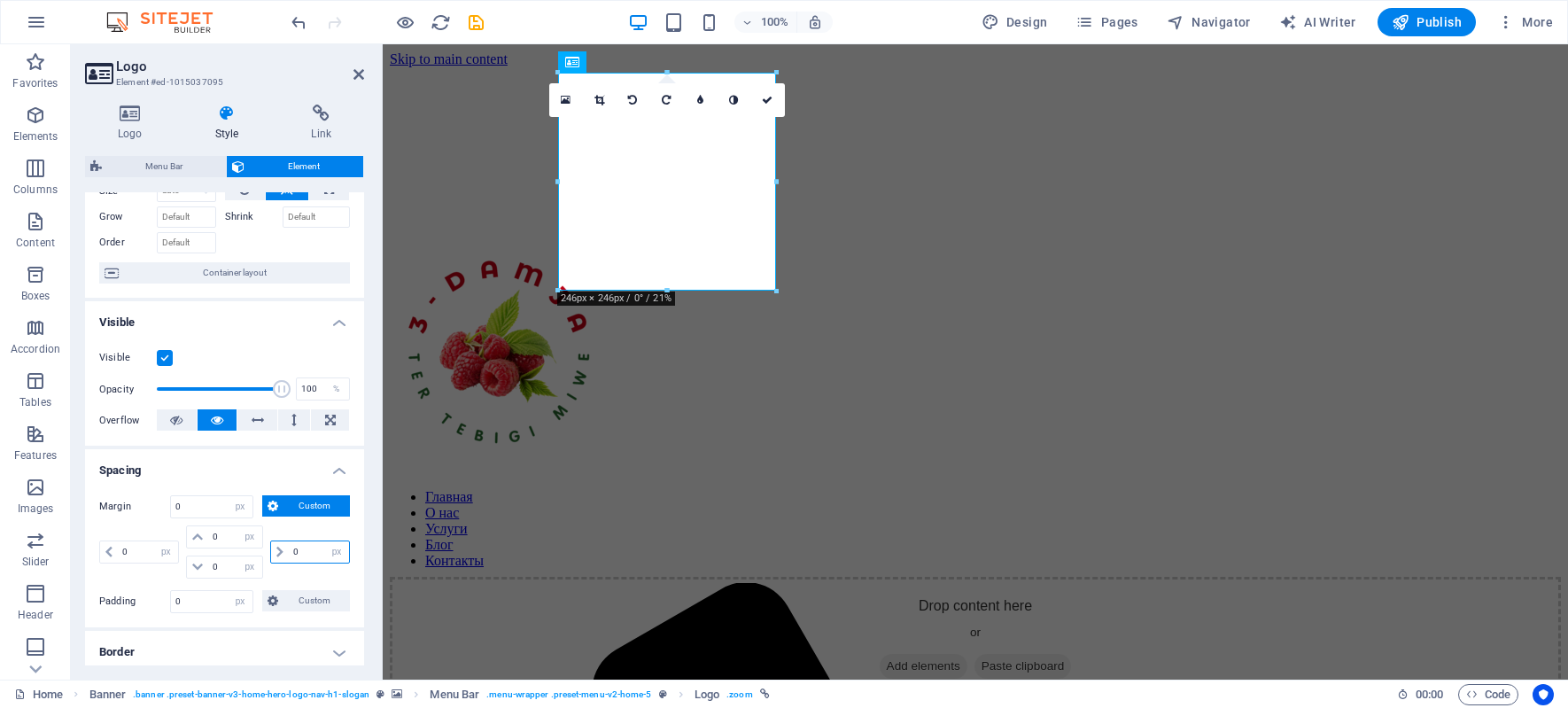
click at [307, 555] on input "0" at bounding box center [319, 551] width 60 height 21
click at [323, 606] on span "Custom" at bounding box center [314, 600] width 61 height 21
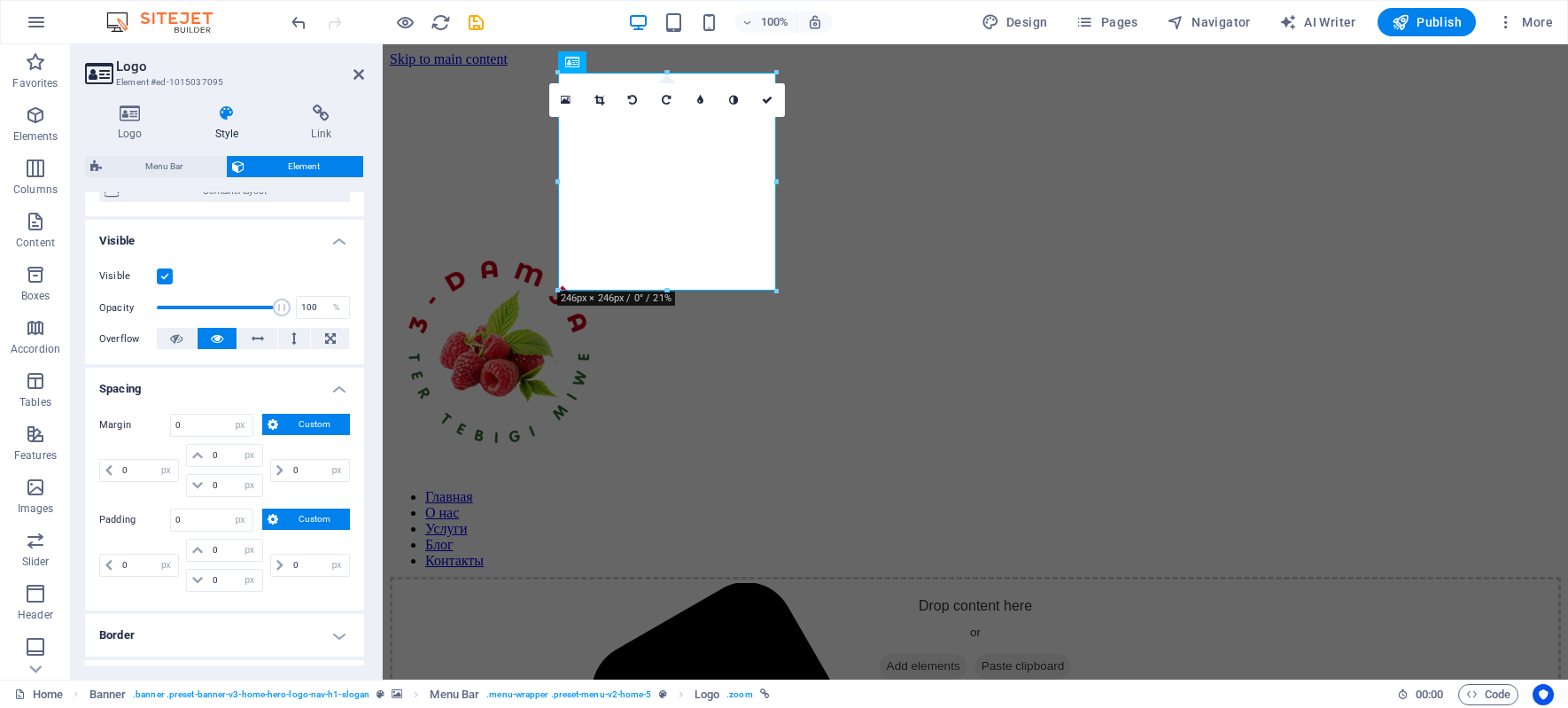
scroll to position [346, 0]
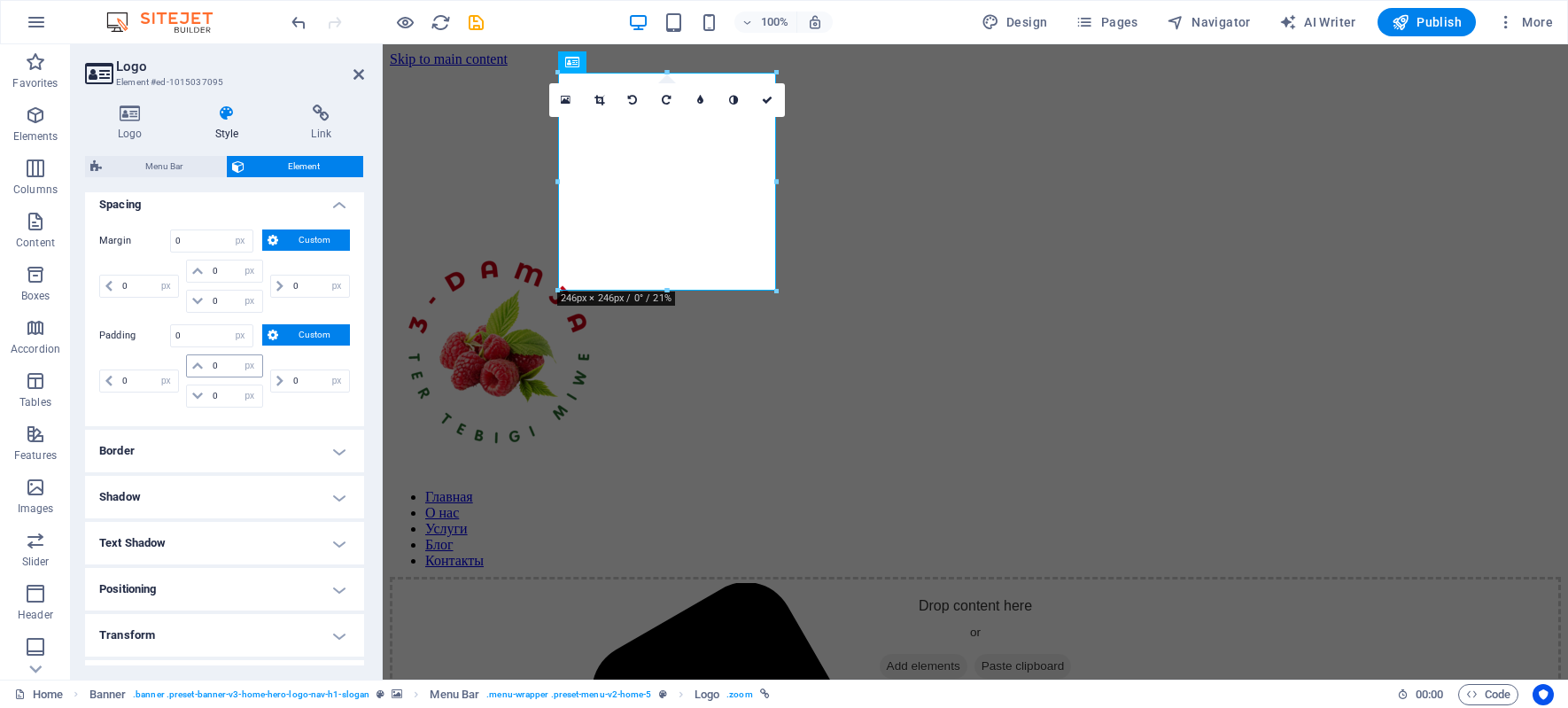
click at [193, 365] on icon at bounding box center [197, 366] width 11 height 11
drag, startPoint x: 210, startPoint y: 364, endPoint x: 235, endPoint y: 373, distance: 26.6
click at [235, 373] on div "0 px rem % vh vw" at bounding box center [225, 365] width 76 height 23
type input "5"
select select "DISABLED_OPTION_VALUE"
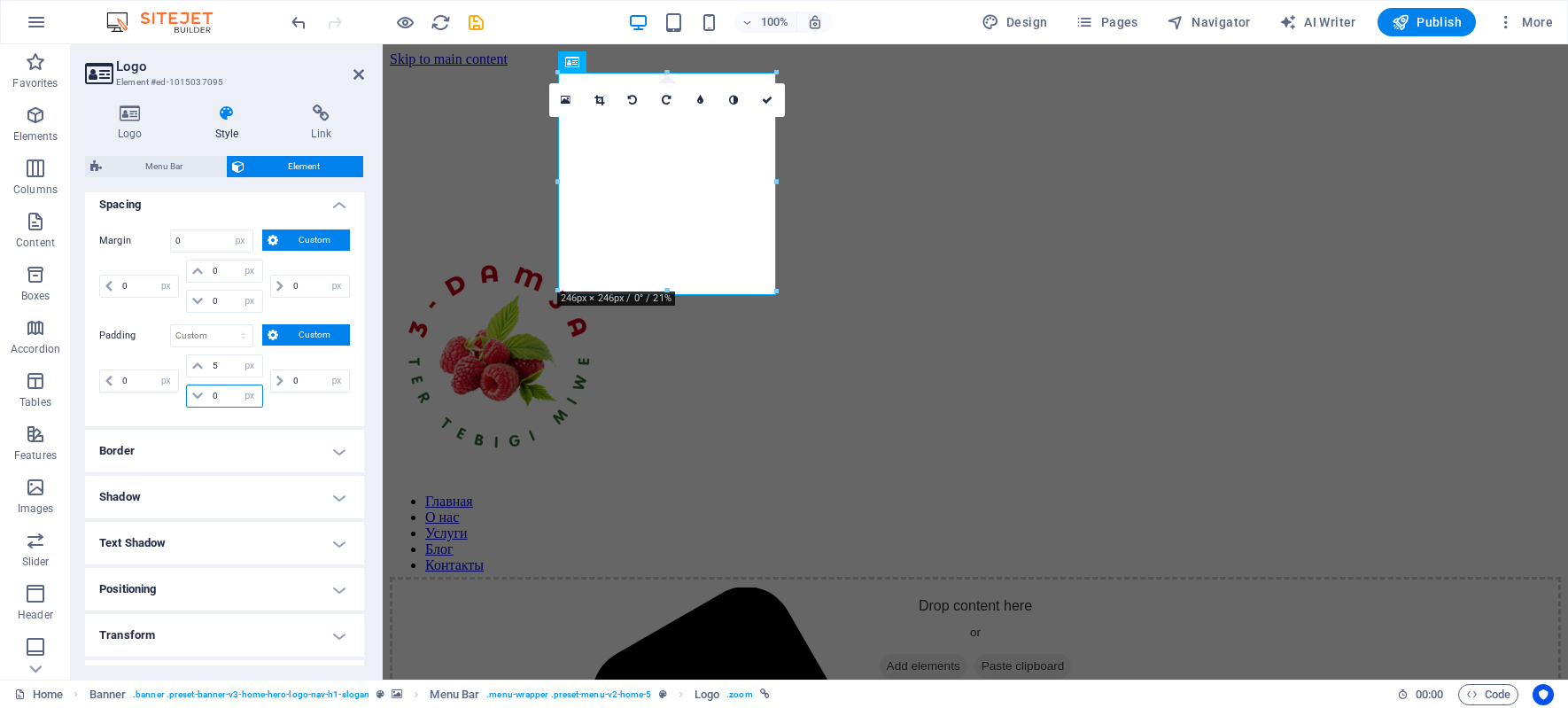
drag, startPoint x: 211, startPoint y: 385, endPoint x: 230, endPoint y: 394, distance: 21.0
click at [230, 394] on input "0" at bounding box center [235, 395] width 53 height 21
click at [210, 364] on input "5" at bounding box center [235, 365] width 53 height 21
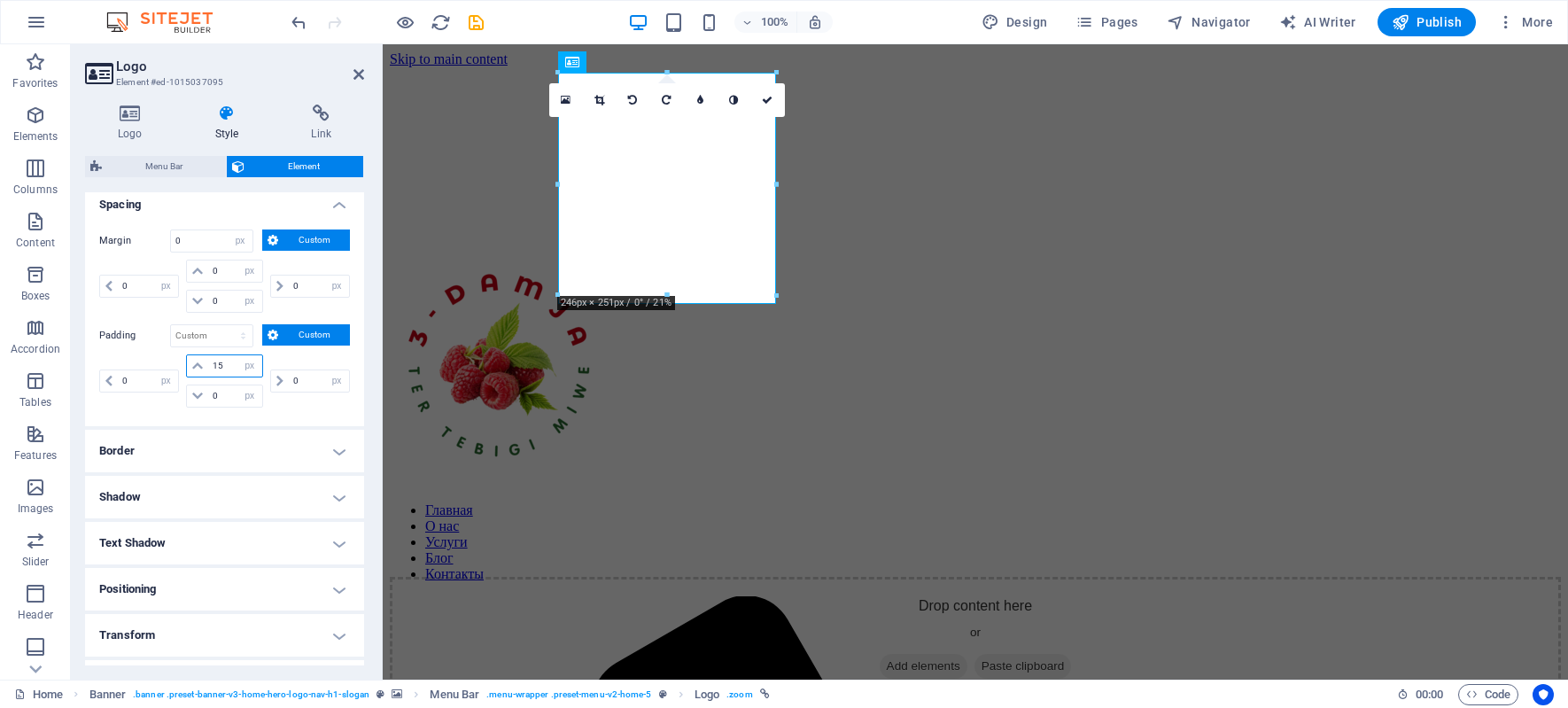
click at [224, 362] on input "15" at bounding box center [235, 365] width 53 height 21
drag, startPoint x: 225, startPoint y: 366, endPoint x: 110, endPoint y: 349, distance: 116.2
click at [110, 349] on div "Padding Default px rem % vh vw Custom Custom 0 px rem % vh vw 15 px rem % vh vw…" at bounding box center [225, 368] width 251 height 87
type input "0"
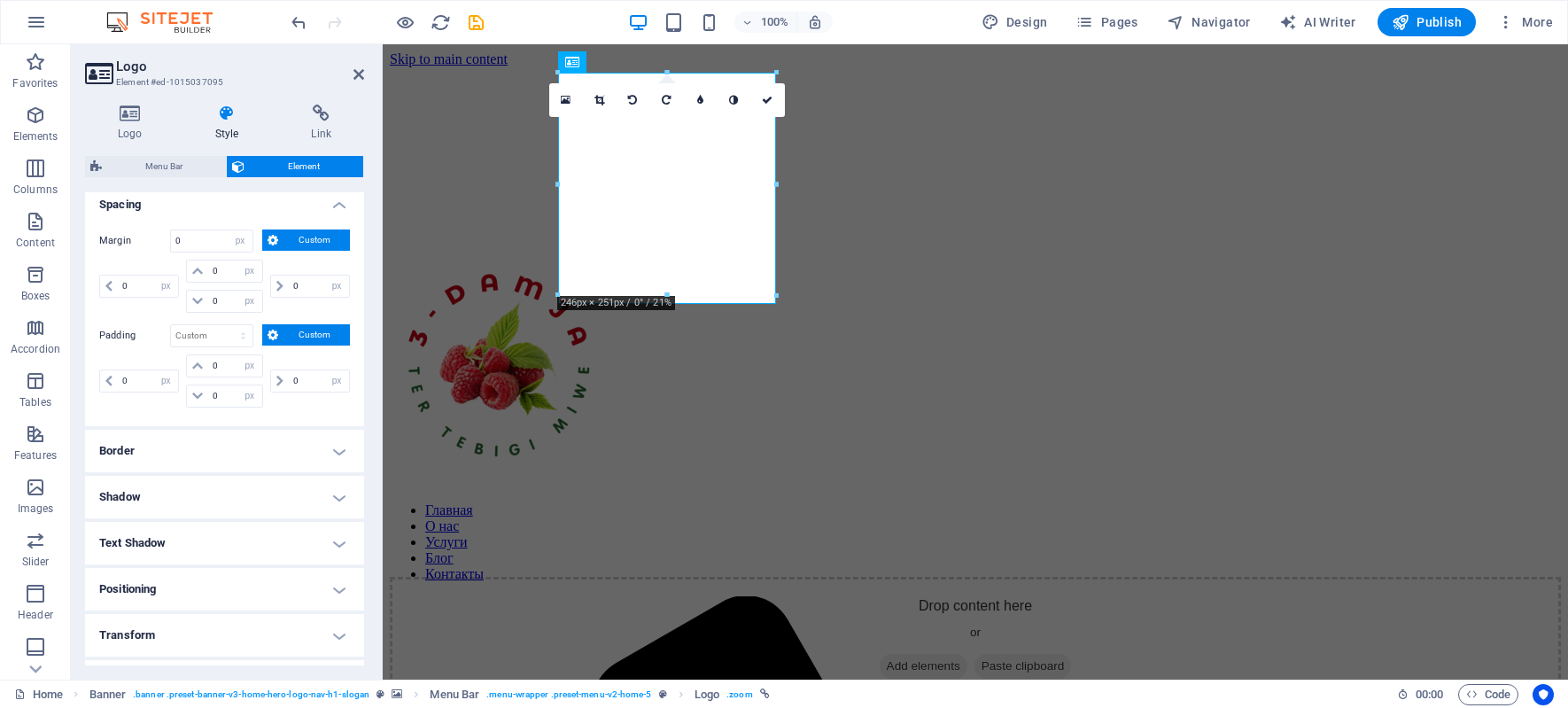
select select "px"
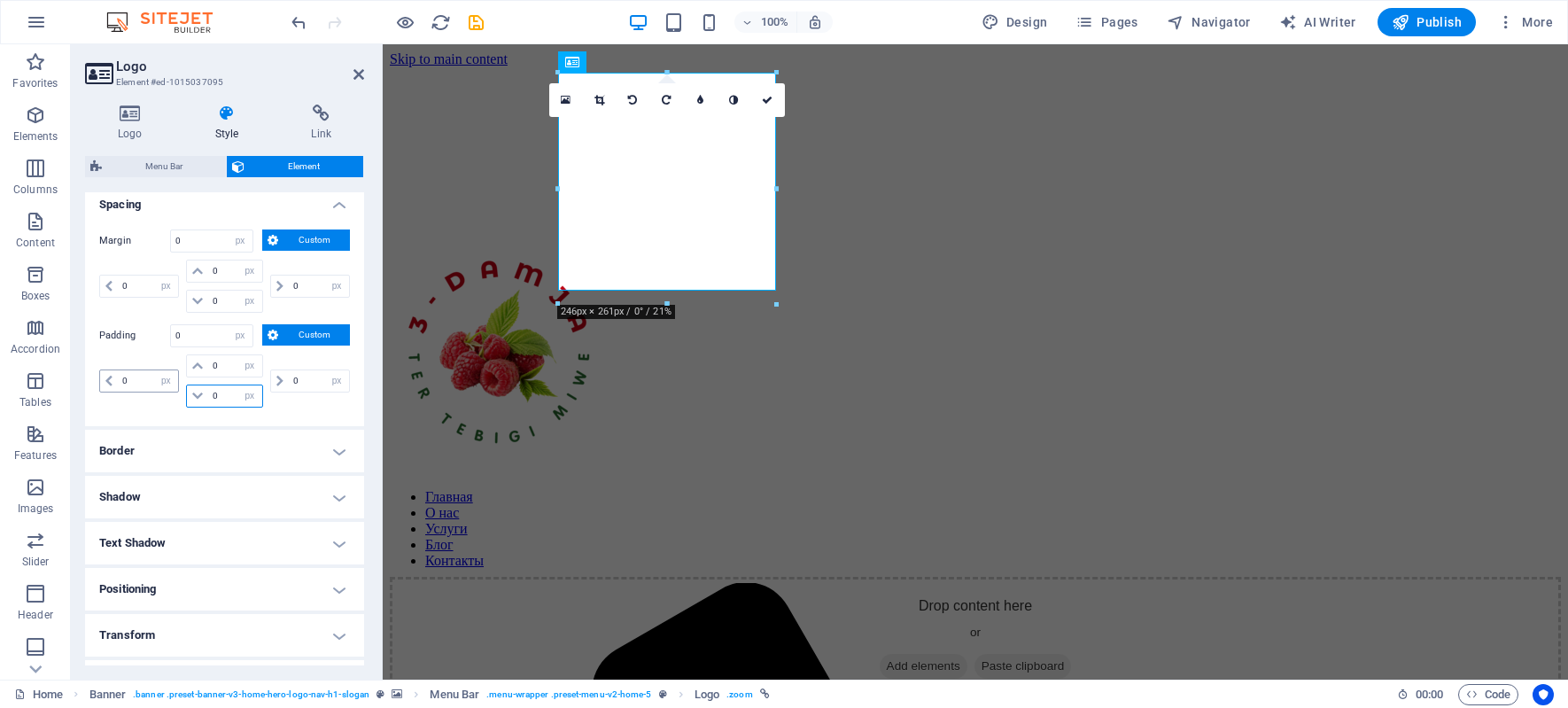
drag, startPoint x: 223, startPoint y: 398, endPoint x: 142, endPoint y: 376, distance: 83.9
click at [142, 376] on div "0 px rem % vh vw 0 px rem % vh vw 0 px rem % vh vw 0 px rem % vh vw" at bounding box center [225, 381] width 251 height 53
type input "15"
select select "DISABLED_OPTION_VALUE"
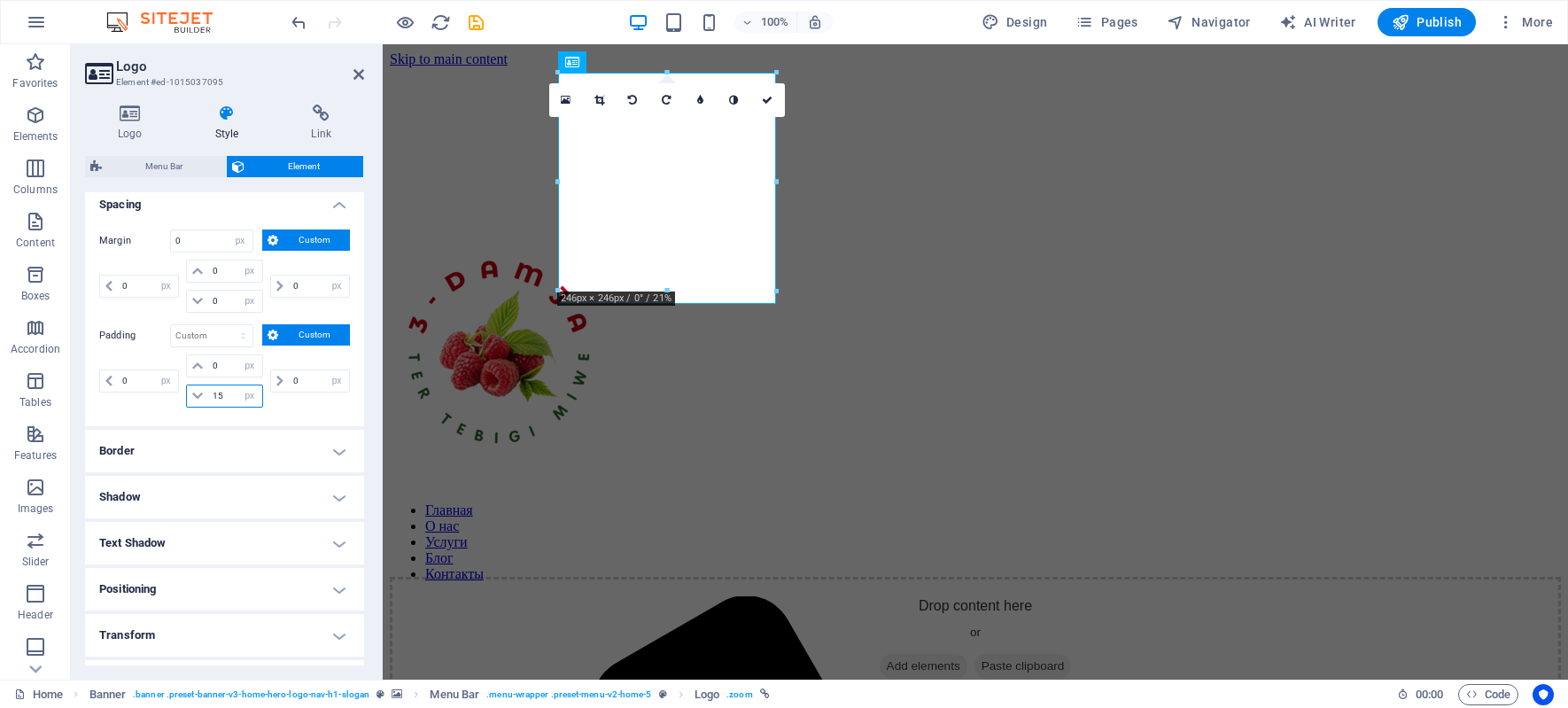
drag, startPoint x: 223, startPoint y: 391, endPoint x: 191, endPoint y: 393, distance: 32.1
click at [191, 393] on div "15 px rem % vh vw" at bounding box center [225, 395] width 76 height 23
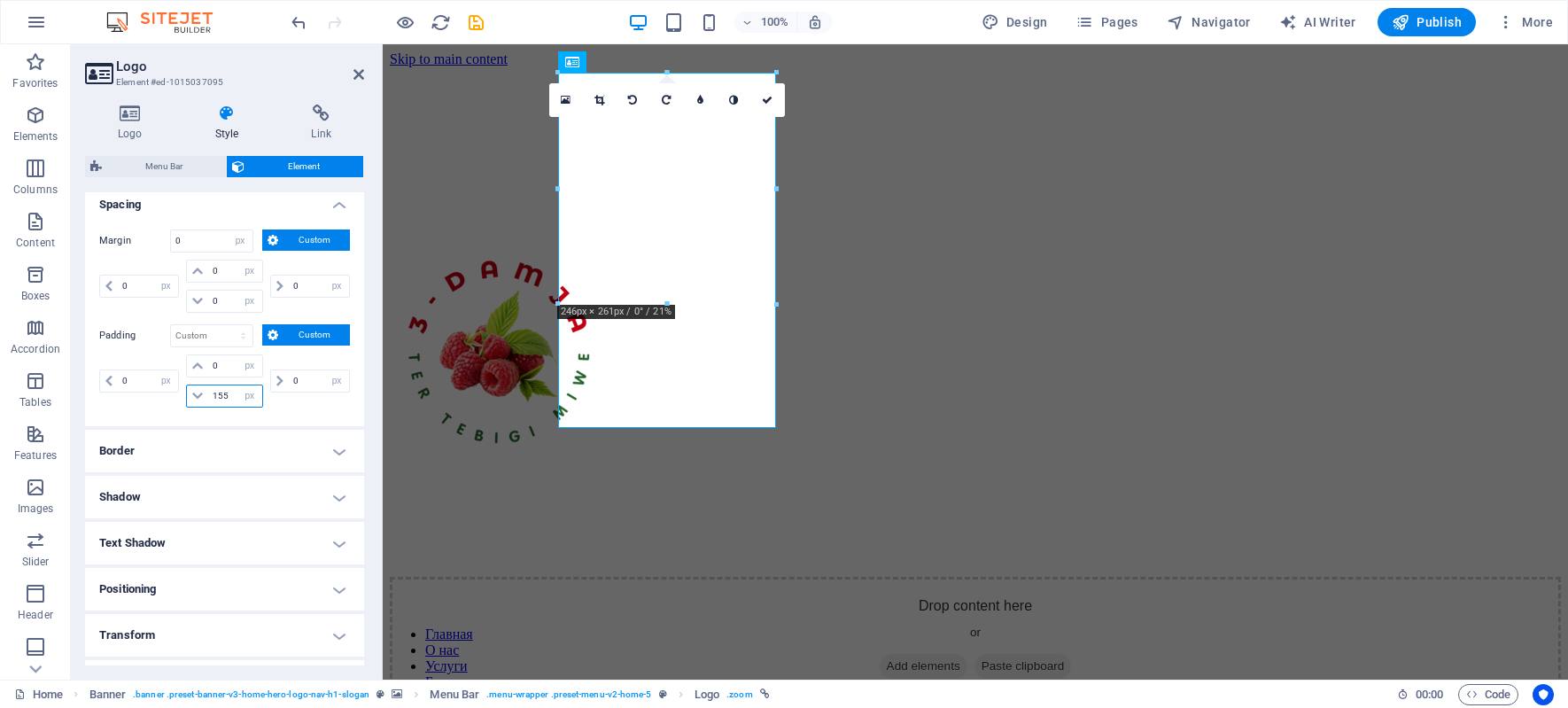
drag, startPoint x: 242, startPoint y: 395, endPoint x: 225, endPoint y: 397, distance: 17.1
click at [225, 397] on div "155 px rem % vh vw" at bounding box center [225, 395] width 76 height 23
drag, startPoint x: 235, startPoint y: 397, endPoint x: 195, endPoint y: 394, distance: 40.1
click at [195, 394] on div "155 px rem % vh vw" at bounding box center [225, 395] width 76 height 23
click at [205, 393] on span at bounding box center [197, 395] width 21 height 21
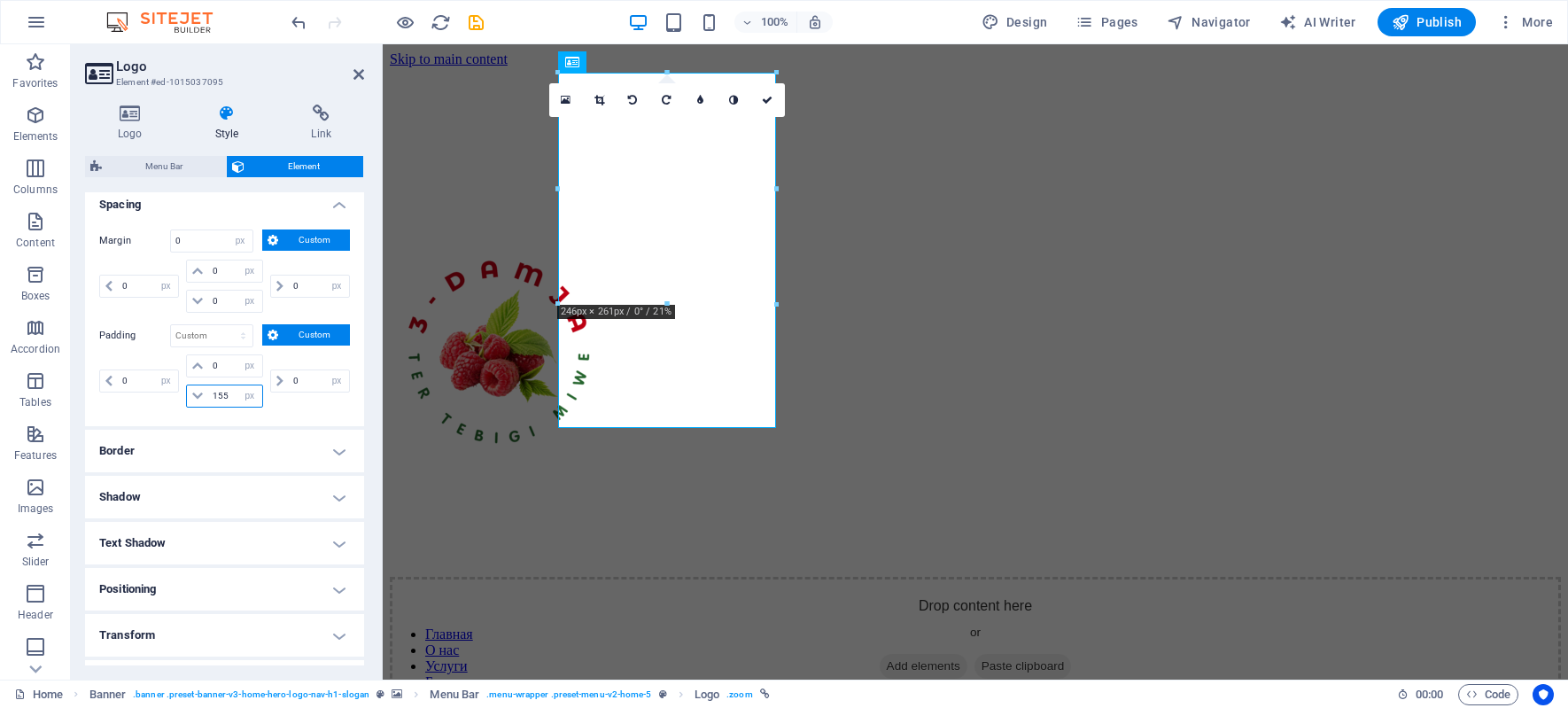
drag, startPoint x: 213, startPoint y: 393, endPoint x: 263, endPoint y: 393, distance: 50.0
click at [263, 393] on div "0 px rem % vh vw 155 px rem % vh vw" at bounding box center [225, 381] width 84 height 53
type input "0"
select select "px"
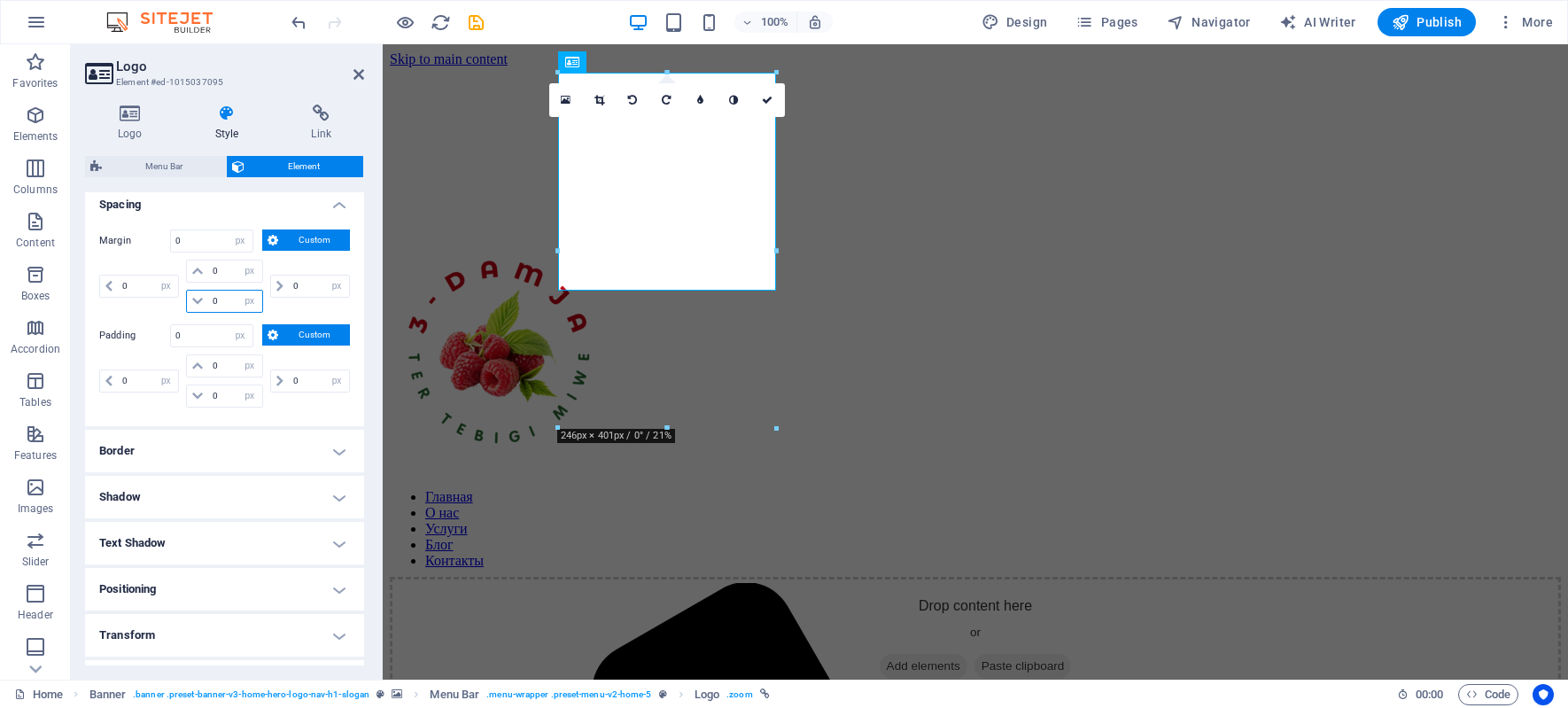
click at [206, 298] on div "0 auto px % rem vw vh" at bounding box center [225, 301] width 76 height 23
type input "155"
select select "DISABLED_OPTION_VALUE"
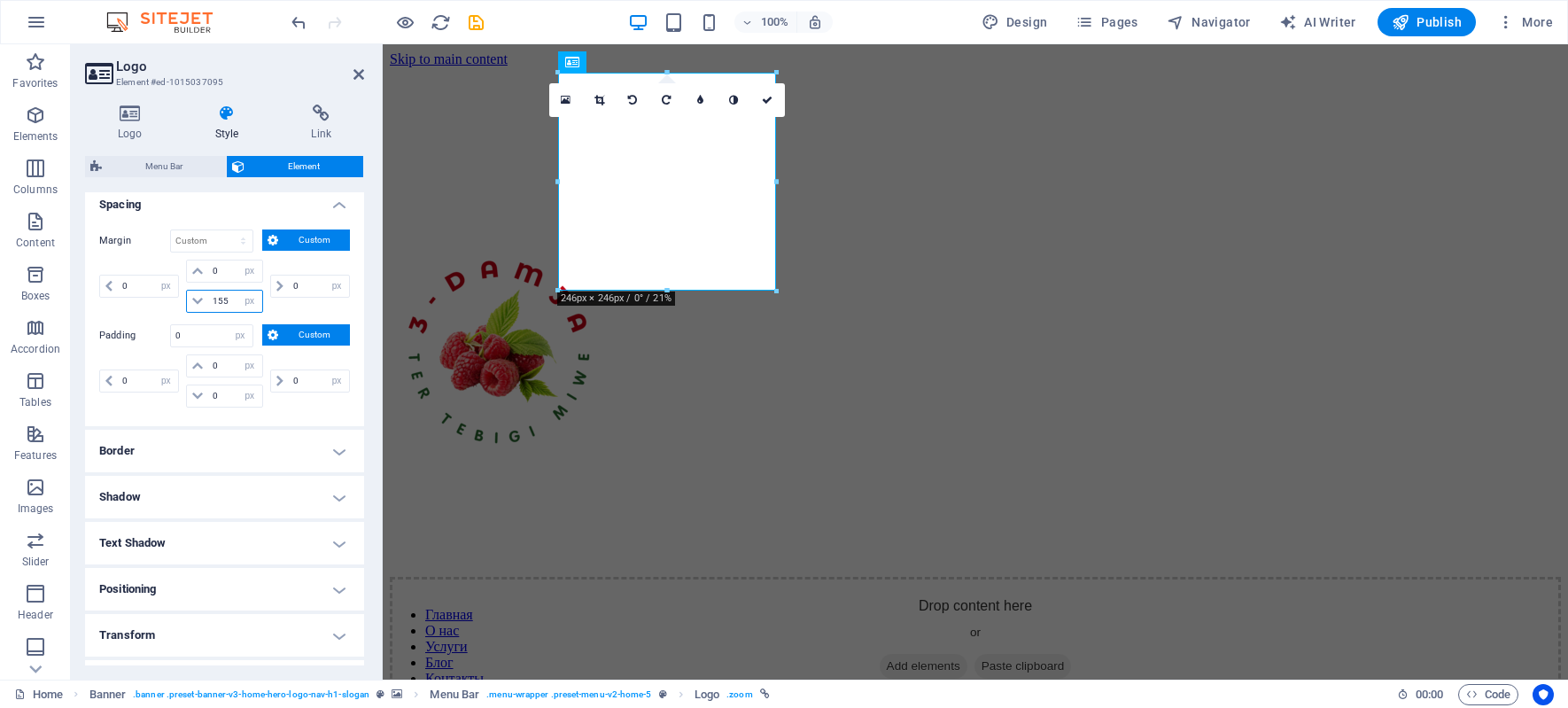
drag, startPoint x: 229, startPoint y: 298, endPoint x: 200, endPoint y: 298, distance: 29.0
click at [200, 298] on div "155 auto px % rem vw vh" at bounding box center [225, 301] width 76 height 23
drag, startPoint x: 231, startPoint y: 295, endPoint x: 5, endPoint y: 295, distance: 226.0
click at [5, 295] on section "Favorites Elements Columns Content Boxes Accordion Tables Features Images Slide…" at bounding box center [784, 362] width 1568 height 635
type input "0"
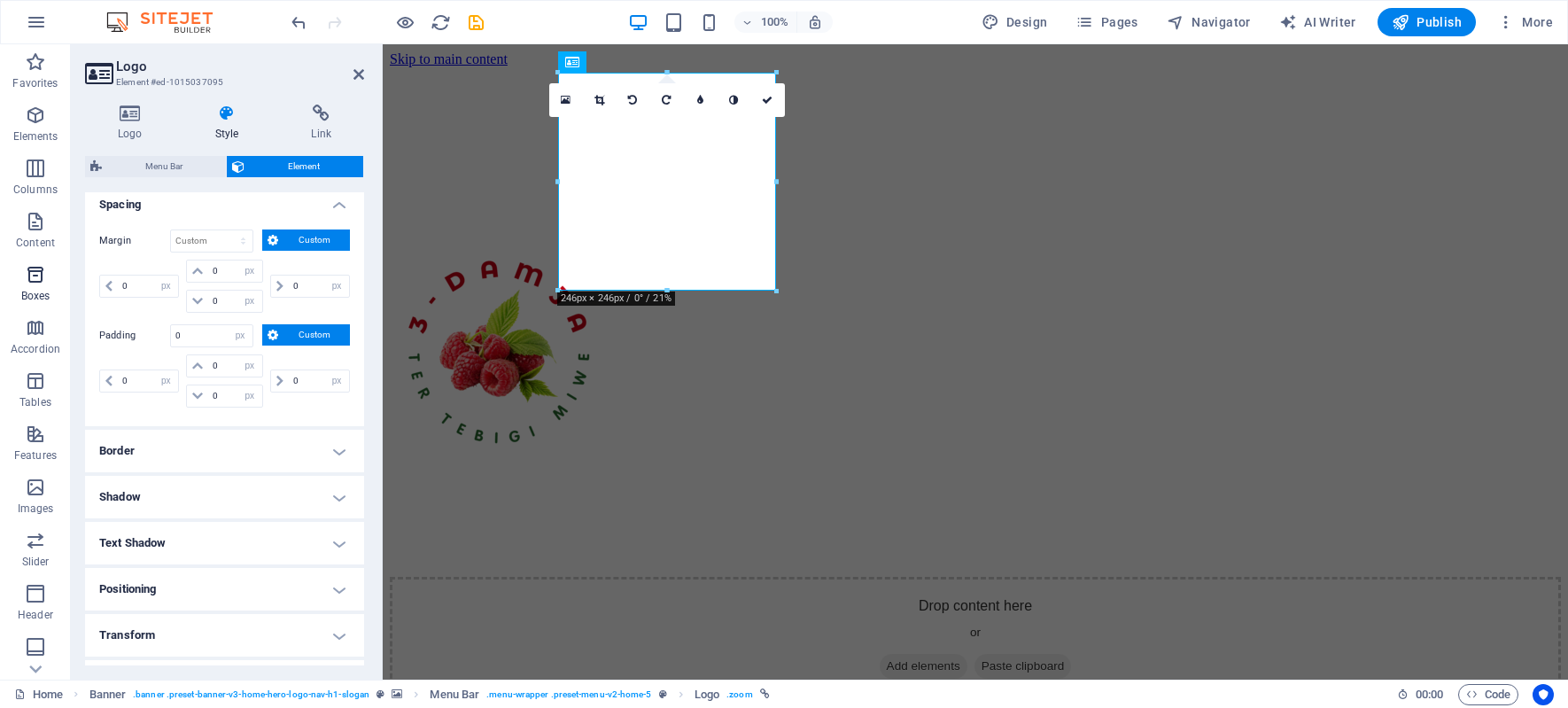
type input "0"
select select "px"
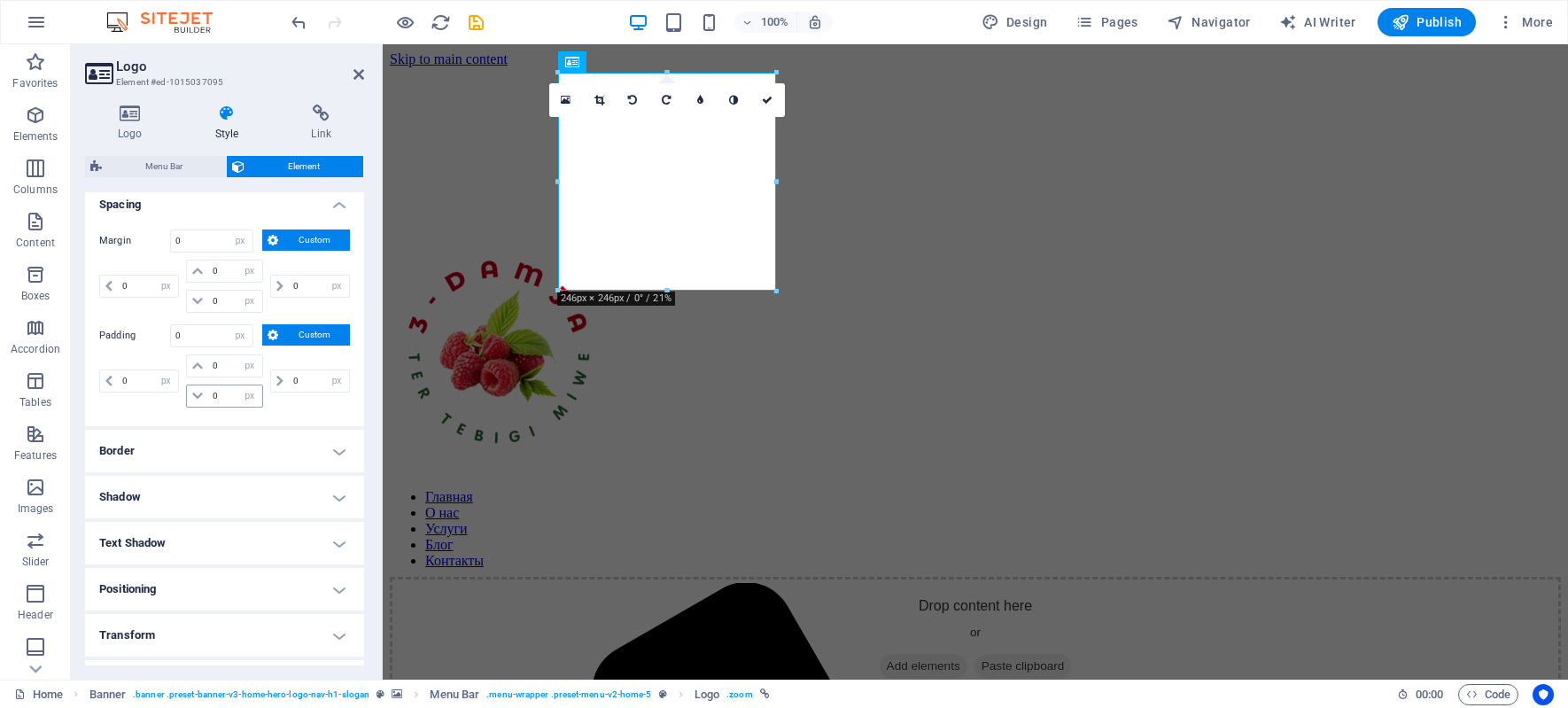
scroll to position [475, 0]
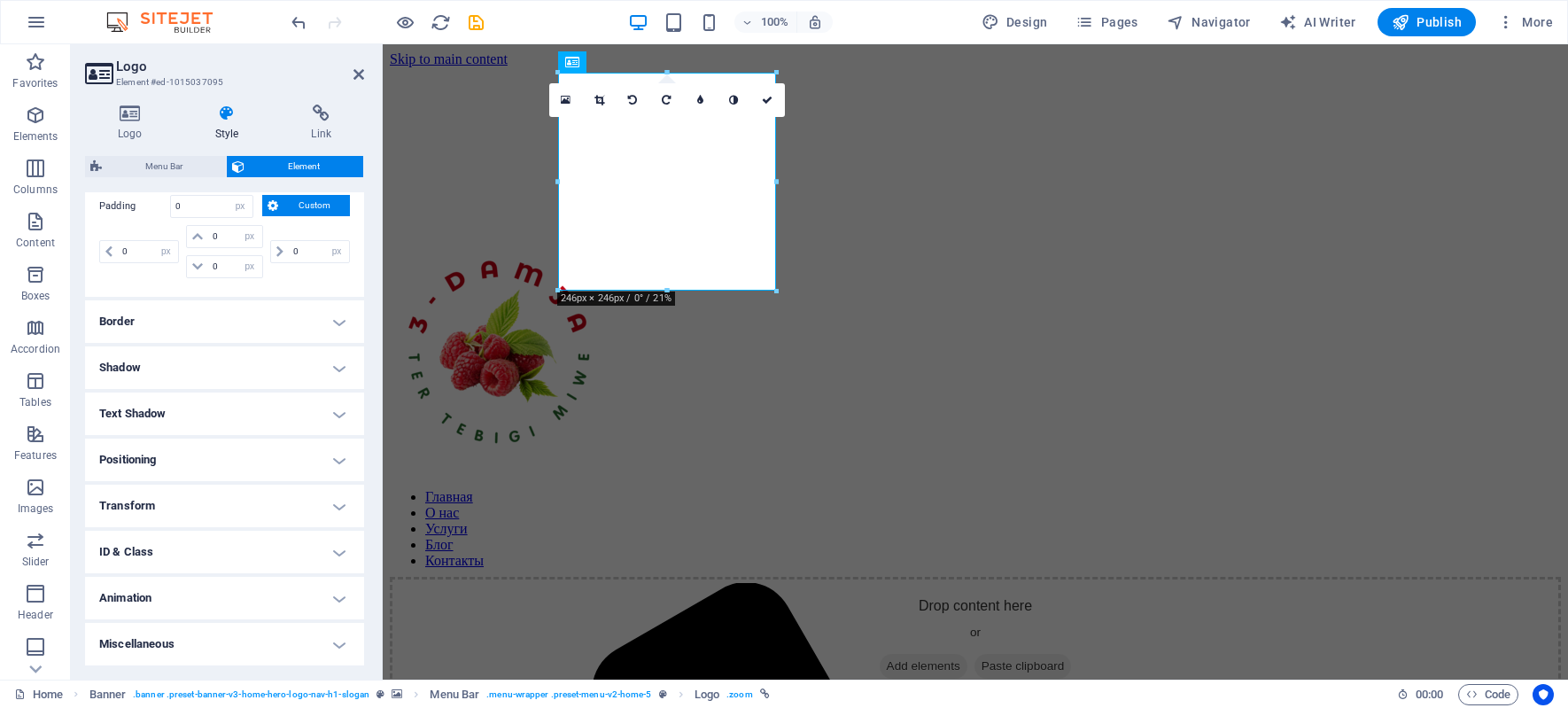
click at [336, 450] on h4 "Positioning" at bounding box center [225, 459] width 279 height 43
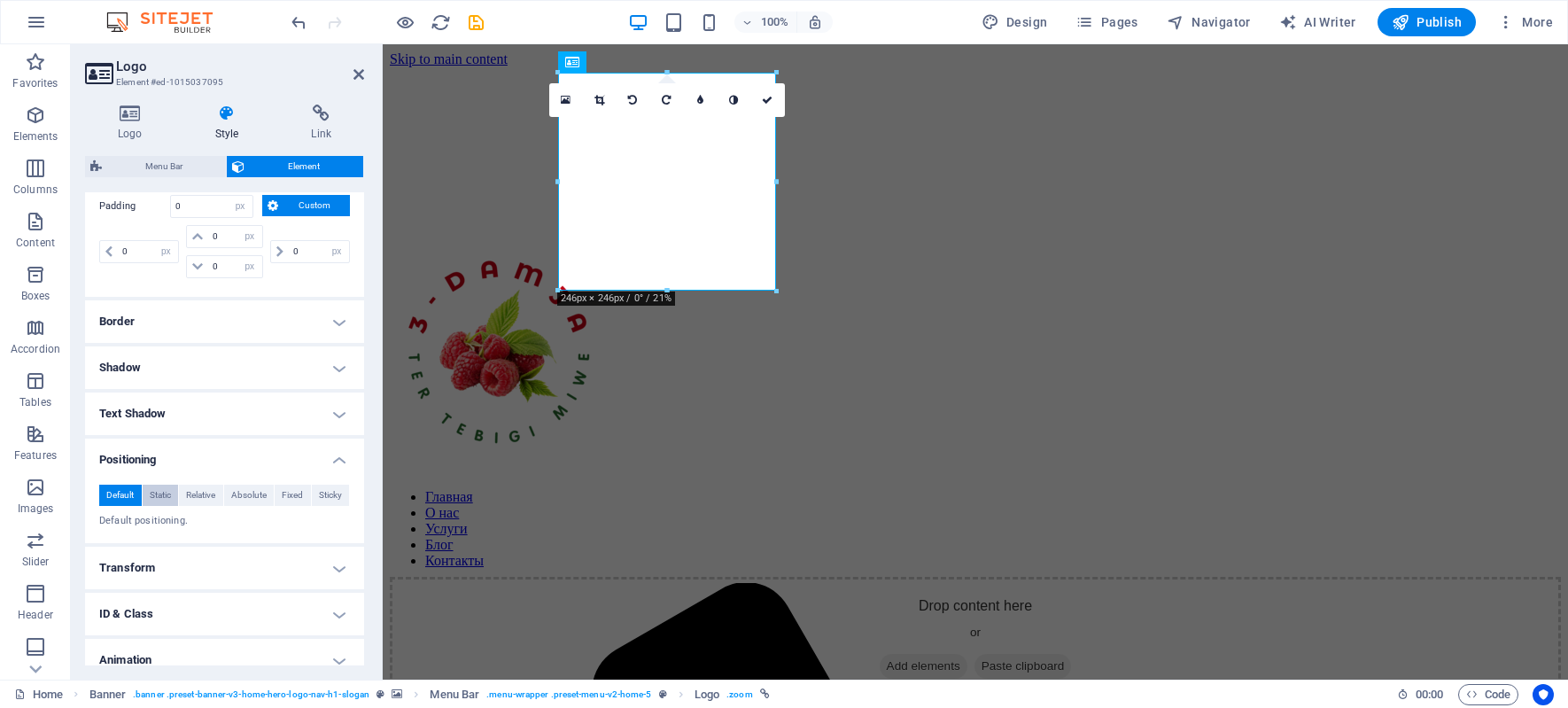
click at [159, 493] on span "Static" at bounding box center [160, 494] width 21 height 21
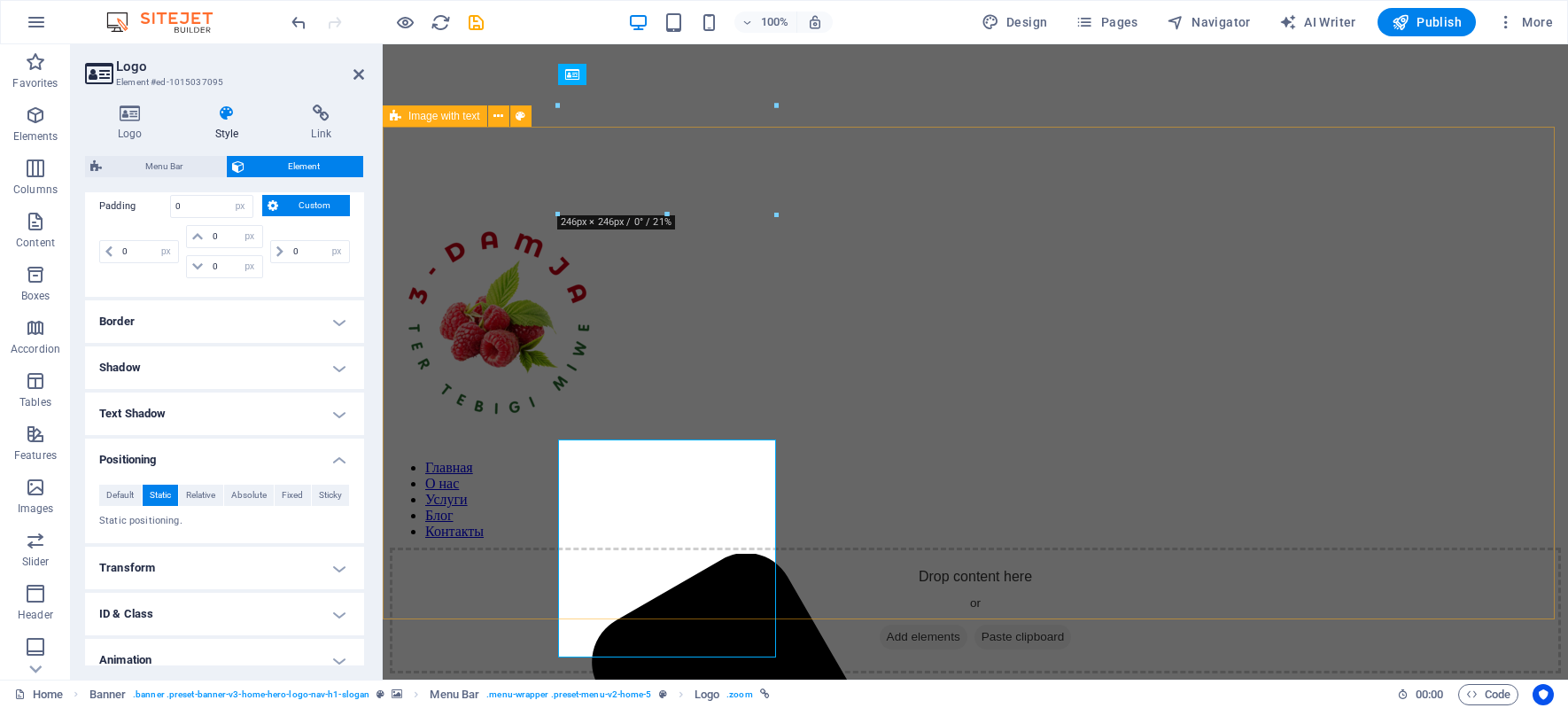
scroll to position [0, 0]
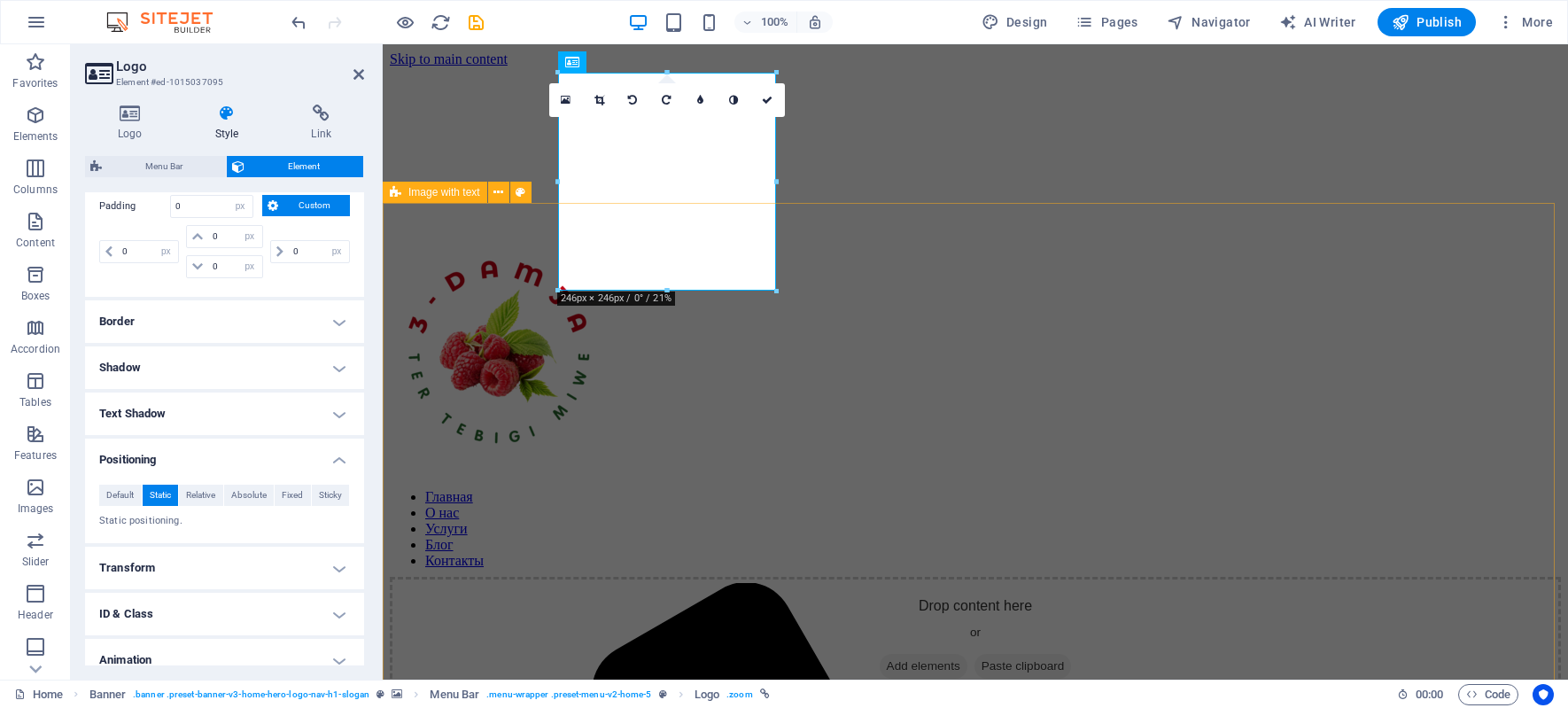
click at [1137, 239] on div "Drop content here or Add elements Paste clipboard О нас 3-DAMJA — это натуральн…" at bounding box center [975, 553] width 1171 height 656
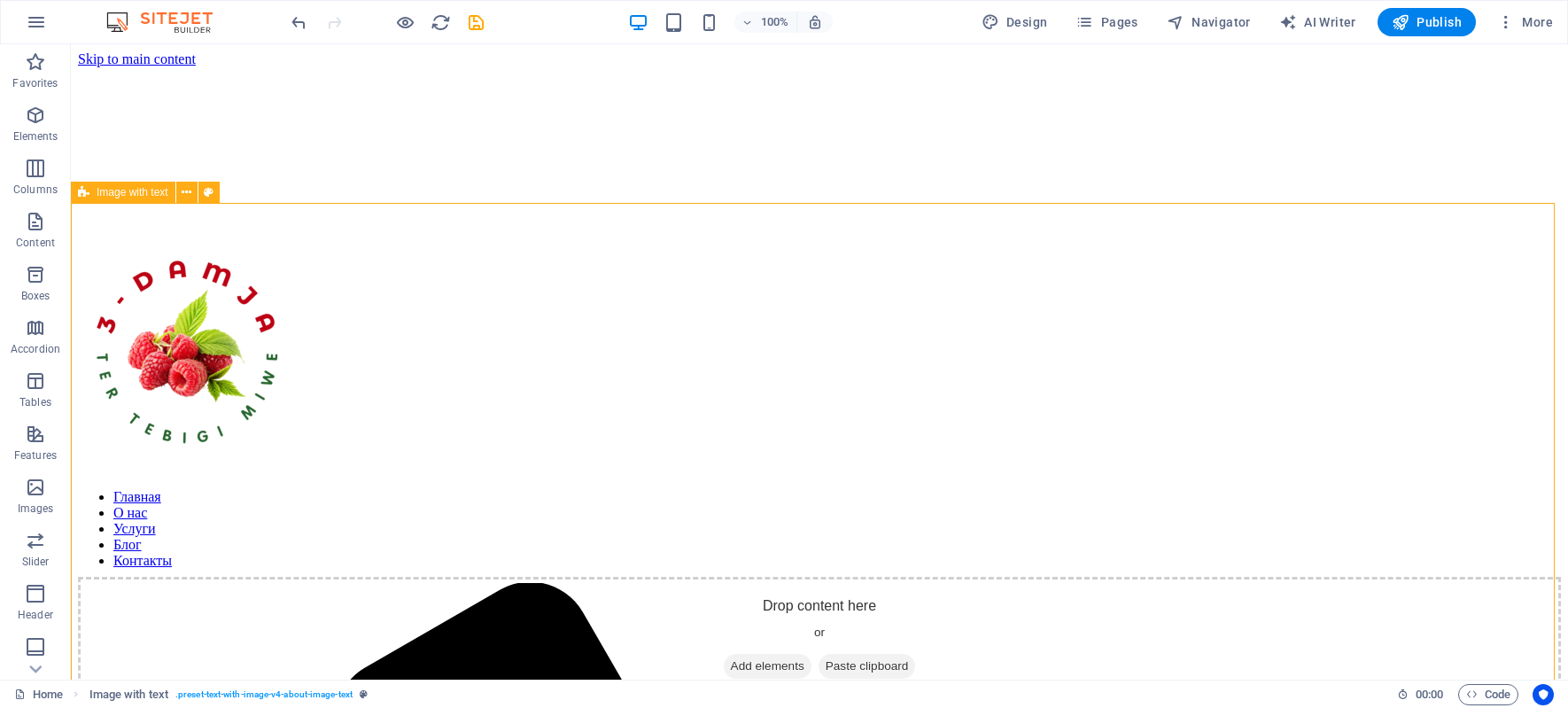
drag, startPoint x: 280, startPoint y: 242, endPoint x: 292, endPoint y: 242, distance: 12.0
click at [292, 242] on div "Drop content here or Add elements Paste clipboard О нас 3-DAMJA — это натуральн…" at bounding box center [819, 545] width 1483 height 641
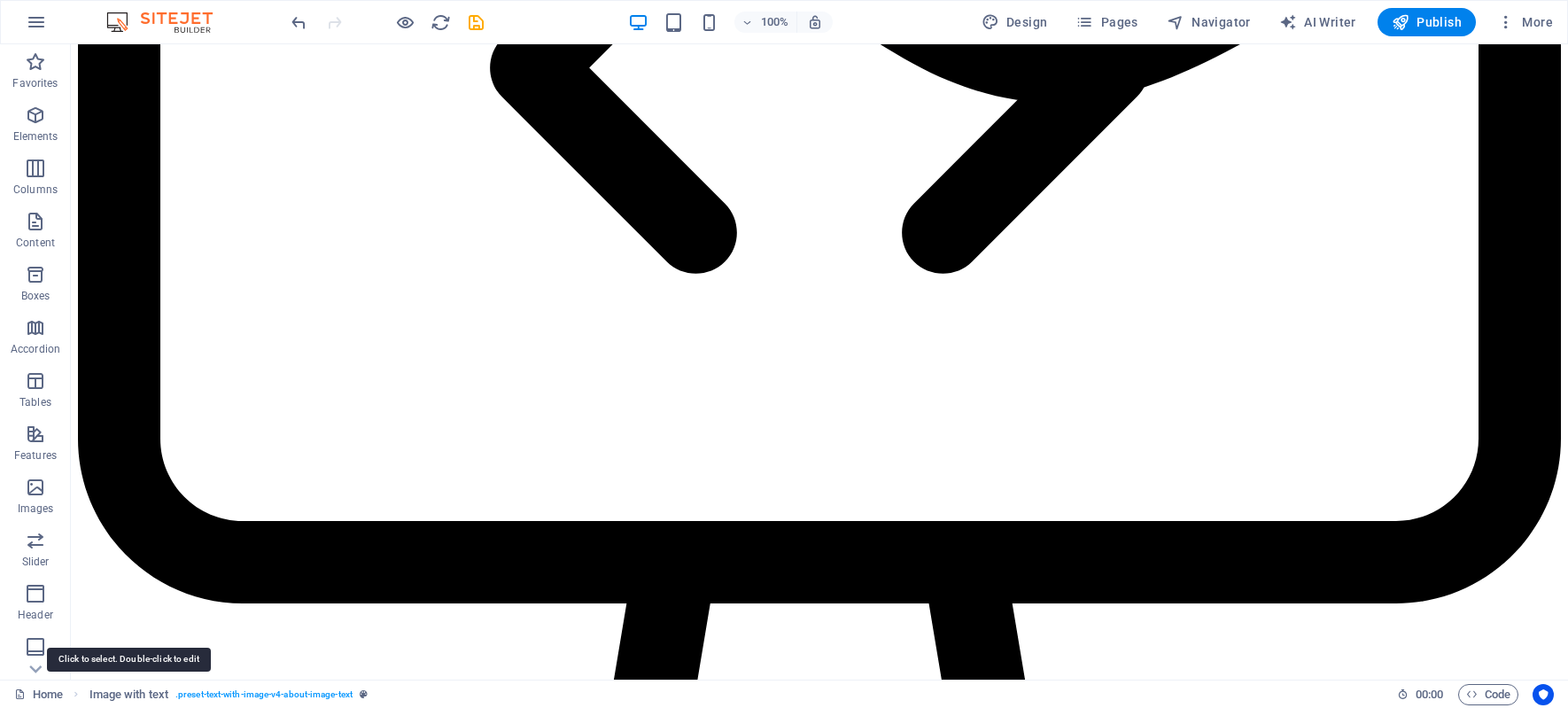
scroll to position [2440, 0]
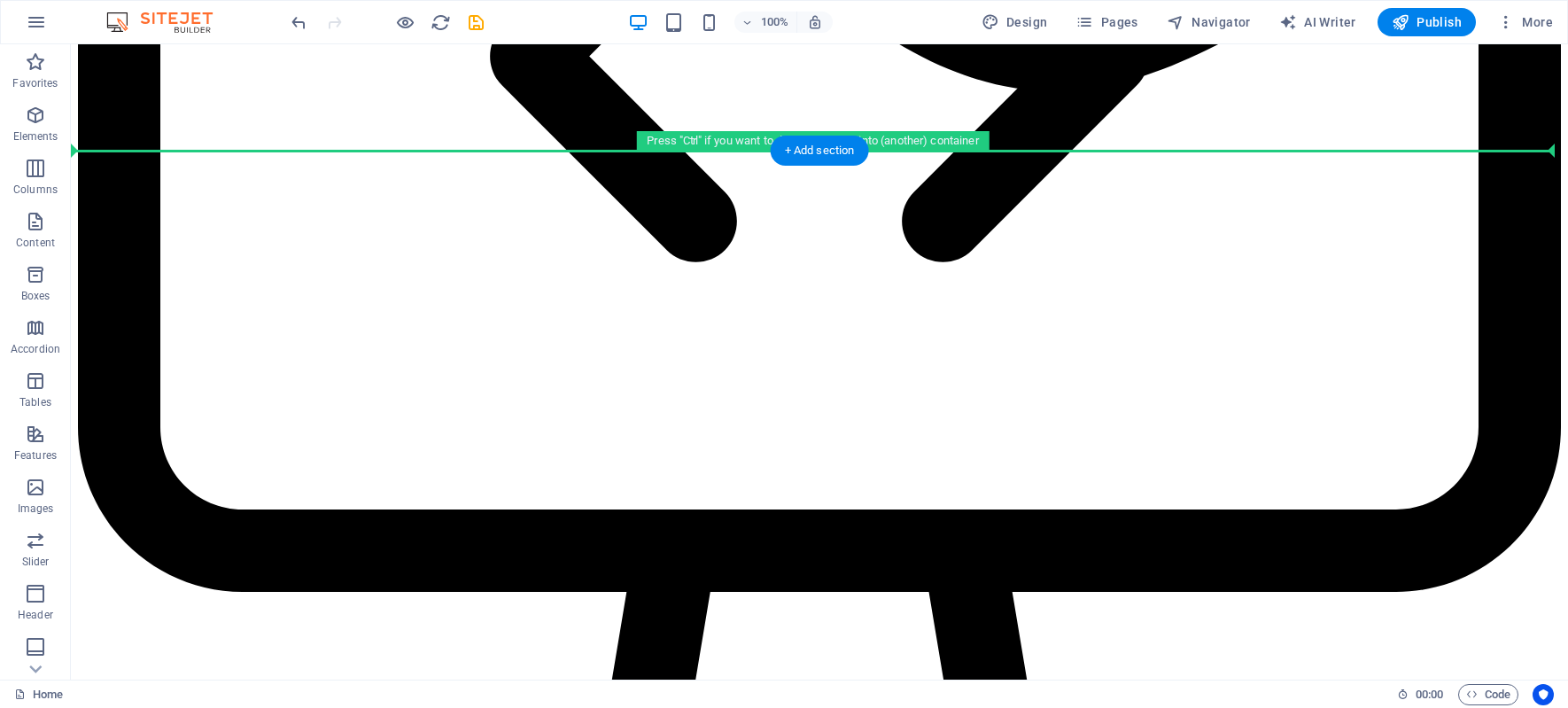
drag, startPoint x: 154, startPoint y: 232, endPoint x: 168, endPoint y: 151, distance: 82.2
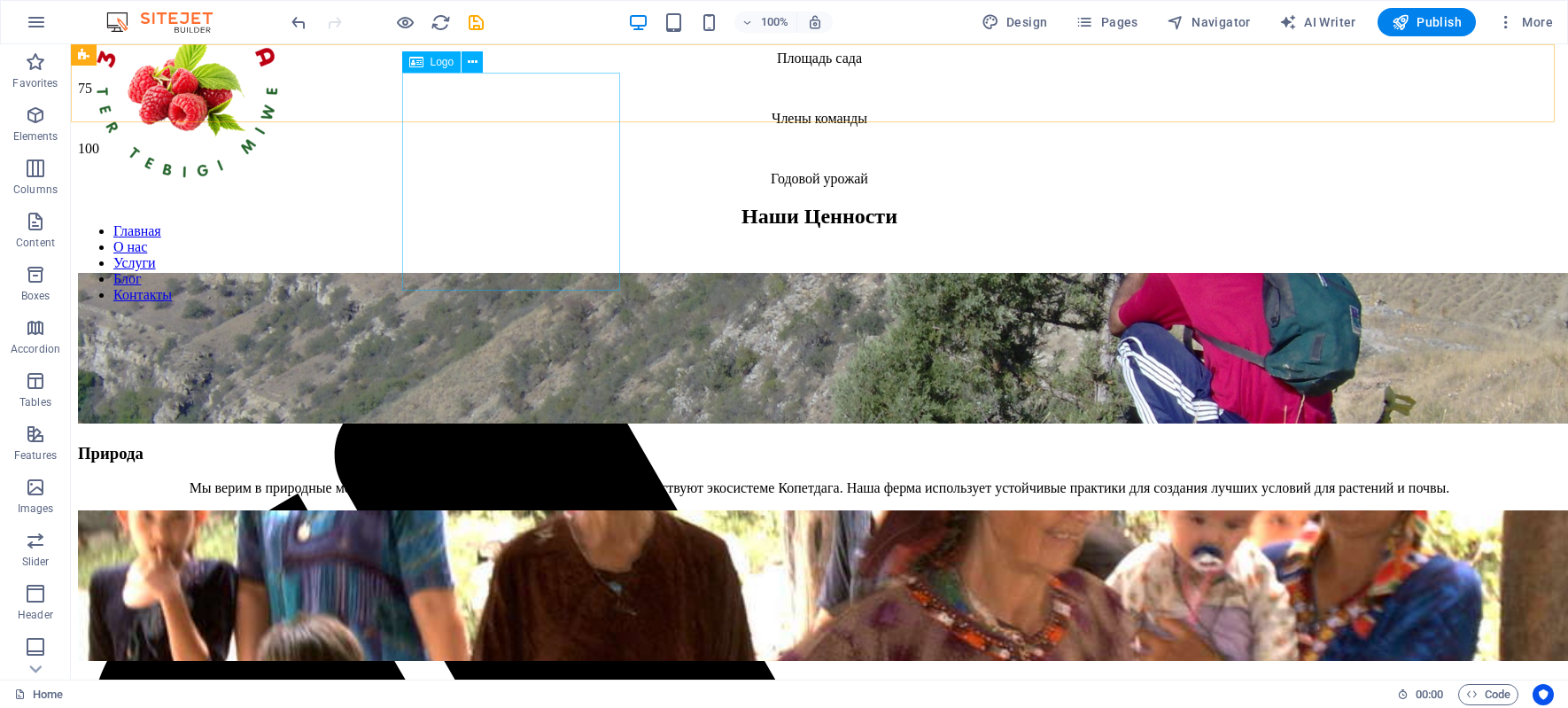
scroll to position [0, 0]
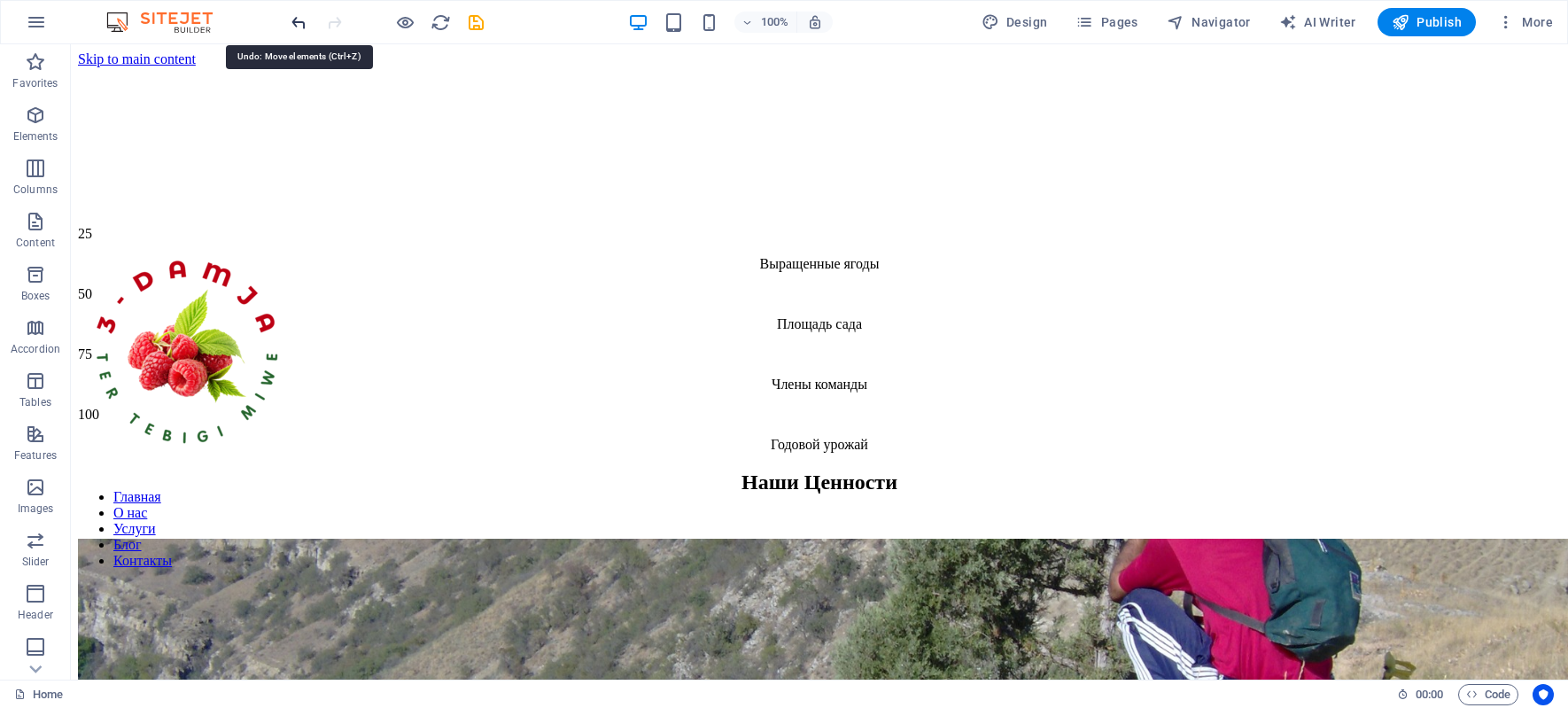
click at [305, 25] on icon "undo" at bounding box center [299, 23] width 20 height 20
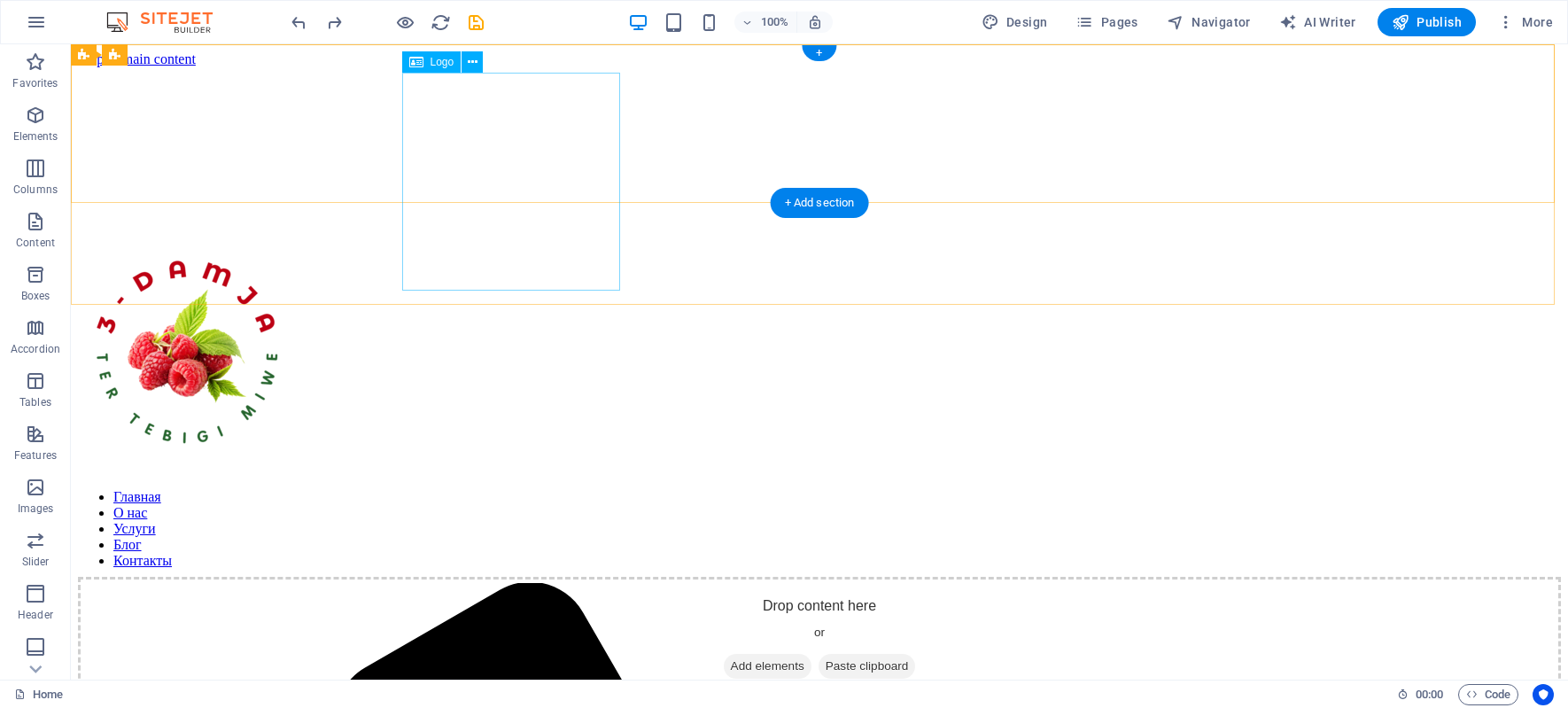
click at [560, 244] on div at bounding box center [819, 357] width 1483 height 225
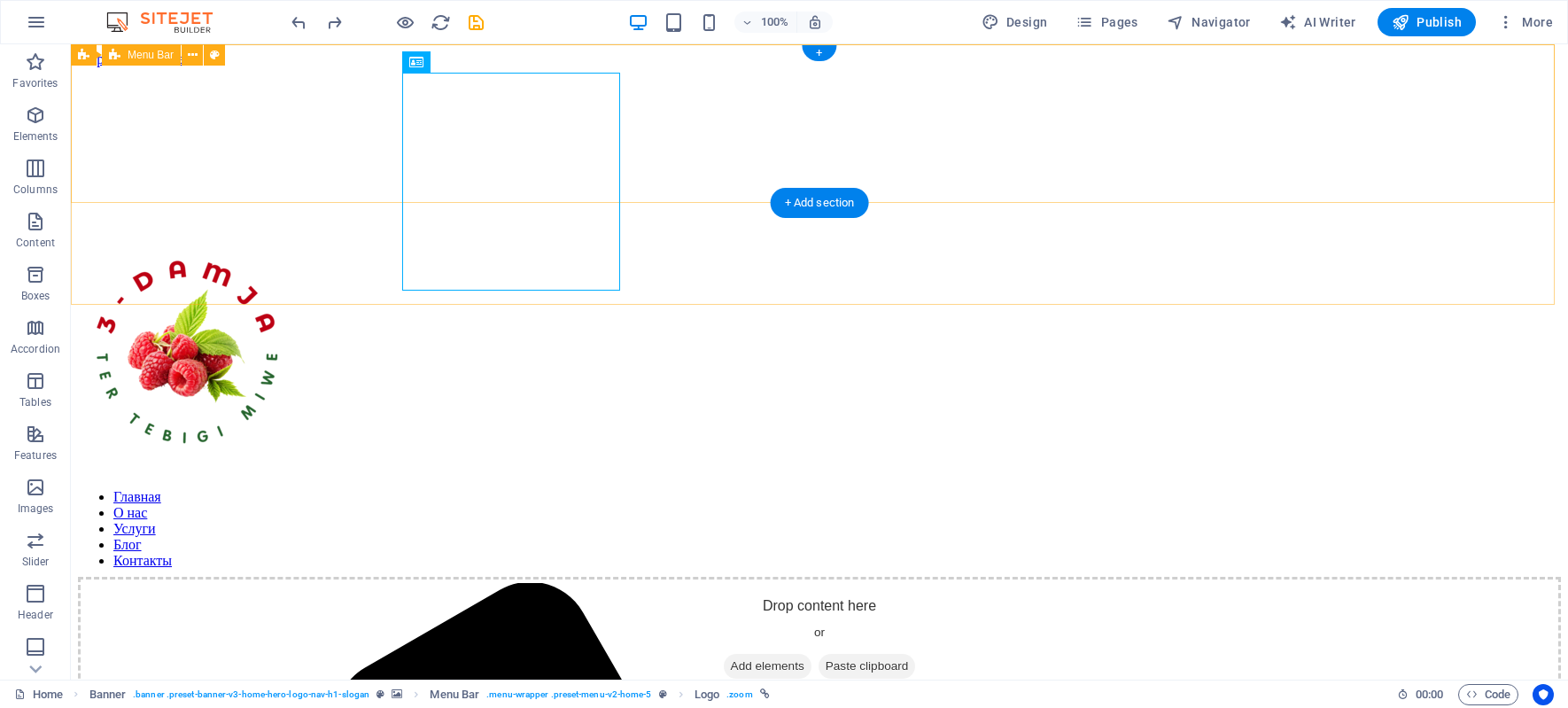
click at [1420, 244] on div "Главная О нас Услуги Блог Контакты Menu" at bounding box center [819, 284] width 1483 height 78
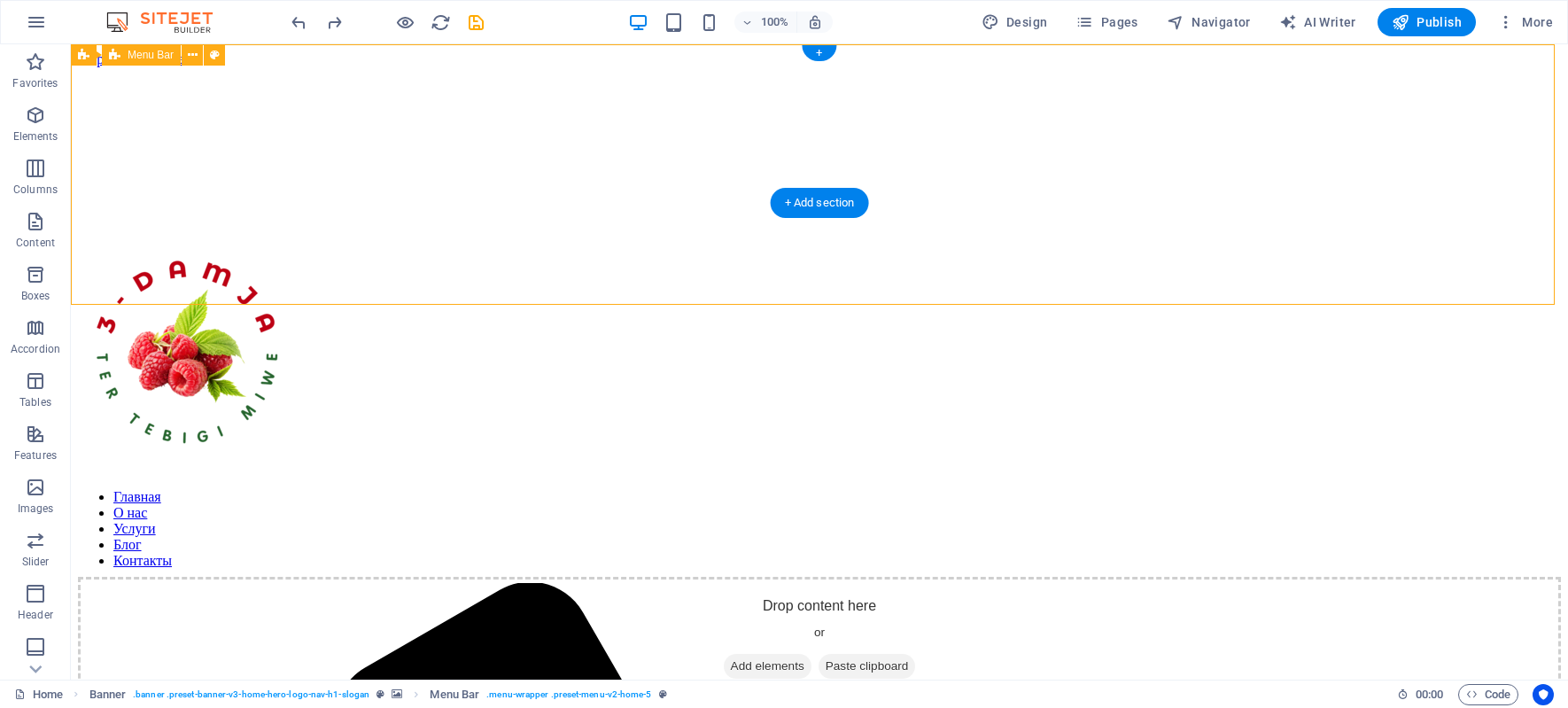
click at [1420, 244] on div "Главная О нас Услуги Блог Контакты Menu" at bounding box center [819, 284] width 1483 height 78
select select "px"
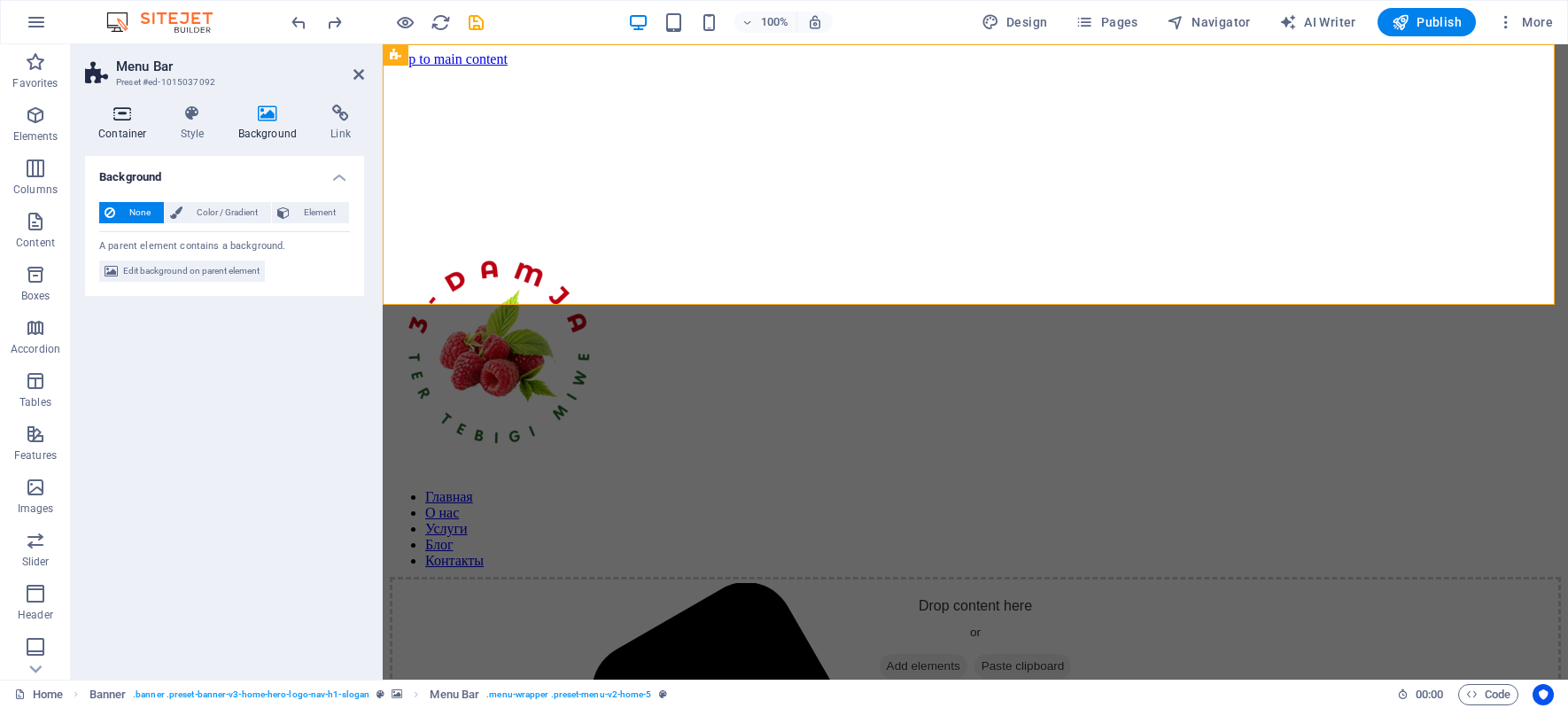
click at [118, 112] on icon at bounding box center [123, 113] width 75 height 17
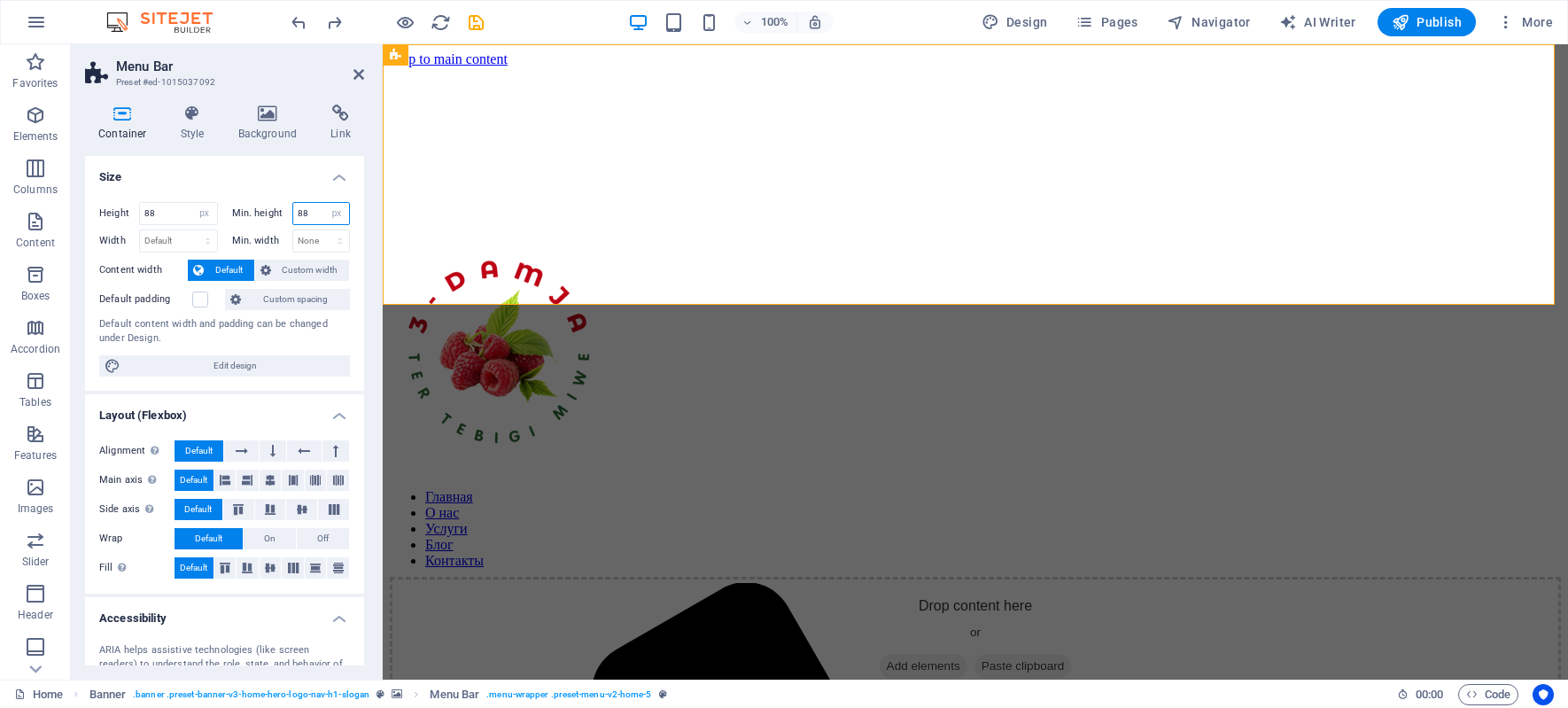
drag, startPoint x: 310, startPoint y: 212, endPoint x: 235, endPoint y: 209, distance: 75.1
click at [235, 209] on div "Min. height 88 None px rem % vh vw" at bounding box center [291, 213] width 119 height 23
type input "188"
drag, startPoint x: 148, startPoint y: 214, endPoint x: -330, endPoint y: 196, distance: 478.3
click at [0, 196] on html "3-DAMJA Home (ru) Favorites Elements Columns Content Boxes Accordion Tables Fea…" at bounding box center [784, 354] width 1568 height 708
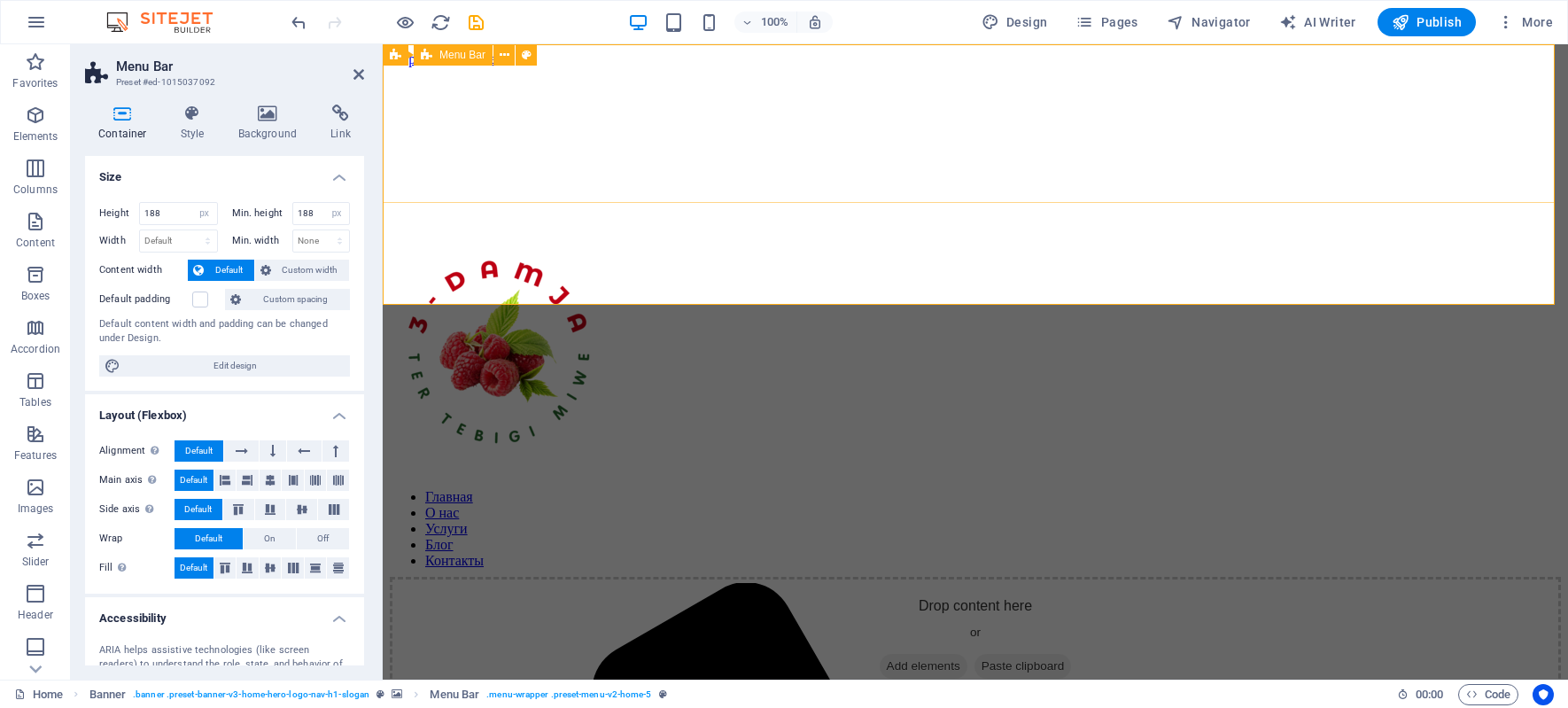
click at [920, 244] on div "Главная О нас Услуги Блог Контакты Menu" at bounding box center [975, 327] width 1171 height 166
drag, startPoint x: 174, startPoint y: 215, endPoint x: -59, endPoint y: 214, distance: 233.0
click at [0, 214] on html "3-DAMJA Home (ru) Favorites Elements Columns Content Boxes Accordion Tables Fea…" at bounding box center [784, 354] width 1568 height 708
type input "88"
drag, startPoint x: 313, startPoint y: 209, endPoint x: 200, endPoint y: 210, distance: 113.0
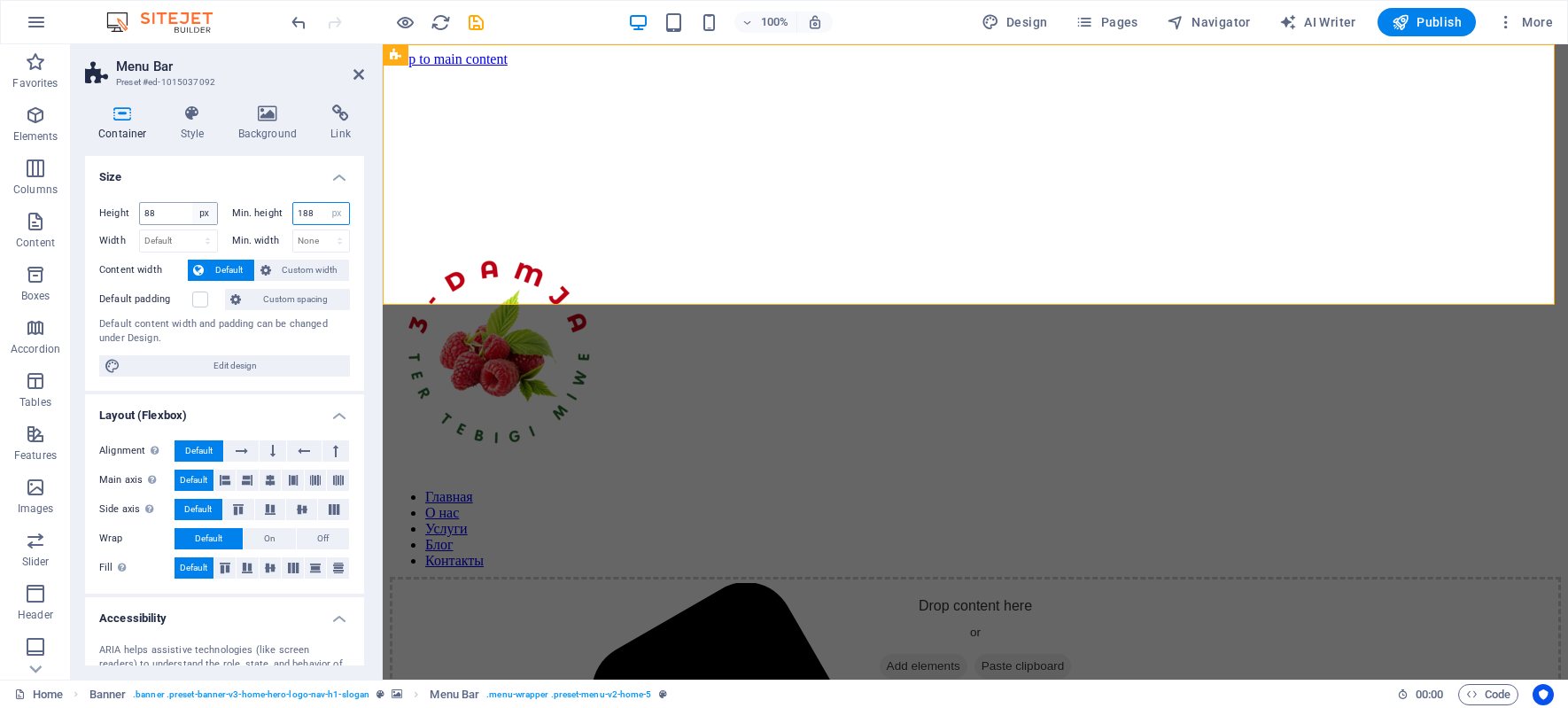
click at [200, 209] on div "Height 88 Default px rem % vh vw Min. height 188 None px rem % vh vw" at bounding box center [225, 215] width 251 height 27
type input "88"
click at [997, 244] on div "Главная О нас Услуги Блог Контакты Menu" at bounding box center [975, 284] width 1171 height 78
click at [274, 114] on icon at bounding box center [268, 113] width 86 height 17
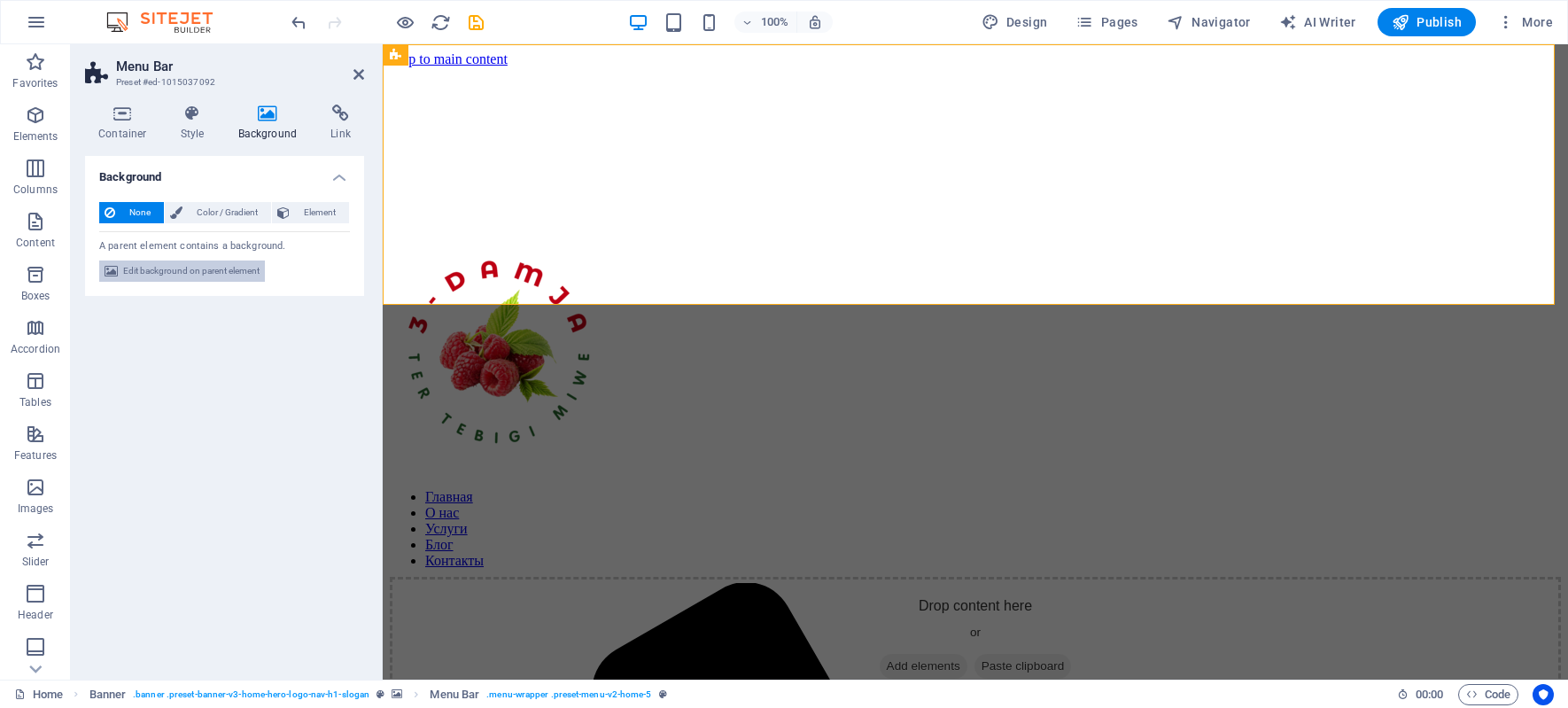
click at [165, 268] on span "Edit background on parent element" at bounding box center [191, 270] width 136 height 21
select select "%"
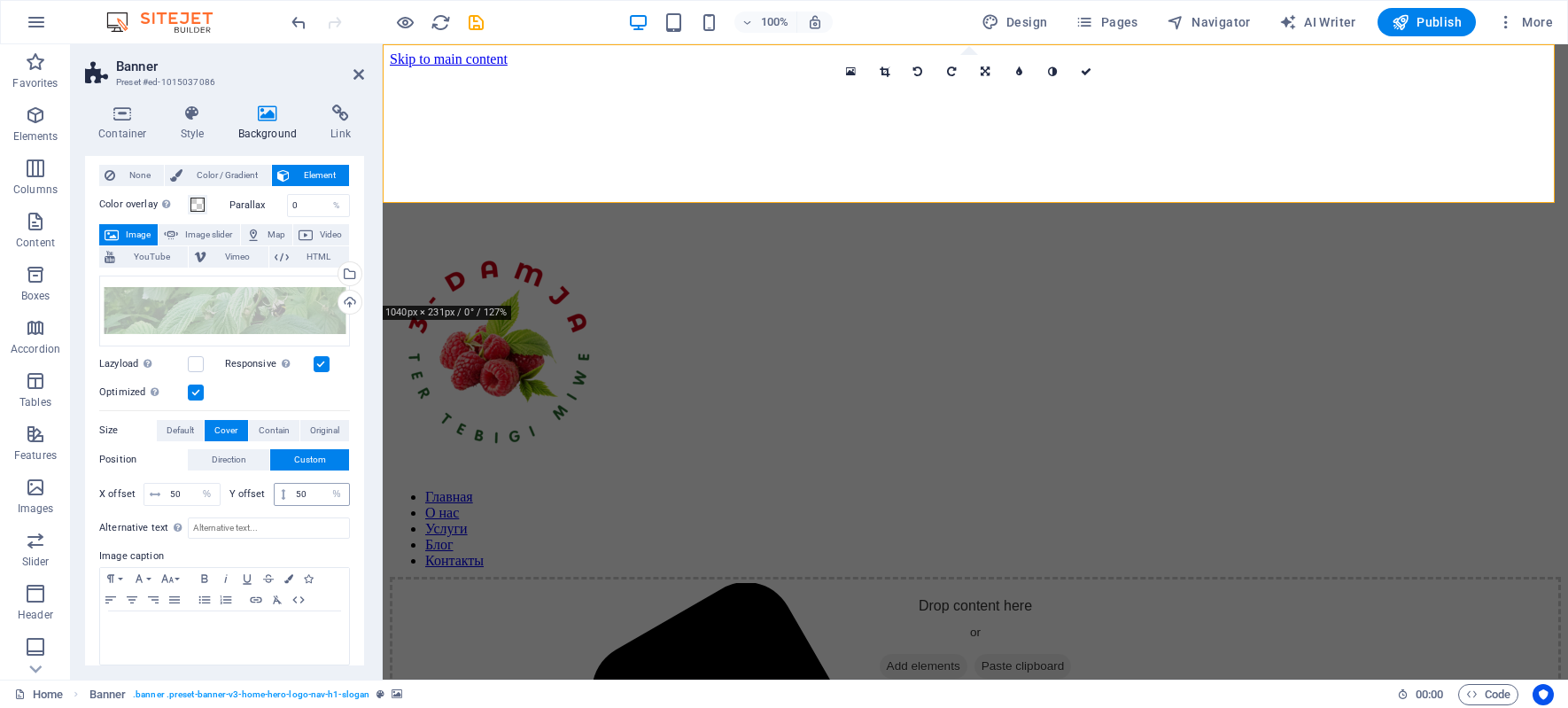
scroll to position [52, 0]
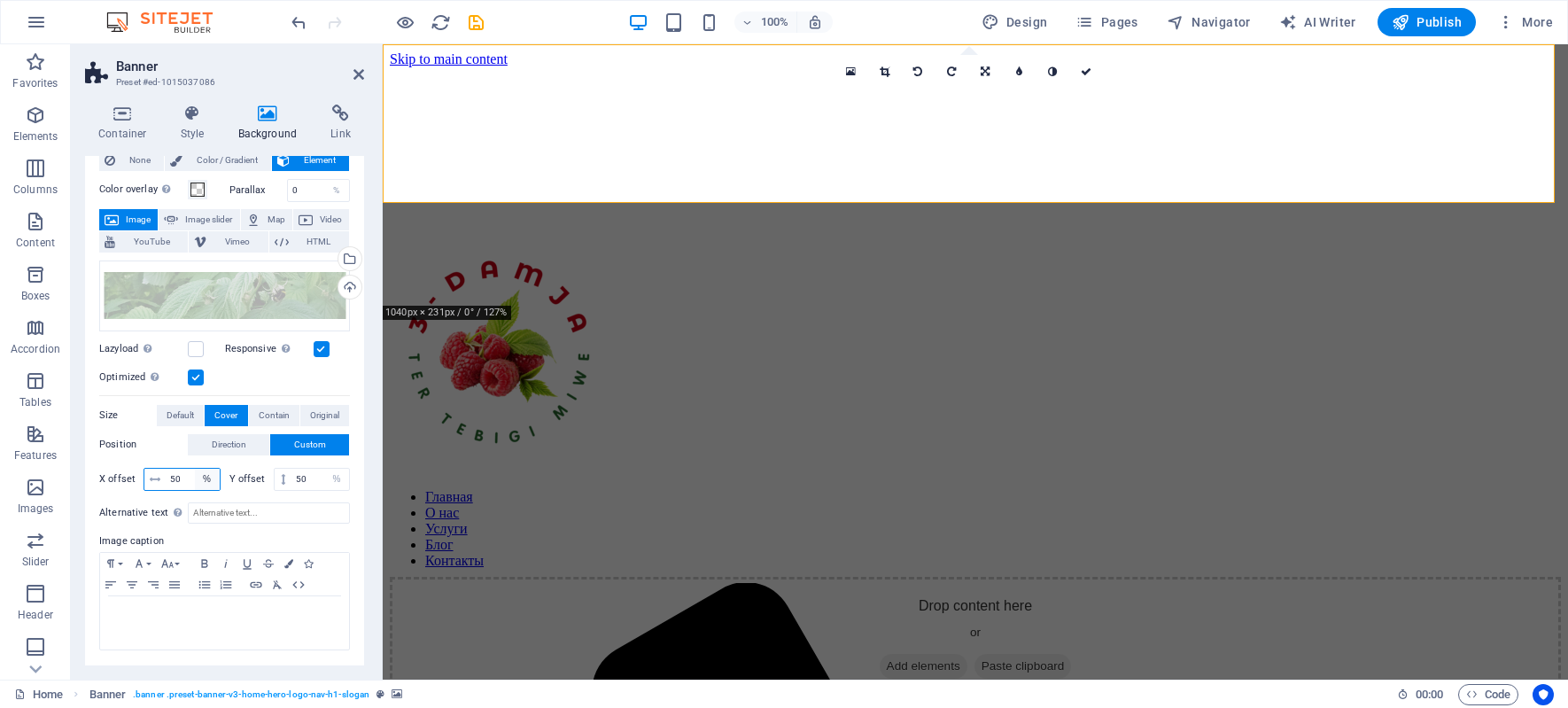
drag, startPoint x: 165, startPoint y: 475, endPoint x: 199, endPoint y: 478, distance: 34.1
click at [199, 478] on div "50 px rem % vh vw" at bounding box center [182, 479] width 77 height 23
type input "0"
click at [302, 481] on input "50" at bounding box center [320, 478] width 57 height 21
click at [305, 478] on input "50" at bounding box center [320, 478] width 57 height 21
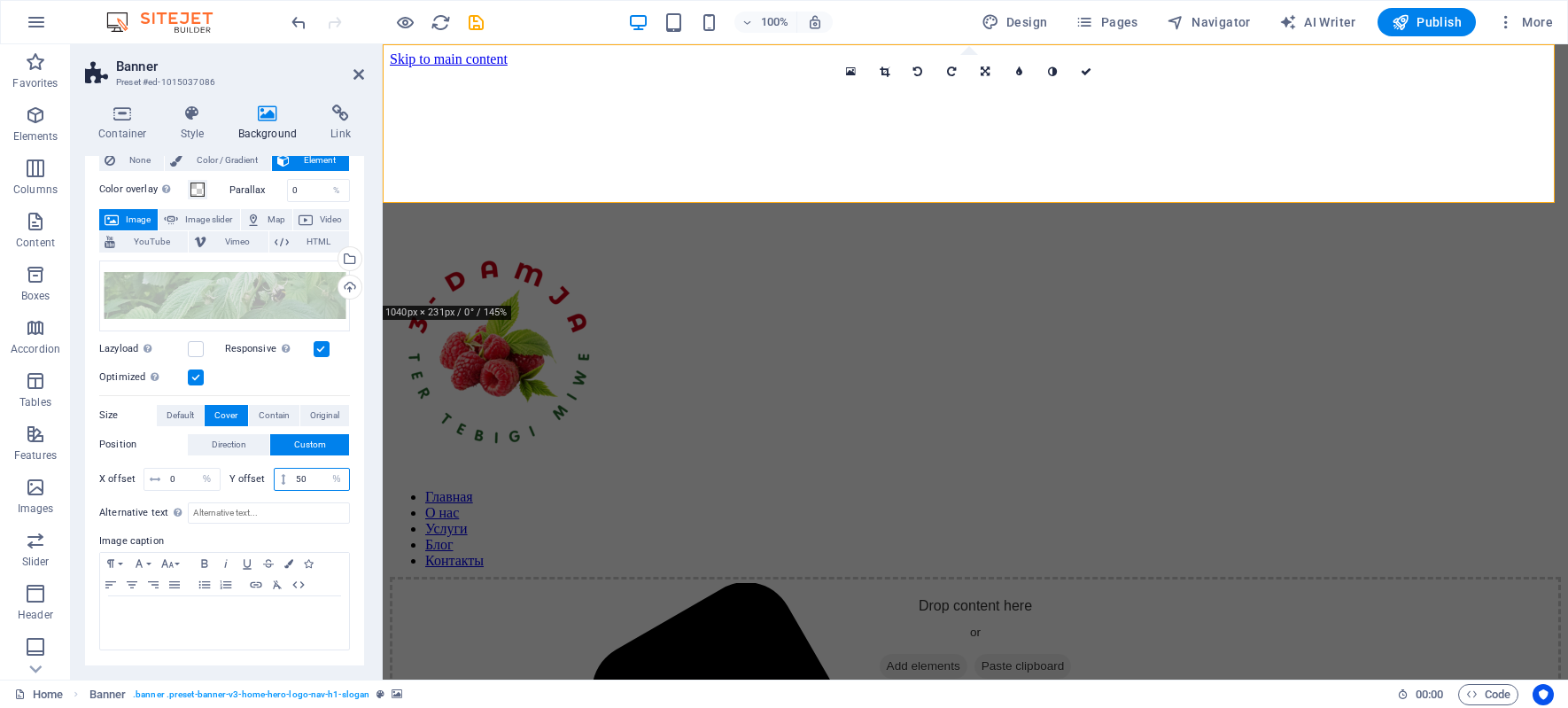
drag, startPoint x: 309, startPoint y: 477, endPoint x: 225, endPoint y: 466, distance: 84.7
click at [225, 466] on div "X offset 0 px rem % vh vw Y offset 50 px rem % vh vw" at bounding box center [225, 479] width 251 height 32
drag, startPoint x: 305, startPoint y: 480, endPoint x: 263, endPoint y: 477, distance: 42.1
click at [263, 477] on div "Y offset 0 px rem % vh vw" at bounding box center [290, 479] width 122 height 23
type input "100"
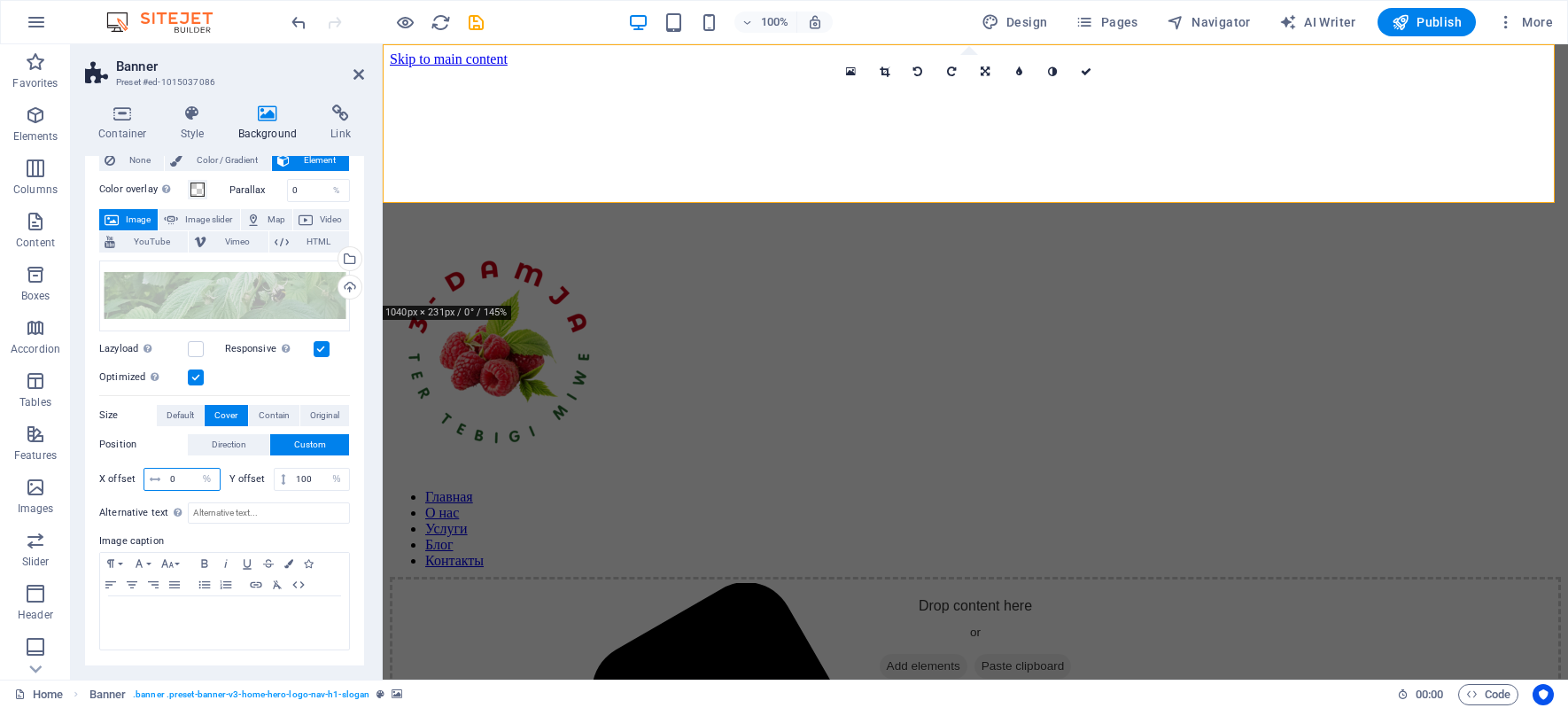
drag, startPoint x: 187, startPoint y: 469, endPoint x: -101, endPoint y: 479, distance: 288.2
click at [0, 479] on html "3-DAMJA Home (ru) Favorites Elements Columns Content Boxes Accordion Tables Fea…" at bounding box center [784, 354] width 1568 height 708
type input "100"
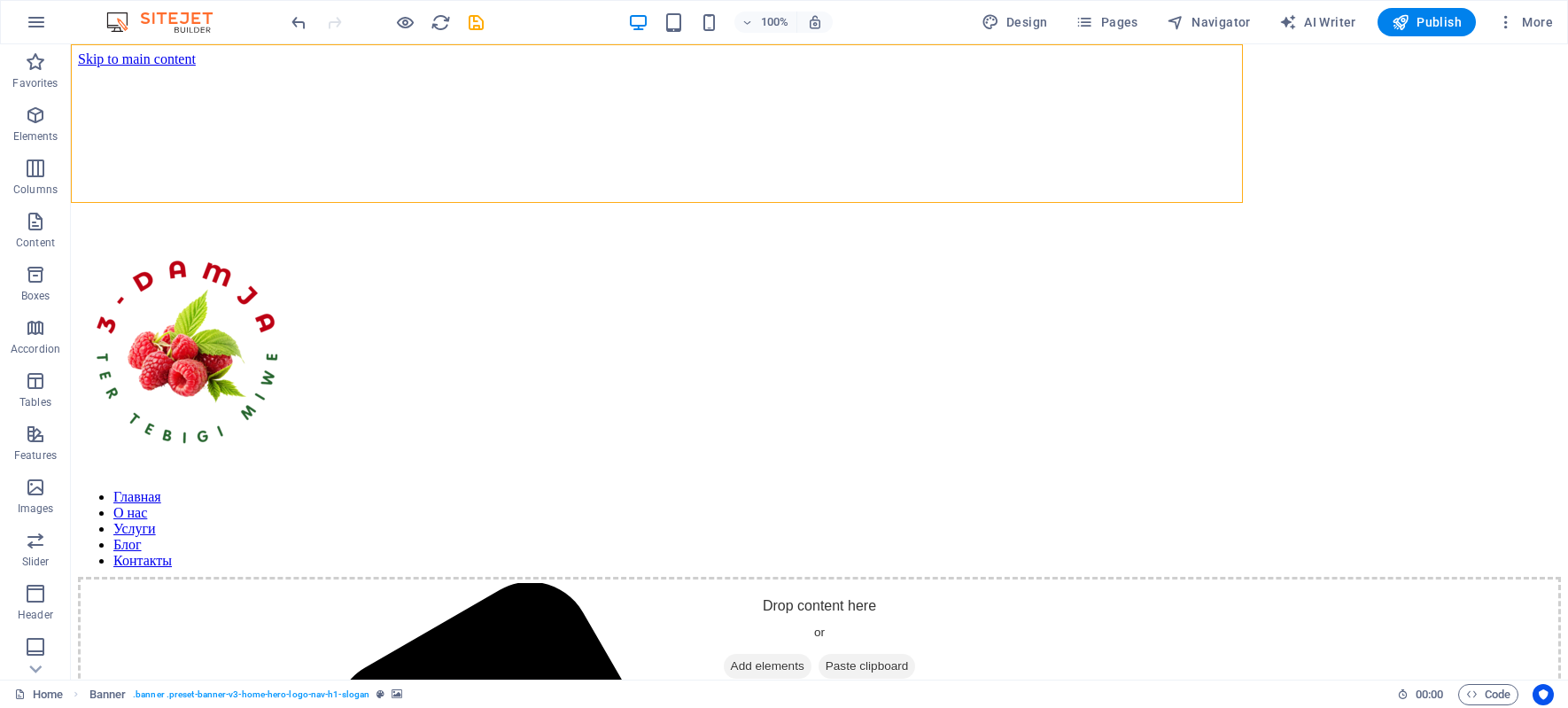
select select "%"
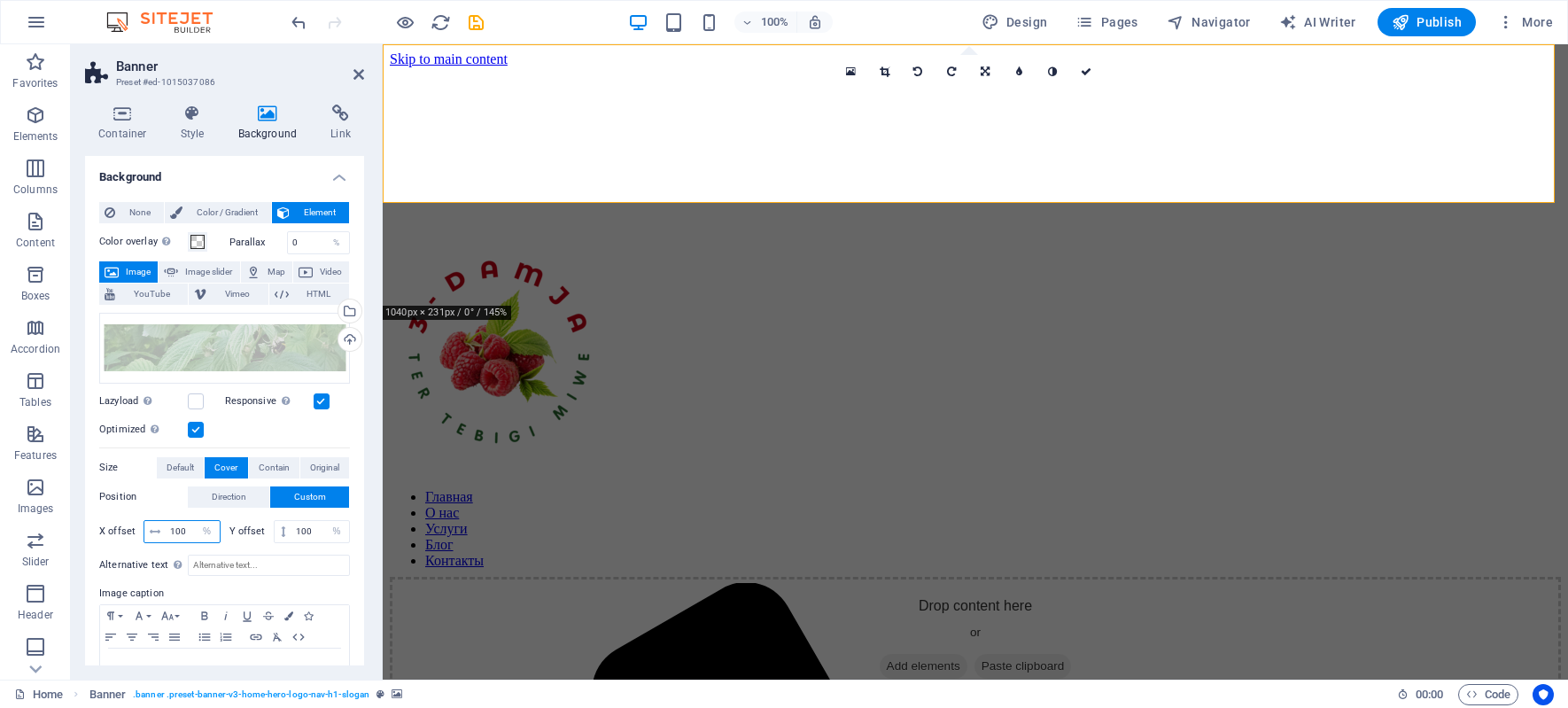
click at [188, 525] on input "100" at bounding box center [192, 531] width 54 height 21
type input "1000"
click at [310, 530] on input "100" at bounding box center [320, 531] width 57 height 21
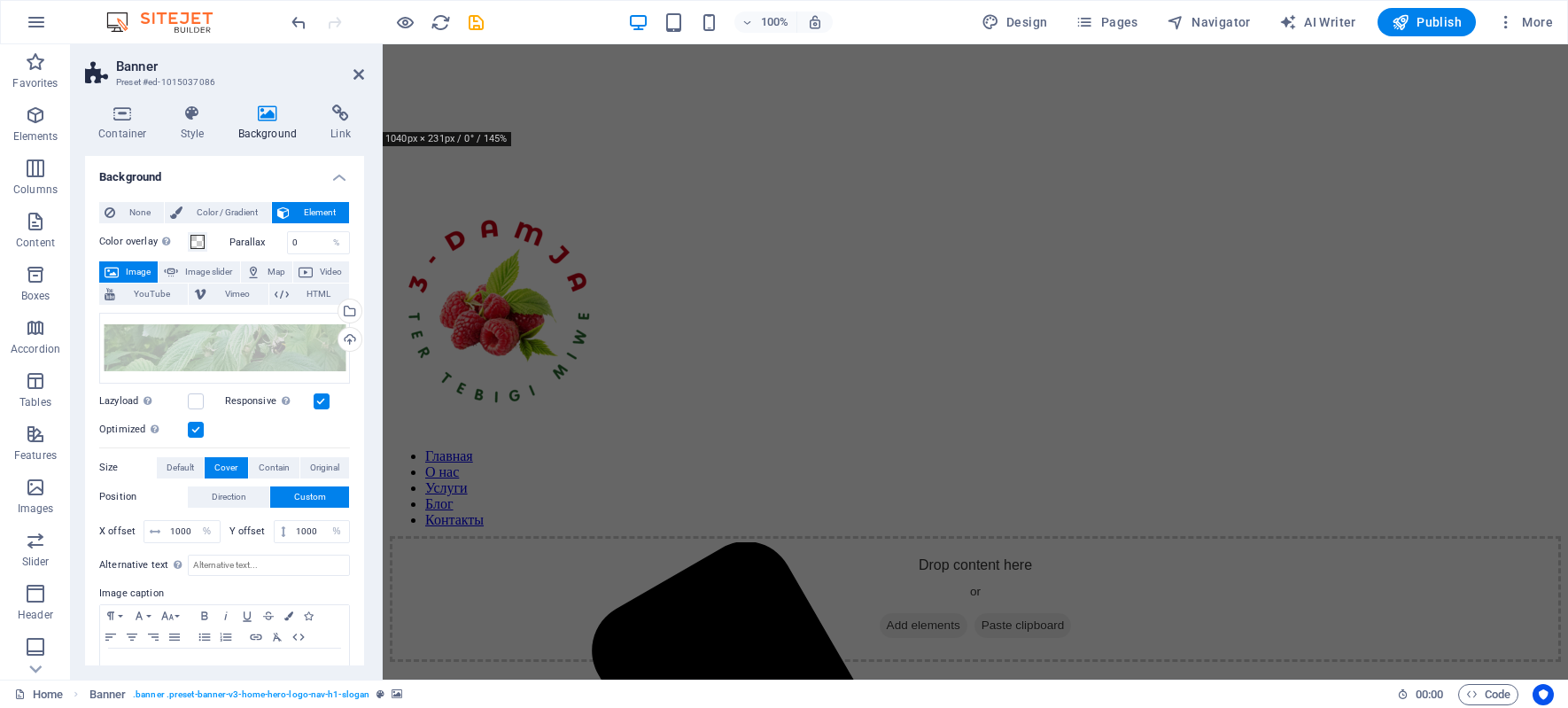
scroll to position [0, 0]
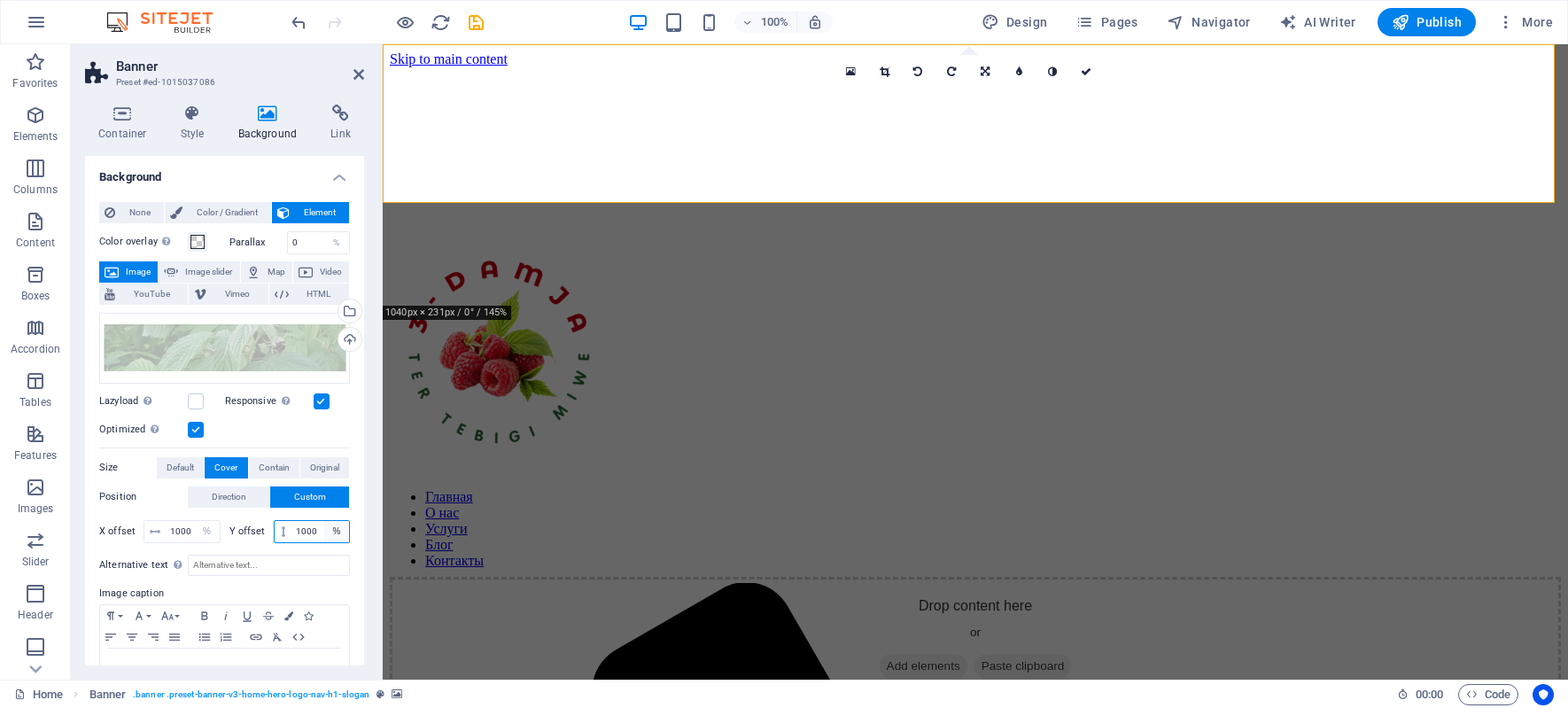
click at [325, 535] on select "px rem % vh vw" at bounding box center [336, 531] width 25 height 21
click at [312, 530] on input "1000" at bounding box center [320, 531] width 57 height 21
drag, startPoint x: 318, startPoint y: 532, endPoint x: 223, endPoint y: 526, distance: 95.2
click at [225, 526] on div "Y offset 1000 px rem % vh vw" at bounding box center [288, 531] width 125 height 23
type input "100"
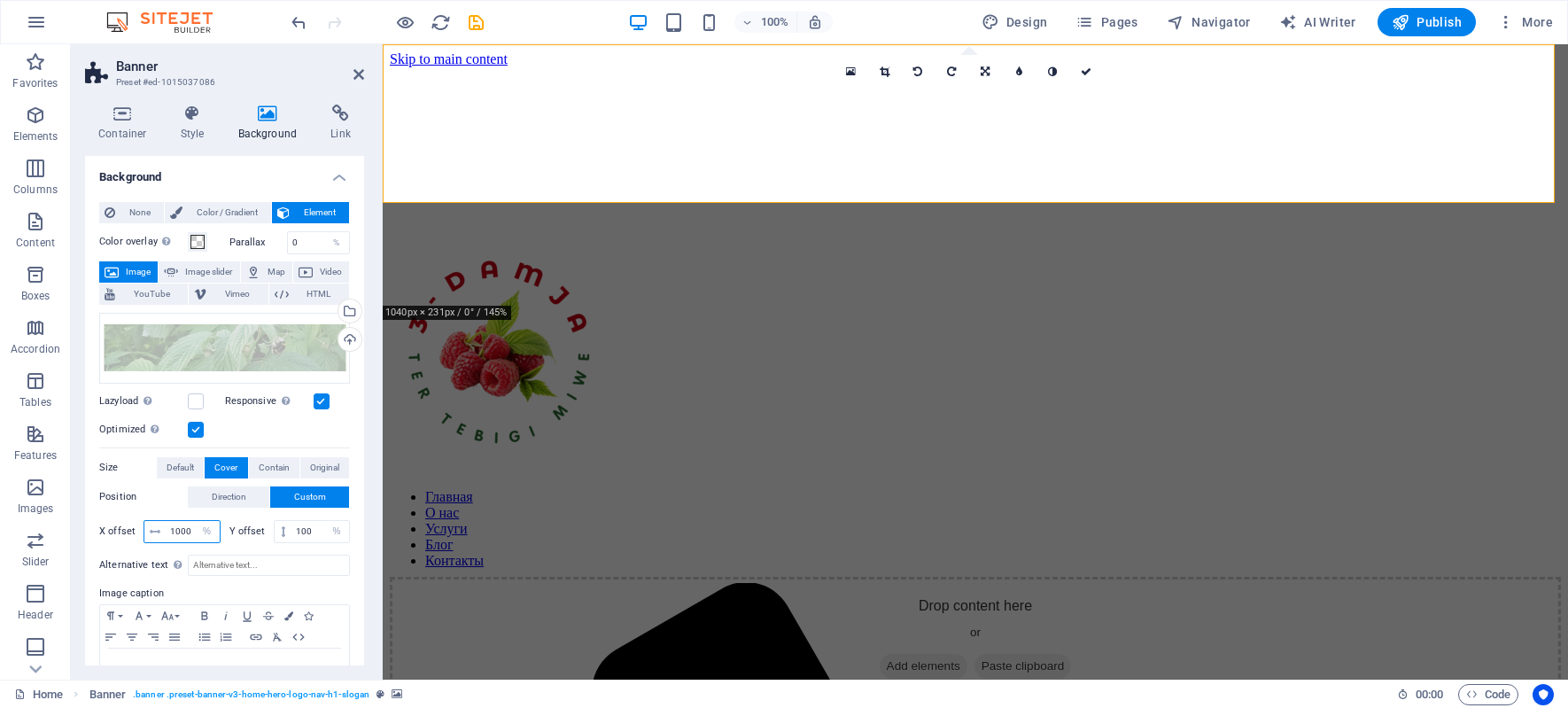
drag, startPoint x: 190, startPoint y: 524, endPoint x: 165, endPoint y: 524, distance: 25.0
click at [165, 524] on input "1000" at bounding box center [192, 531] width 54 height 21
drag, startPoint x: 189, startPoint y: 531, endPoint x: -59, endPoint y: 521, distance: 248.2
click at [0, 521] on html "3-DAMJA Home (ru) Favorites Elements Columns Content Boxes Accordion Tables Fea…" at bounding box center [784, 354] width 1568 height 708
type input "43"
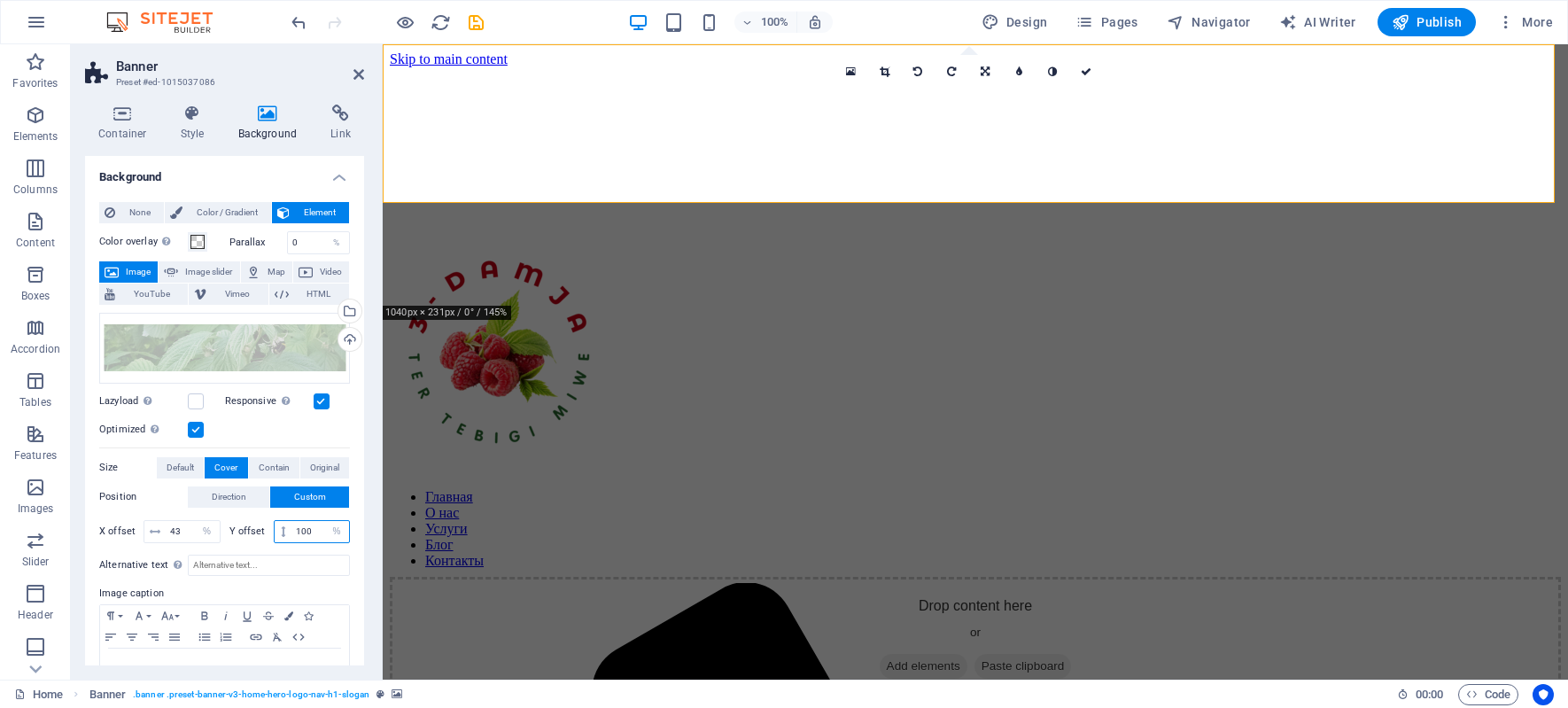
drag, startPoint x: 316, startPoint y: 536, endPoint x: 156, endPoint y: 517, distance: 161.1
click at [163, 517] on div "X offset 43 px rem % vh vw Y offset 100 px rem % vh vw" at bounding box center [225, 531] width 251 height 32
type input "43"
drag, startPoint x: 188, startPoint y: 532, endPoint x: -27, endPoint y: 532, distance: 215.0
click at [0, 532] on html "3-DAMJA Home (ru) Favorites Elements Columns Content Boxes Accordion Tables Fea…" at bounding box center [784, 354] width 1568 height 708
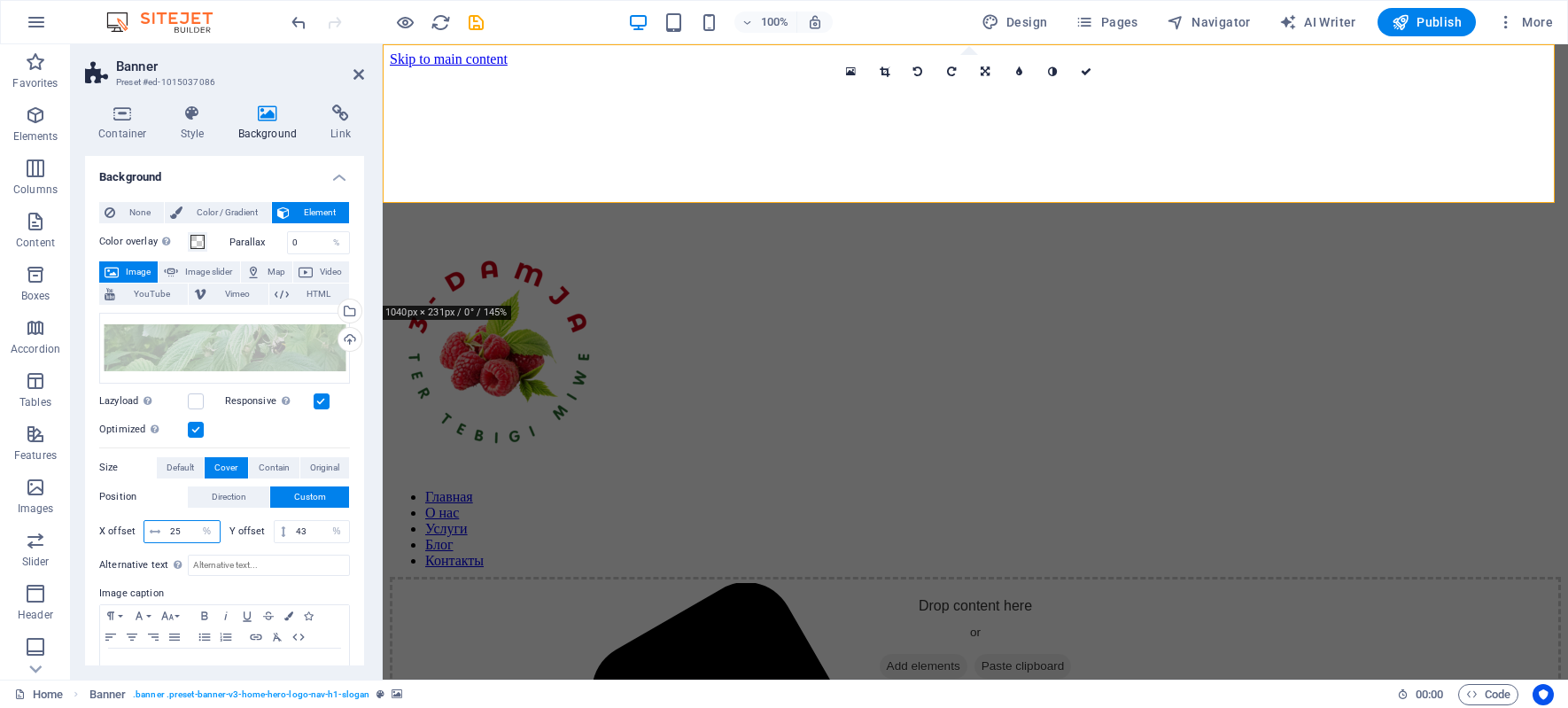
type input "25"
drag, startPoint x: 311, startPoint y: 533, endPoint x: -72, endPoint y: 502, distance: 384.3
click at [0, 502] on html "3-DAMJA Home (ru) Favorites Elements Columns Content Boxes Accordion Tables Fea…" at bounding box center [784, 354] width 1568 height 708
type input "25"
drag, startPoint x: 188, startPoint y: 531, endPoint x: -78, endPoint y: 524, distance: 266.1
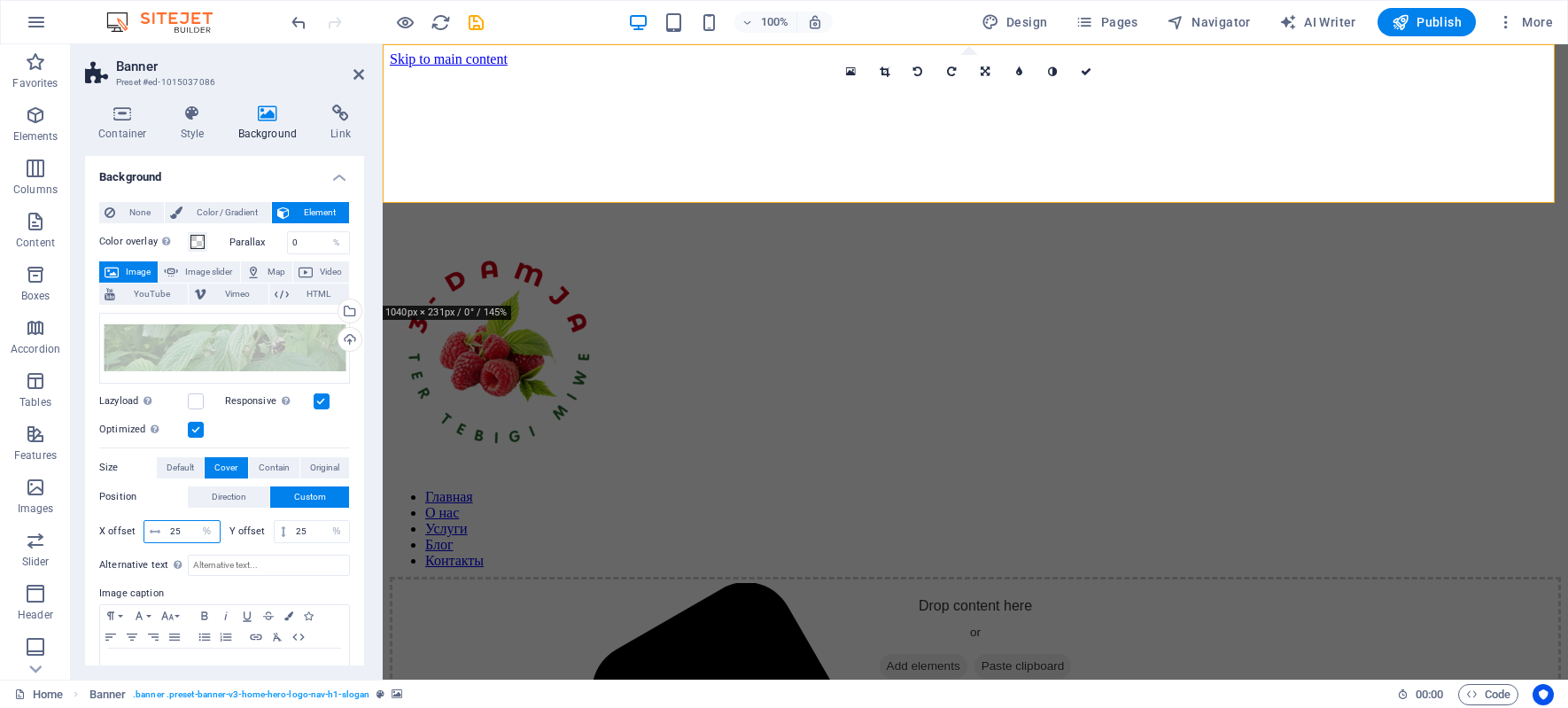
click at [0, 524] on html "3-DAMJA Home (ru) Favorites Elements Columns Content Boxes Accordion Tables Fea…" at bounding box center [784, 354] width 1568 height 708
type input "16"
drag, startPoint x: 316, startPoint y: 531, endPoint x: 122, endPoint y: 513, distance: 194.8
click at [122, 513] on div "Position Direction Custom X offset 16 px rem % vh vw Y offset 25 px rem % vh vw" at bounding box center [225, 516] width 251 height 61
type input "16"
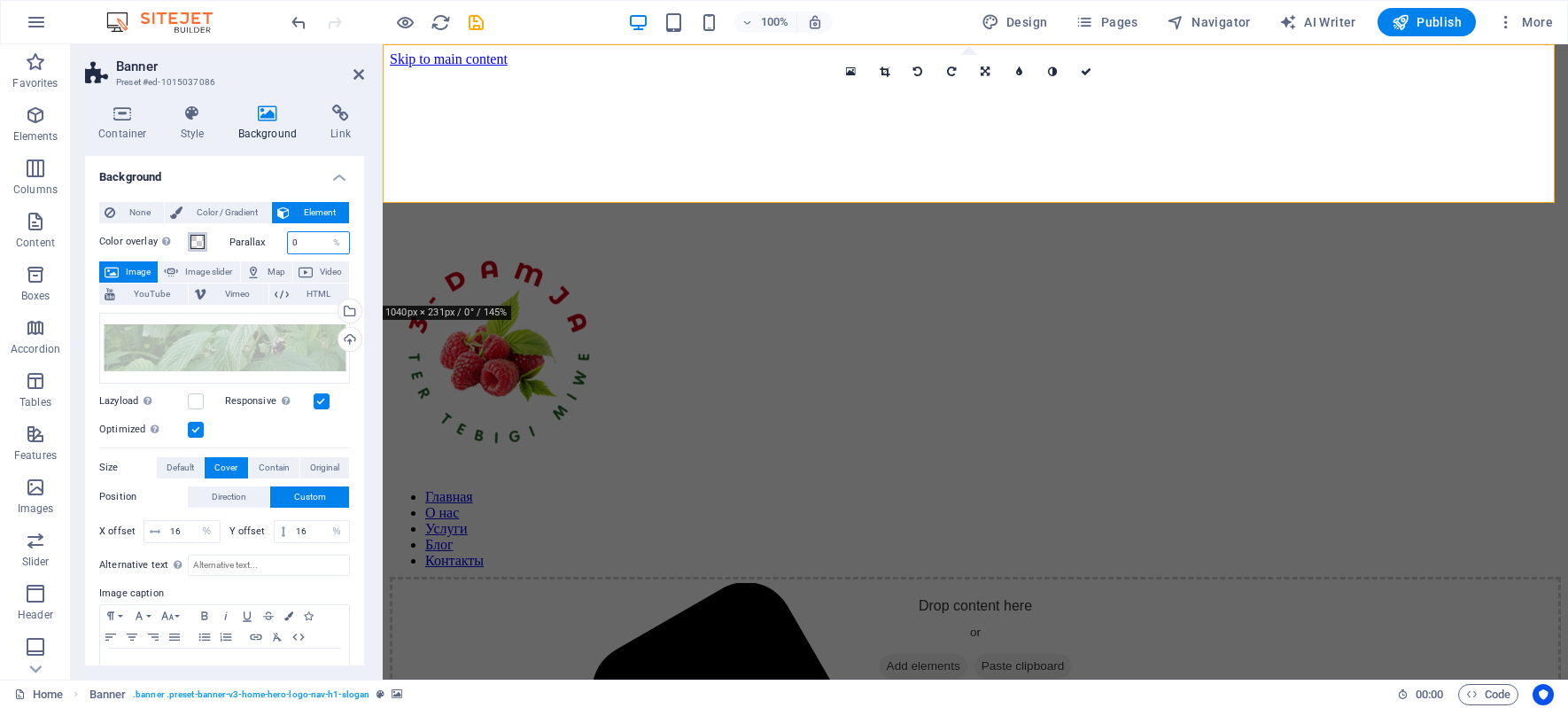
drag, startPoint x: 312, startPoint y: 242, endPoint x: 201, endPoint y: 242, distance: 111.0
click at [201, 242] on div "Color overlay Places an overlay over the background to colorize it Parallax 0 %" at bounding box center [225, 242] width 251 height 23
drag, startPoint x: 305, startPoint y: 236, endPoint x: -309, endPoint y: 254, distance: 614.3
click at [0, 254] on html "3-DAMJA Home (ru) Favorites Elements Columns Content Boxes Accordion Tables Fea…" at bounding box center [784, 354] width 1568 height 708
click at [303, 243] on input "100" at bounding box center [319, 242] width 62 height 21
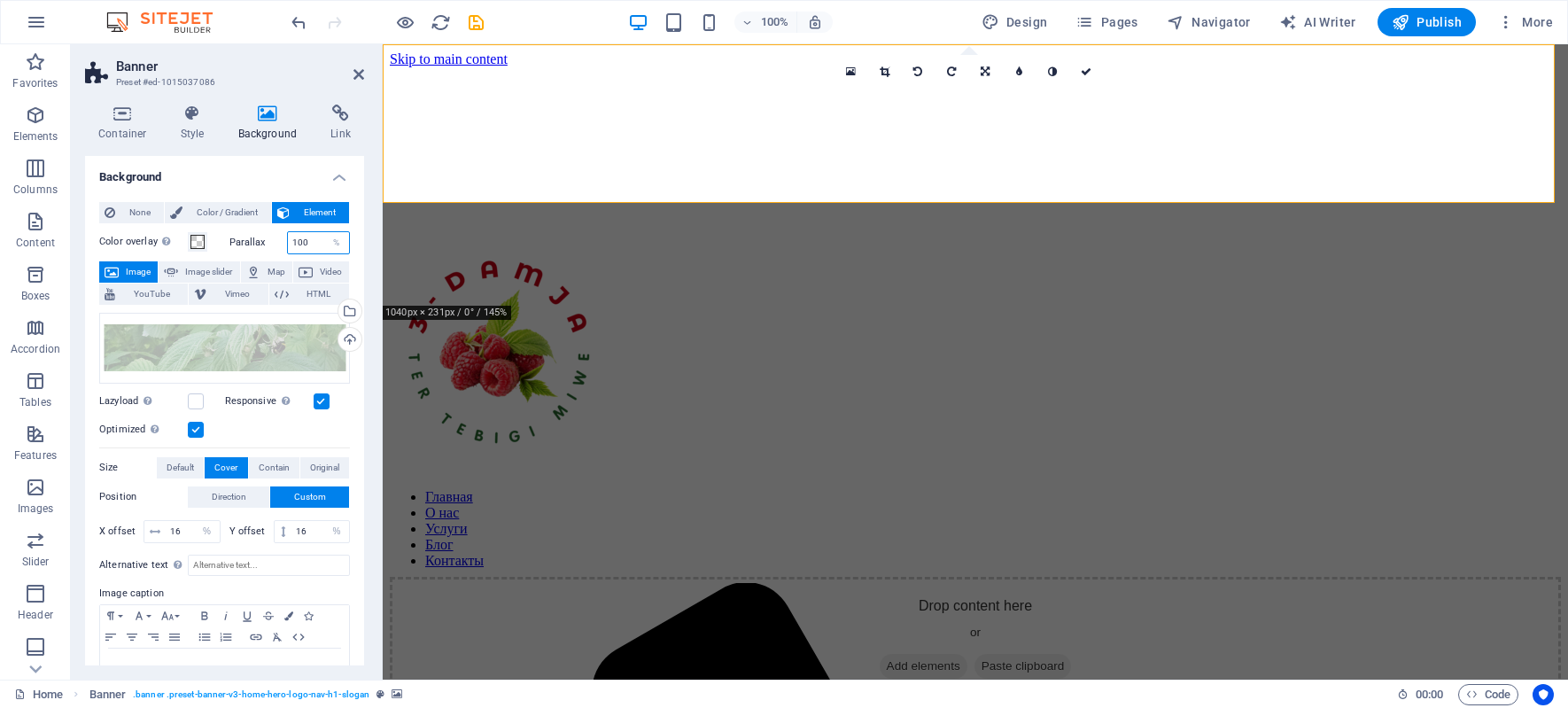
click at [309, 242] on input "100" at bounding box center [319, 242] width 62 height 21
type input "0"
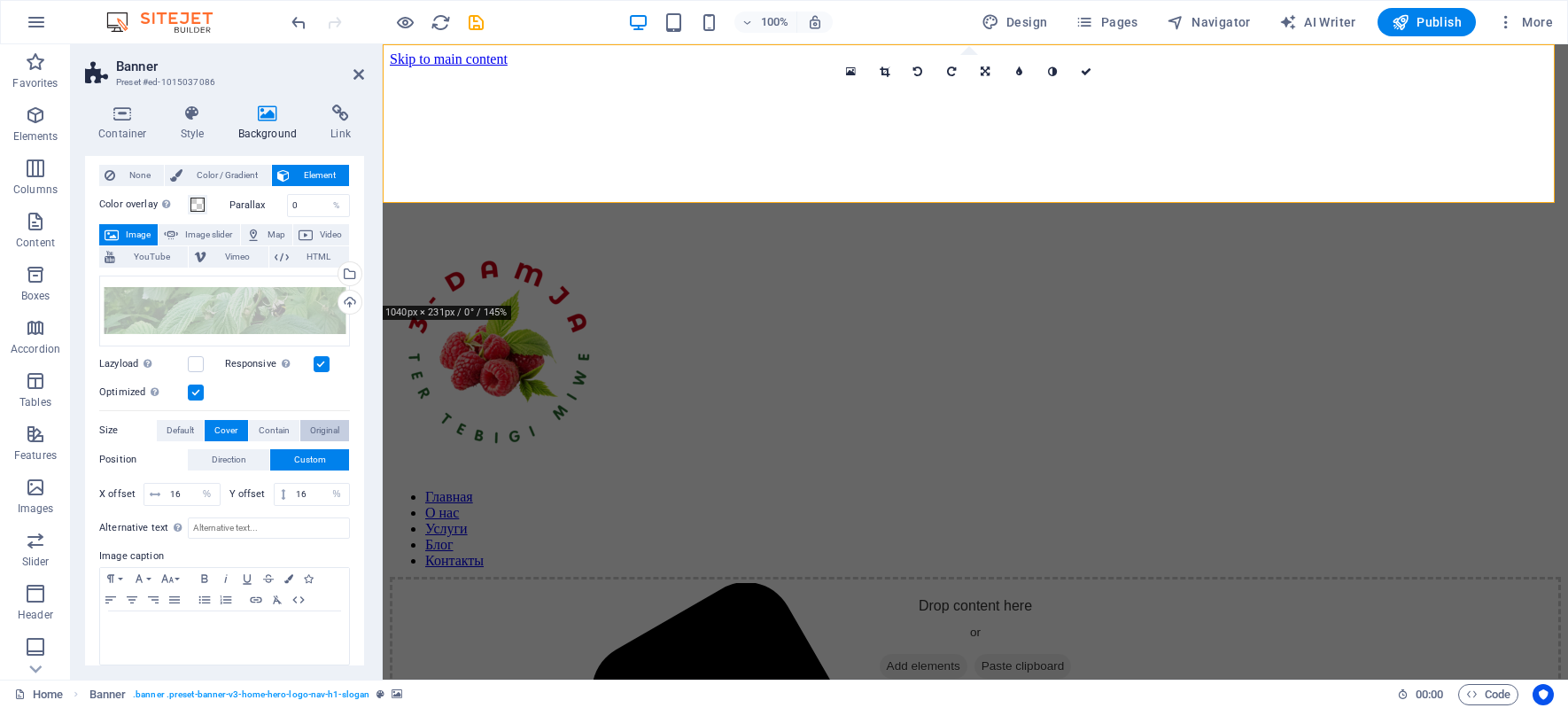
scroll to position [52, 0]
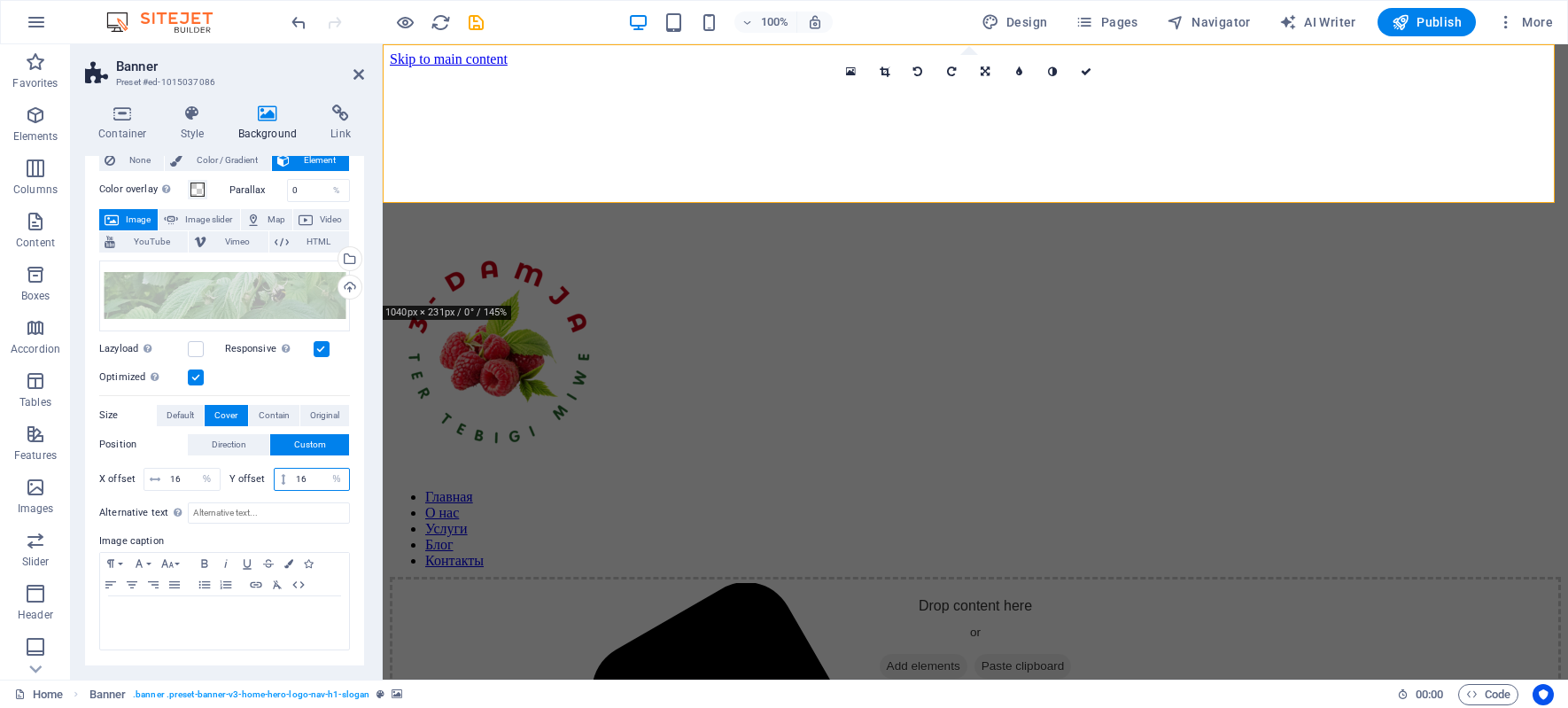
click at [304, 475] on input "16" at bounding box center [320, 478] width 57 height 21
click at [702, 244] on div at bounding box center [975, 357] width 1171 height 225
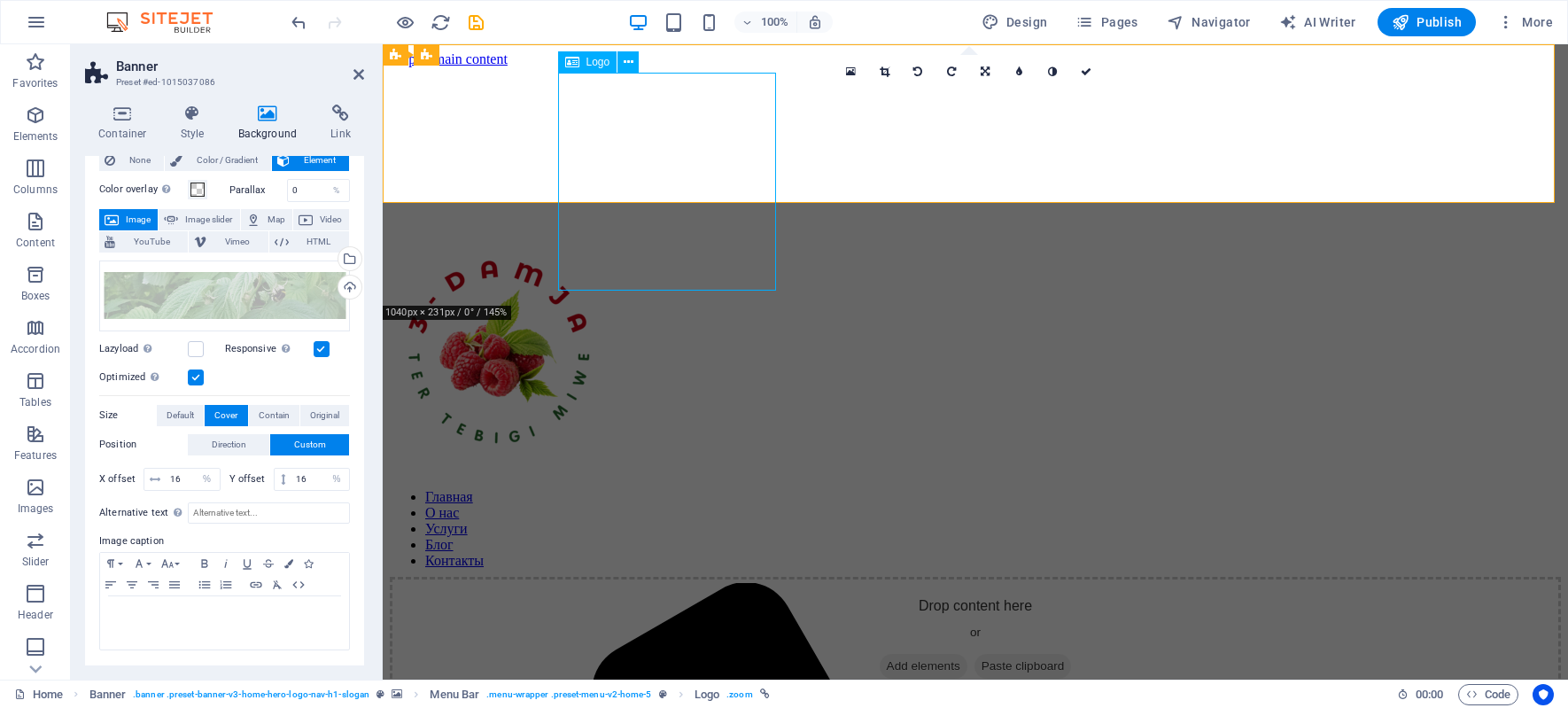
click at [702, 244] on div at bounding box center [975, 357] width 1171 height 225
select select "px"
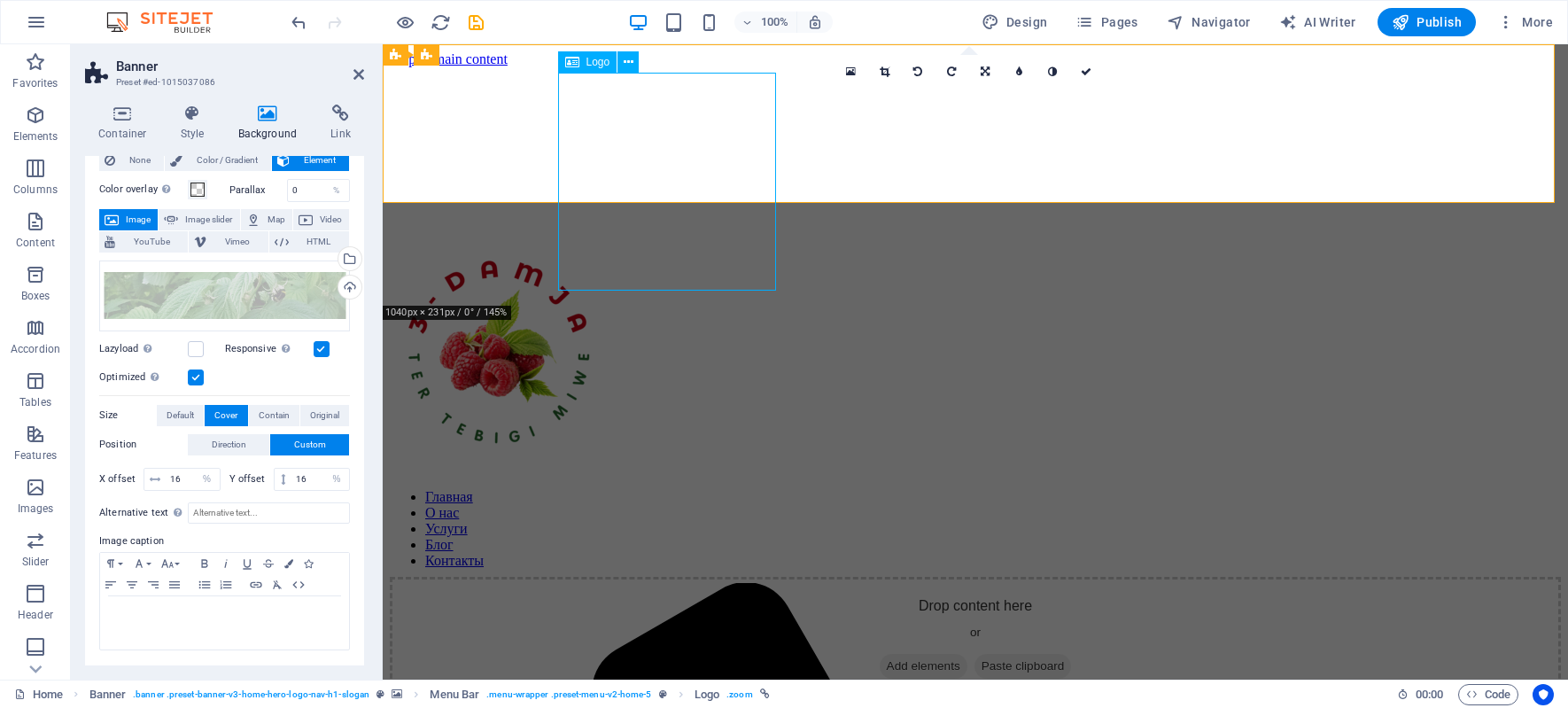
select select "px"
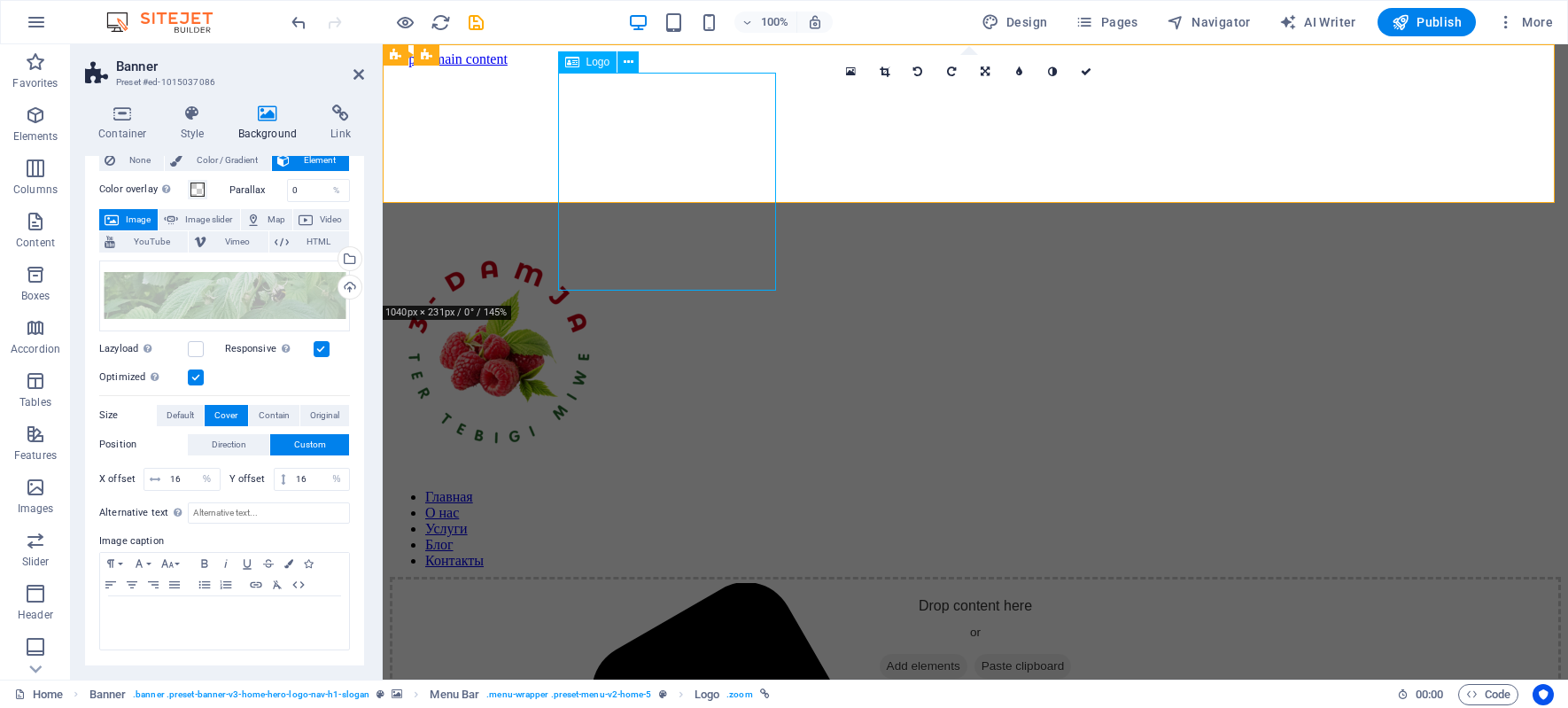
select select "px"
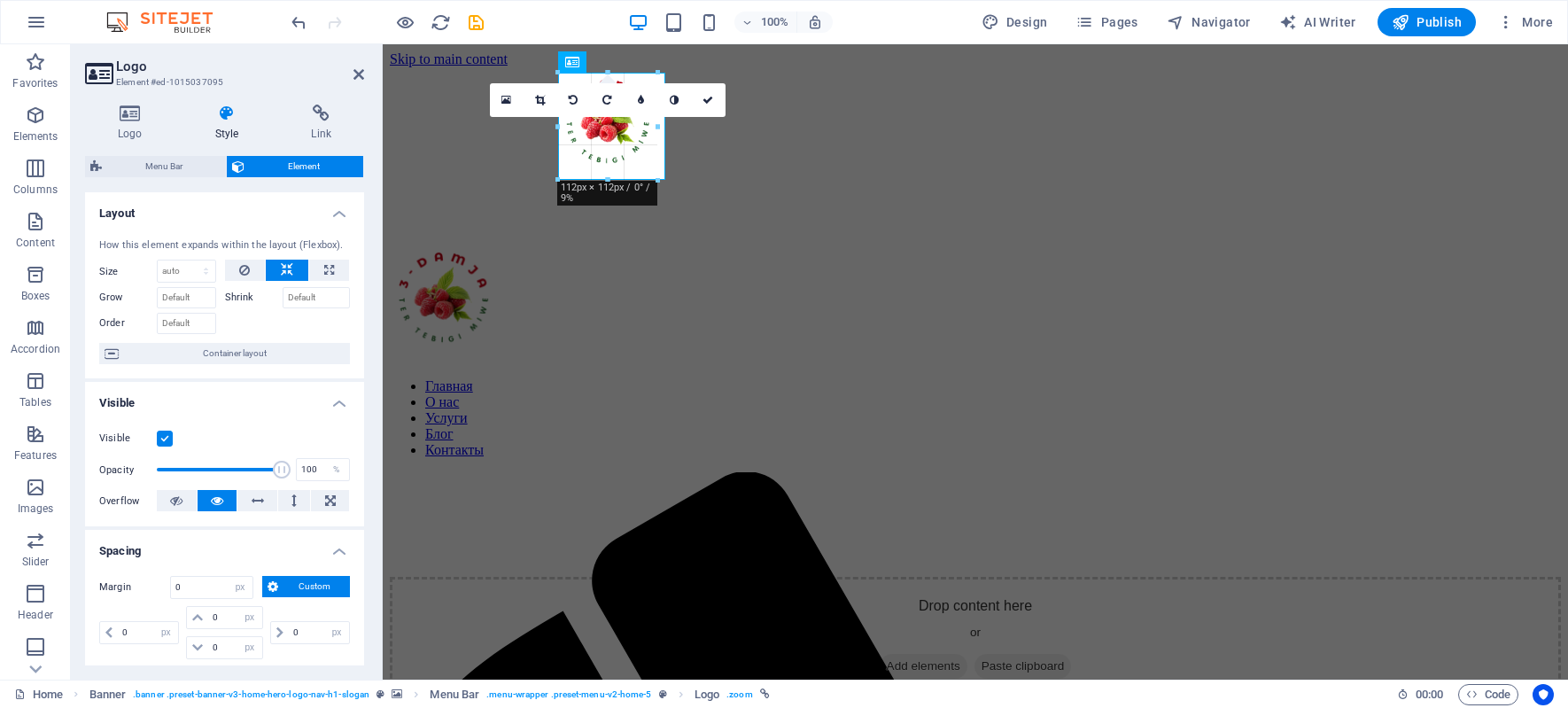
drag, startPoint x: 774, startPoint y: 287, endPoint x: 288, endPoint y: 37, distance: 546.5
click at [828, 244] on div "Главная О нас Услуги Блог Контакты Menu" at bounding box center [975, 284] width 1171 height 78
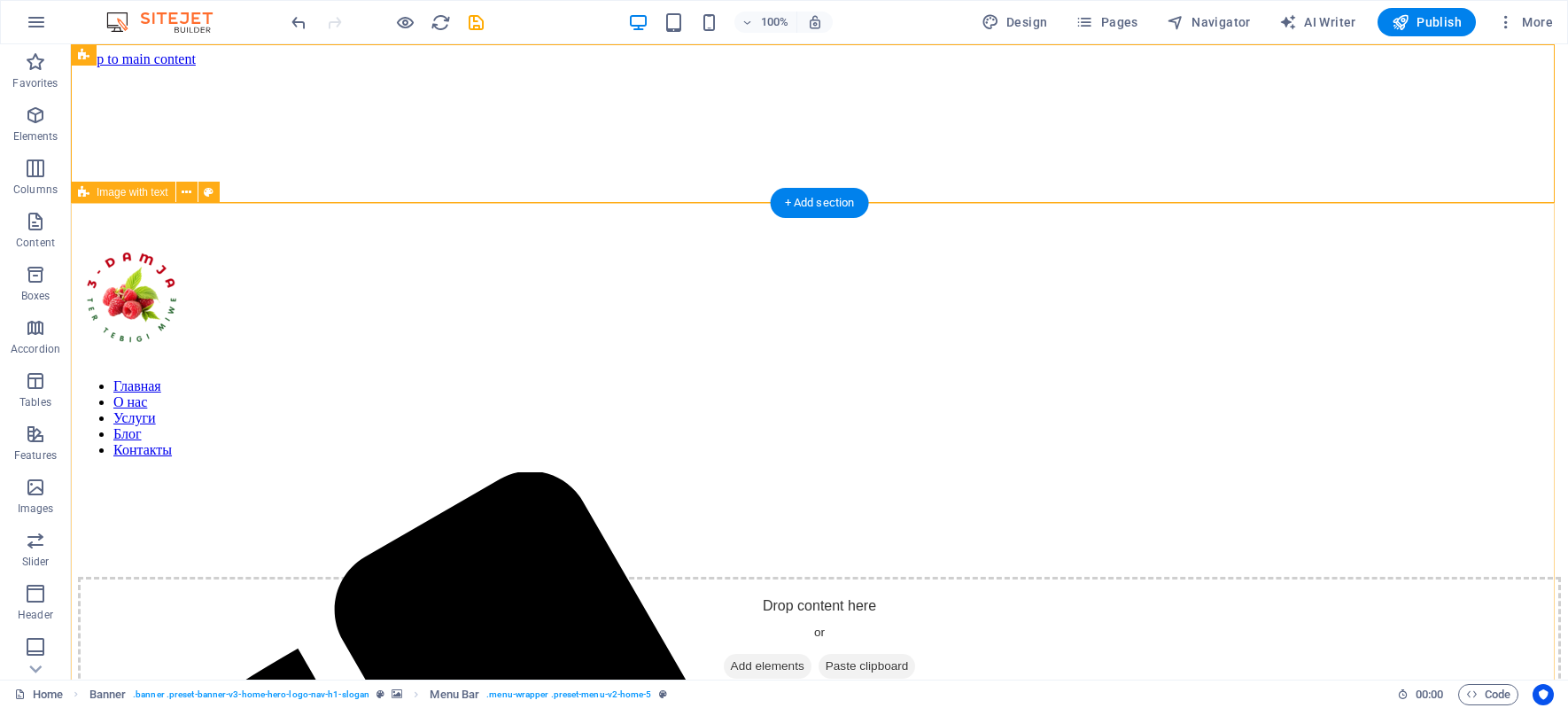
click at [1200, 272] on div "Drop content here or Add elements Paste clipboard О нас 3-DAMJA — это натуральн…" at bounding box center [819, 545] width 1483 height 641
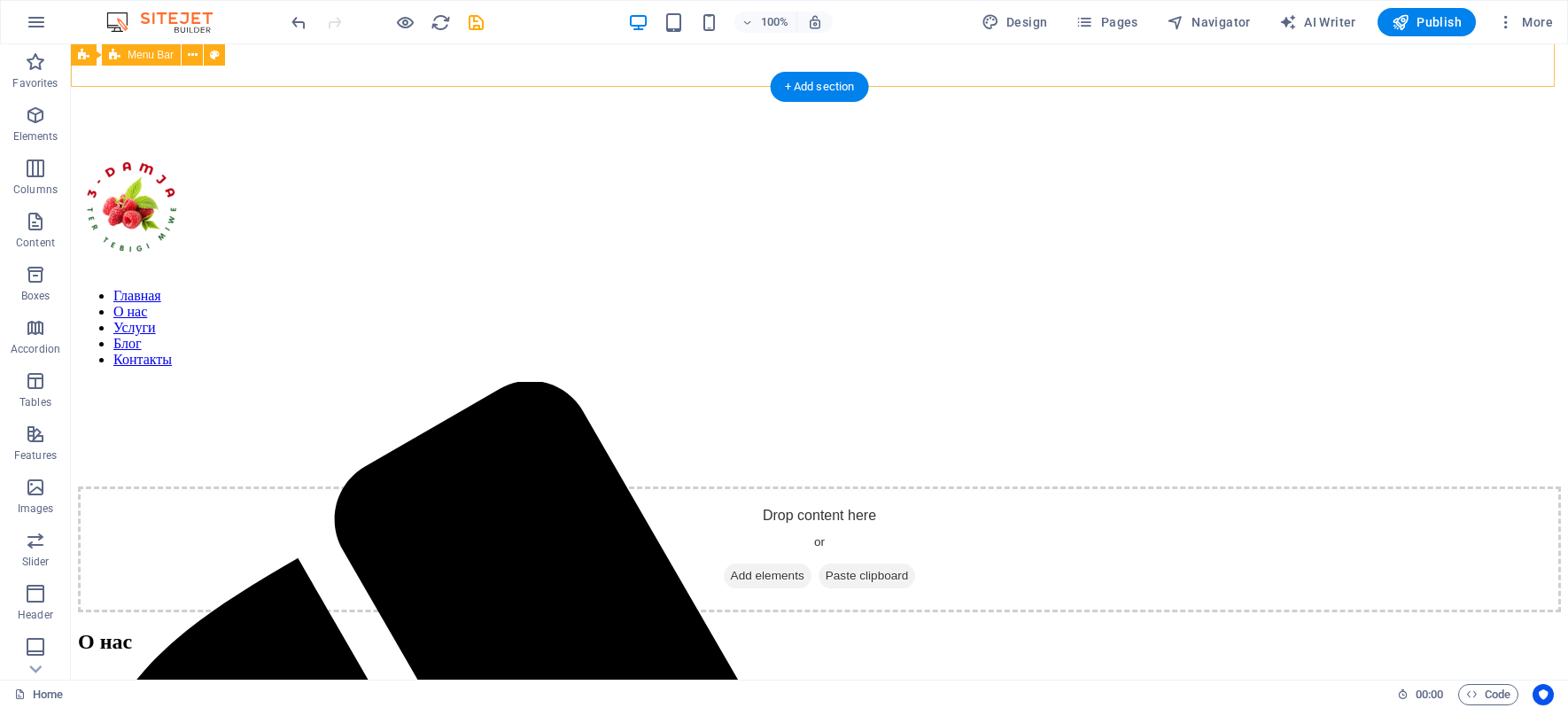
scroll to position [177, 0]
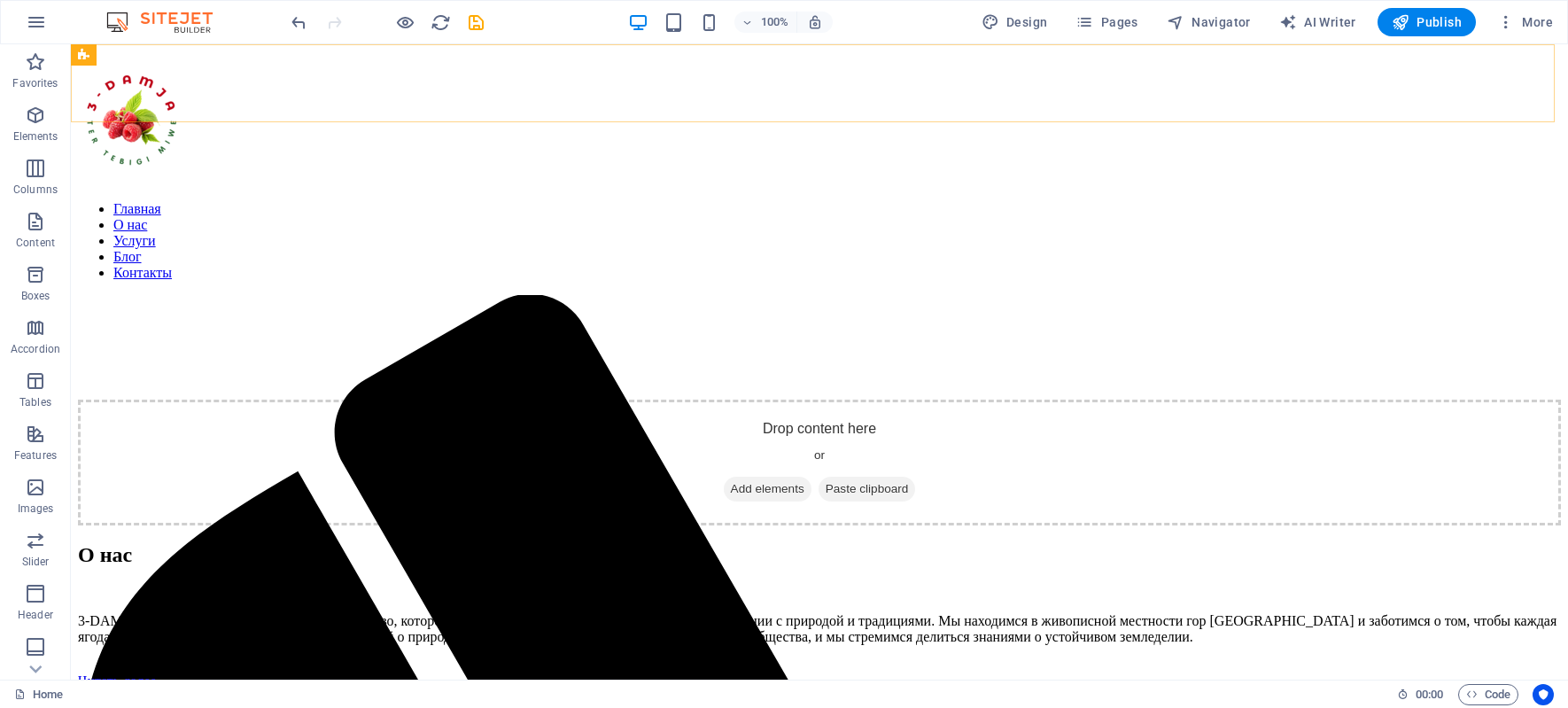
click at [1385, 114] on div "Главная О нас Услуги Блог Контакты Menu" at bounding box center [819, 106] width 1483 height 78
select select "px"
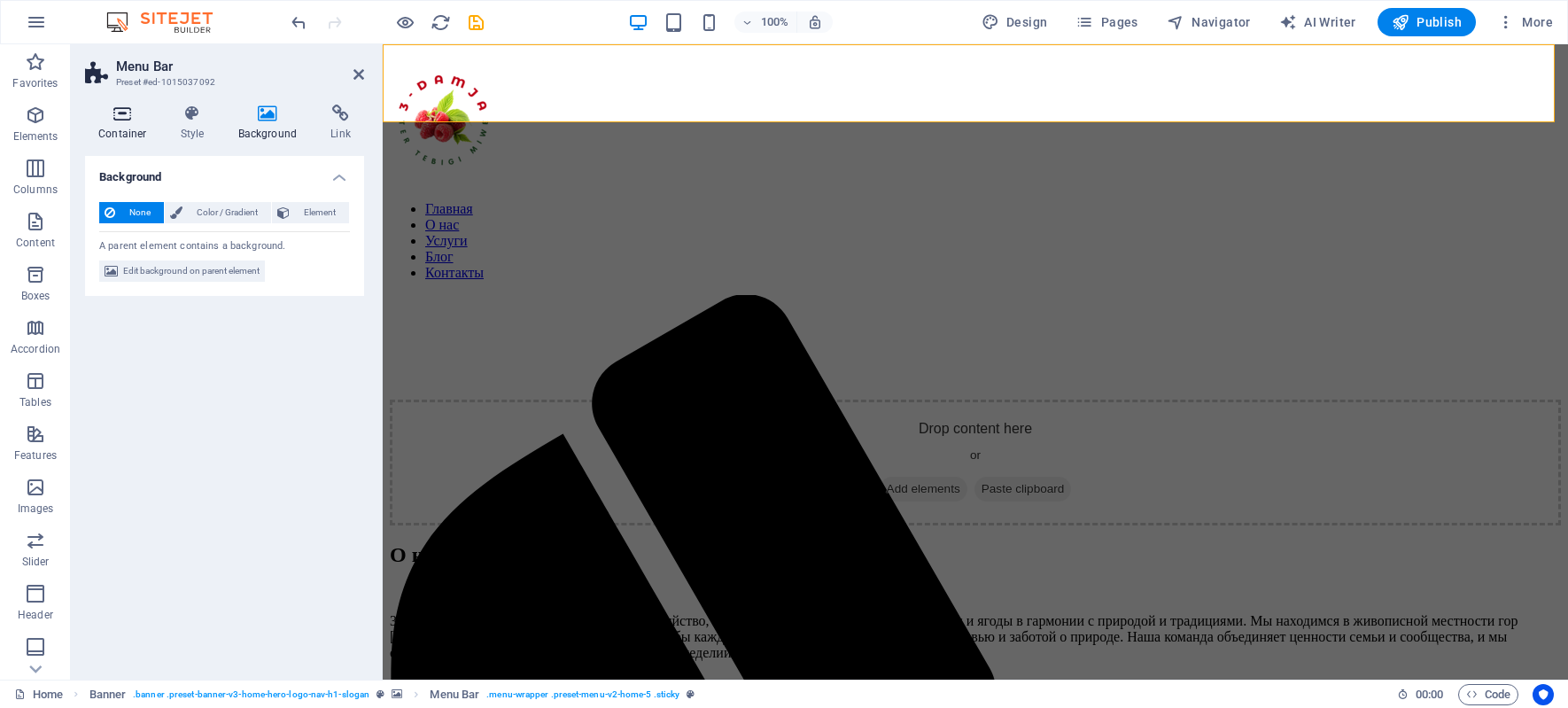
click at [127, 118] on icon at bounding box center [123, 113] width 75 height 17
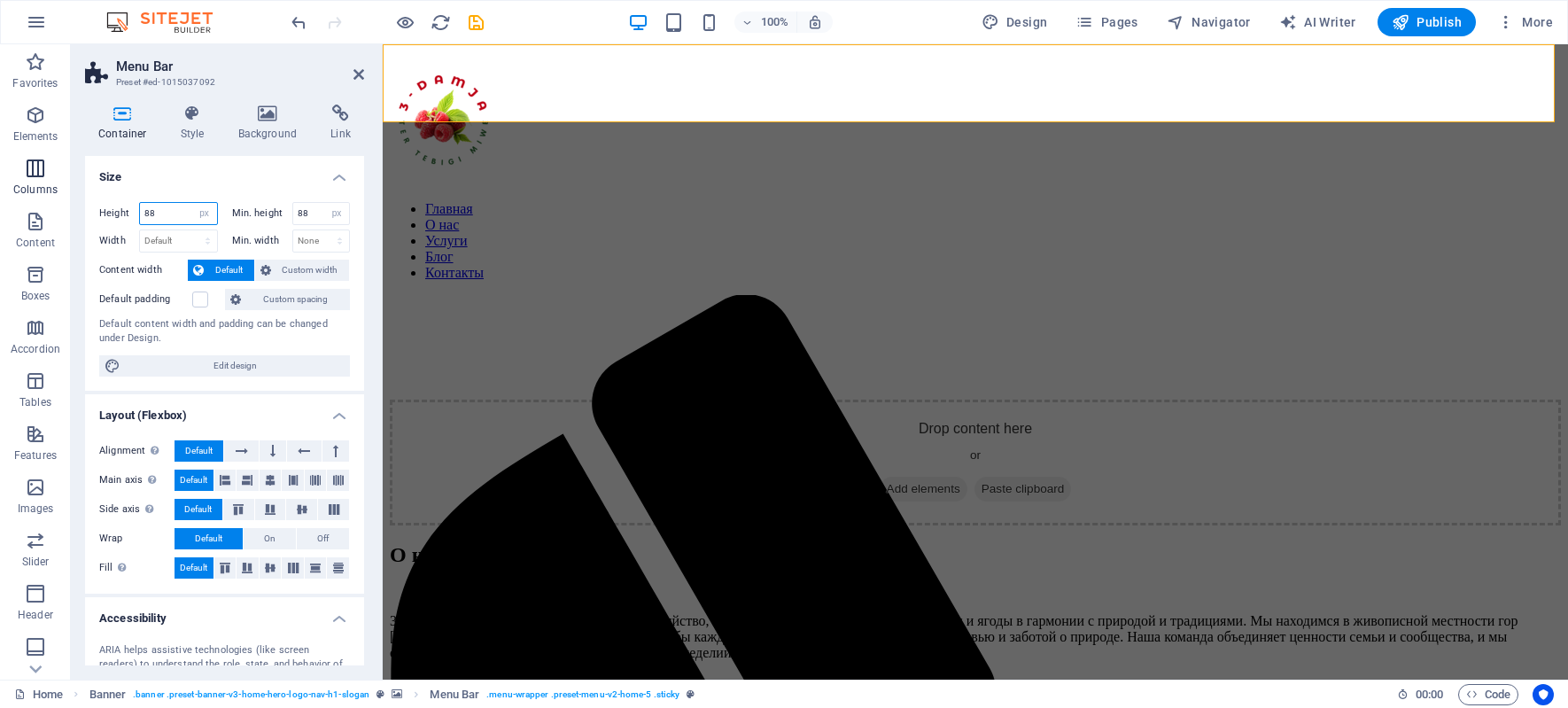
drag, startPoint x: 171, startPoint y: 217, endPoint x: 7, endPoint y: 197, distance: 165.2
click at [7, 197] on section "Favorites Elements Columns Content Boxes Accordion Tables Features Images Slide…" at bounding box center [784, 362] width 1568 height 635
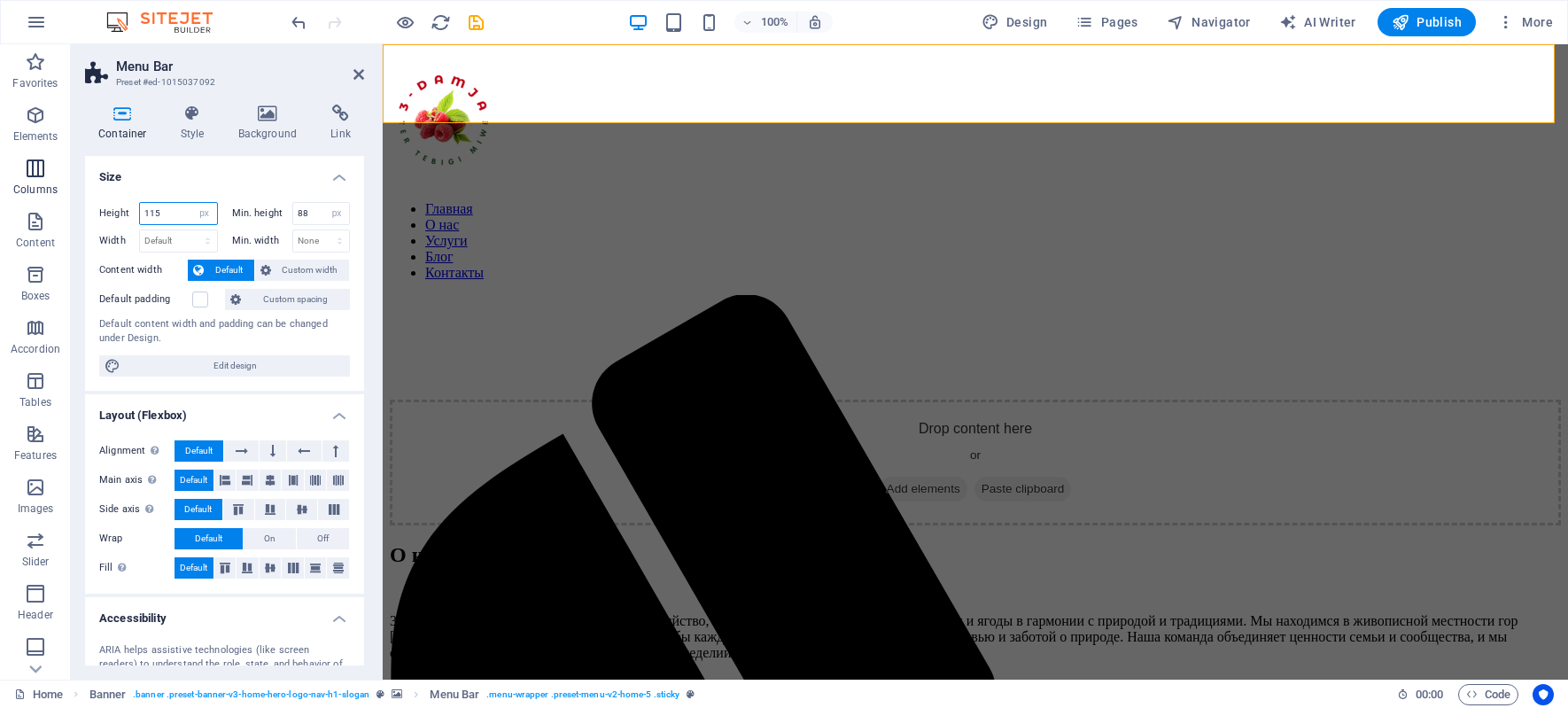
type input "115"
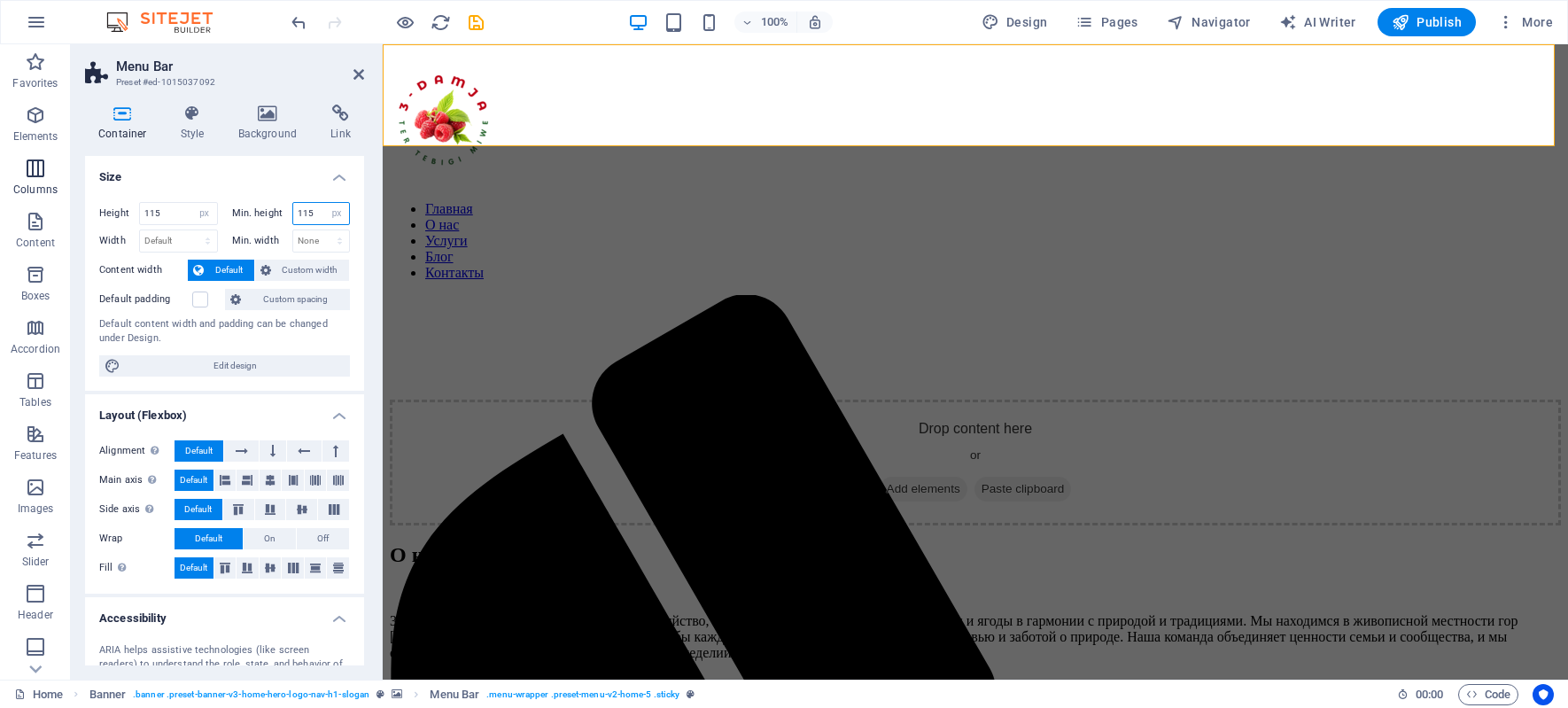
type input "115"
drag, startPoint x: 173, startPoint y: 210, endPoint x: -46, endPoint y: 195, distance: 219.5
click at [0, 195] on html "3-DAMJA Home (ru) Favorites Elements Columns Content Boxes Accordion Tables Fea…" at bounding box center [784, 354] width 1568 height 708
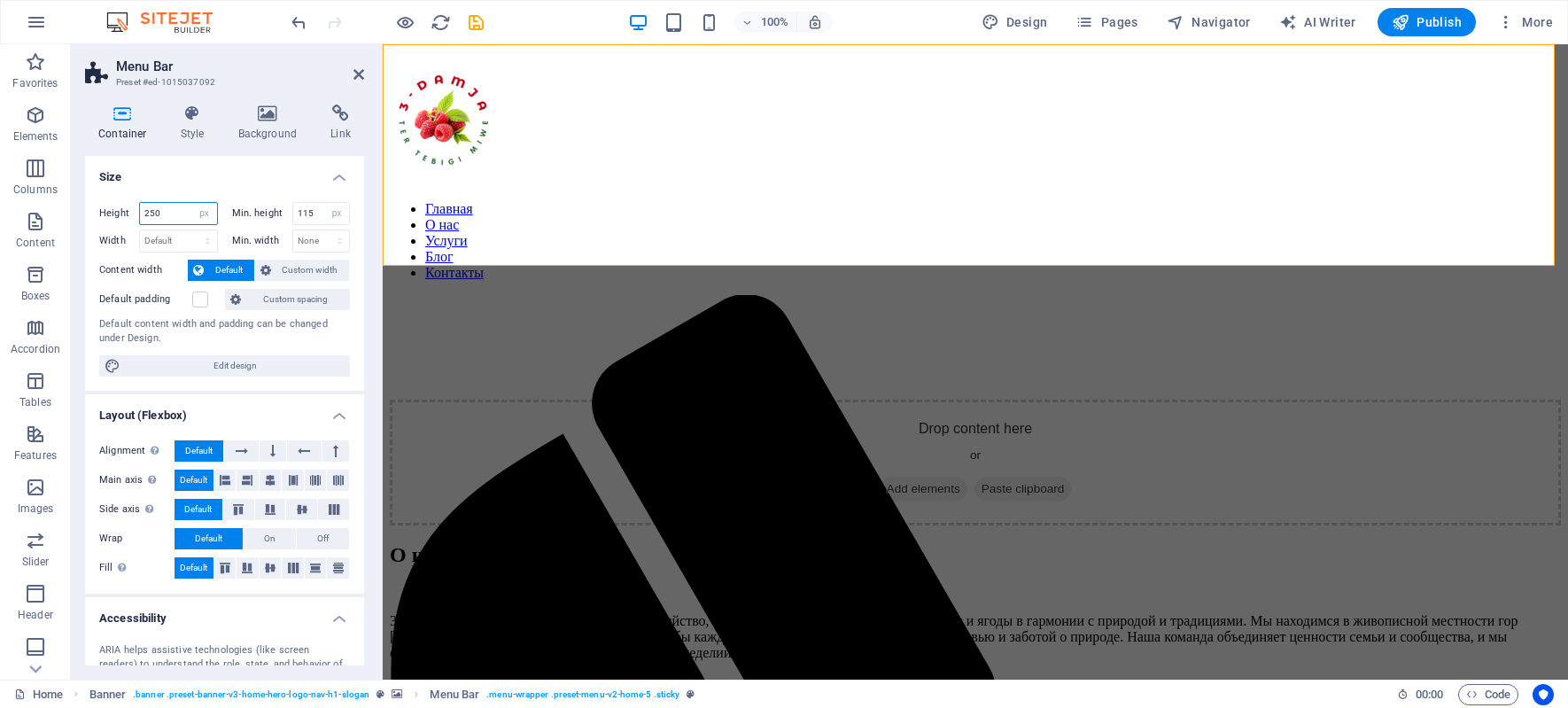
drag, startPoint x: 174, startPoint y: 214, endPoint x: -275, endPoint y: 206, distance: 449.1
click at [0, 206] on html "3-DAMJA Home (ru) Favorites Elements Columns Content Boxes Accordion Tables Fea…" at bounding box center [784, 354] width 1568 height 708
type input "200"
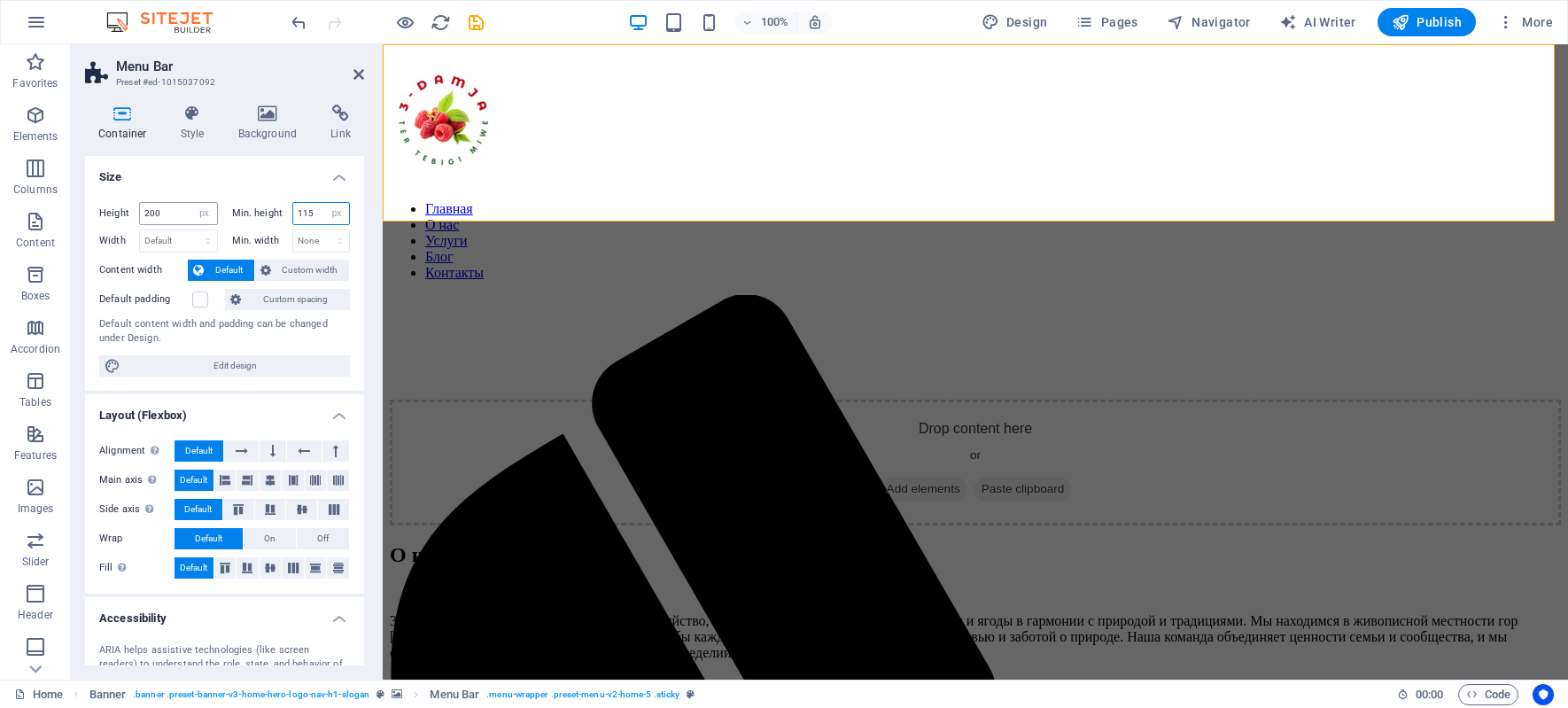
drag, startPoint x: 313, startPoint y: 214, endPoint x: 175, endPoint y: 205, distance: 138.3
click at [175, 205] on div "Height 200 Default px rem % vh vw Min. height 115 None px rem % vh vw" at bounding box center [225, 215] width 251 height 27
type input "200"
click at [614, 141] on div at bounding box center [975, 125] width 1171 height 115
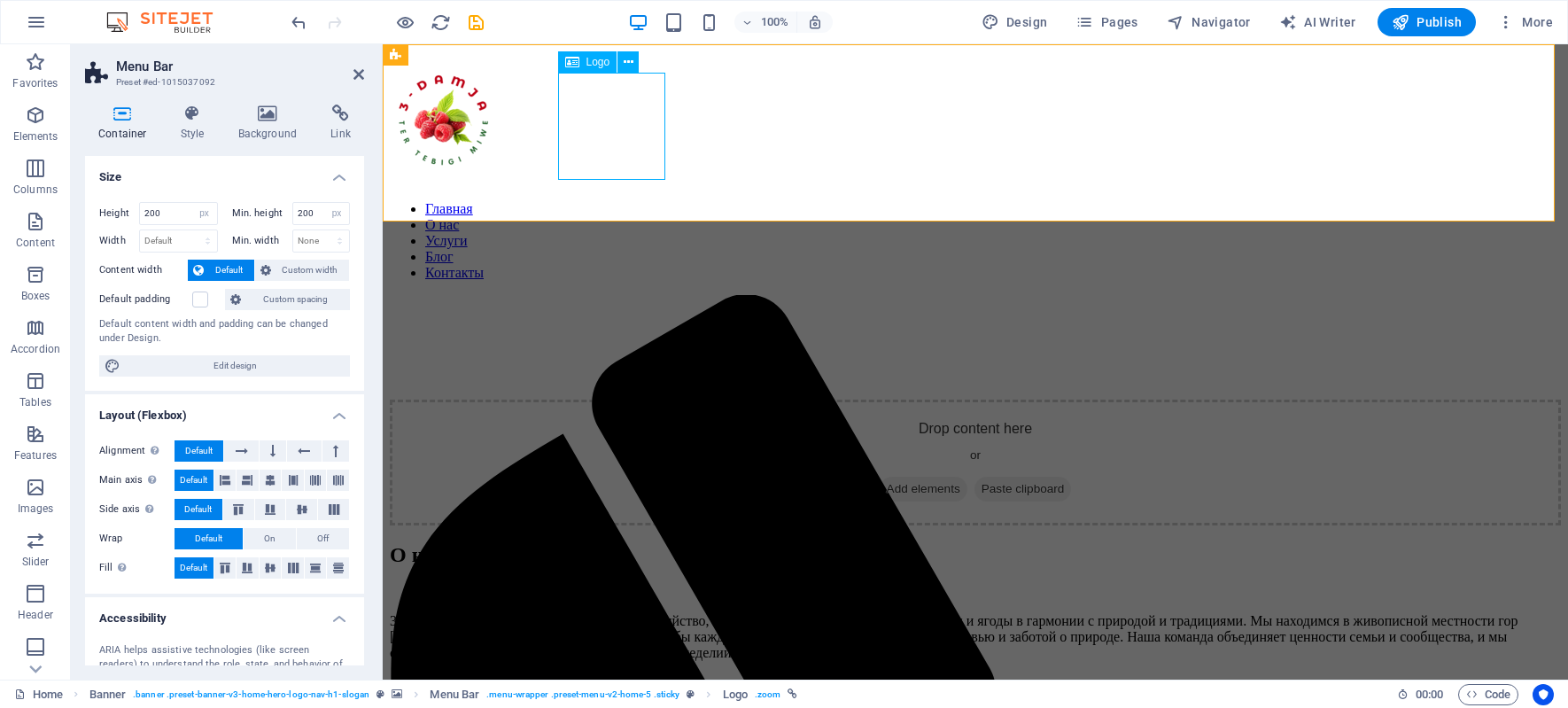
select select "px"
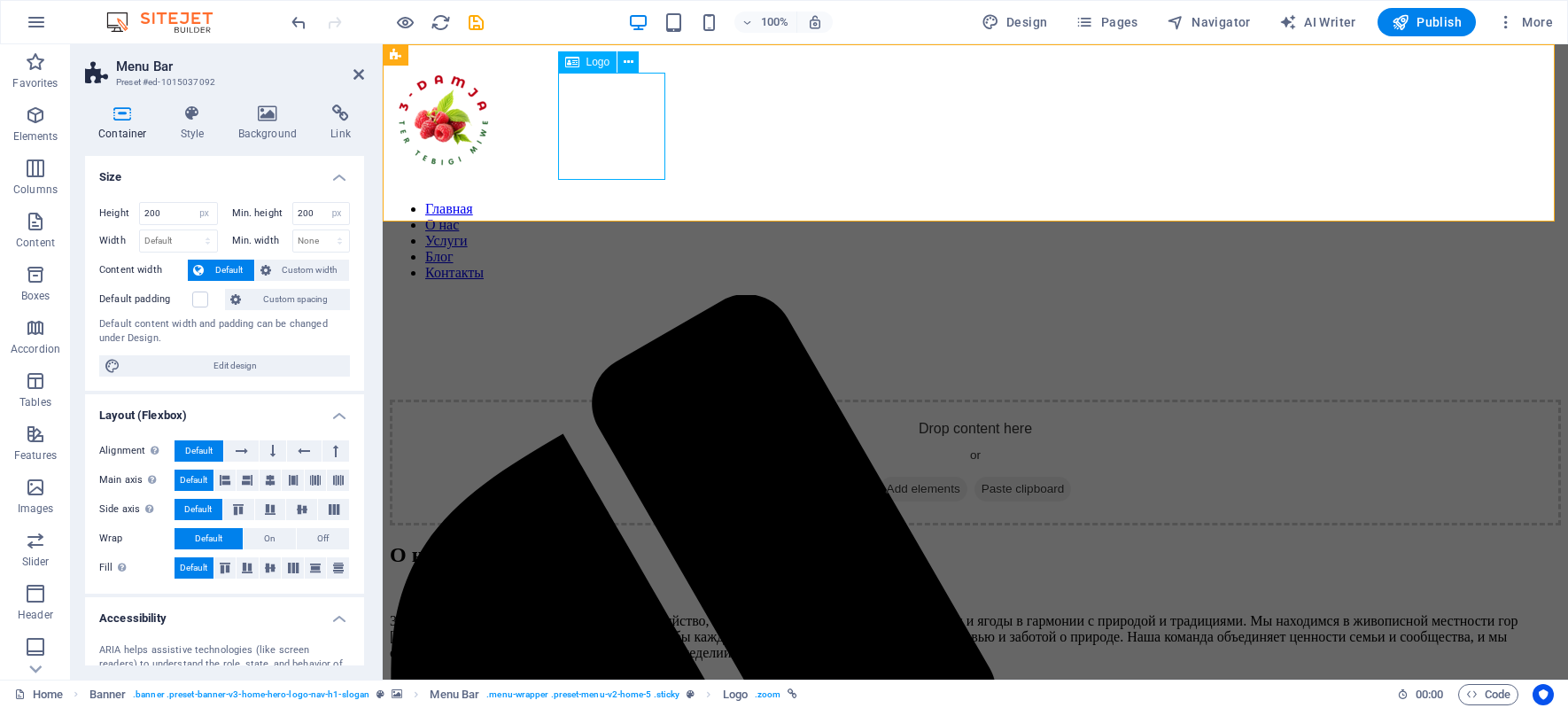
select select "px"
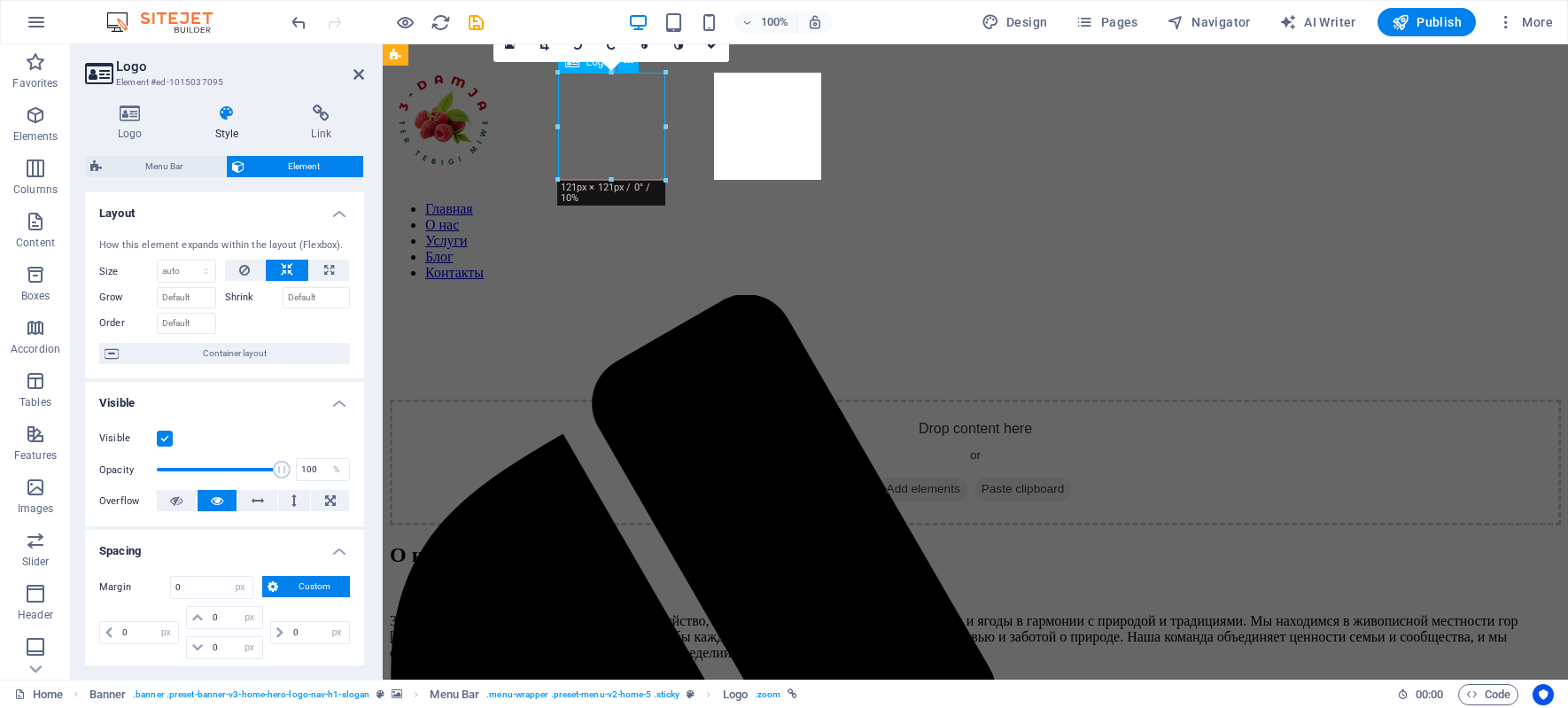
click at [614, 141] on div at bounding box center [975, 125] width 1171 height 115
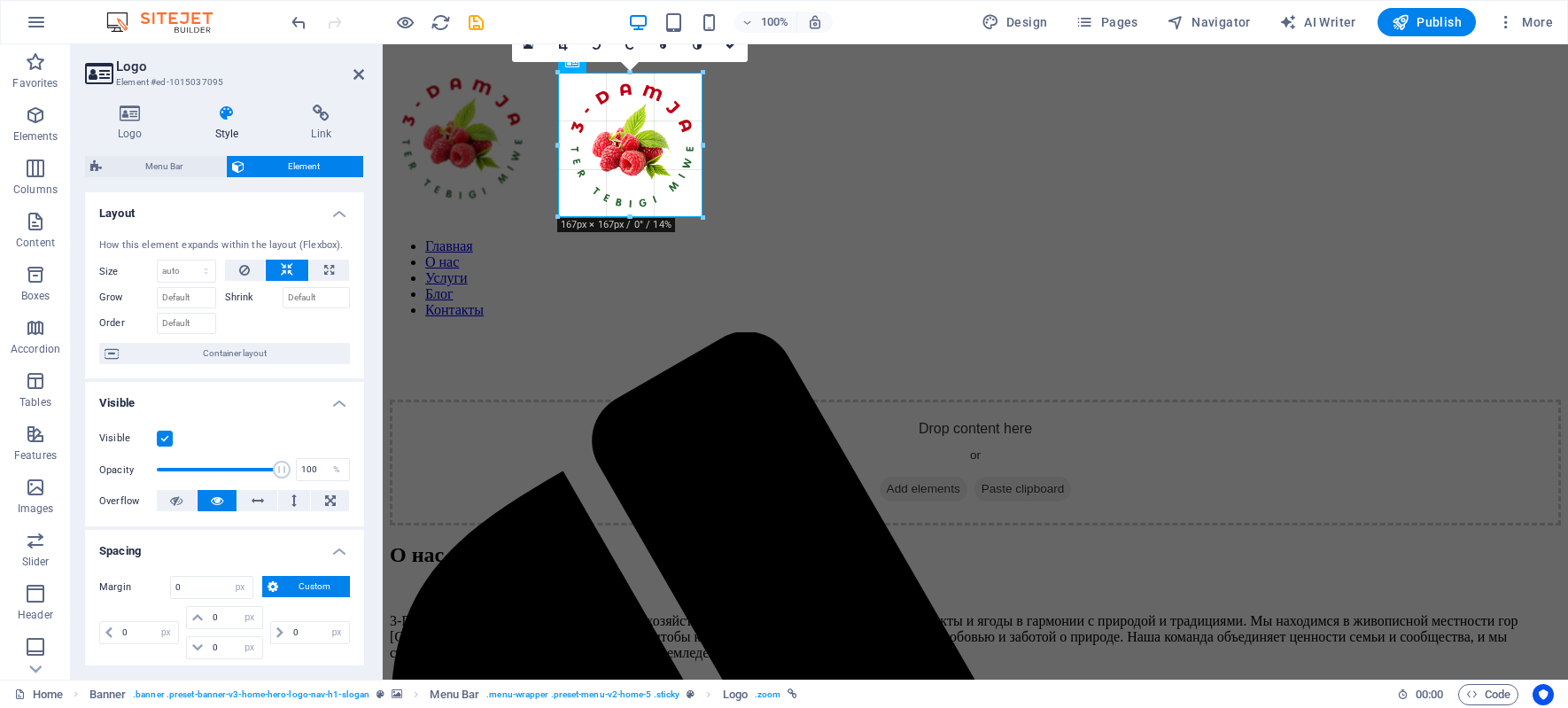
drag, startPoint x: 664, startPoint y: 181, endPoint x: 704, endPoint y: 204, distance: 46.1
click at [932, 188] on div "Главная О нас Услуги Блог Контакты Menu" at bounding box center [975, 155] width 1171 height 177
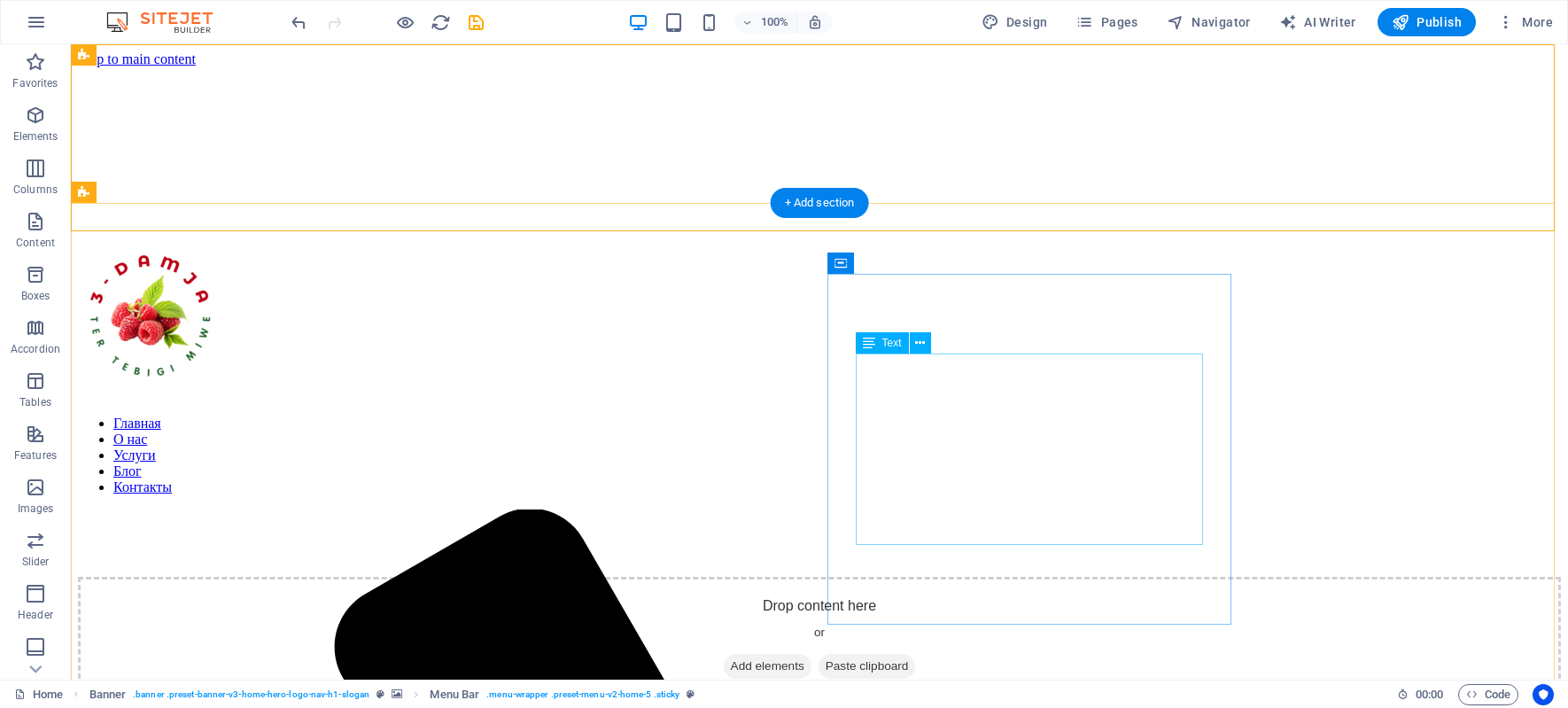
scroll to position [0, 0]
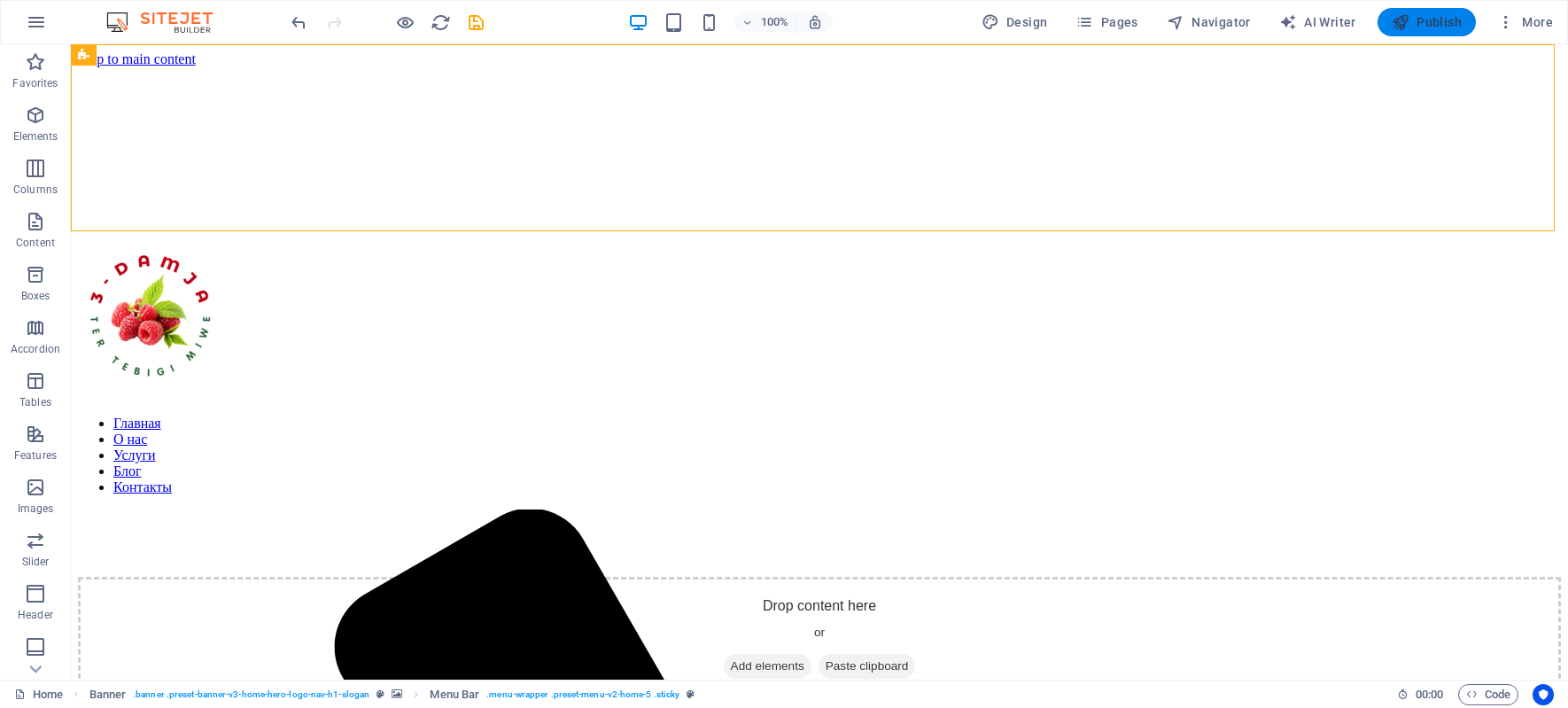
click at [1404, 20] on icon "button" at bounding box center [1400, 22] width 17 height 17
checkbox input "false"
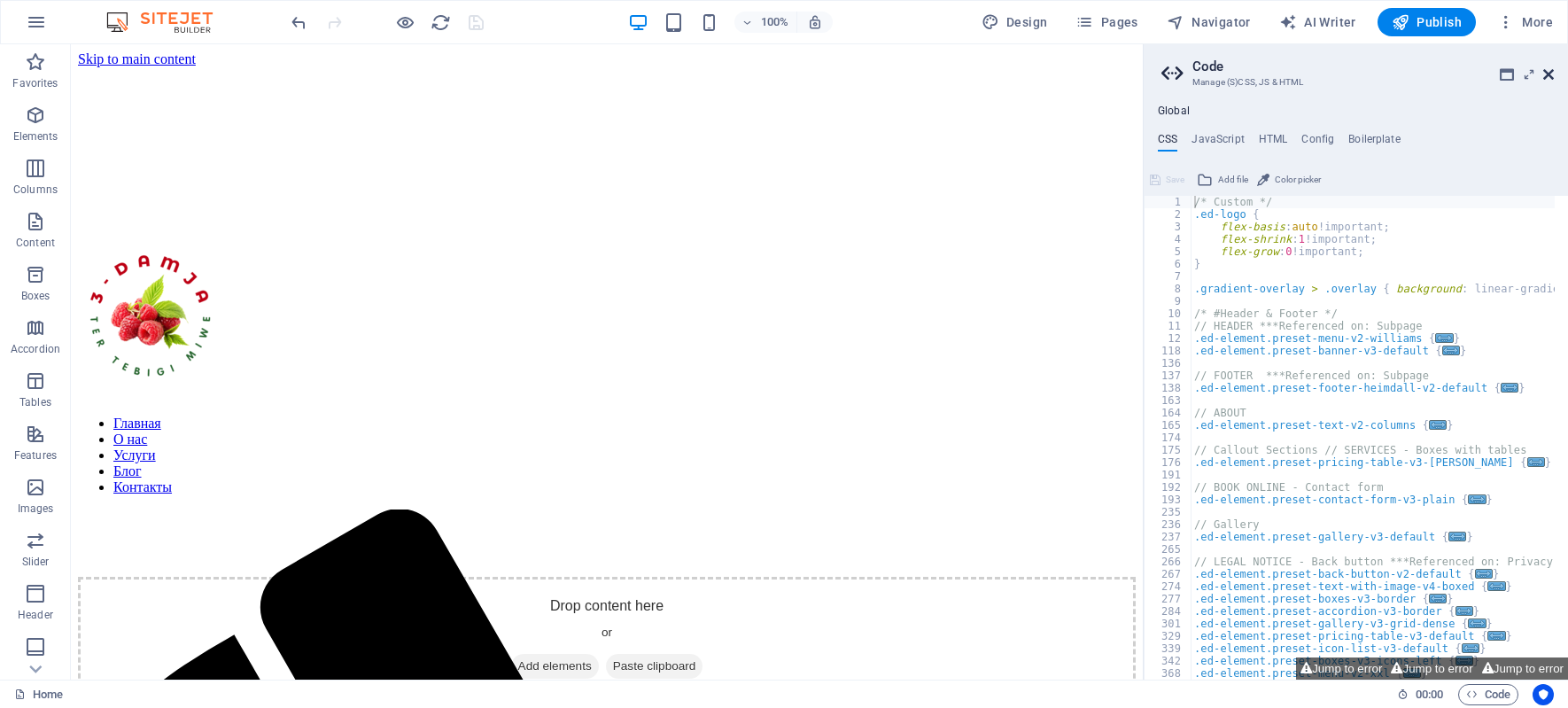
click at [1549, 72] on icon at bounding box center [1549, 75] width 11 height 15
